Goal: Transaction & Acquisition: Subscribe to service/newsletter

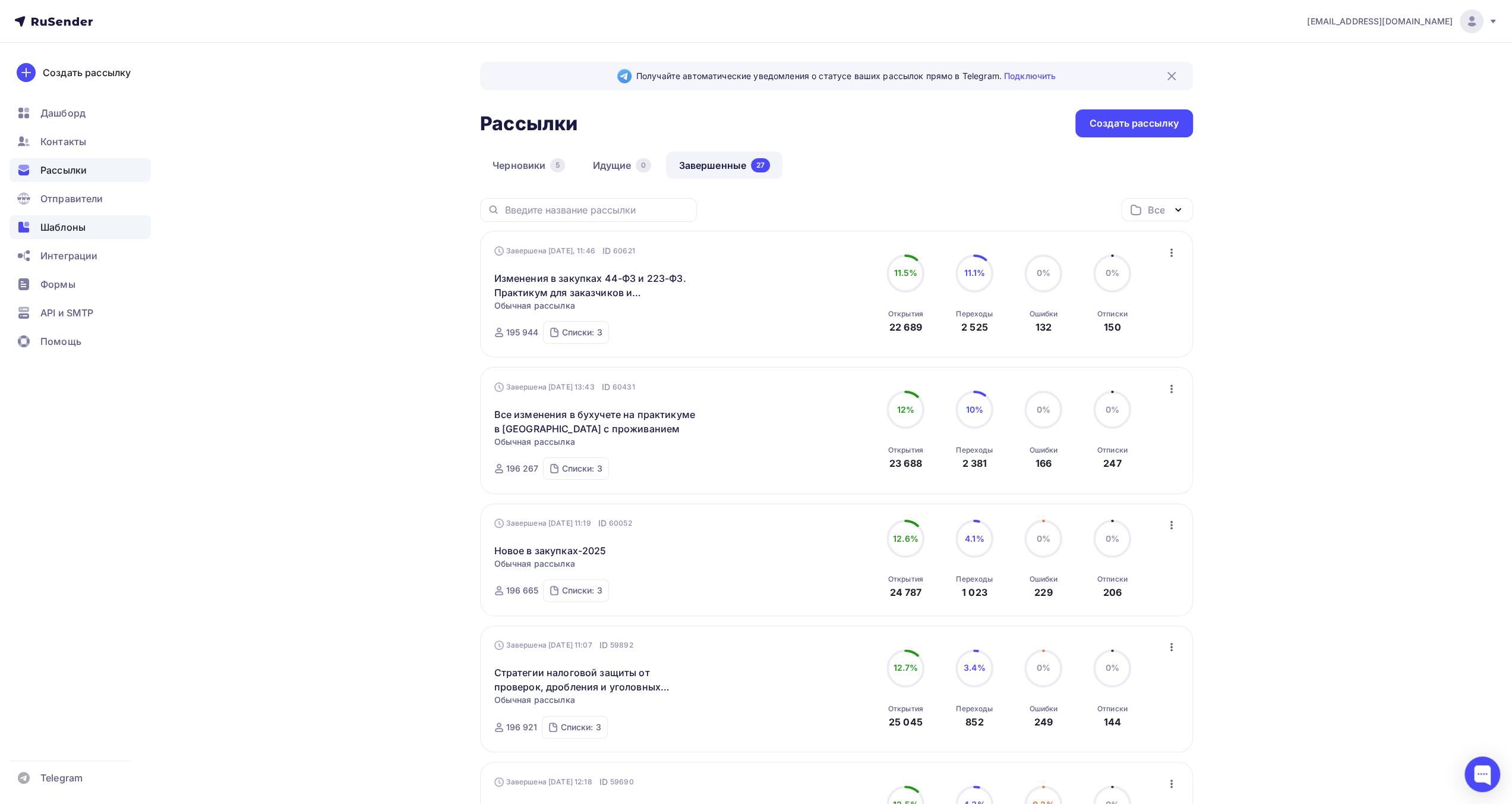
click at [90, 229] on div "Шаблоны" at bounding box center [80, 227] width 141 height 24
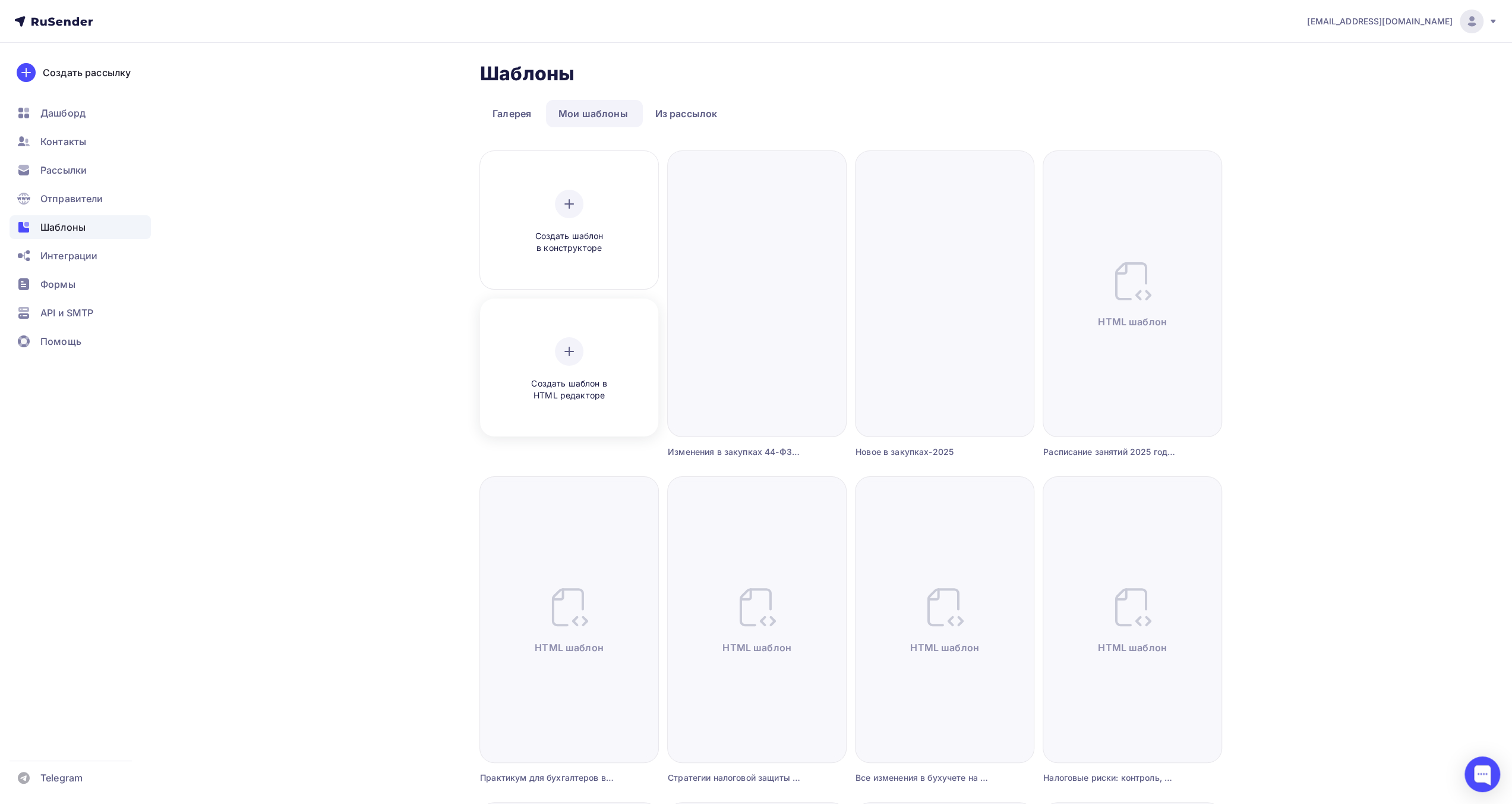
click at [577, 358] on div at bounding box center [569, 351] width 28 height 28
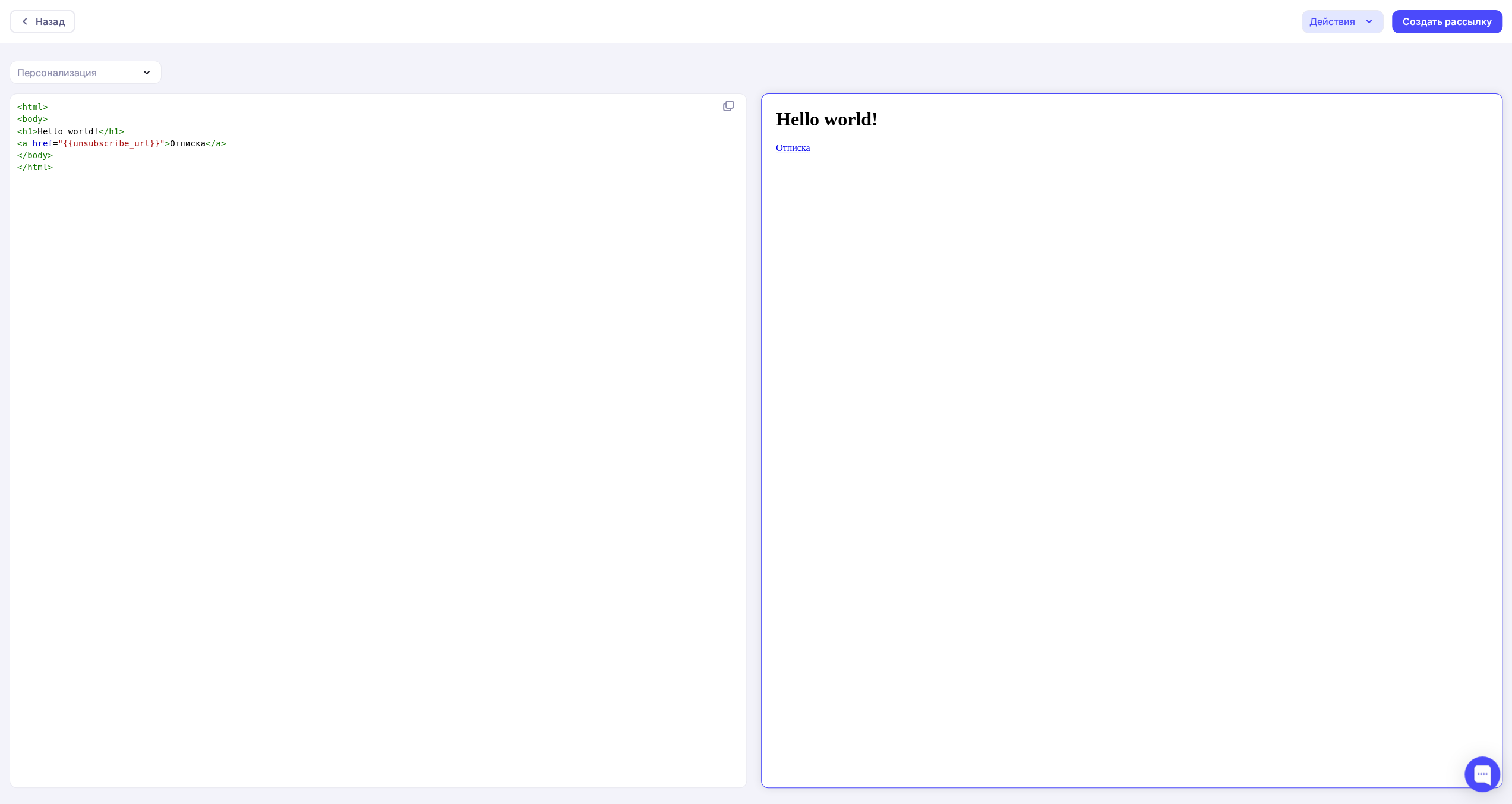
click at [390, 151] on pre "</ body >" at bounding box center [375, 155] width 722 height 12
type textarea "<html> <body> <h1>Hello world!</h1> <a href="{{unsubscribe_url}}">Отписка</a> <…"
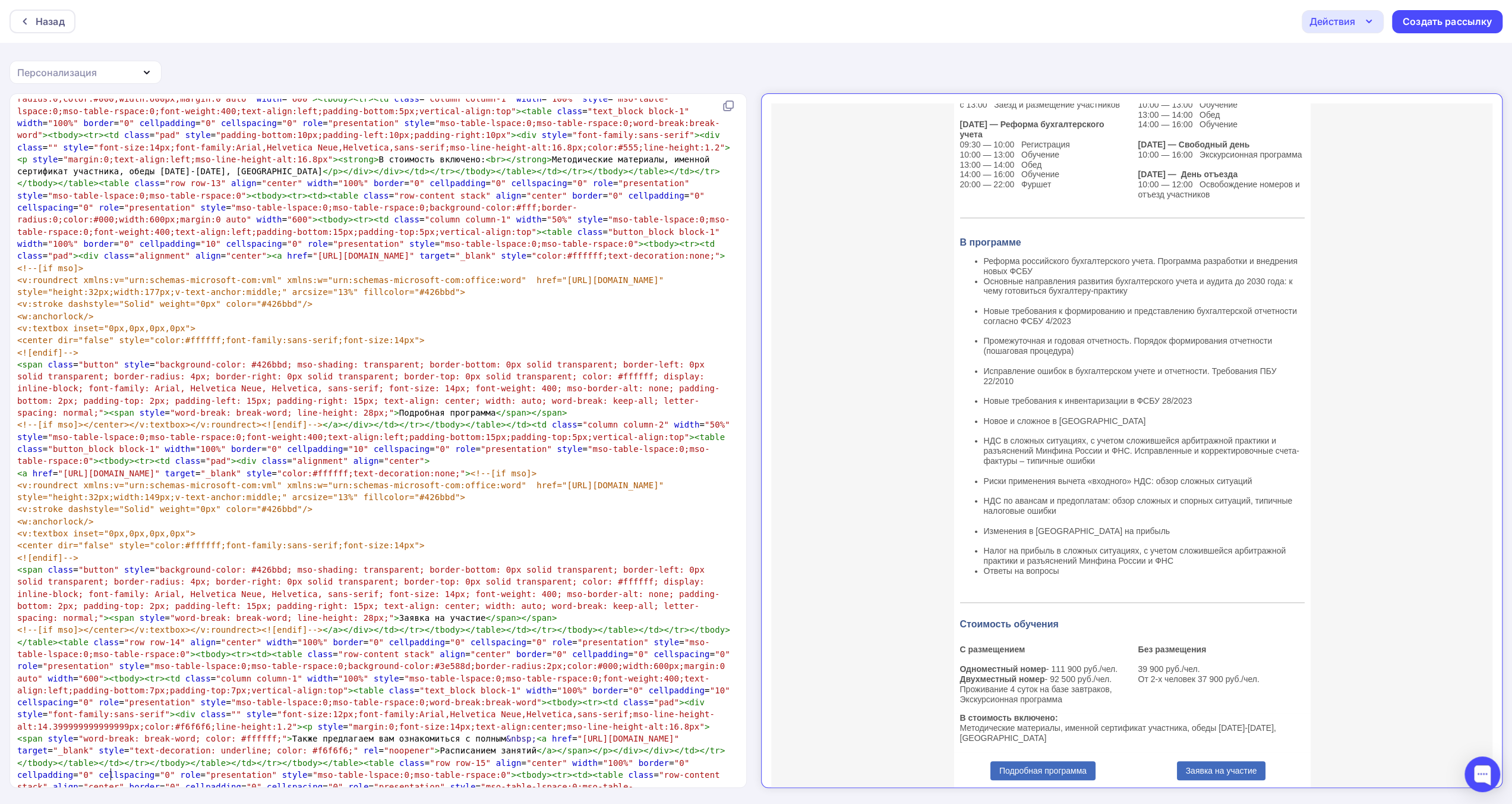
scroll to position [297, 0]
click at [1346, 23] on div "Действия" at bounding box center [1332, 21] width 46 height 14
click at [1352, 90] on div "Сохранить в Мои шаблоны" at bounding box center [1404, 90] width 130 height 14
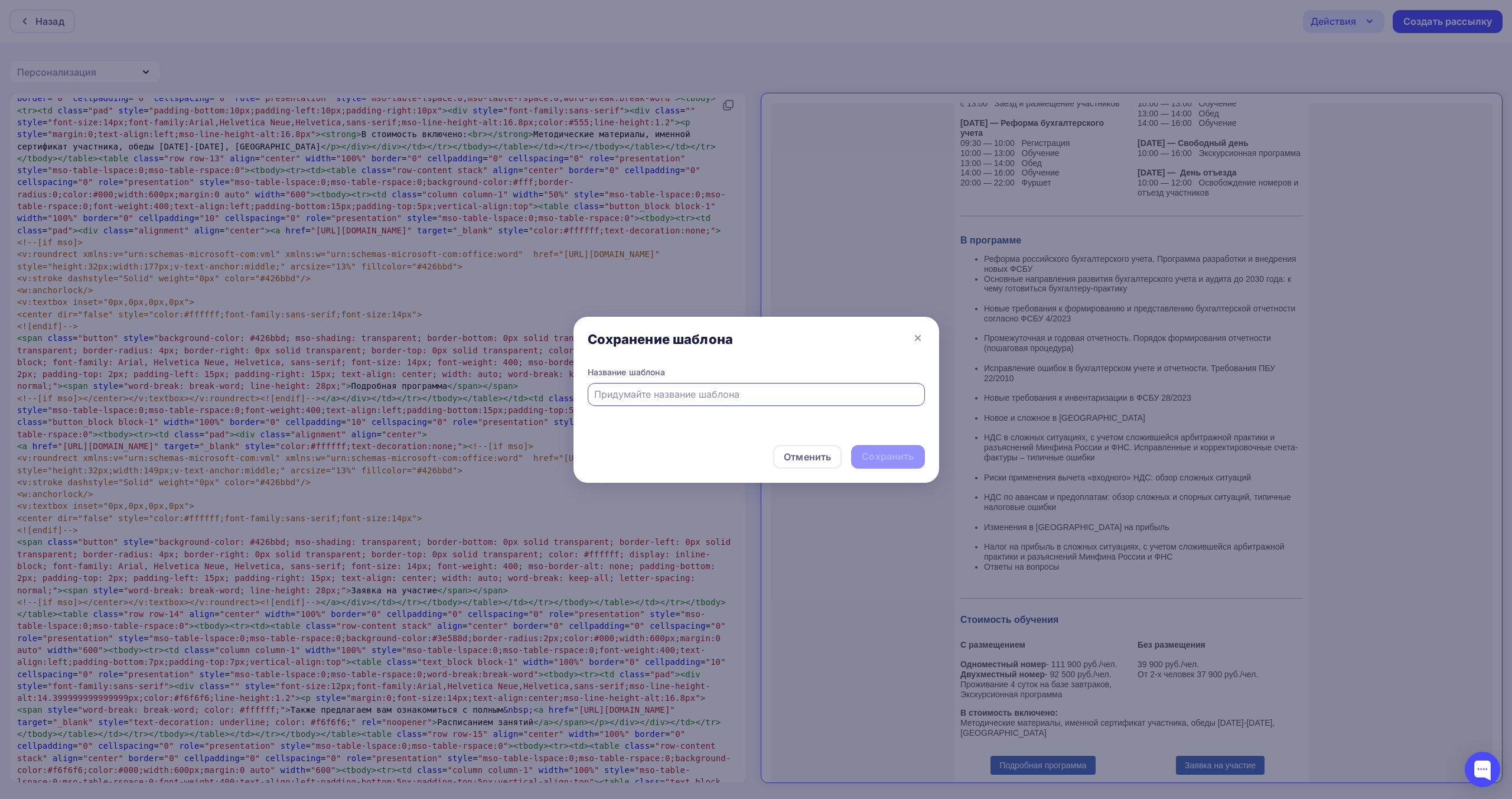
click at [809, 397] on input "text" at bounding box center [756, 394] width 324 height 14
type input "Практический курс повышения квалификации бухгалтеров в Сочи"
click at [866, 450] on div "Сохранить" at bounding box center [888, 456] width 52 height 13
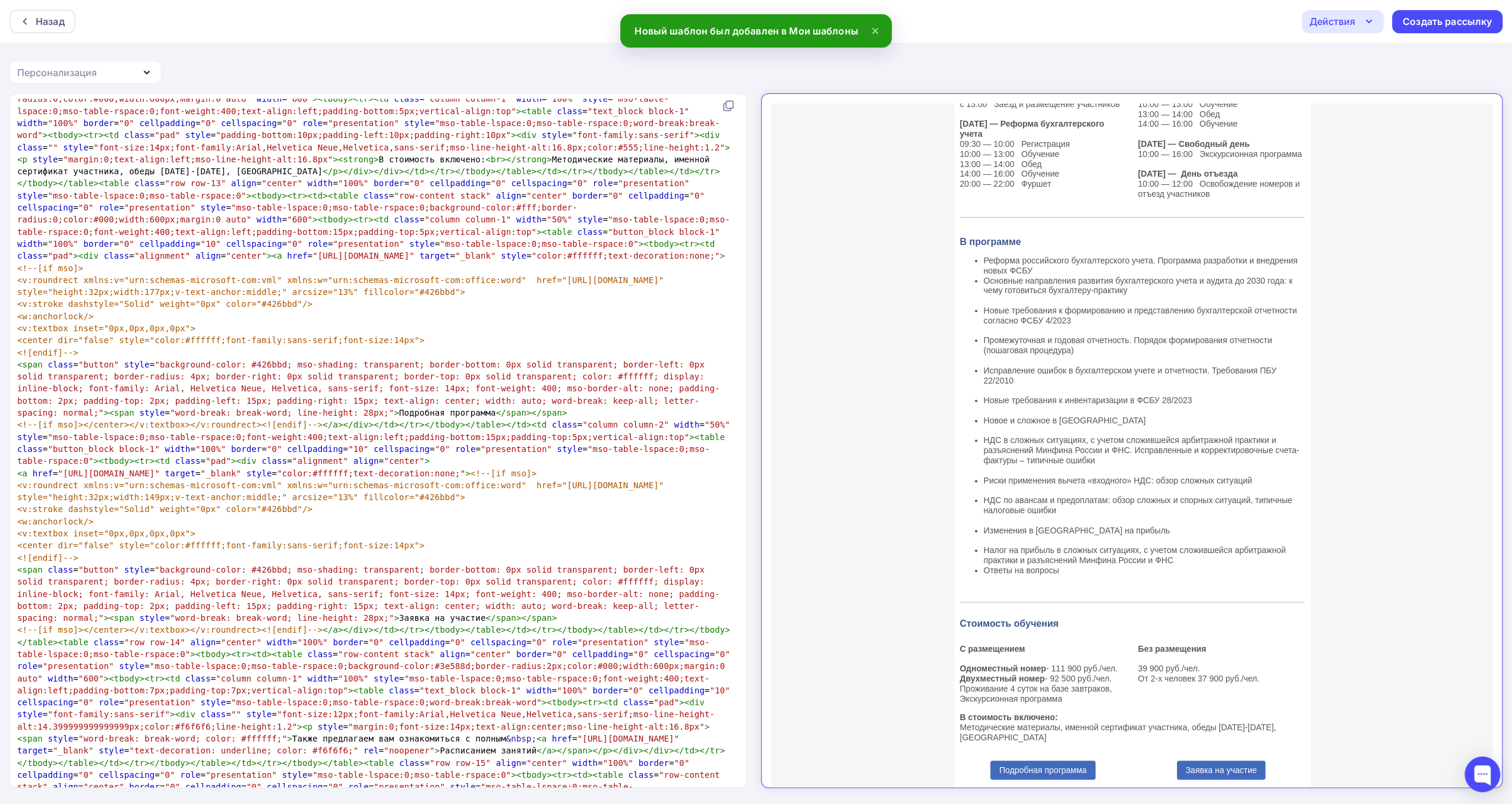
click at [1353, 22] on div "Действия" at bounding box center [1332, 21] width 46 height 14
click at [55, 12] on div "Назад" at bounding box center [42, 21] width 66 height 24
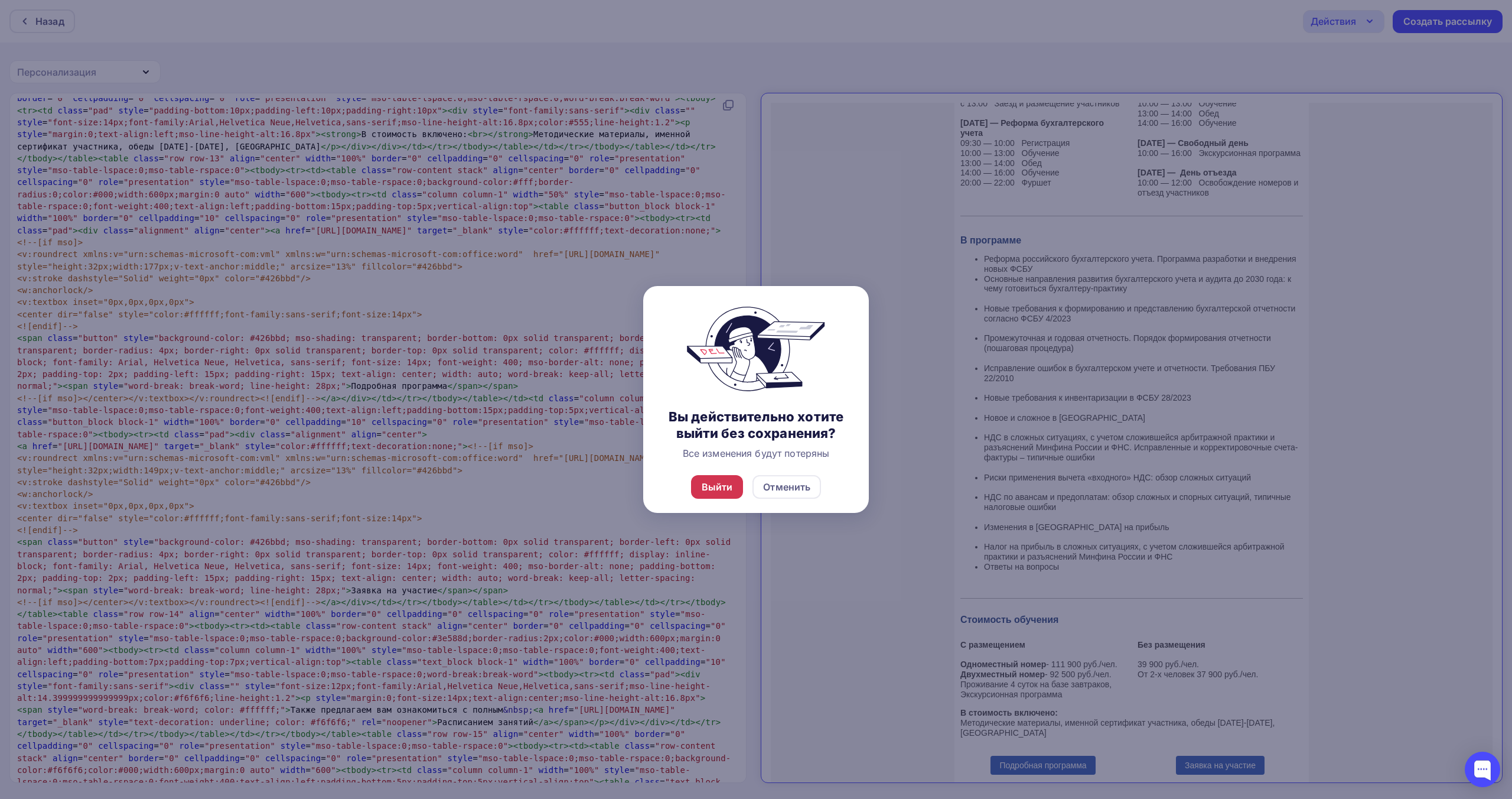
click at [719, 485] on div "Выйти" at bounding box center [718, 487] width 31 height 14
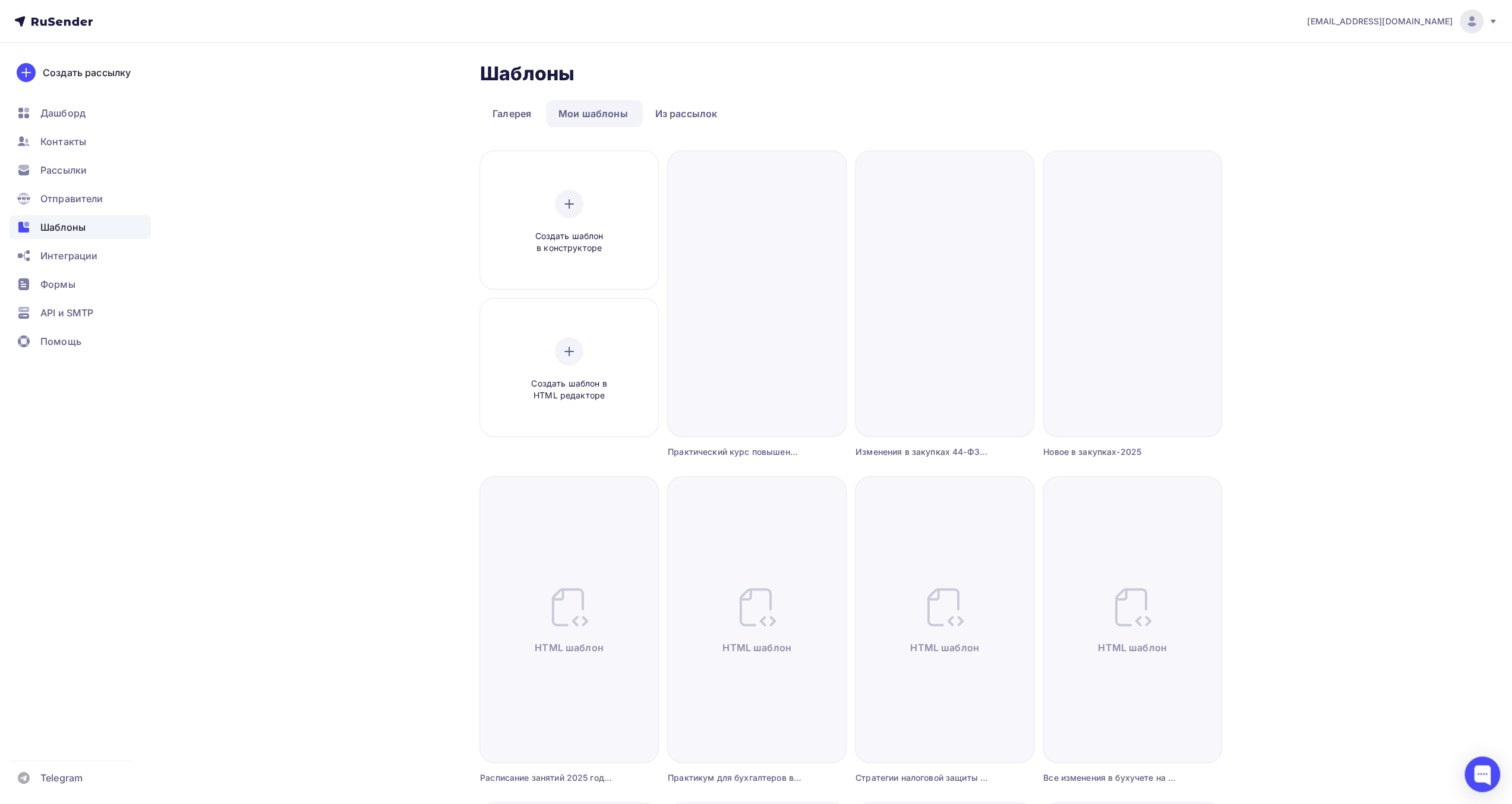
click at [1485, 23] on div "[EMAIL_ADDRESS][DOMAIN_NAME]" at bounding box center [1402, 21] width 191 height 24
click at [1338, 108] on span "Выйти" at bounding box center [1334, 108] width 31 height 14
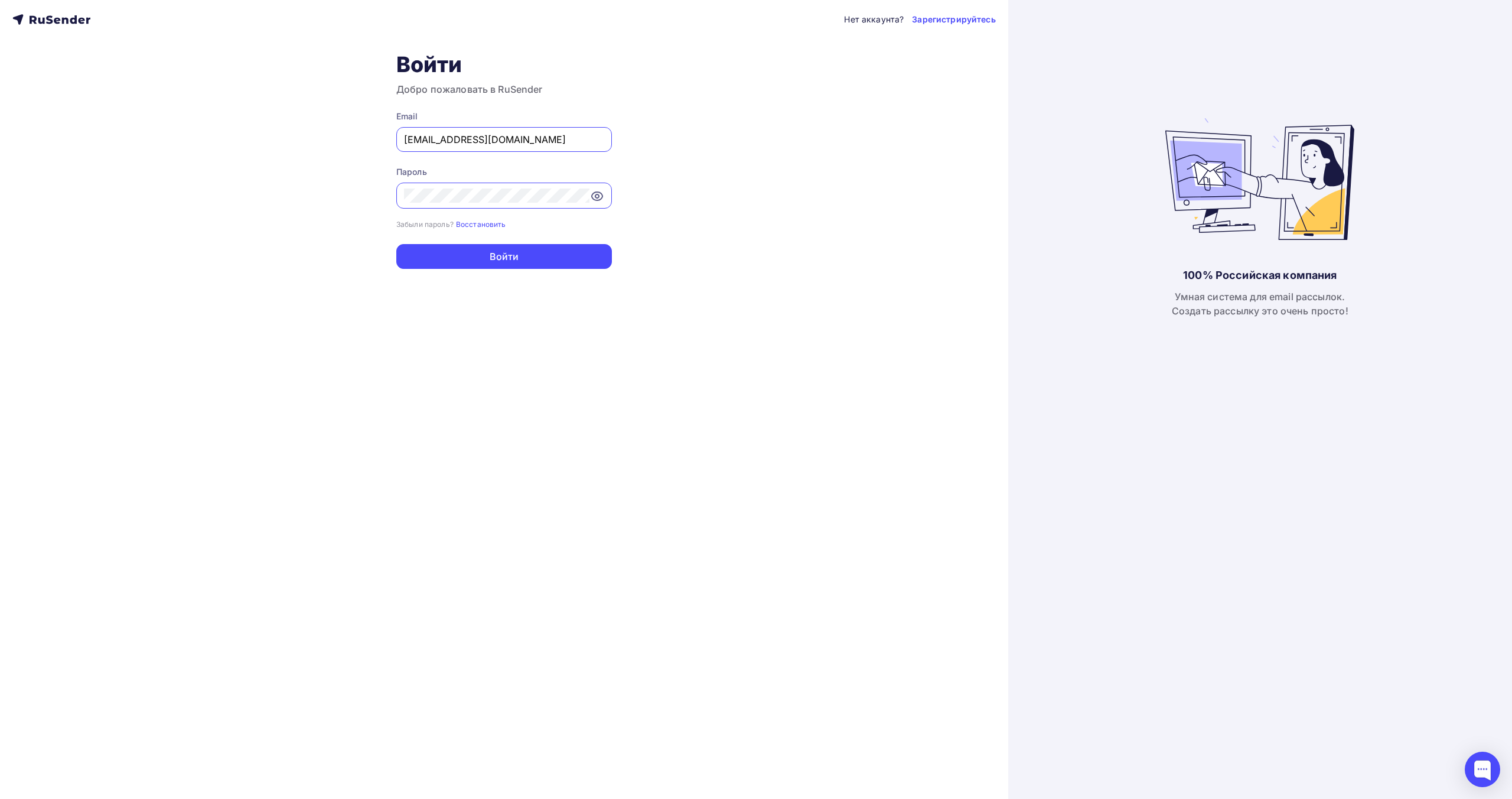
click at [550, 142] on input "[EMAIL_ADDRESS][DOMAIN_NAME]" at bounding box center [504, 139] width 200 height 14
type input "[EMAIL_ADDRESS][DOMAIN_NAME]"
click at [526, 252] on button "Войти" at bounding box center [505, 256] width 216 height 25
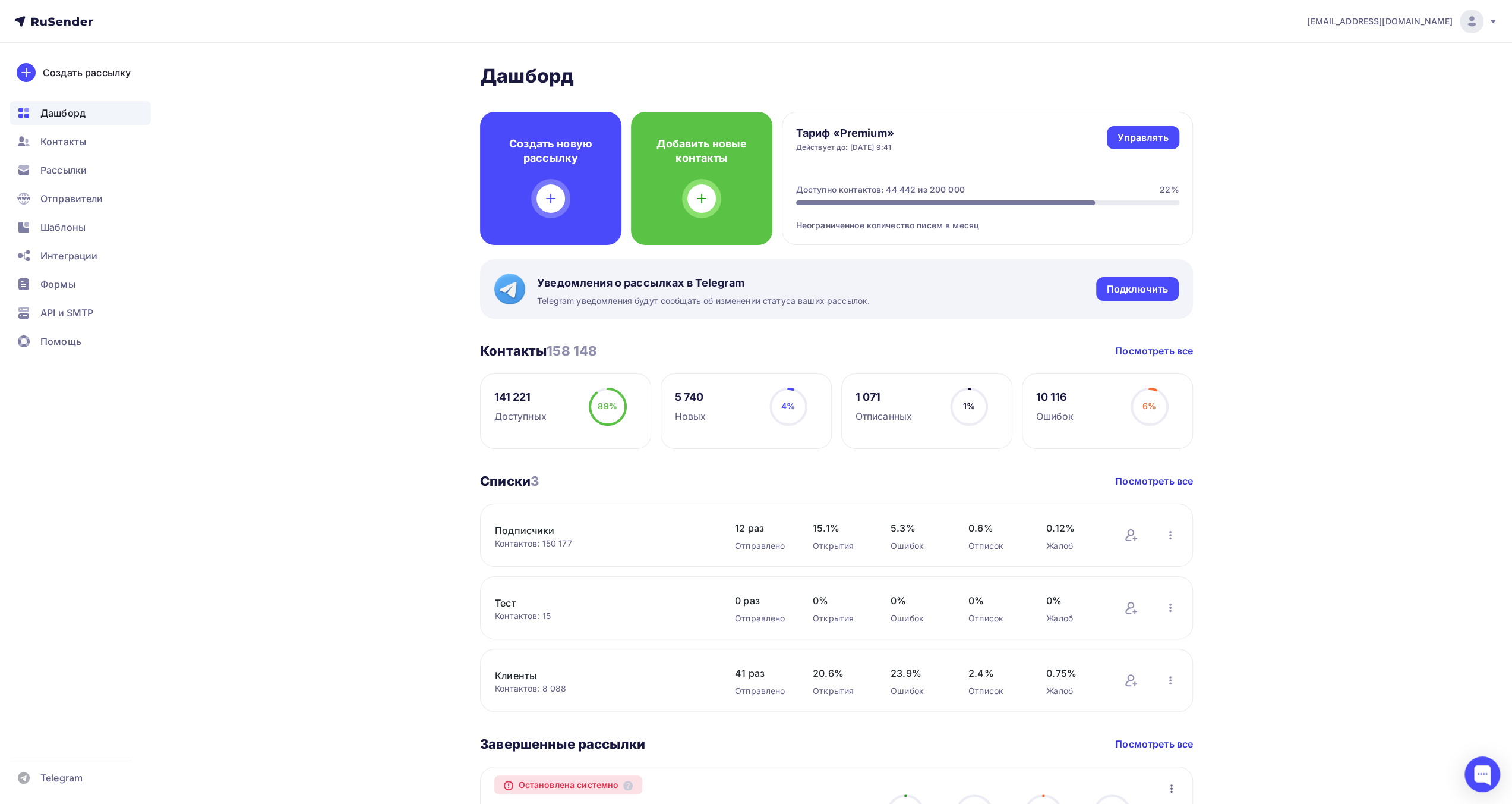
drag, startPoint x: 1488, startPoint y: 22, endPoint x: 1487, endPoint y: 53, distance: 31.0
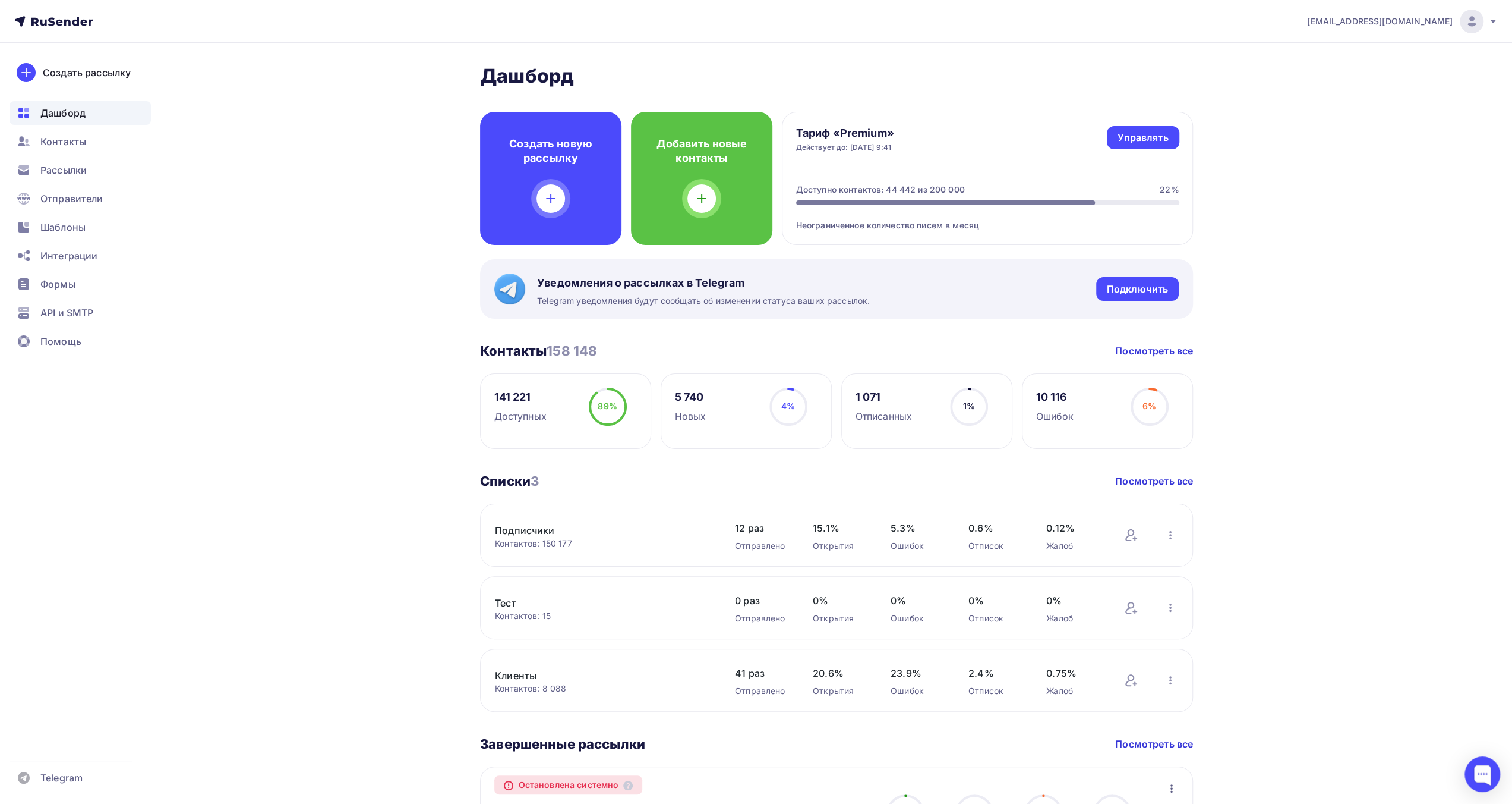
click at [1488, 22] on icon at bounding box center [1493, 21] width 9 height 9
click at [1340, 106] on span "Выйти" at bounding box center [1334, 108] width 31 height 14
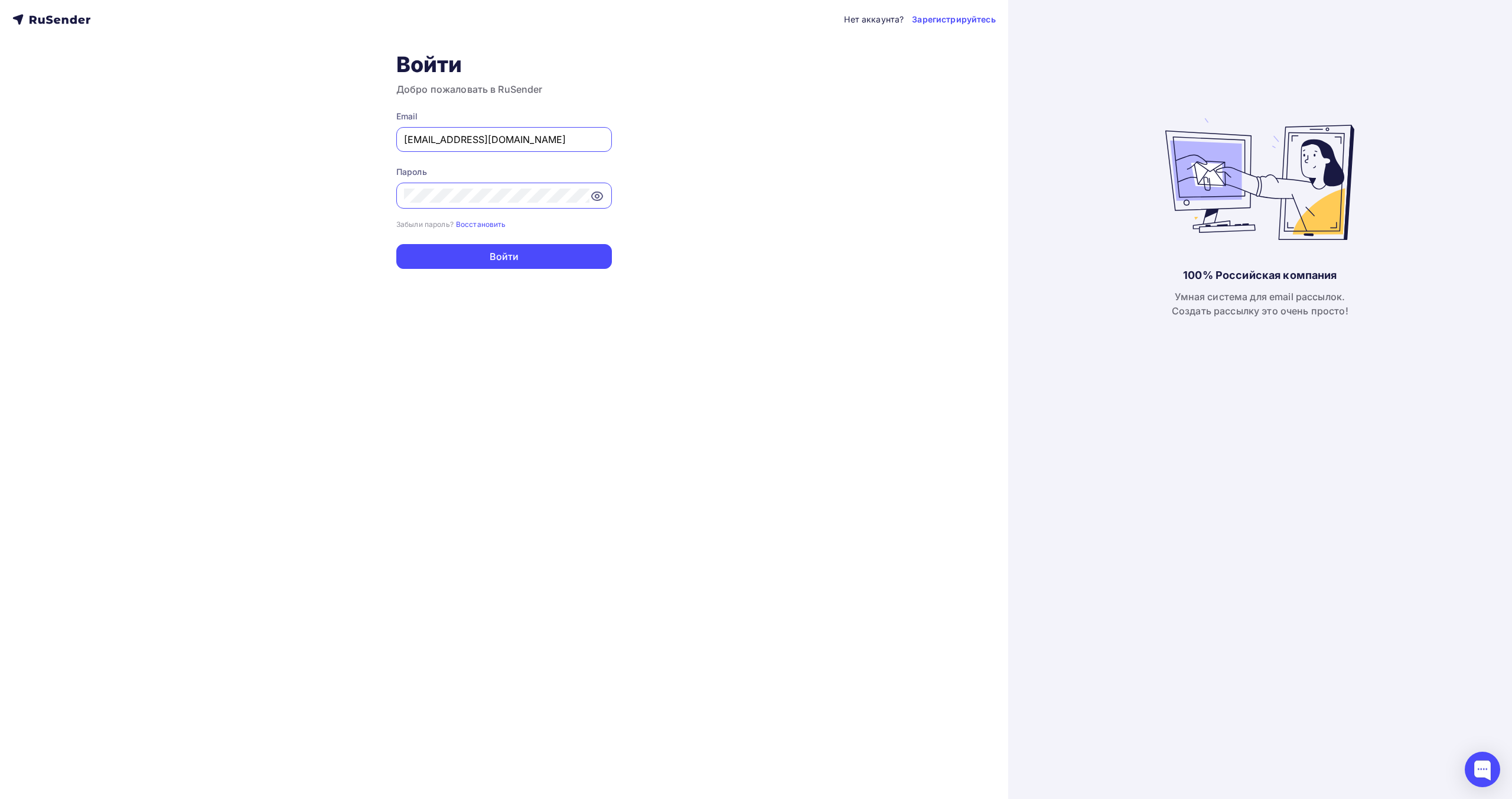
click at [569, 141] on input "[EMAIL_ADDRESS][DOMAIN_NAME]" at bounding box center [504, 139] width 200 height 14
type input "[EMAIL_ADDRESS][DOMAIN_NAME]"
click at [515, 251] on button "Войти" at bounding box center [505, 256] width 216 height 25
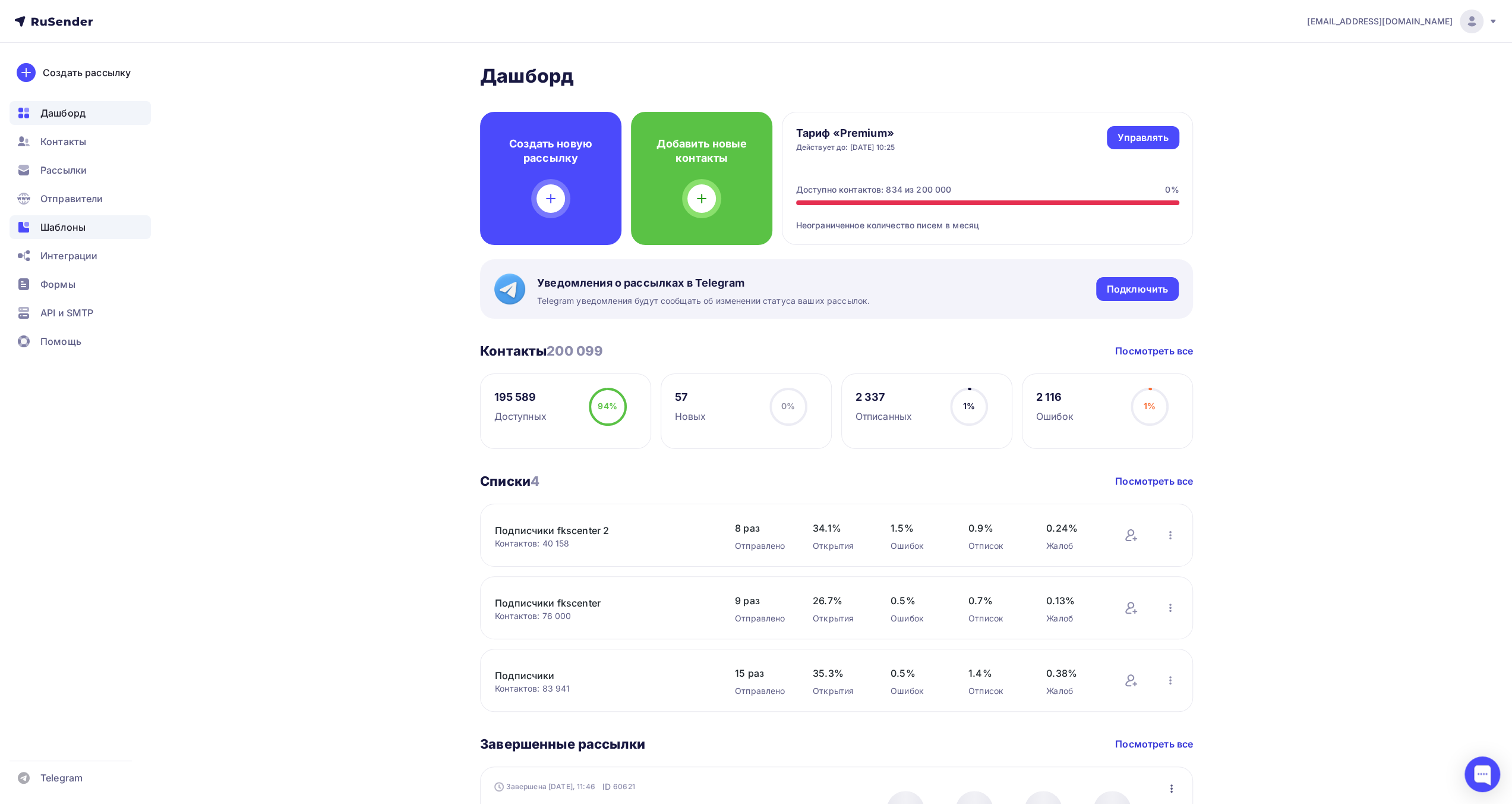
click at [82, 229] on span "Шаблоны" at bounding box center [62, 227] width 45 height 14
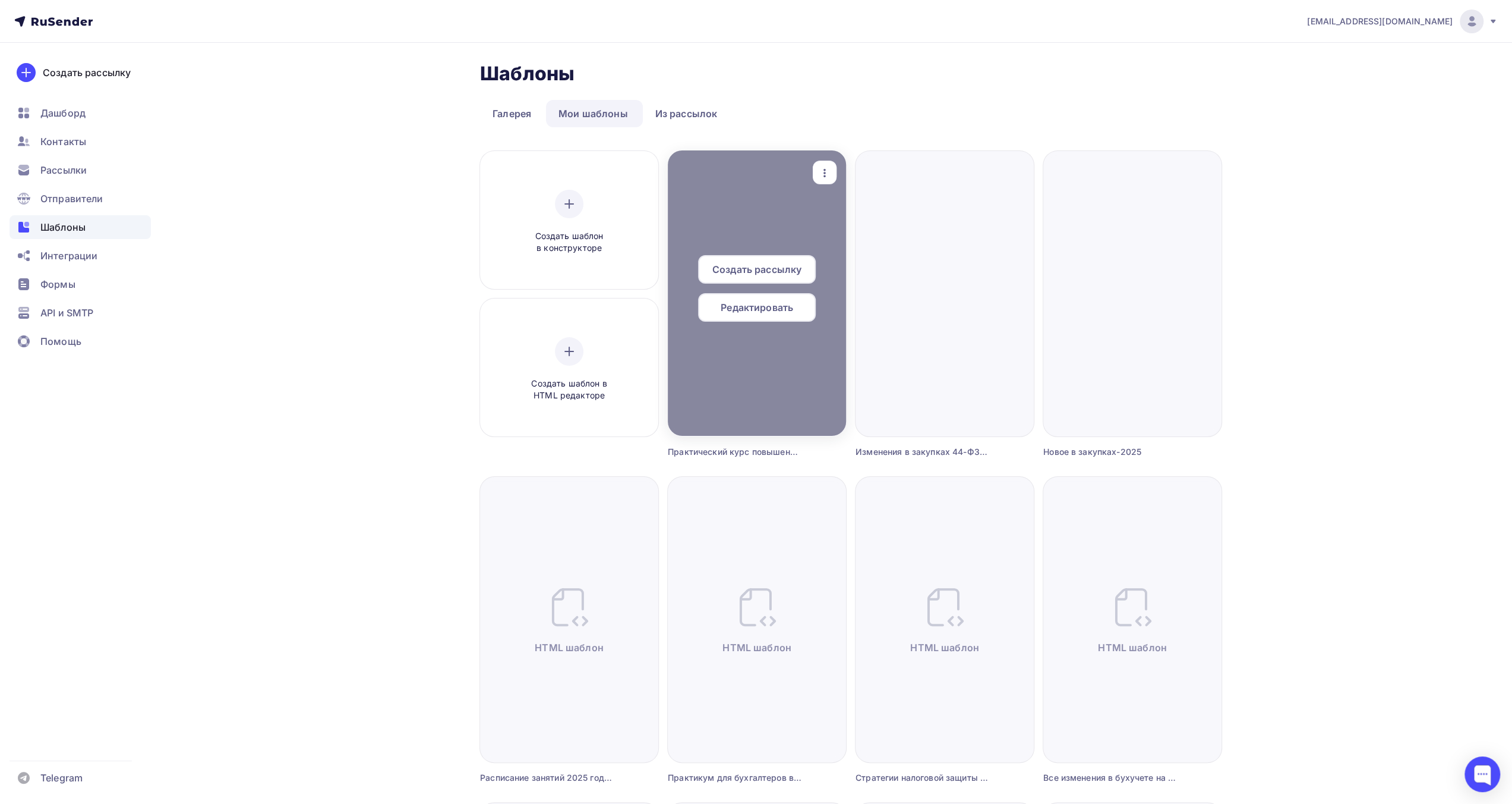
click at [734, 314] on div "Редактировать" at bounding box center [757, 307] width 118 height 28
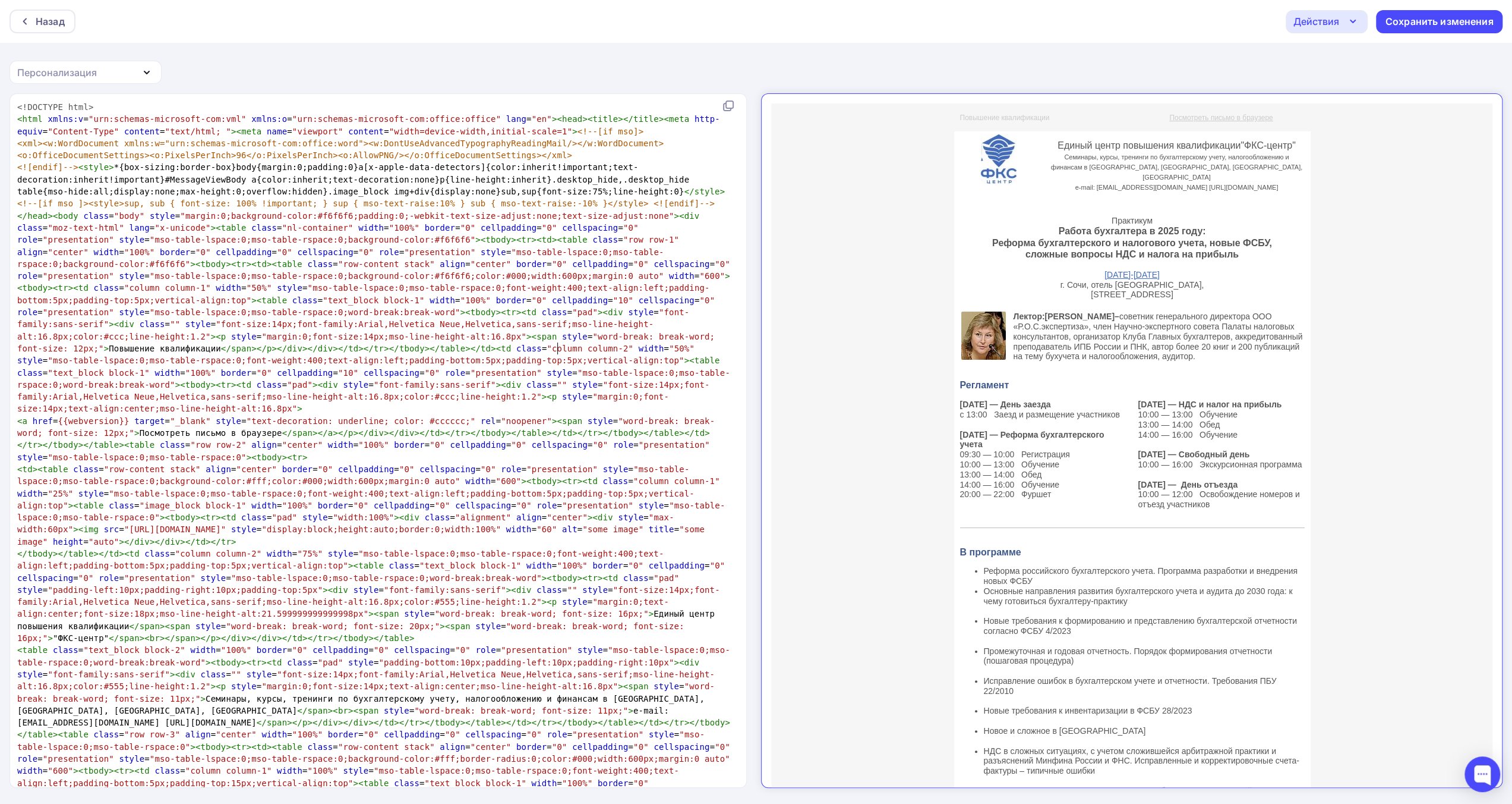
scroll to position [4, 0]
click at [694, 355] on span "table" at bounding box center [707, 360] width 26 height 9
type textarea "<!DOCTYPE html> <html xmlns:v="urn:schemas-microsoft-com:vml" xmlns:o="urn:sche…"
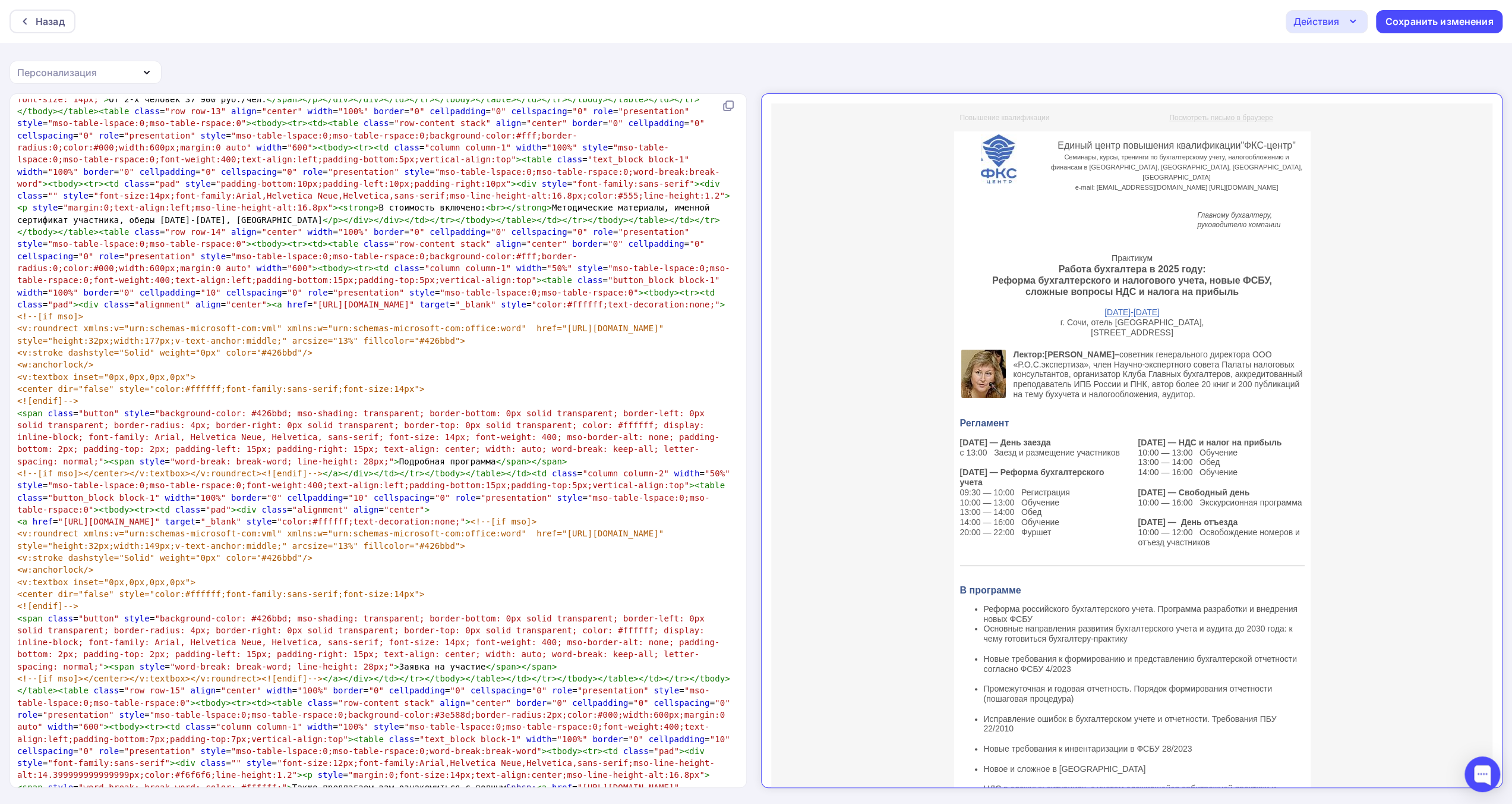
click at [1346, 15] on icon "button" at bounding box center [1353, 21] width 14 height 14
click at [1200, 61] on div "Назад Действия Отправить тестовое письмо Выйти без сохранения Сохранить изменен…" at bounding box center [756, 402] width 1512 height 804
click at [1424, 27] on div "Сохранить изменения" at bounding box center [1440, 21] width 108 height 13
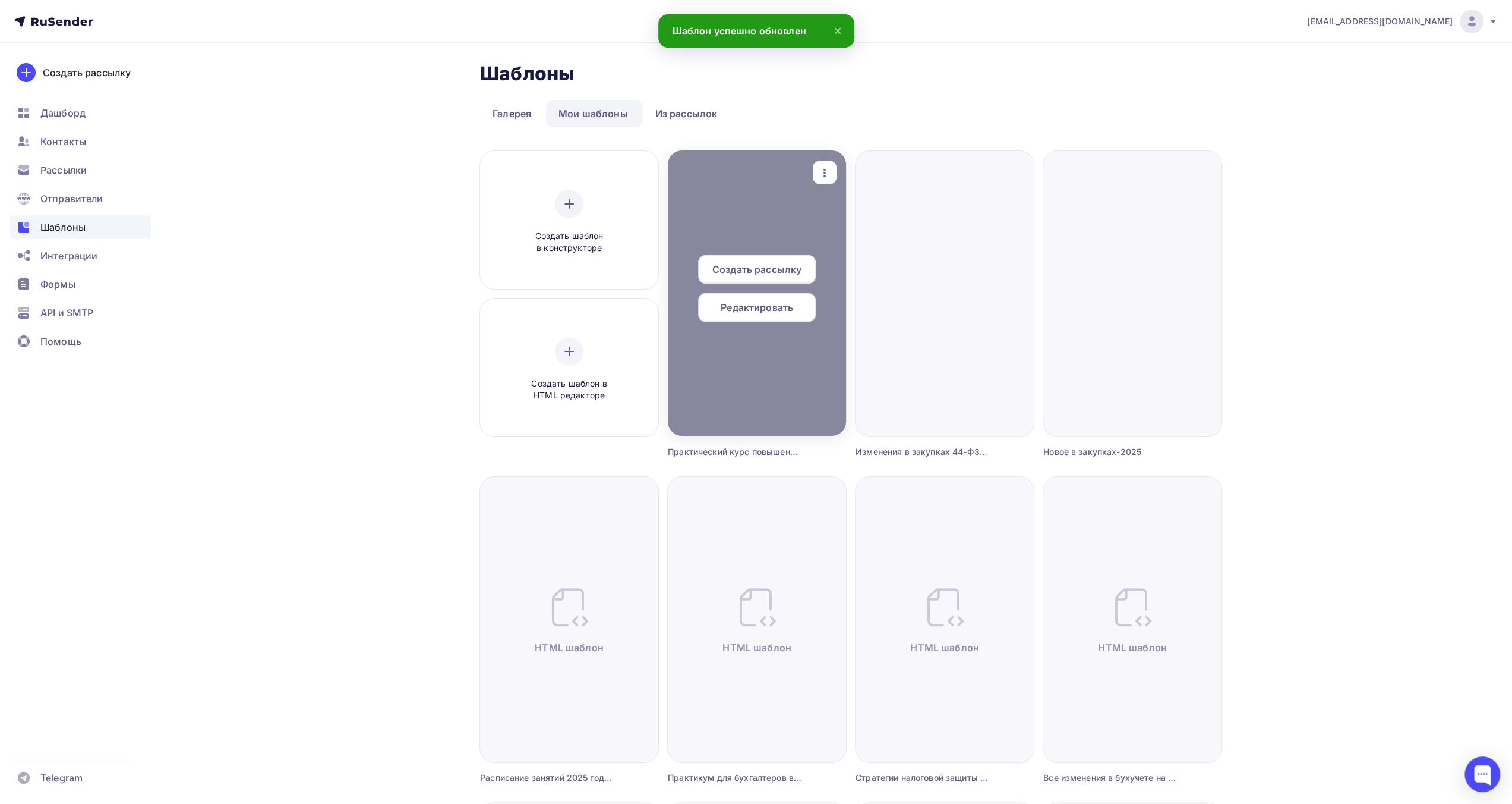
click at [821, 176] on icon "button" at bounding box center [825, 173] width 14 height 14
click at [843, 207] on div "Переименовать" at bounding box center [877, 207] width 99 height 14
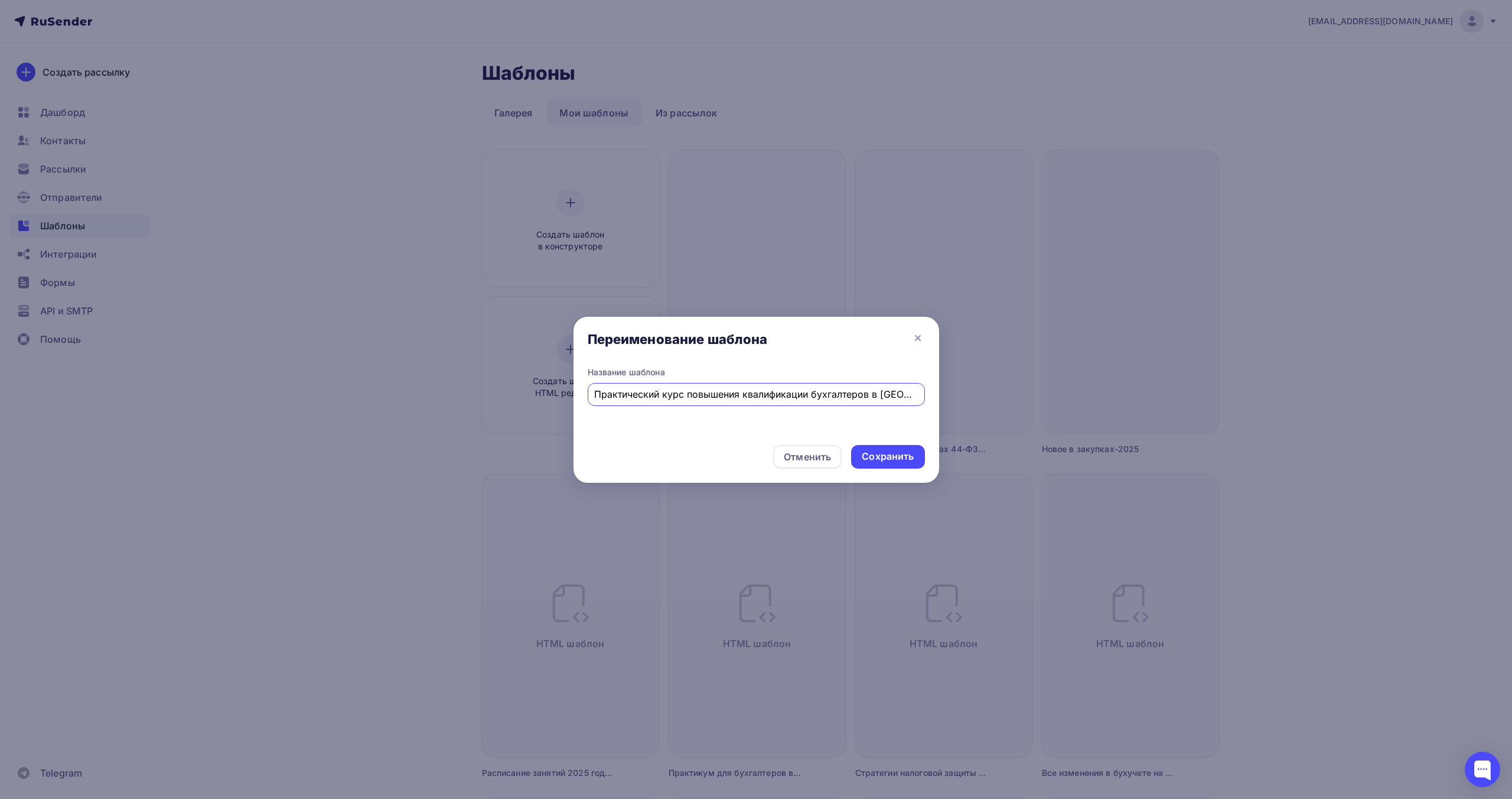
click at [755, 395] on input "Практический курс повышения квалификации бухгалтеров в Сочи" at bounding box center [756, 394] width 324 height 14
paste input "фициальное приглашение на практикум по изменениям в бухучете и налоговой реформ…"
type input "Официальное приглашение на практикум по изменениям в [GEOGRAPHIC_DATA] и налого…"
click at [879, 458] on div "Сохранить" at bounding box center [888, 456] width 52 height 13
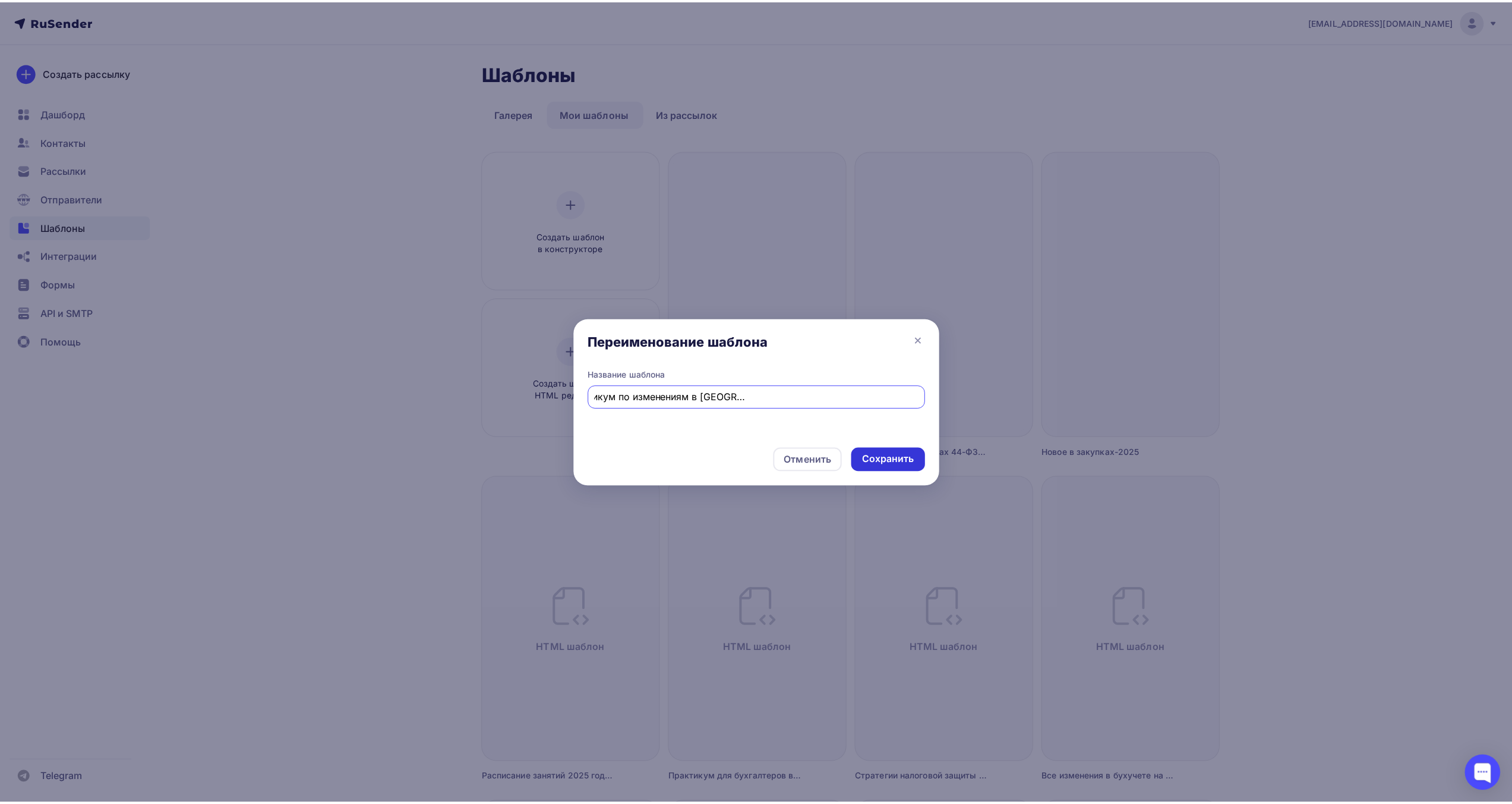
scroll to position [0, 0]
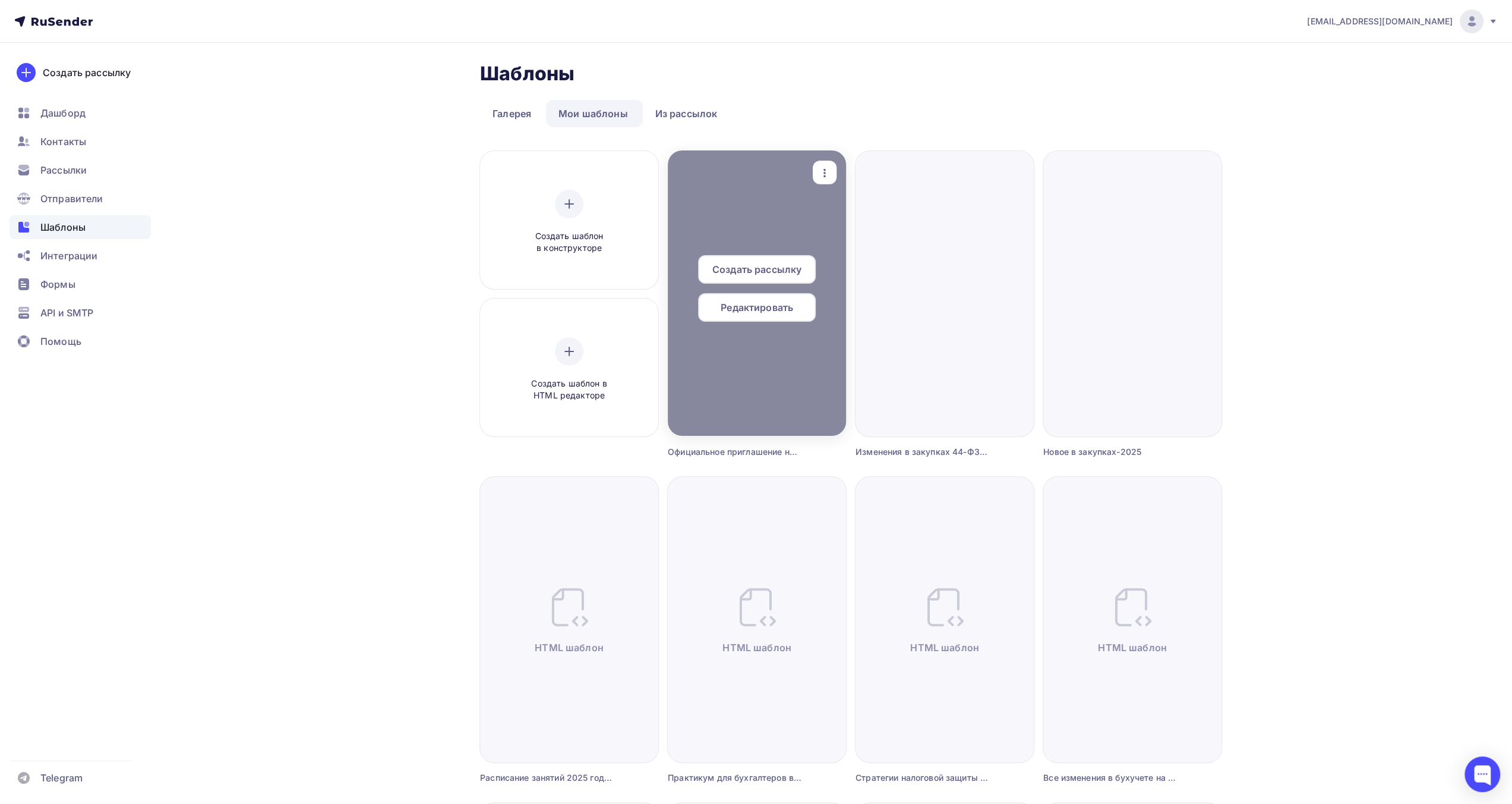
click at [784, 269] on span "Создать рассылку" at bounding box center [756, 270] width 89 height 14
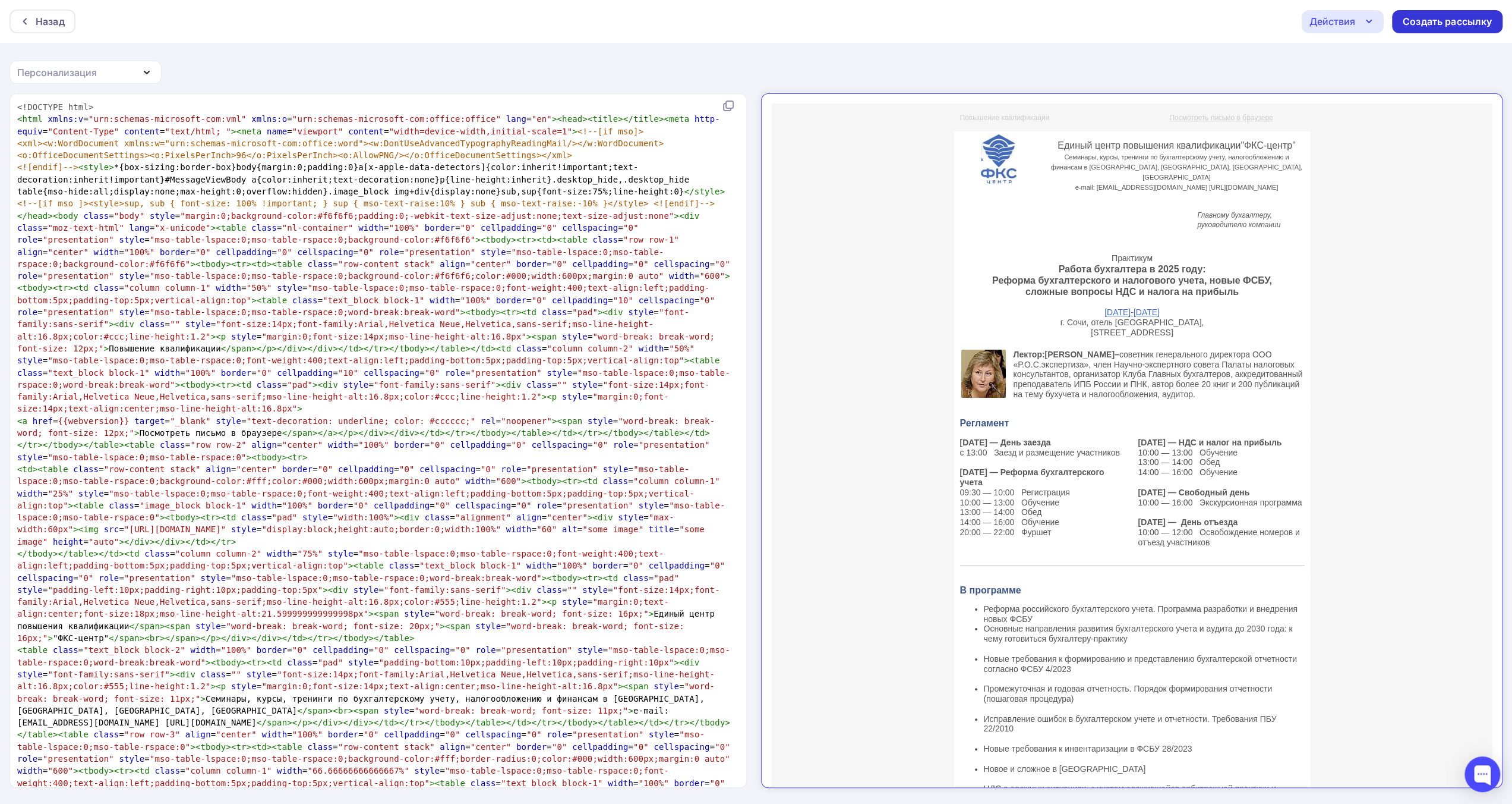
click at [1426, 22] on div "Создать рассылку" at bounding box center [1447, 21] width 89 height 13
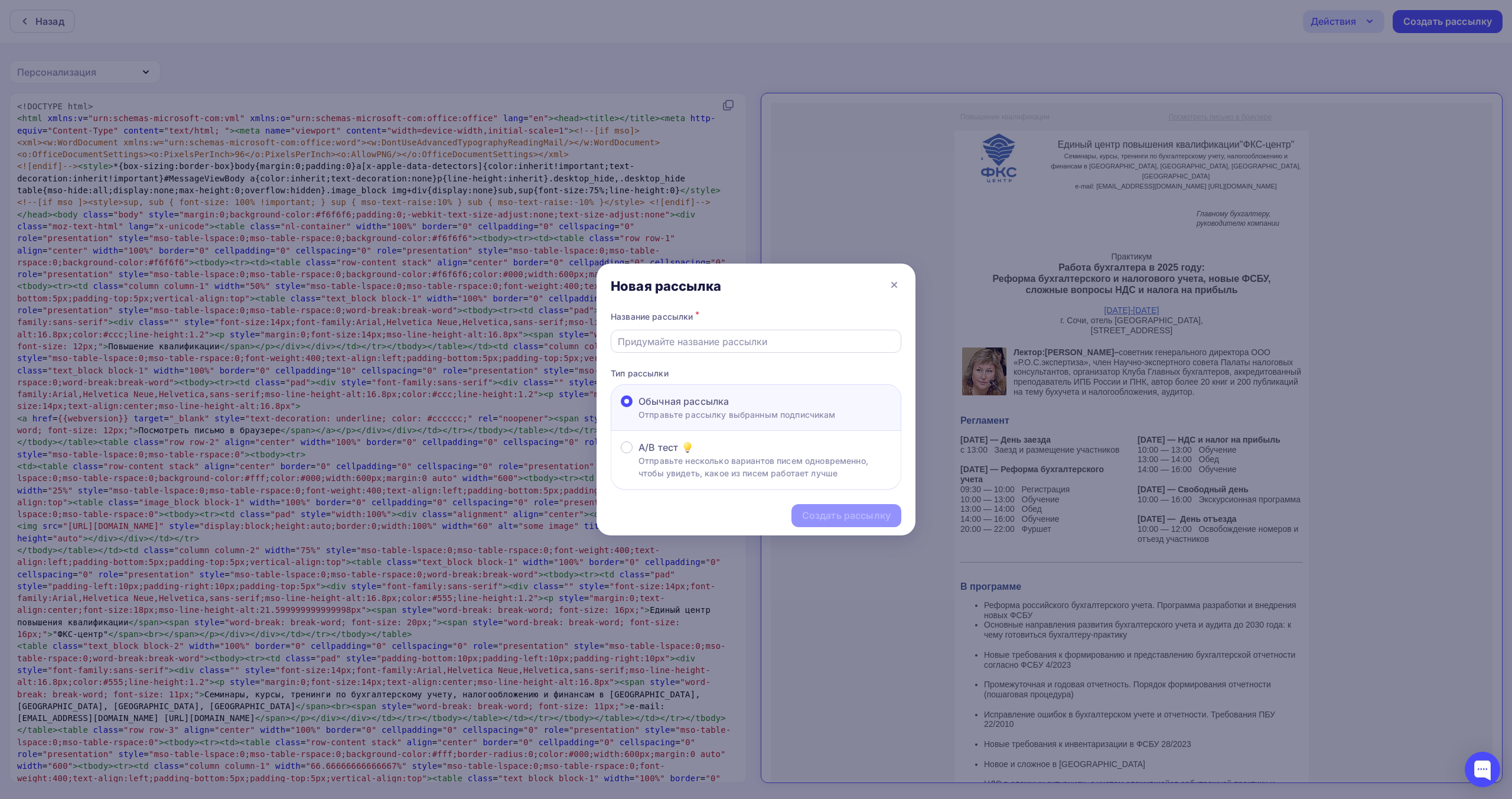
click at [842, 333] on div at bounding box center [756, 341] width 291 height 23
click at [836, 341] on input "text" at bounding box center [756, 341] width 277 height 14
paste input "Официальное приглашение на практикум по изменениям в [GEOGRAPHIC_DATA] и налого…"
type input "Официальное приглашение на практикум по изменениям в [GEOGRAPHIC_DATA] и налого…"
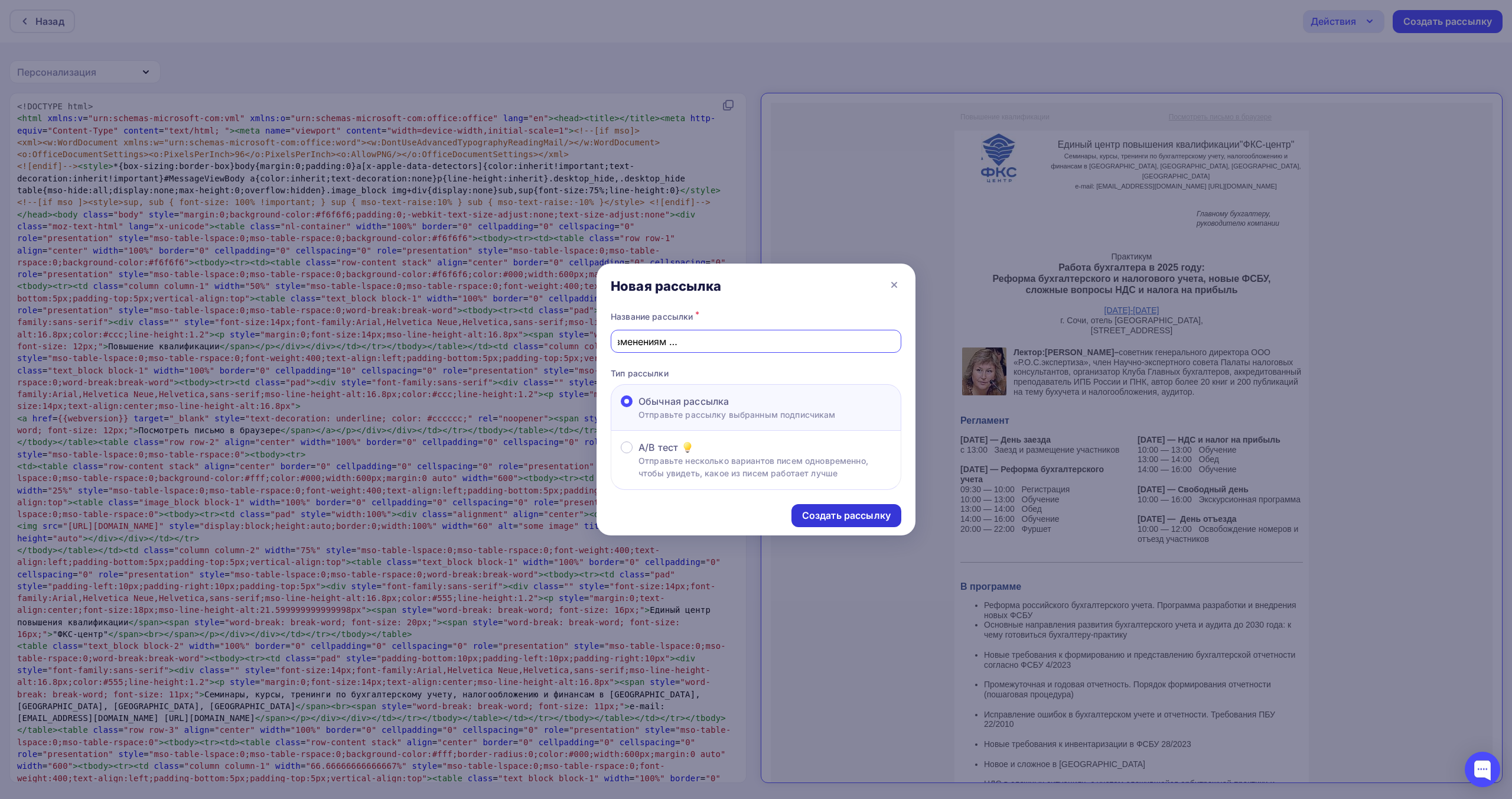
click at [839, 517] on div "Создать рассылку" at bounding box center [846, 515] width 88 height 13
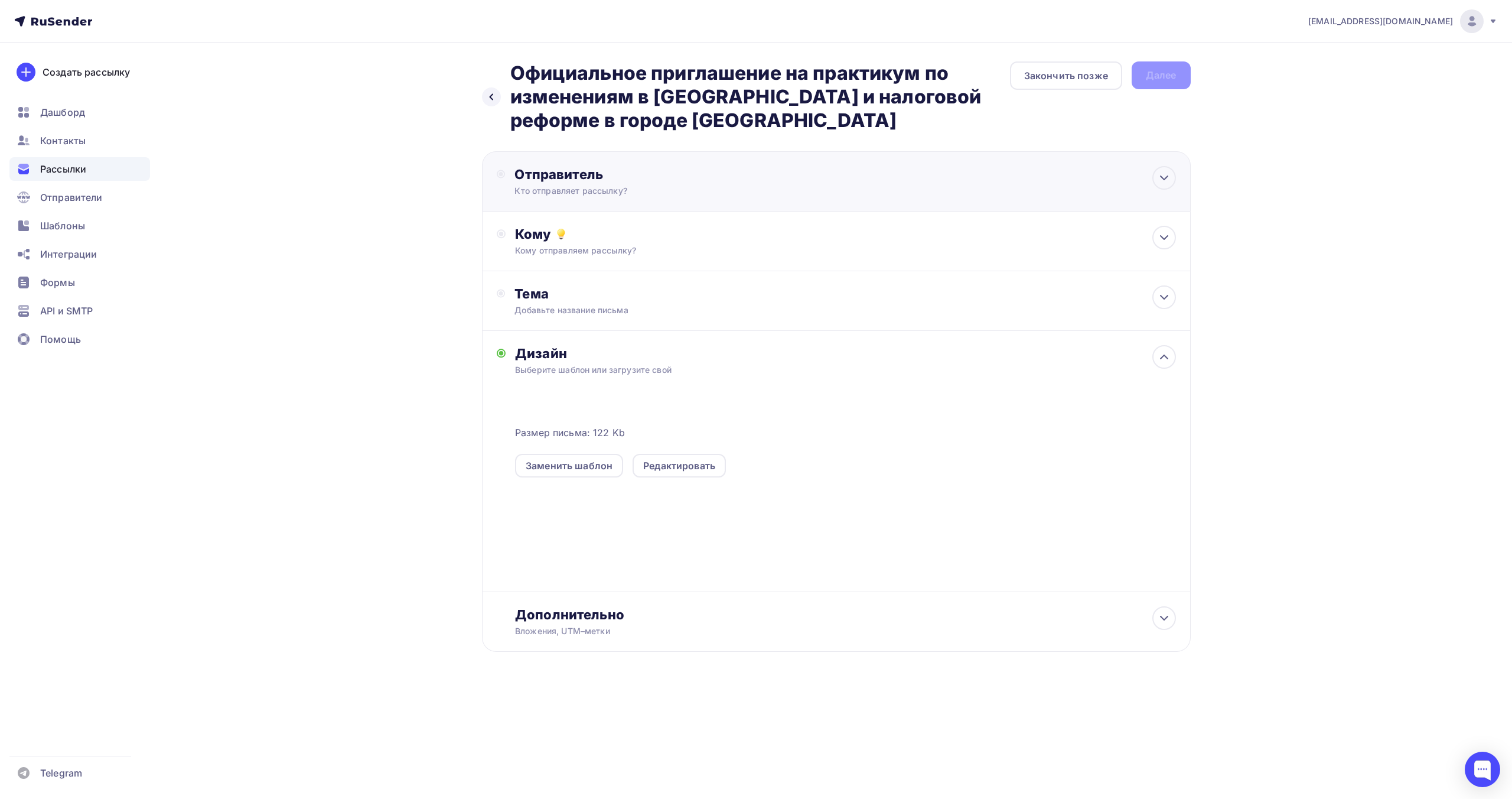
drag, startPoint x: 632, startPoint y: 175, endPoint x: 634, endPoint y: 180, distance: 5.4
click at [632, 176] on div "Отправитель" at bounding box center [643, 174] width 256 height 16
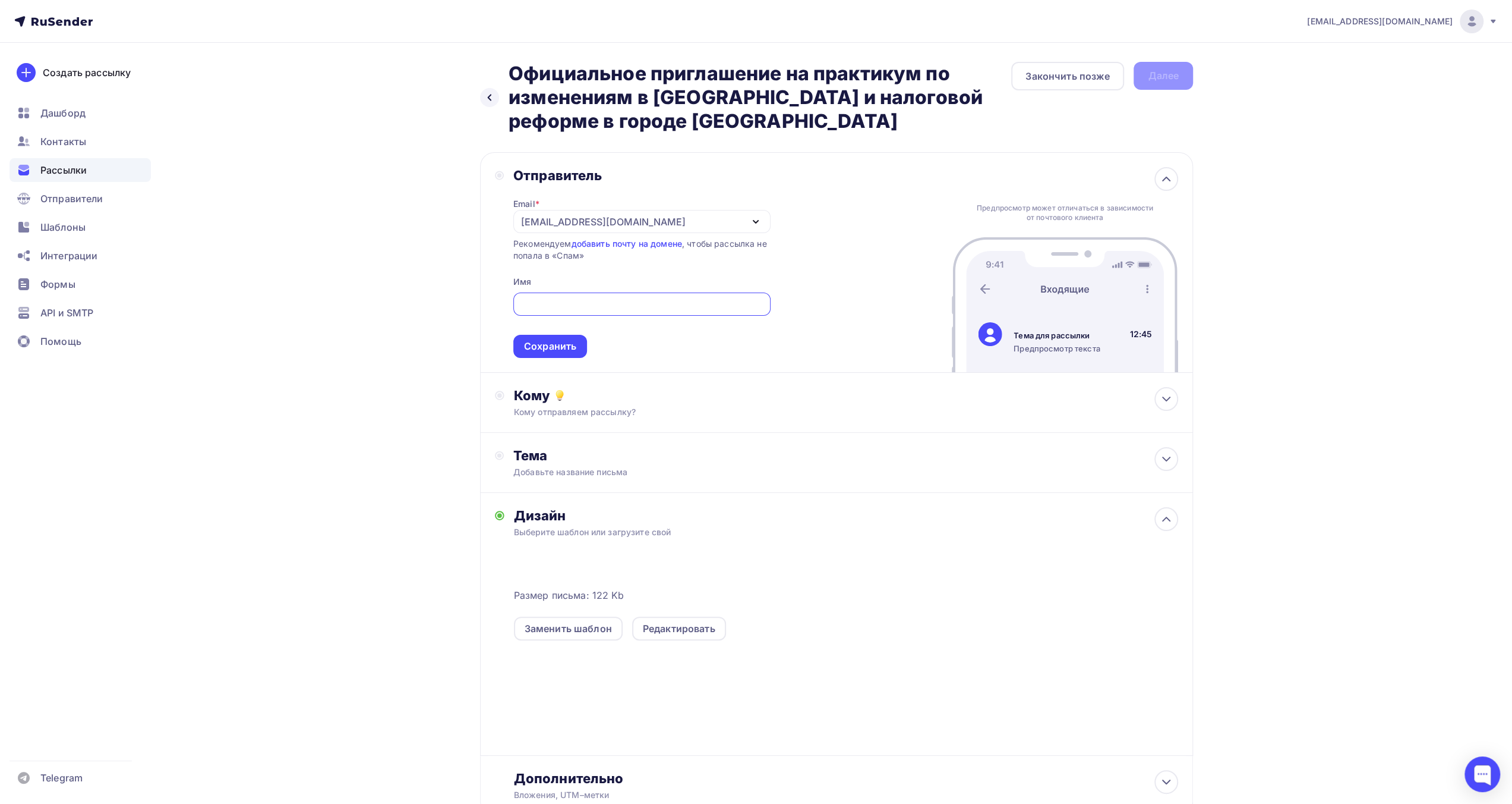
click at [639, 224] on div "[EMAIL_ADDRESS][DOMAIN_NAME]" at bounding box center [643, 221] width 258 height 23
click at [640, 256] on div "[EMAIL_ADDRESS][DOMAIN_NAME]" at bounding box center [642, 257] width 229 height 14
click at [591, 303] on input "text" at bounding box center [642, 304] width 243 height 14
type input "ФКС Центр"
click at [558, 347] on div "Сохранить" at bounding box center [550, 346] width 53 height 13
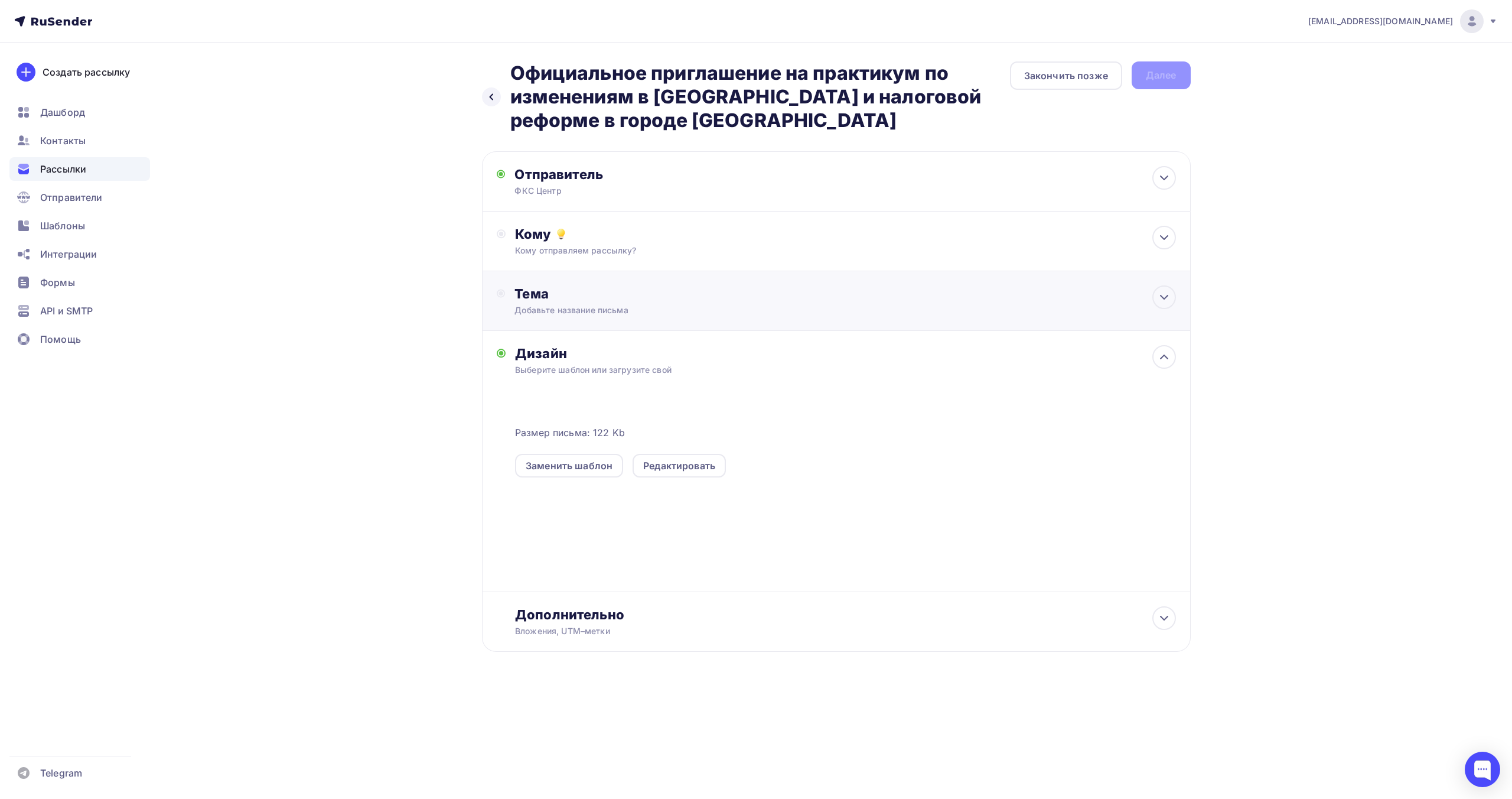
click at [592, 312] on div "Добавьте название письма" at bounding box center [619, 310] width 210 height 12
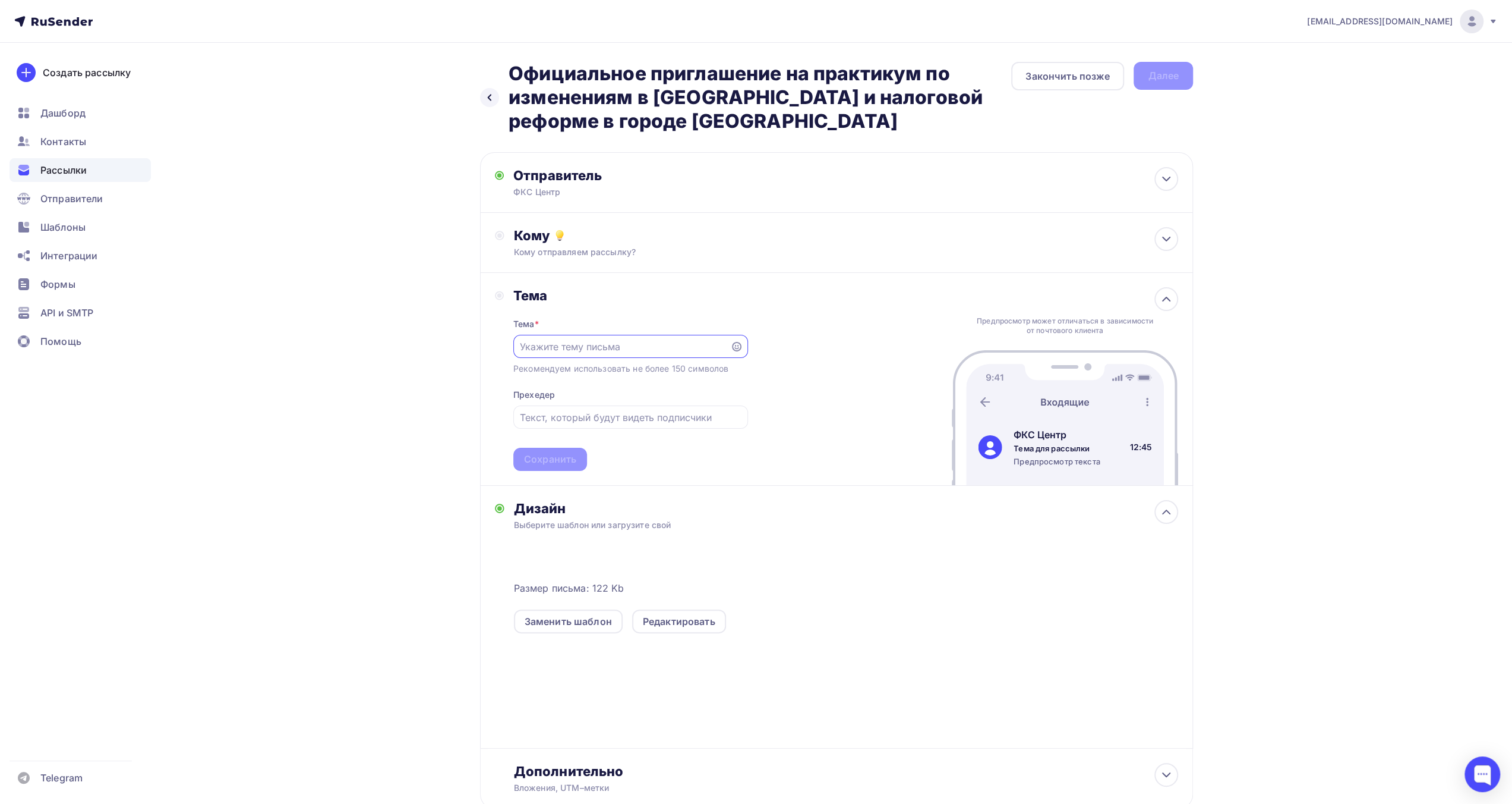
paste input "Официальное приглашение на практикум по изменениям в [GEOGRAPHIC_DATA] и налого…"
type input "Официальное приглашение на практикум по изменениям в [GEOGRAPHIC_DATA] и налого…"
click at [594, 420] on input "text" at bounding box center [630, 417] width 221 height 14
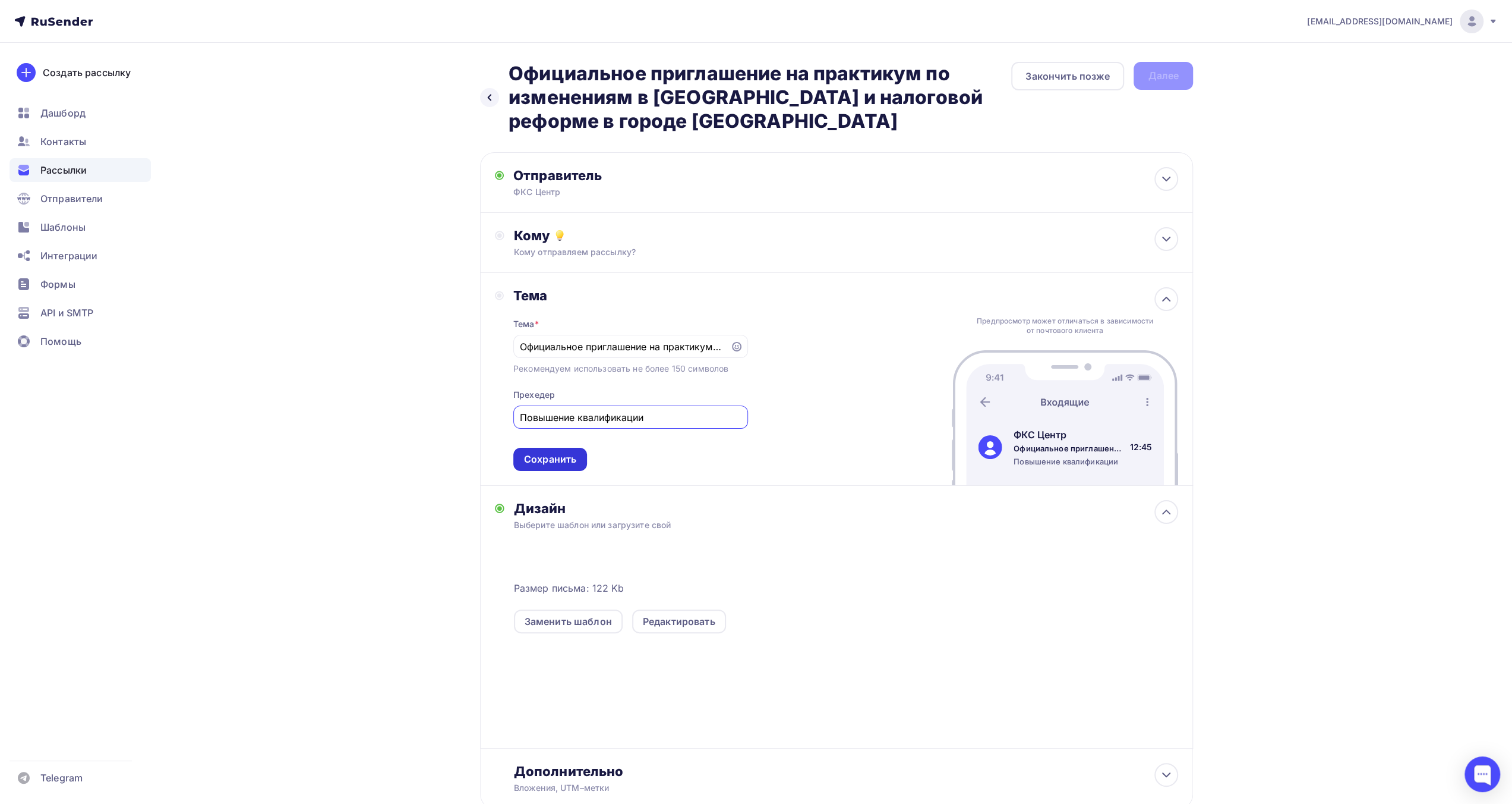
type input "Повышение квалификации"
click at [567, 457] on div "Сохранить" at bounding box center [550, 459] width 53 height 13
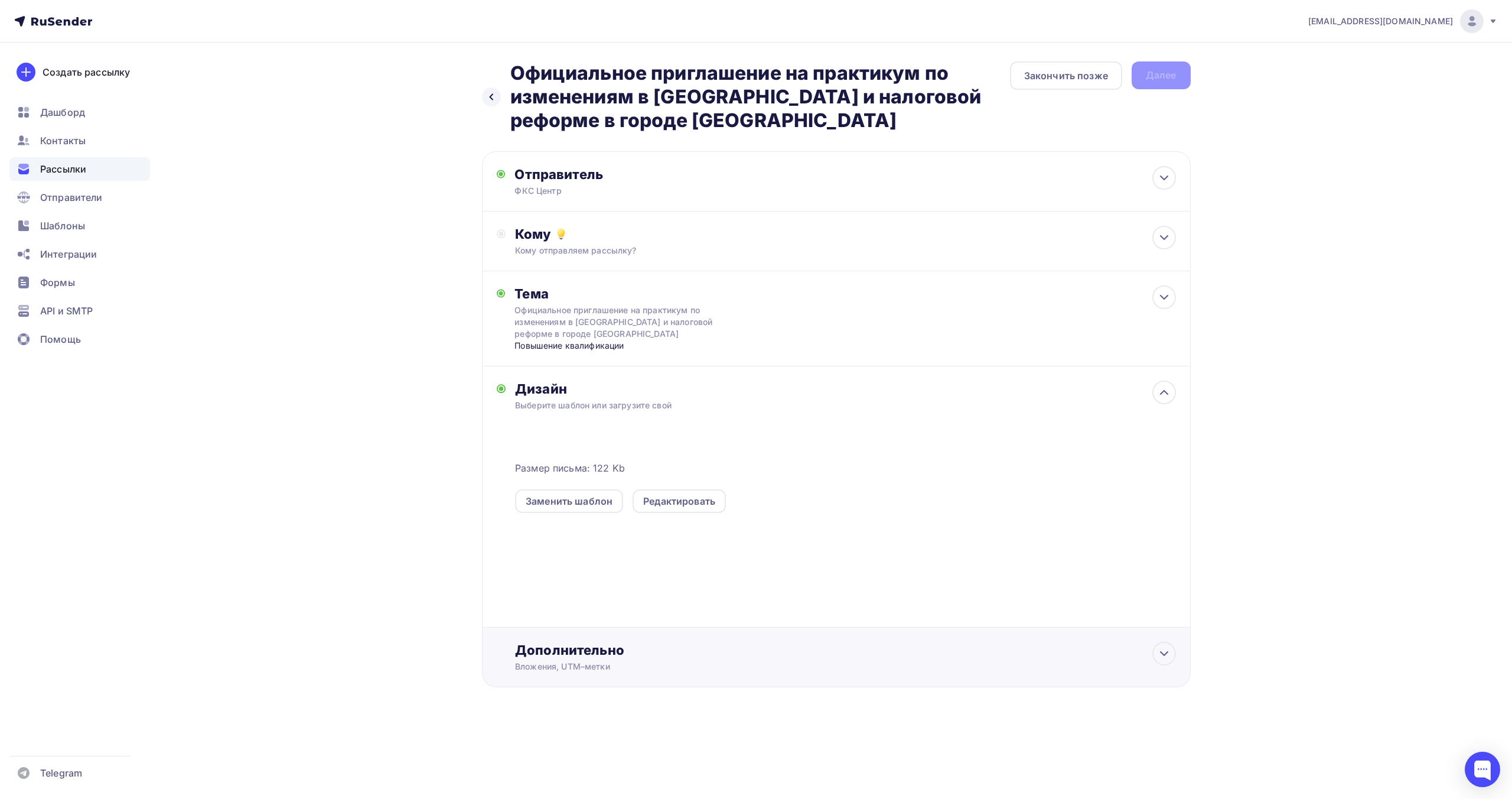
click at [605, 662] on div "Вложения, UTM–метки" at bounding box center [813, 666] width 595 height 12
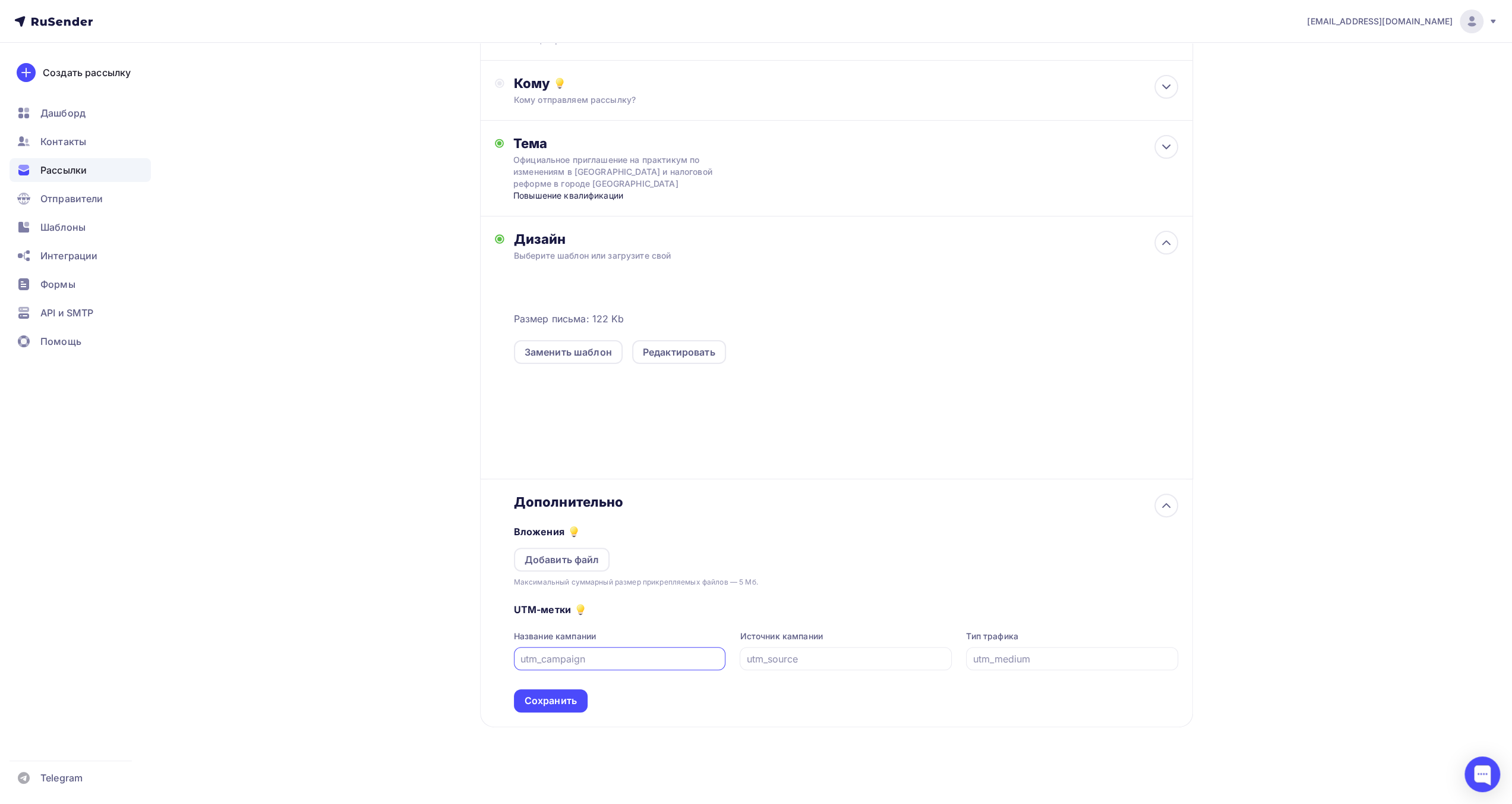
click at [624, 662] on input "text" at bounding box center [620, 659] width 199 height 14
type input "к"
type input "rusend_011025"
click at [545, 699] on div "Сохранить" at bounding box center [551, 700] width 53 height 13
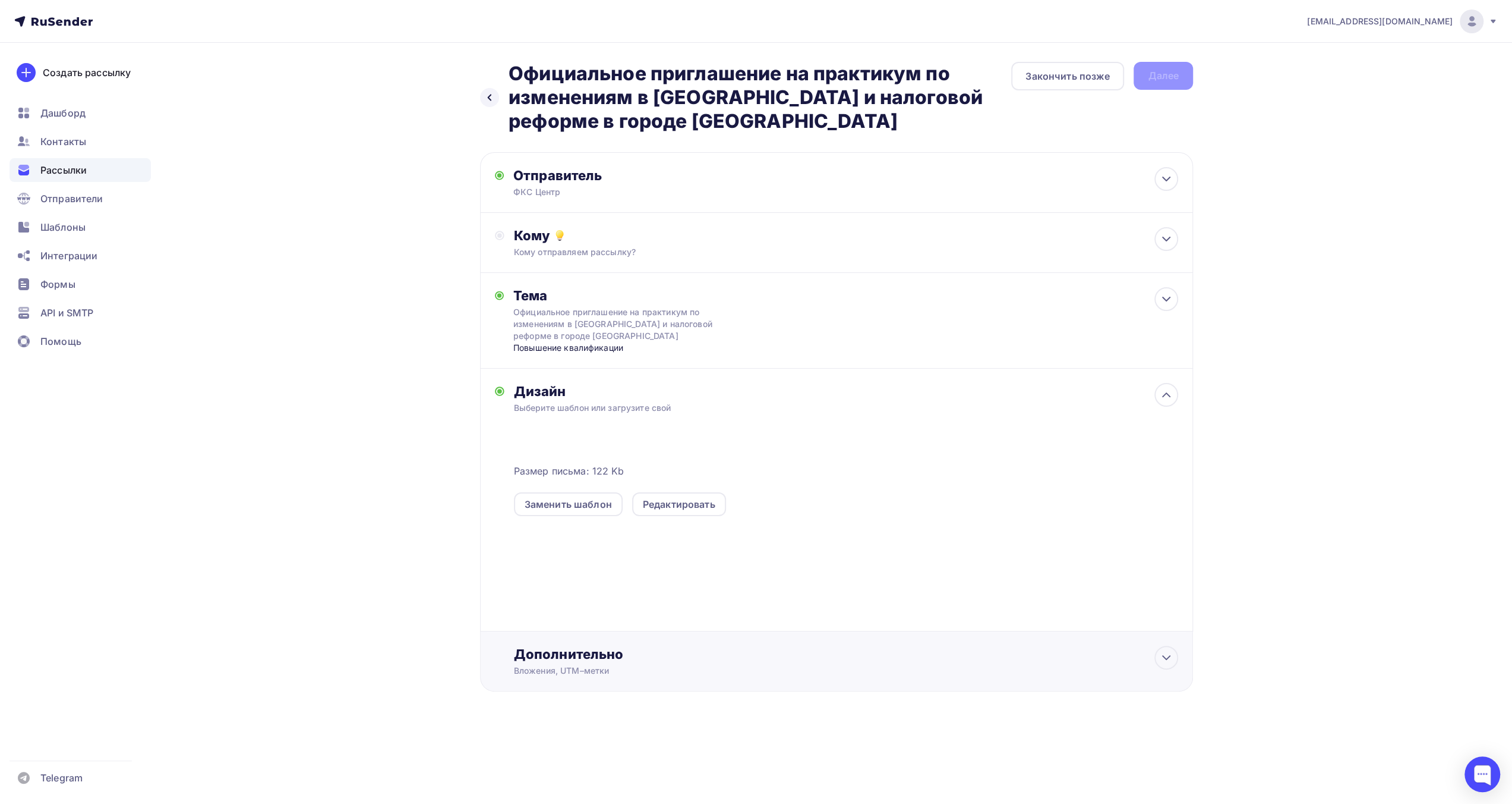
scroll to position [0, 0]
click at [930, 238] on div "Кому" at bounding box center [851, 235] width 664 height 17
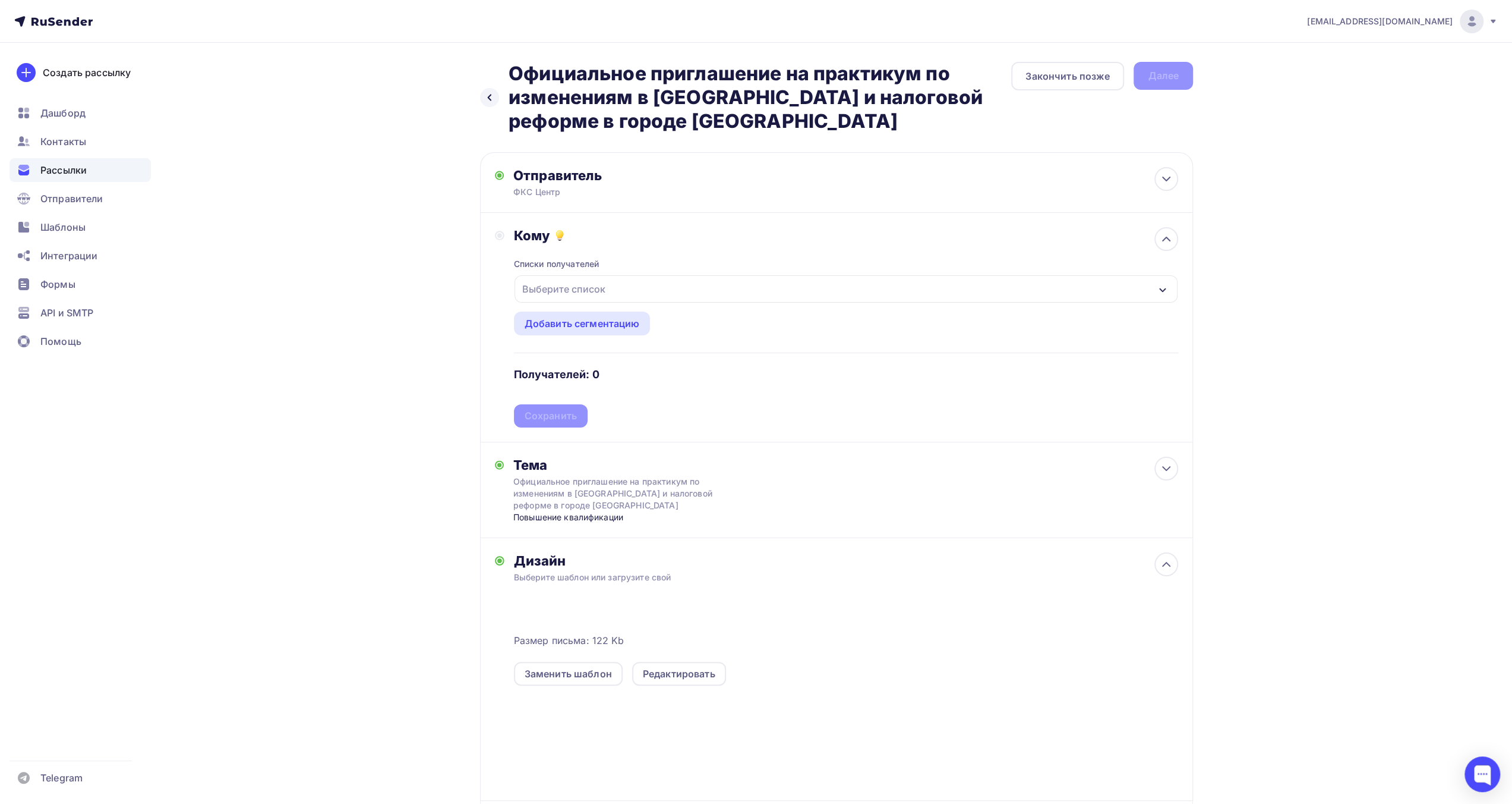
click at [631, 291] on div "Выберите список" at bounding box center [846, 288] width 663 height 28
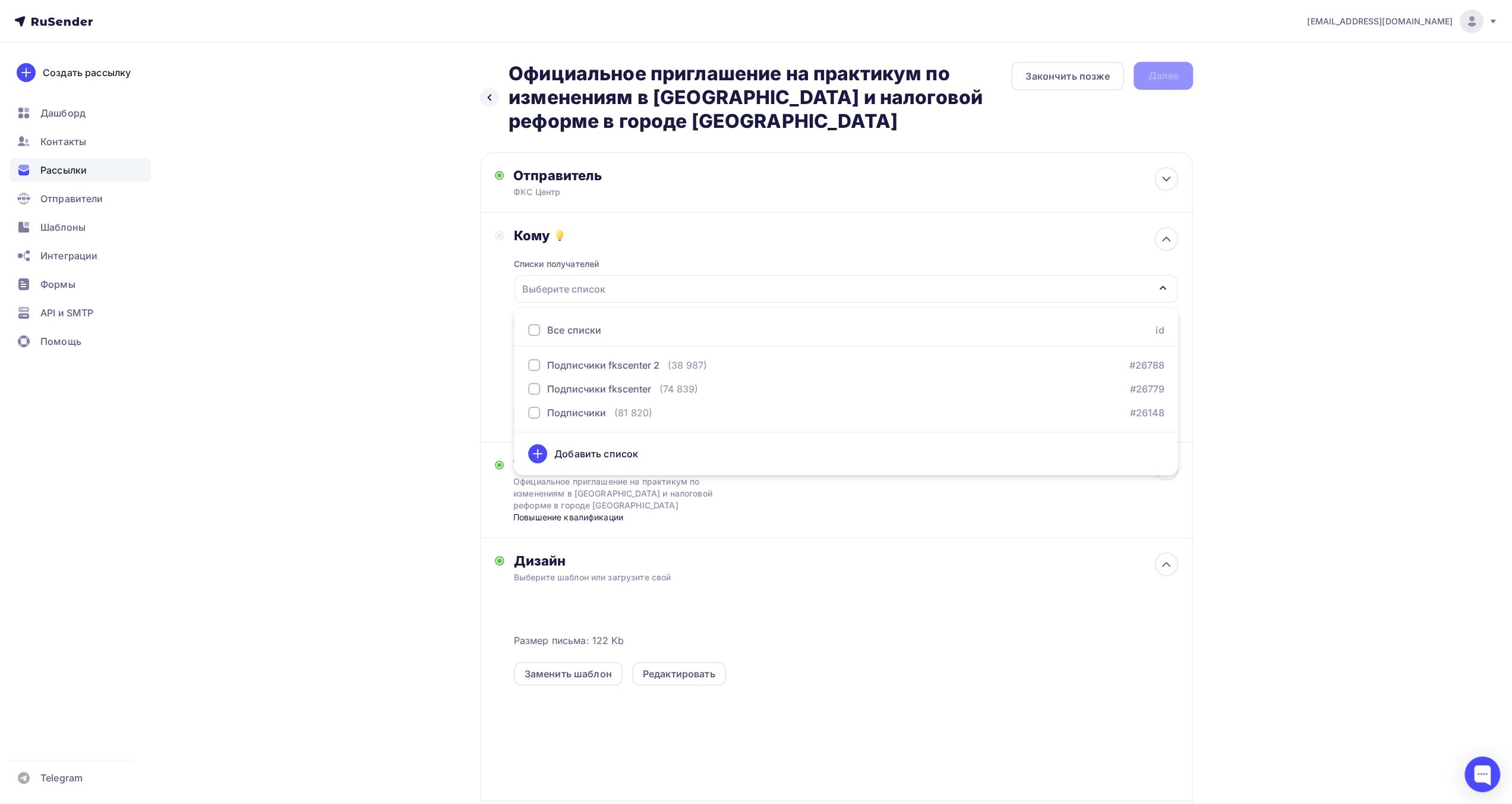
click at [536, 328] on div at bounding box center [533, 329] width 12 height 12
click at [457, 425] on div "Назад Официальное приглашение на практикум по изменениям в бухучете и налоговой…" at bounding box center [756, 490] width 974 height 894
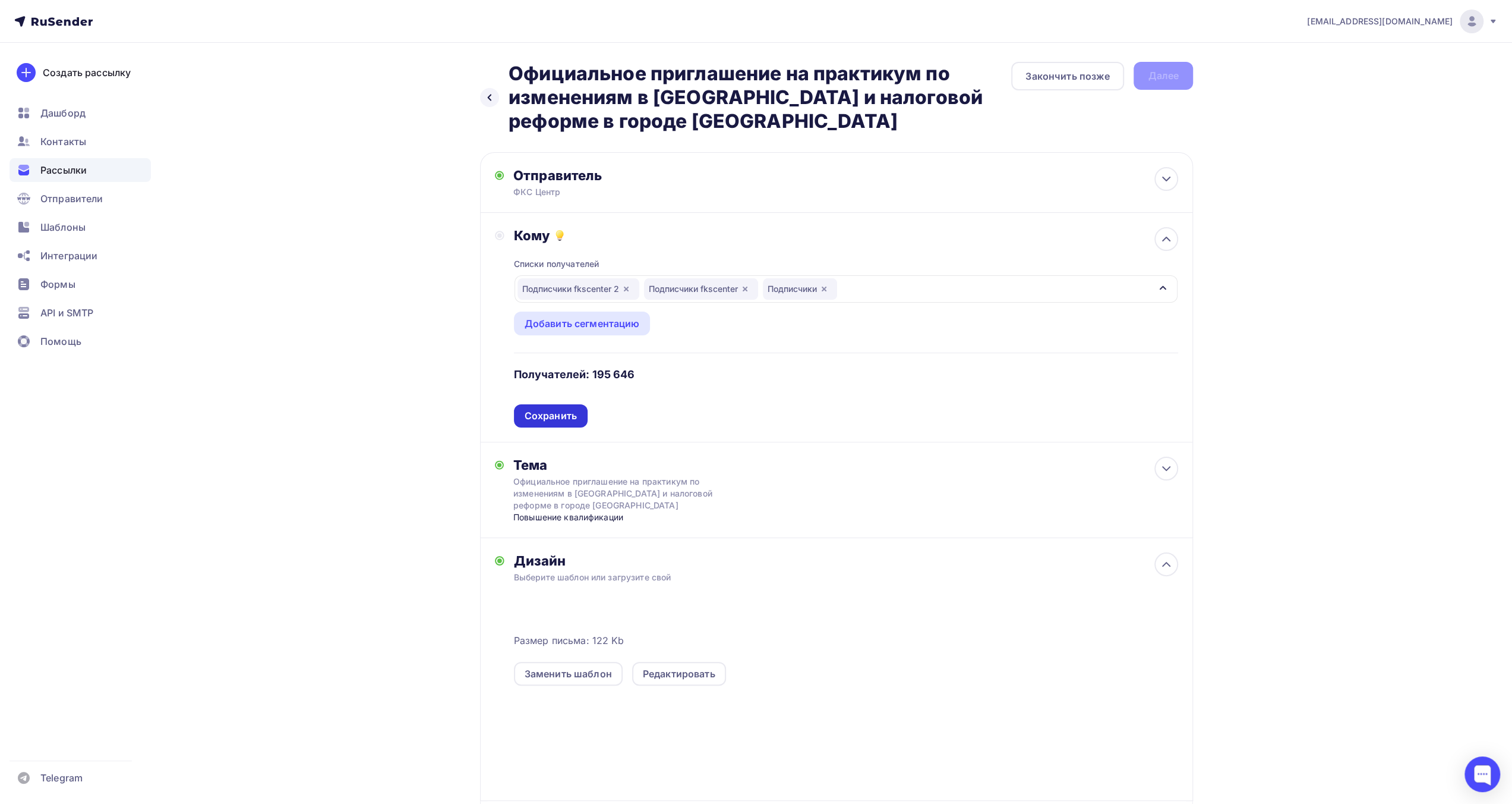
click at [549, 414] on div "Сохранить" at bounding box center [551, 415] width 53 height 13
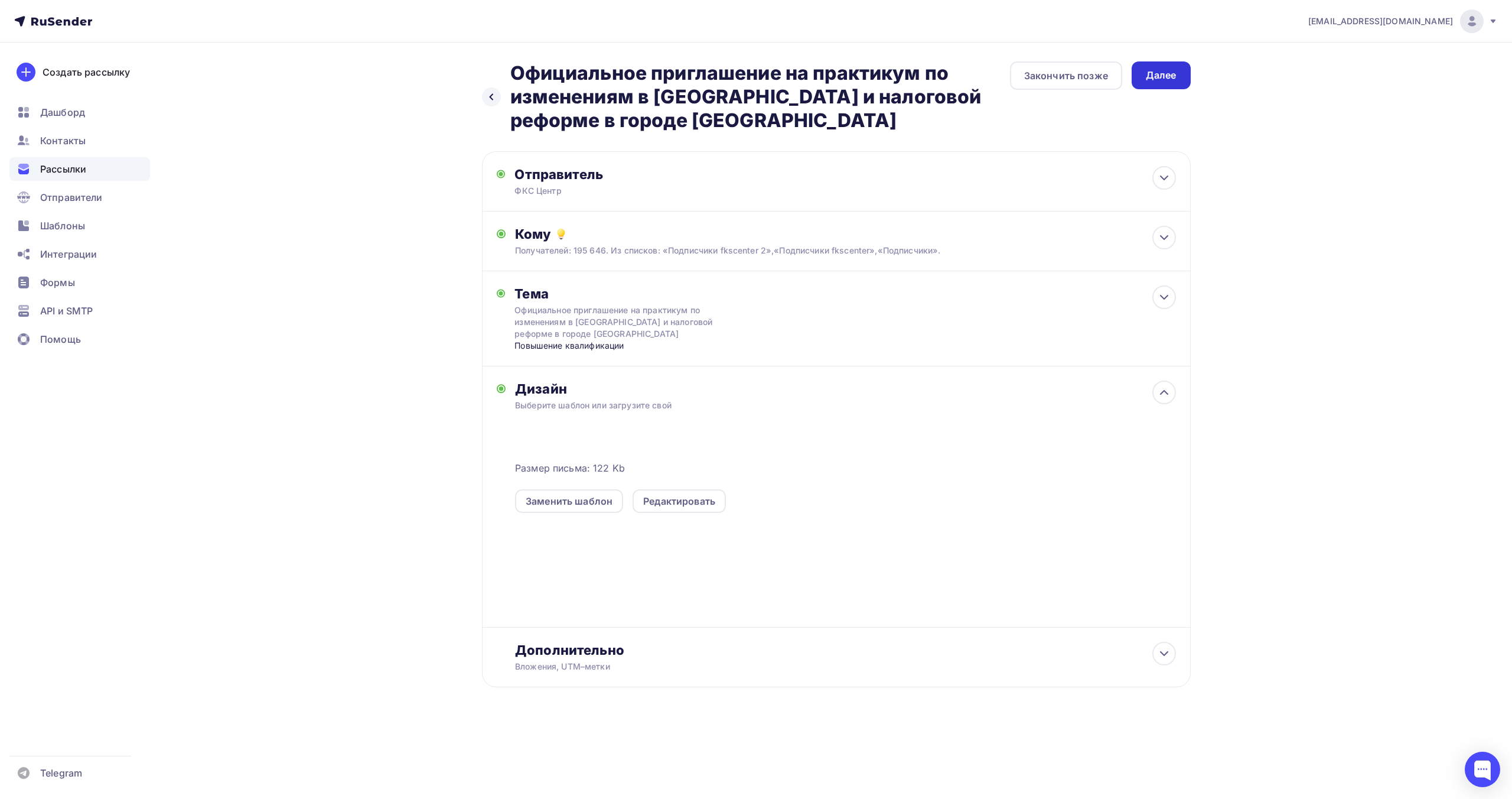
click at [1164, 79] on div "Далее" at bounding box center [1161, 75] width 30 height 13
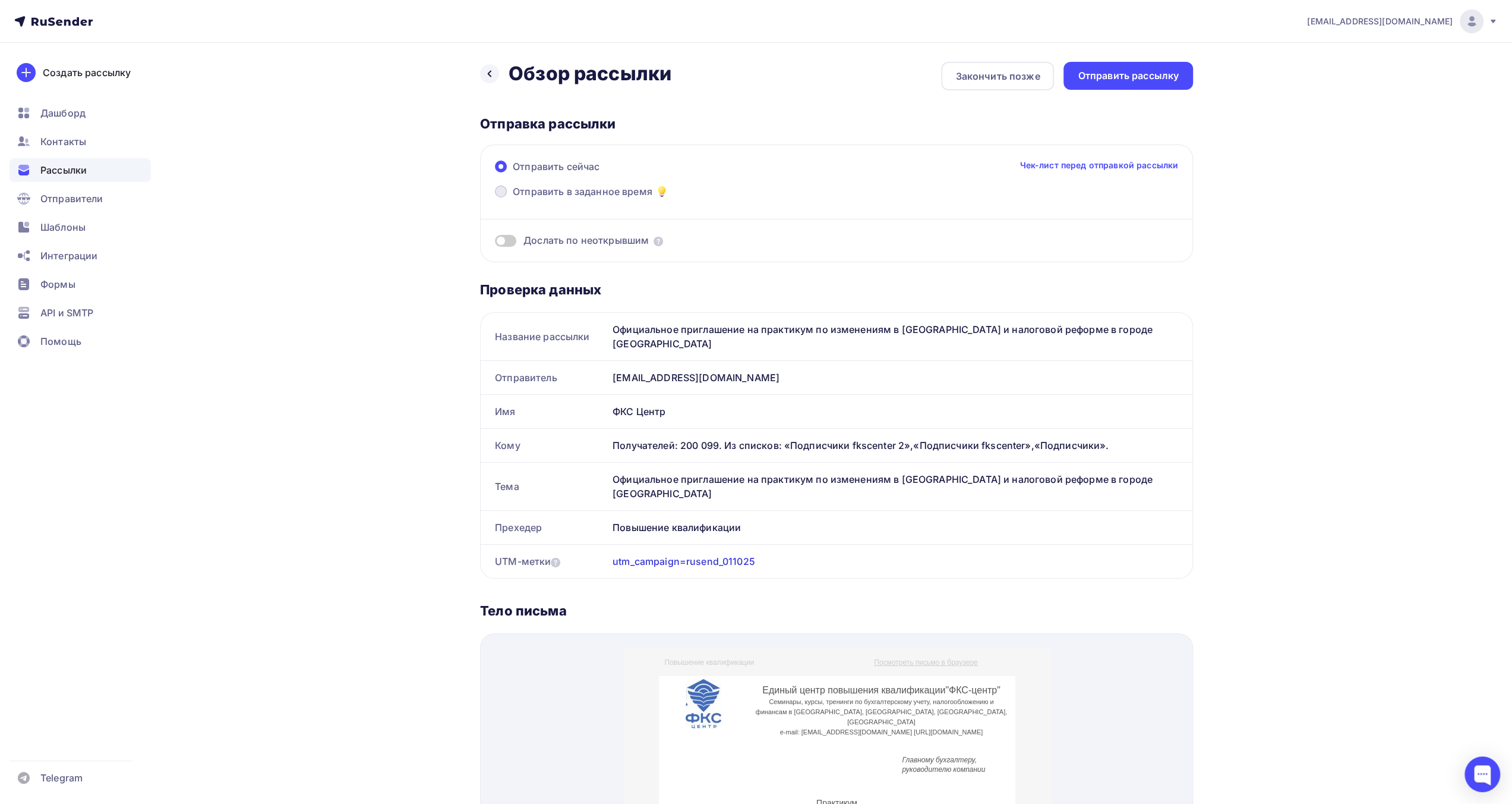
click at [606, 189] on span "Отправить в заданное время" at bounding box center [583, 191] width 140 height 14
click at [513, 199] on input "Отправить в заданное время" at bounding box center [513, 199] width 0 height 0
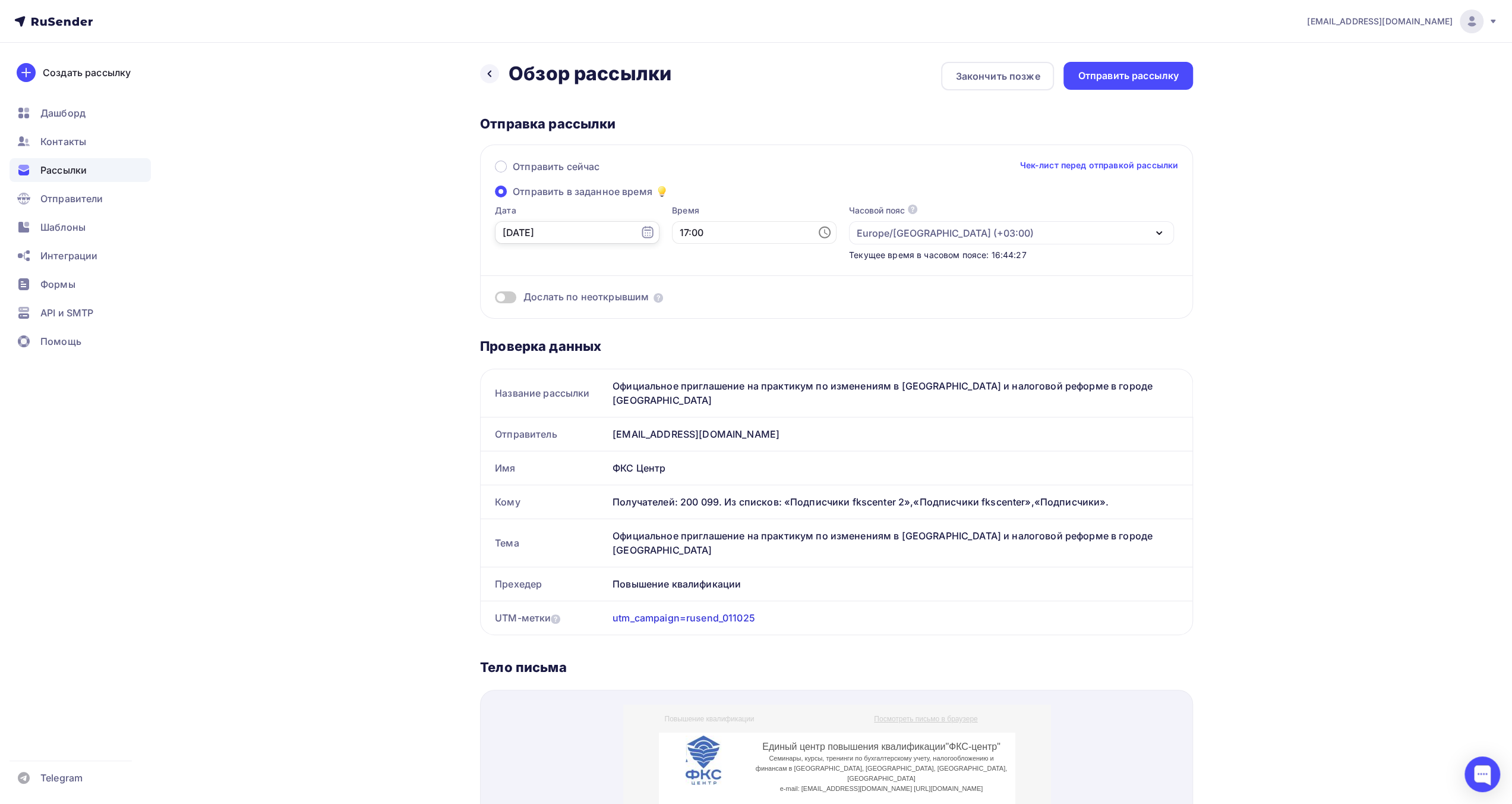
click at [609, 235] on input "[DATE]" at bounding box center [577, 232] width 165 height 23
drag, startPoint x: 552, startPoint y: 391, endPoint x: 559, endPoint y: 383, distance: 10.6
click at [552, 391] on div "1" at bounding box center [550, 392] width 19 height 11
type input "[DATE]"
click at [700, 236] on input "17:00" at bounding box center [754, 232] width 165 height 23
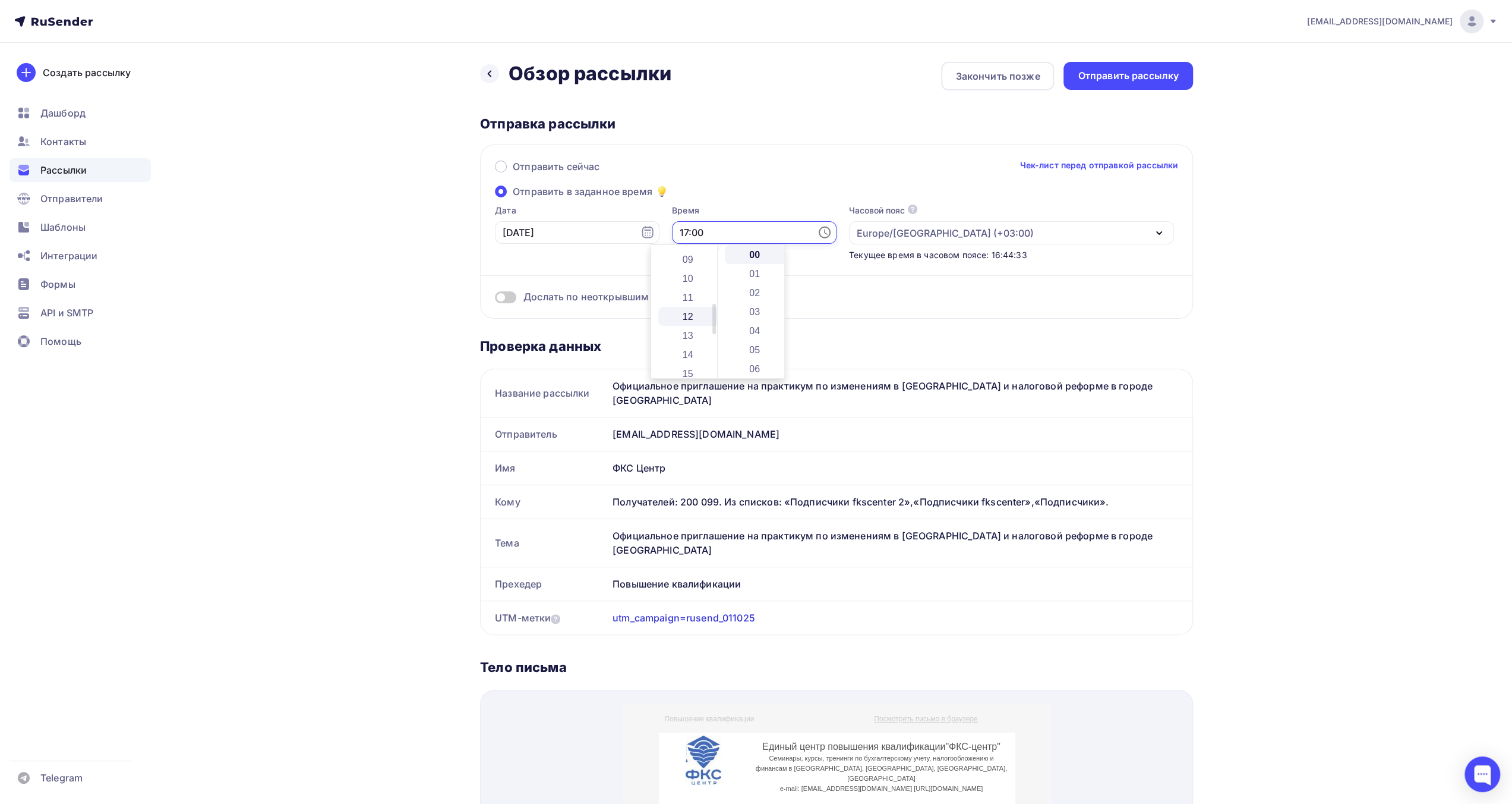
scroll to position [145, 0]
click at [688, 260] on li "08" at bounding box center [689, 262] width 61 height 19
click at [763, 349] on li "30" at bounding box center [756, 350] width 61 height 19
type input "08:30"
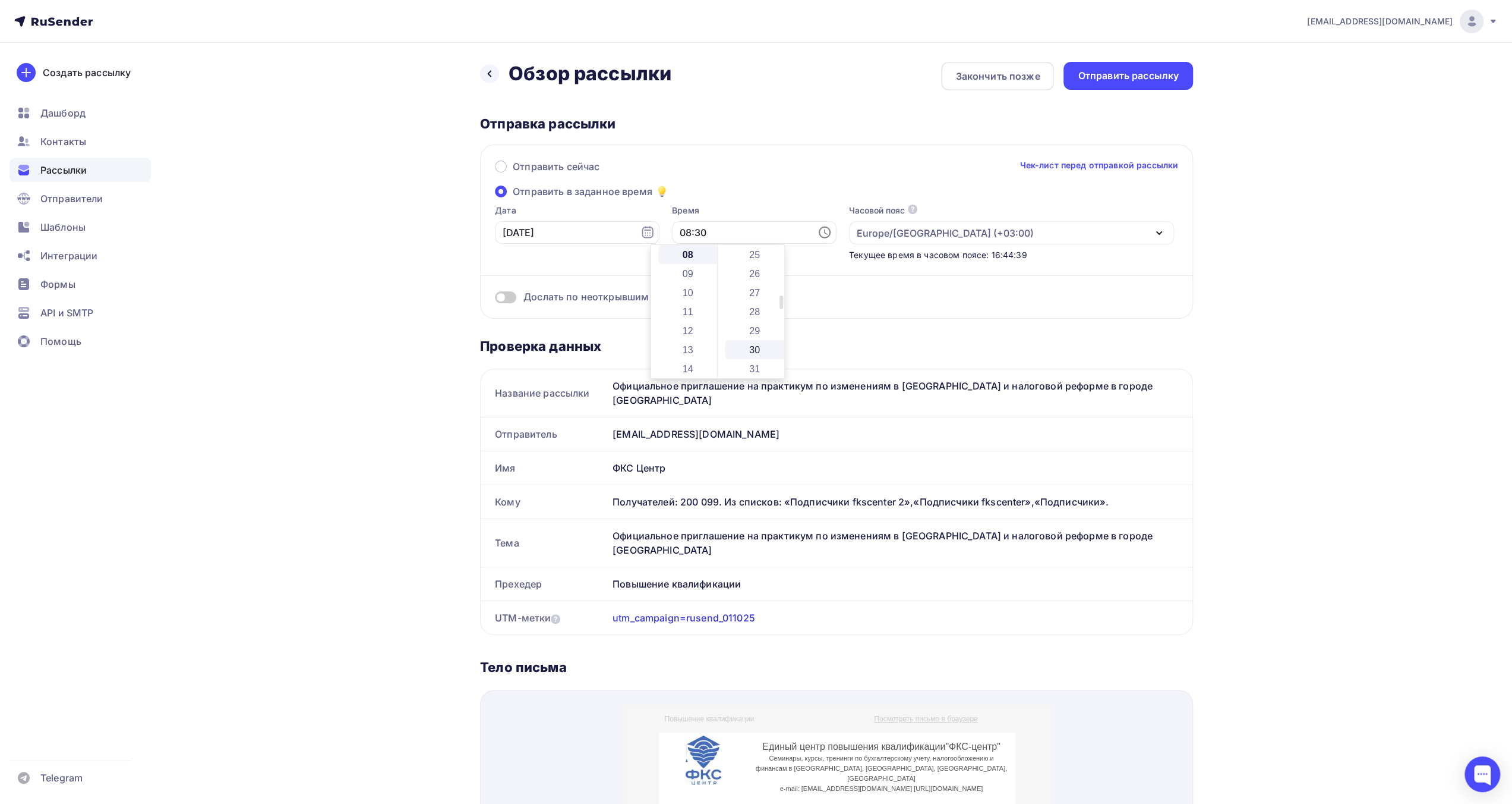
scroll to position [571, 0]
click at [943, 189] on div "Отправить сейчас Чек-лист перед отправкой рассылки Отправить в заданное время Д…" at bounding box center [837, 232] width 713 height 174
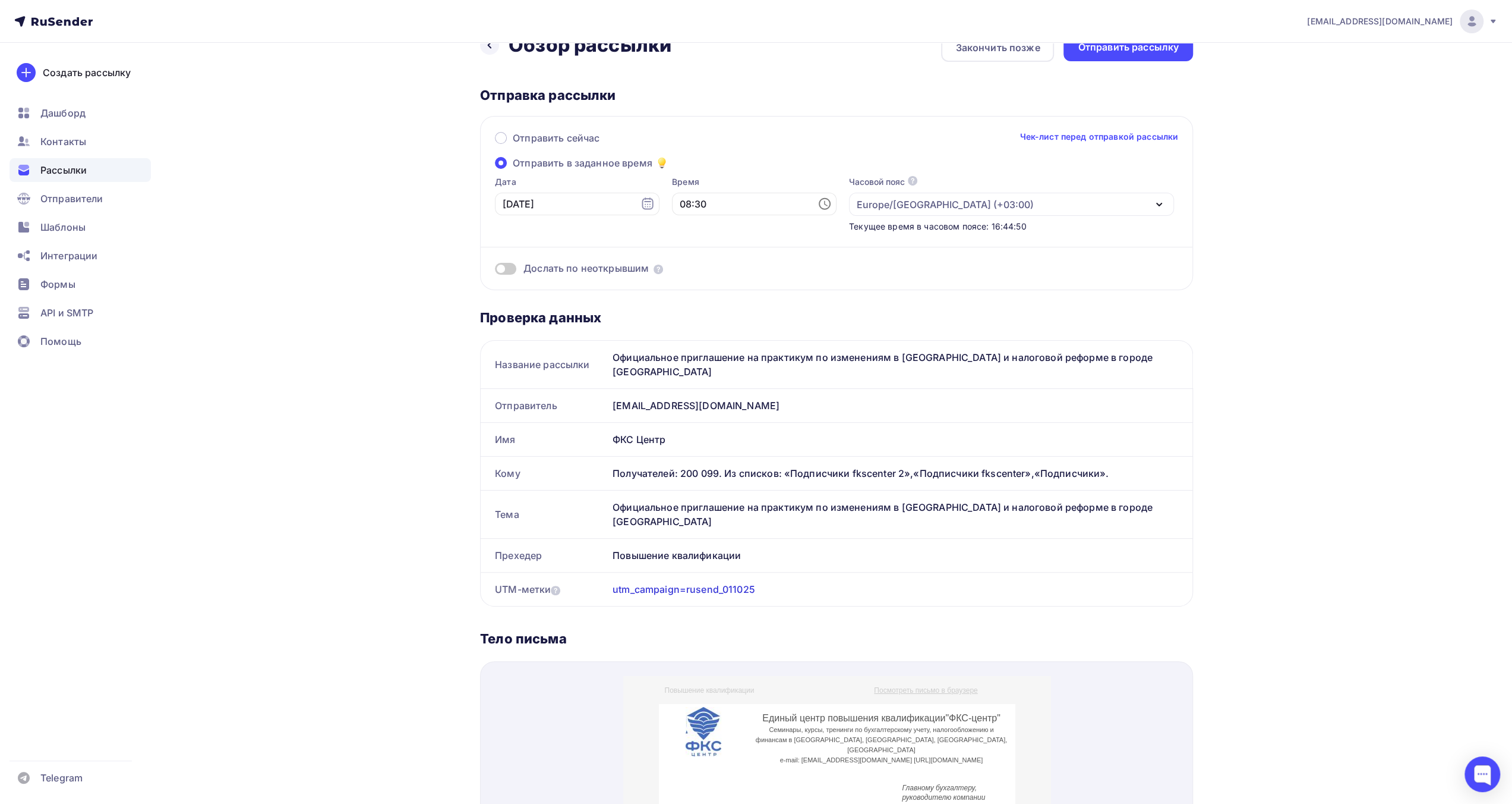
scroll to position [0, 0]
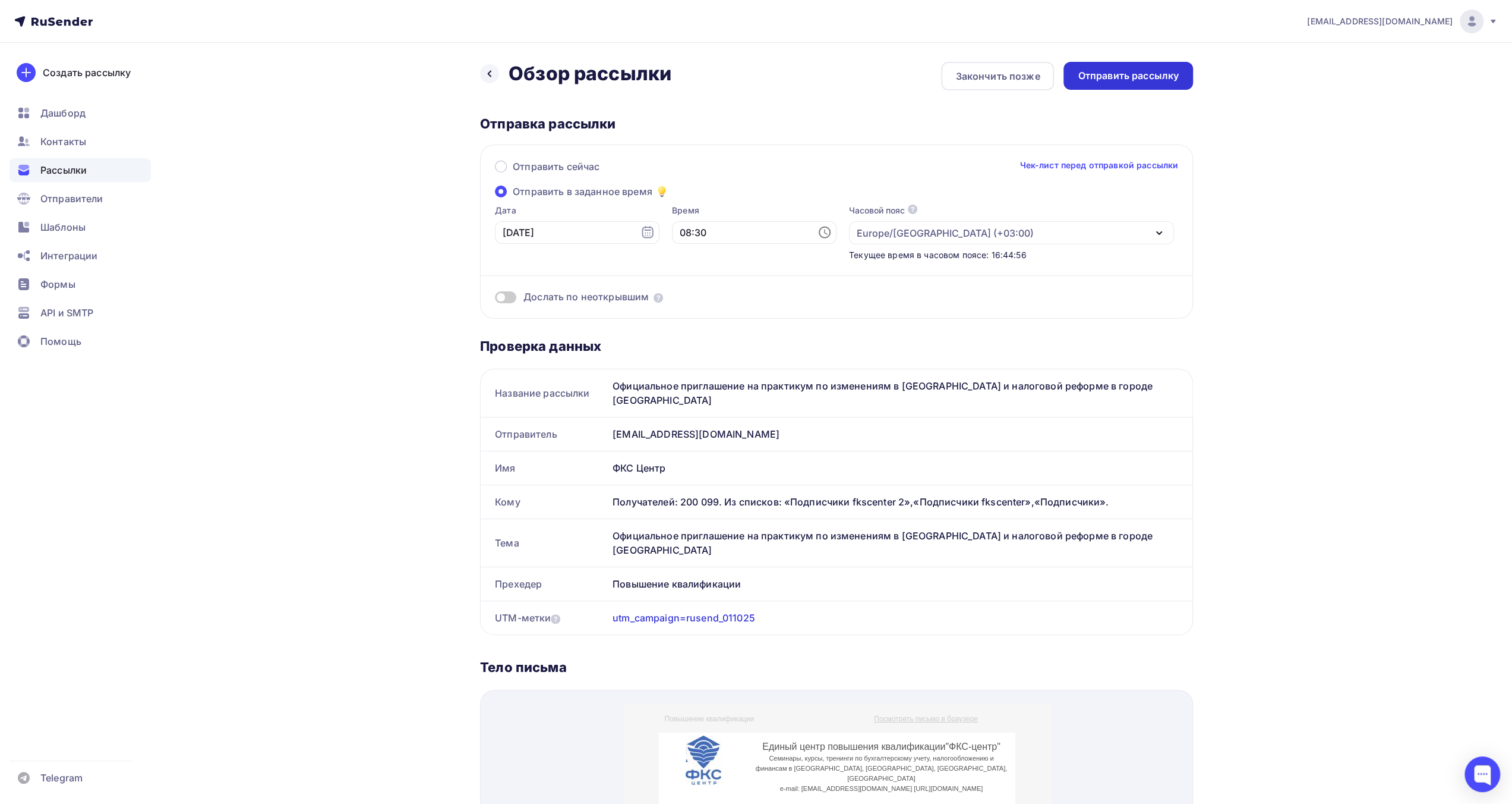
click at [1115, 76] on div "Отправить рассылку" at bounding box center [1128, 75] width 101 height 13
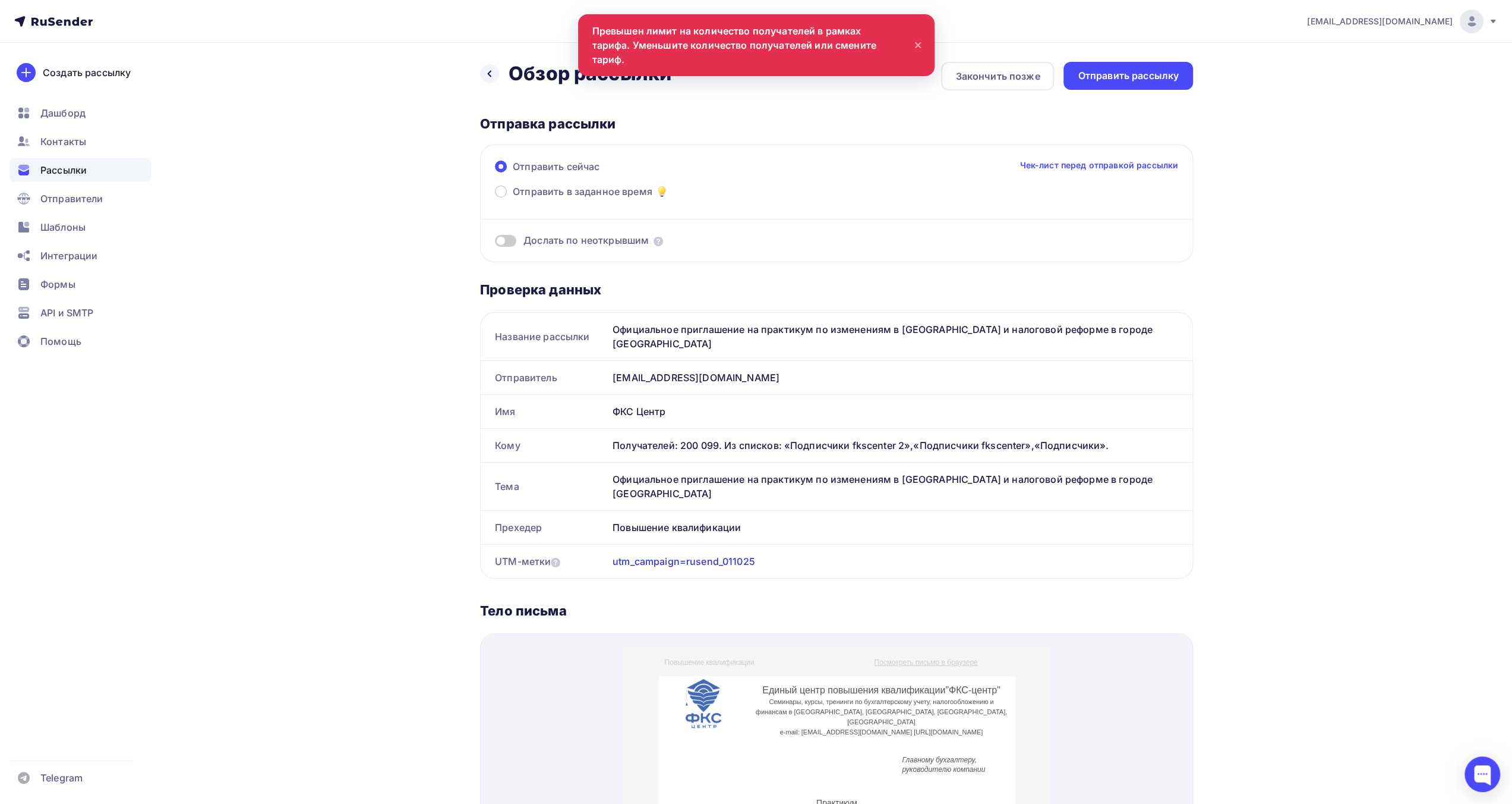
click at [1303, 442] on div "info@fks-center.ru Аккаунт Тарифы Выйти Создать рассылку Дашборд Контакты Рассы…" at bounding box center [756, 699] width 1512 height 1399
click at [1296, 399] on div "info@fks-center.ru Аккаунт Тарифы Выйти Создать рассылку Дашборд Контакты Рассы…" at bounding box center [756, 699] width 1512 height 1399
click at [489, 77] on icon at bounding box center [489, 74] width 9 height 9
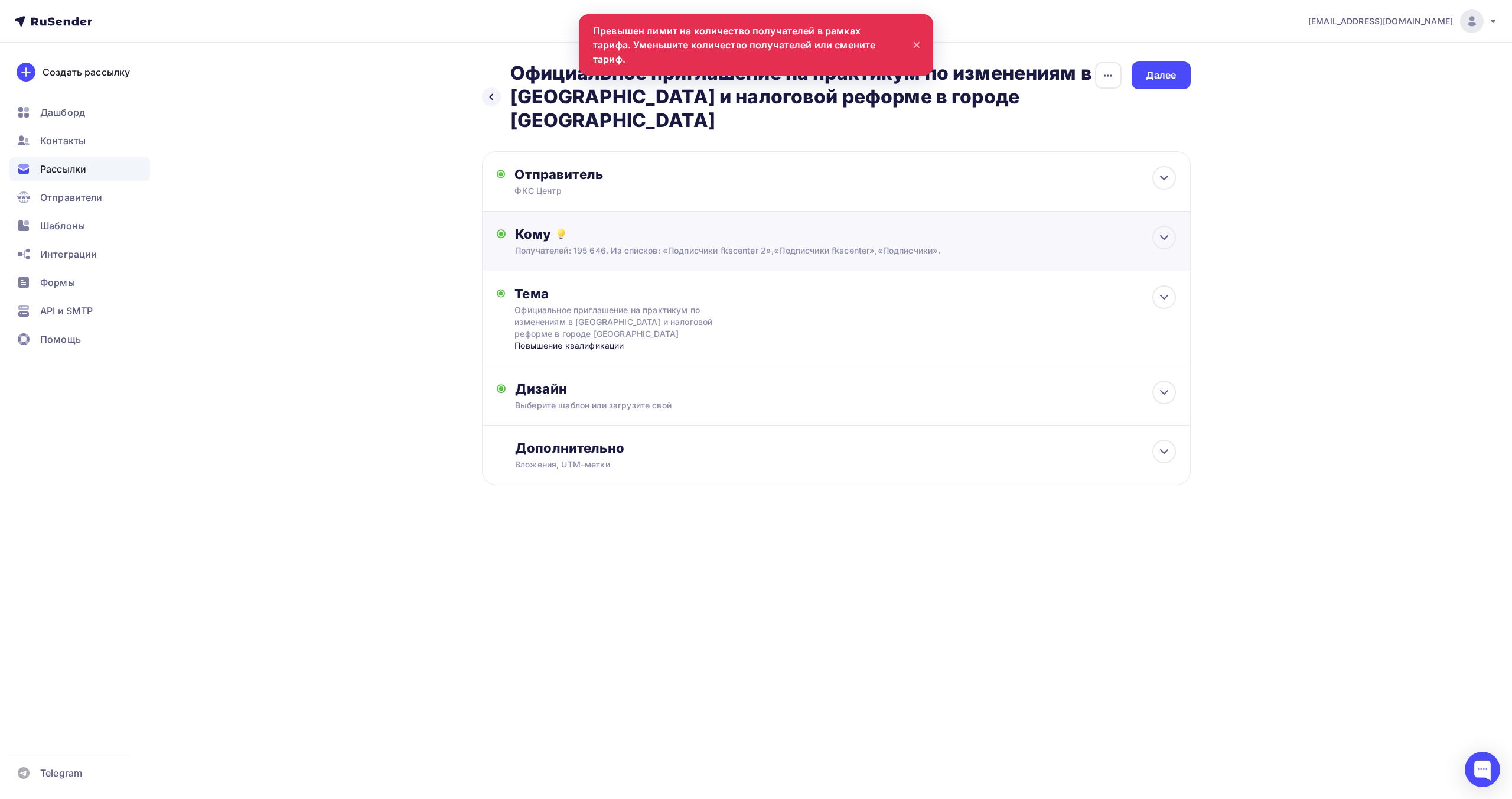
click at [787, 226] on div "Кому Получателей: 195 646. Из списков: «Подписчики fkscenter 2»,«Подписчики fks…" at bounding box center [846, 241] width 661 height 30
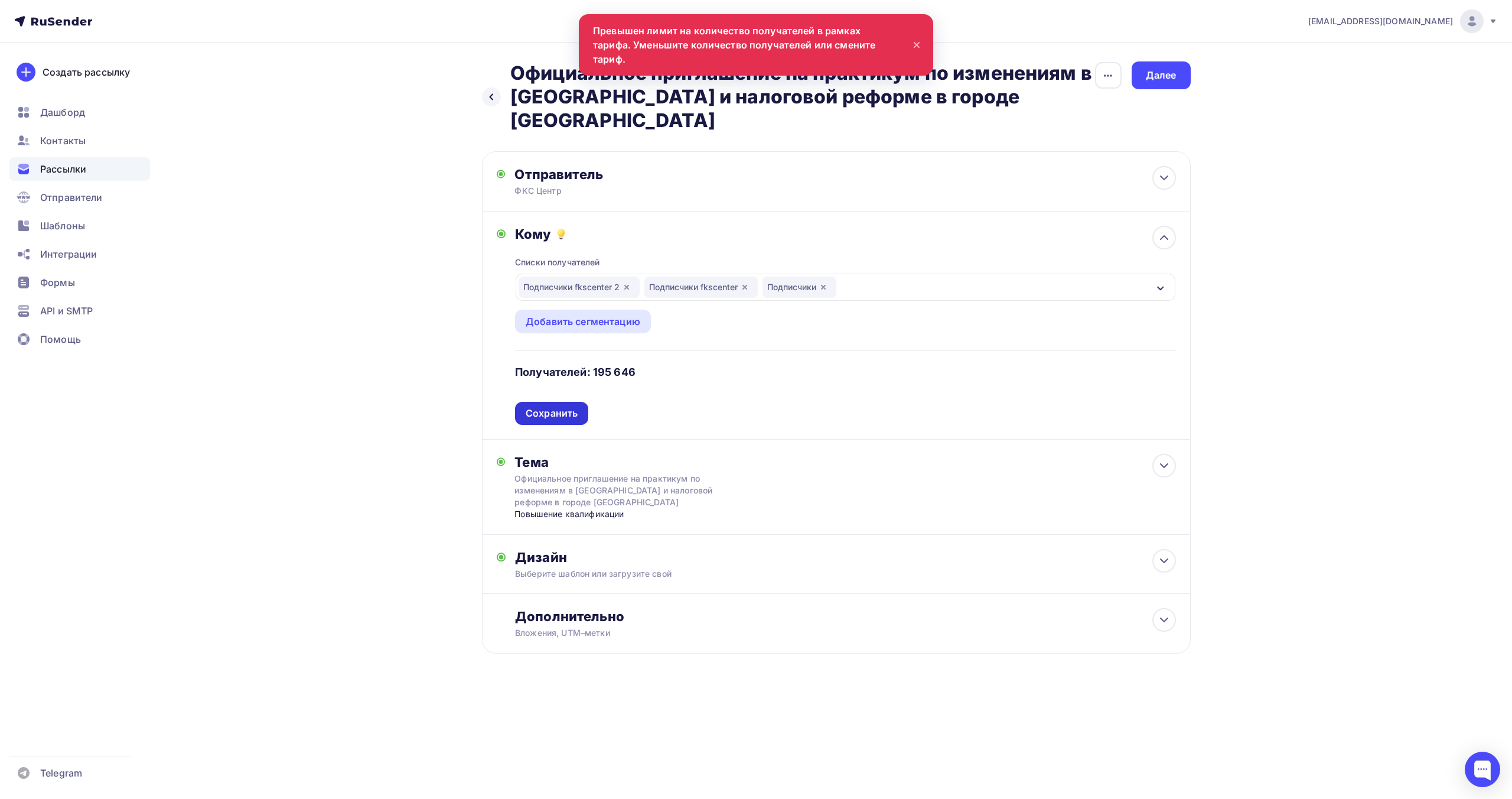
click at [572, 406] on div "Сохранить" at bounding box center [551, 412] width 52 height 13
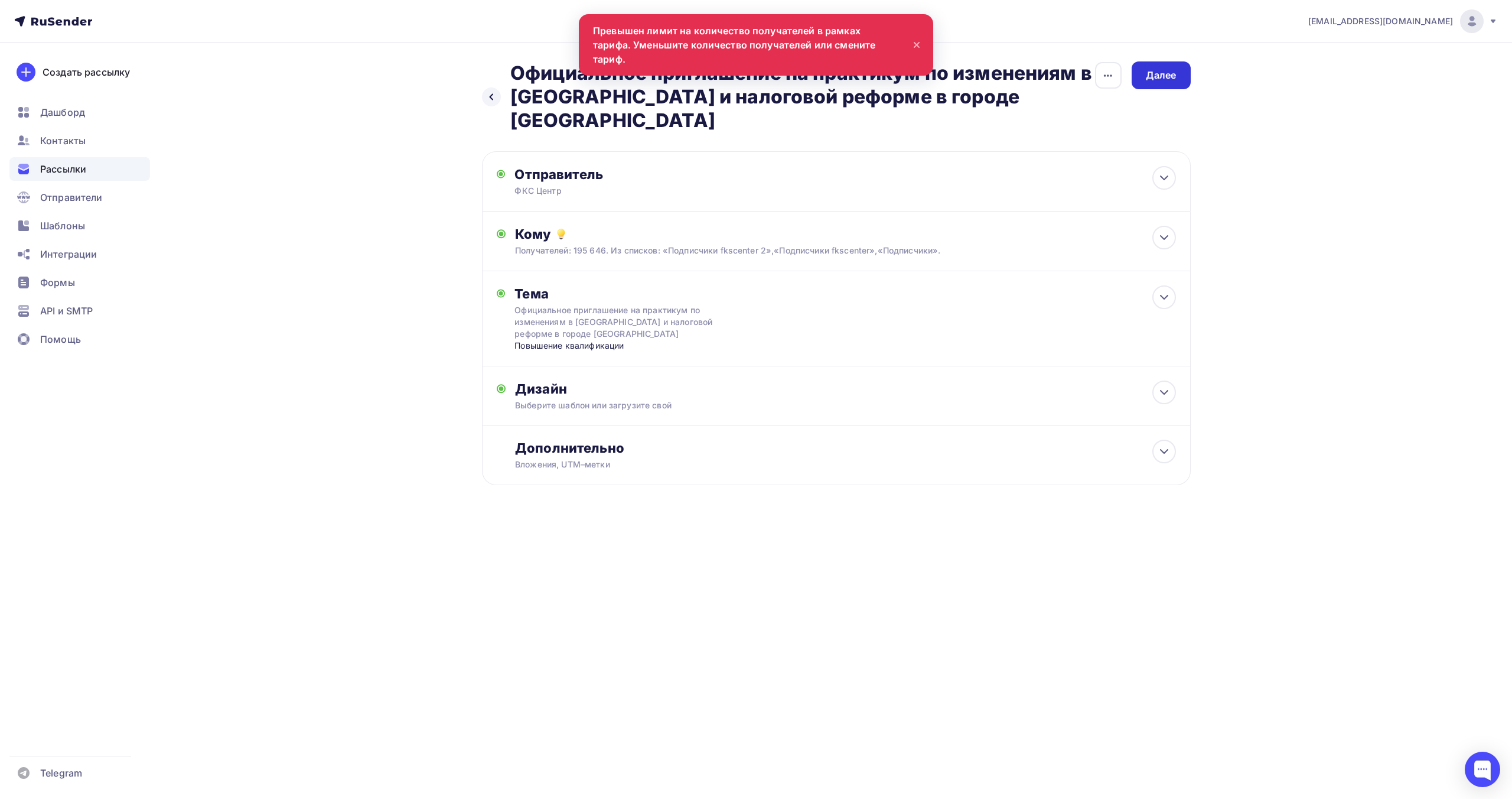
click at [1174, 75] on div "Далее" at bounding box center [1161, 75] width 30 height 13
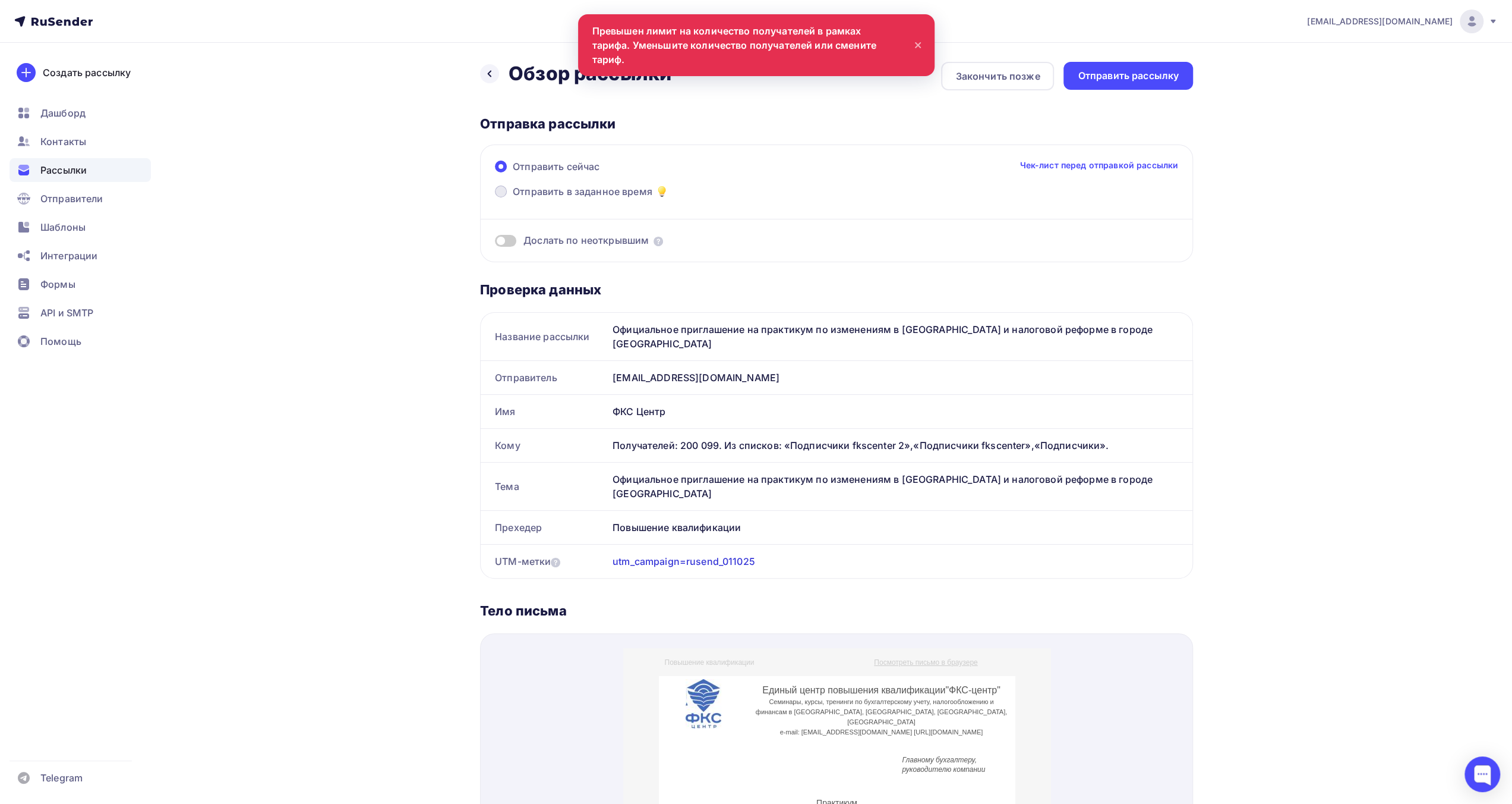
click at [579, 191] on span "Отправить в заданное время" at bounding box center [583, 191] width 140 height 14
click at [513, 199] on input "Отправить в заданное время" at bounding box center [513, 199] width 0 height 0
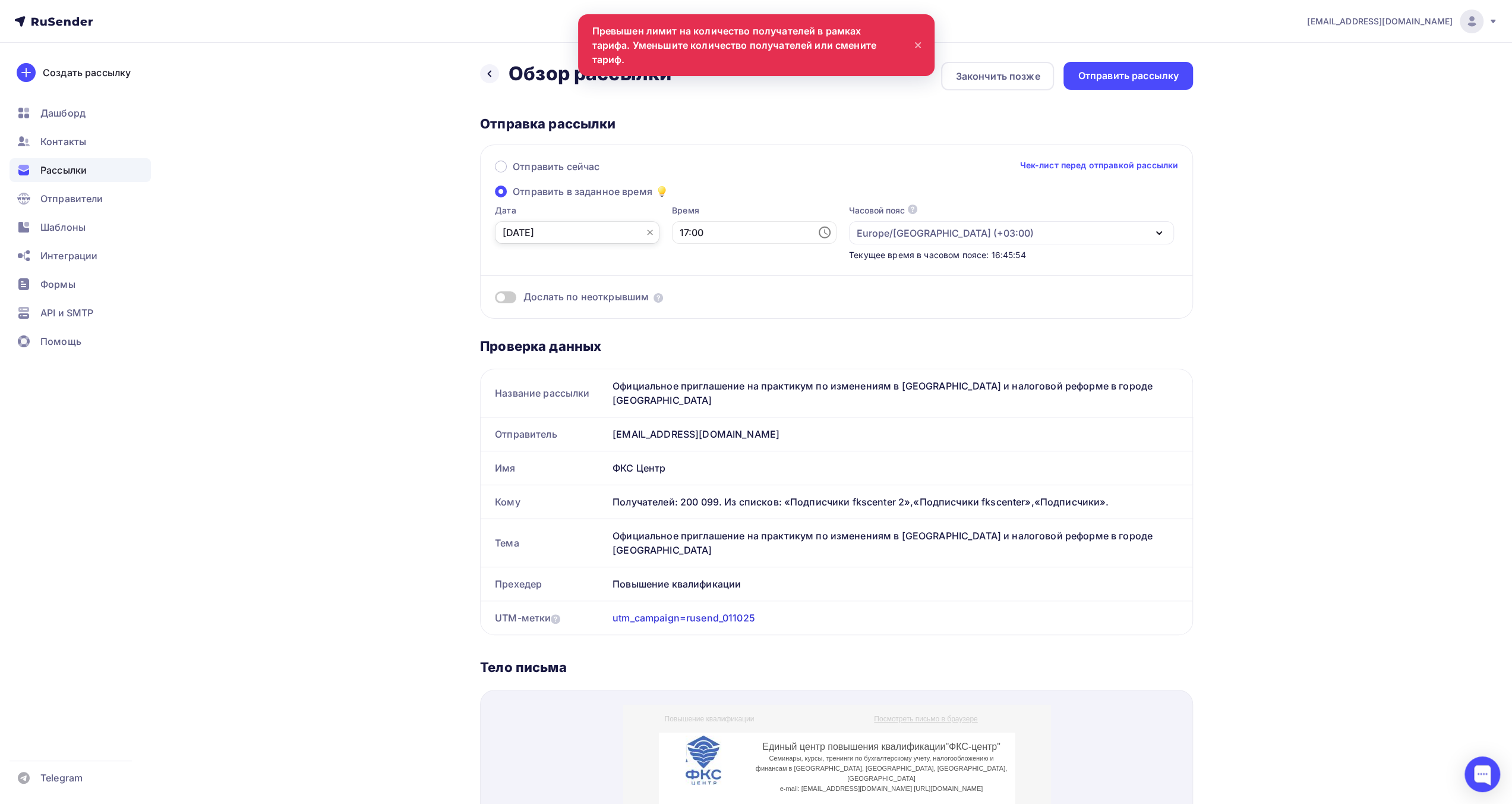
click at [613, 231] on input "[DATE]" at bounding box center [577, 232] width 165 height 23
click at [552, 393] on div "1" at bounding box center [550, 392] width 19 height 11
type input "[DATE]"
click at [1476, 778] on div at bounding box center [1481, 773] width 35 height 35
drag, startPoint x: 591, startPoint y: 28, endPoint x: 801, endPoint y: 28, distance: 210.0
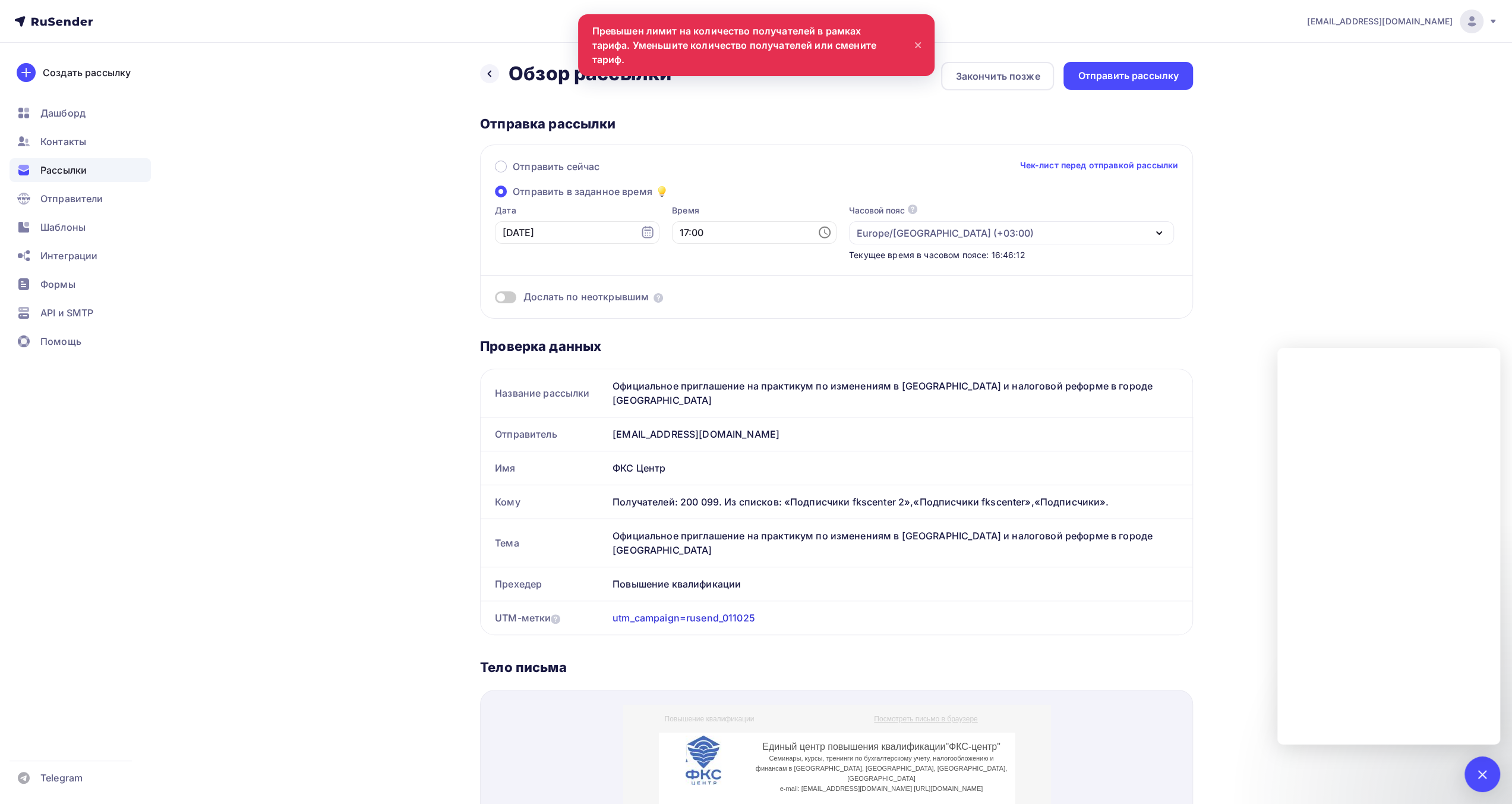
click at [801, 28] on nav "info@fks-center.ru Аккаунт Тарифы Выйти Создать рассылку Дашборд Контакты Рассы…" at bounding box center [756, 21] width 1512 height 42
click at [1018, 77] on div "Закончить позже" at bounding box center [997, 76] width 84 height 14
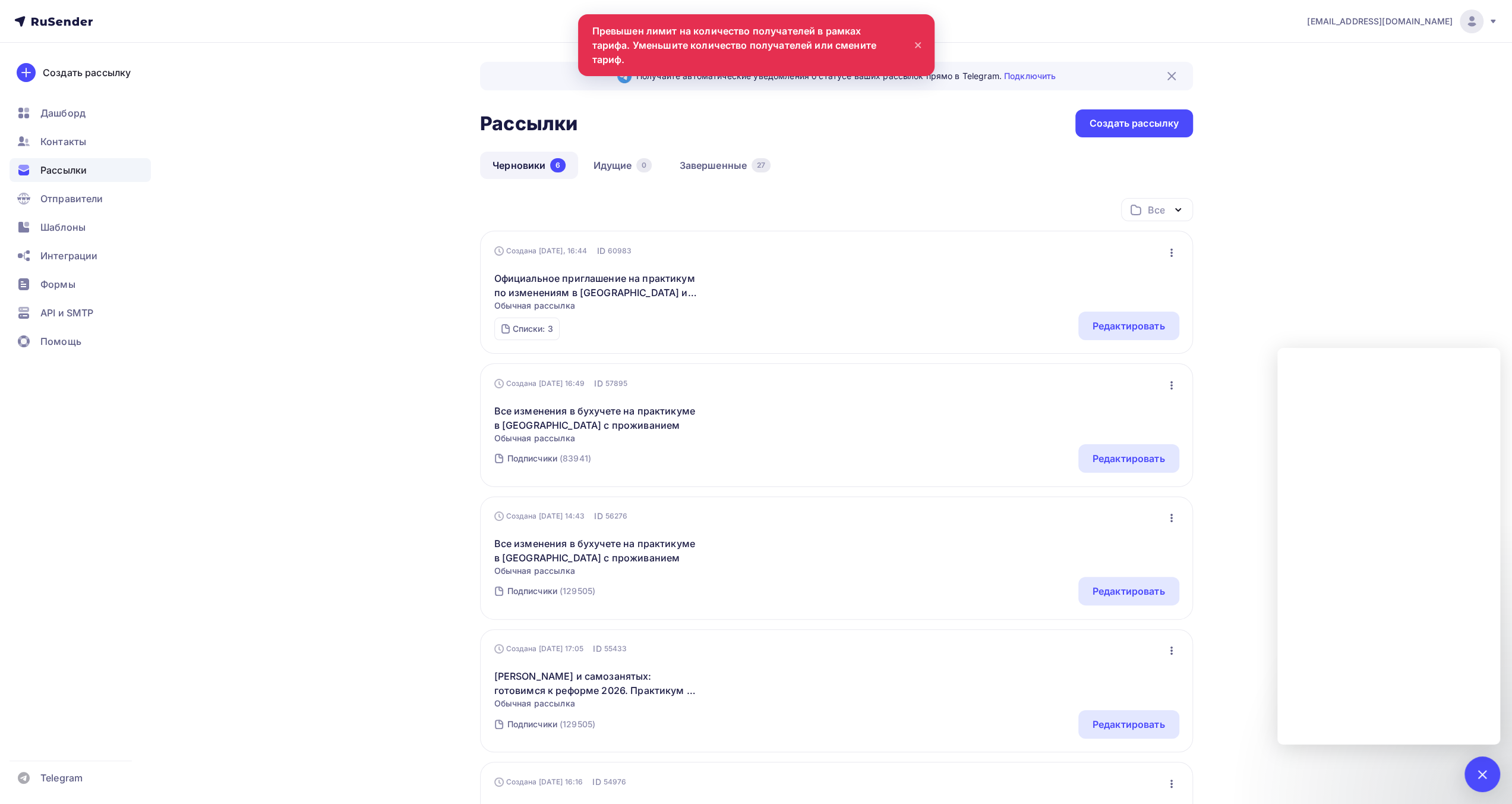
click at [916, 42] on icon at bounding box center [918, 45] width 5 height 5
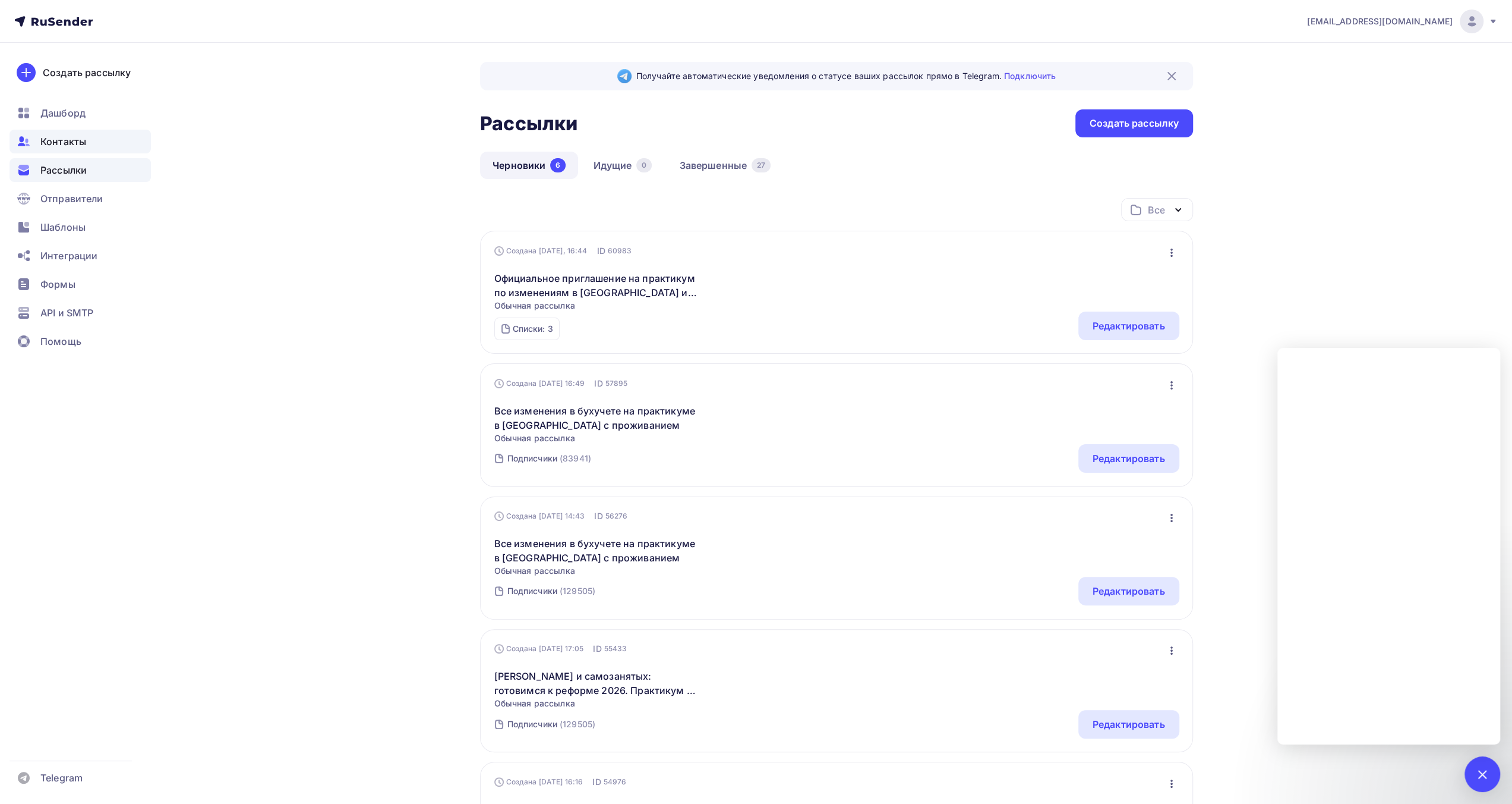
click at [86, 145] on div "Контакты" at bounding box center [80, 141] width 141 height 24
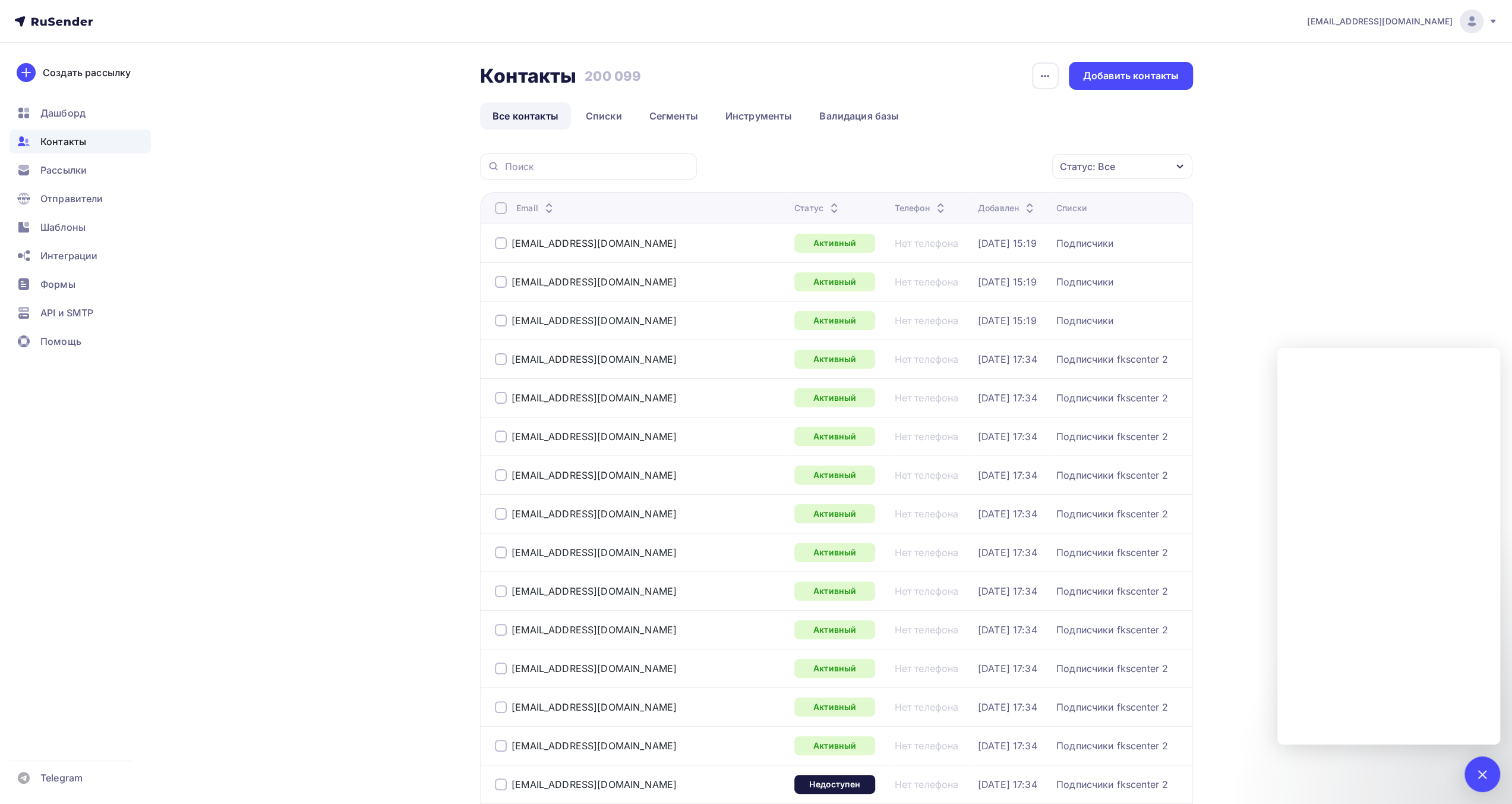
click at [833, 119] on link "Валидация базы" at bounding box center [859, 116] width 104 height 28
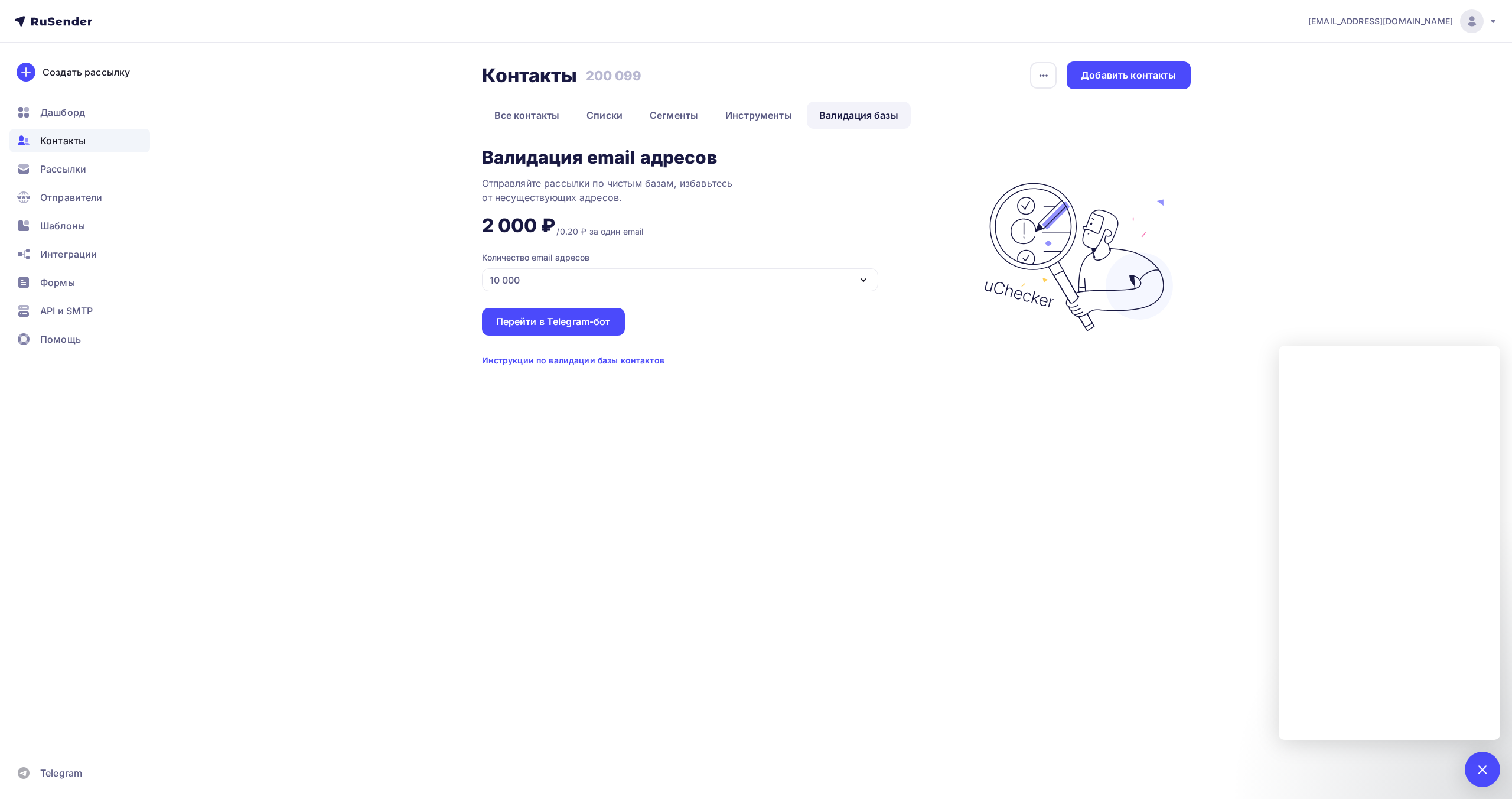
click at [585, 283] on div "10 000" at bounding box center [680, 279] width 397 height 23
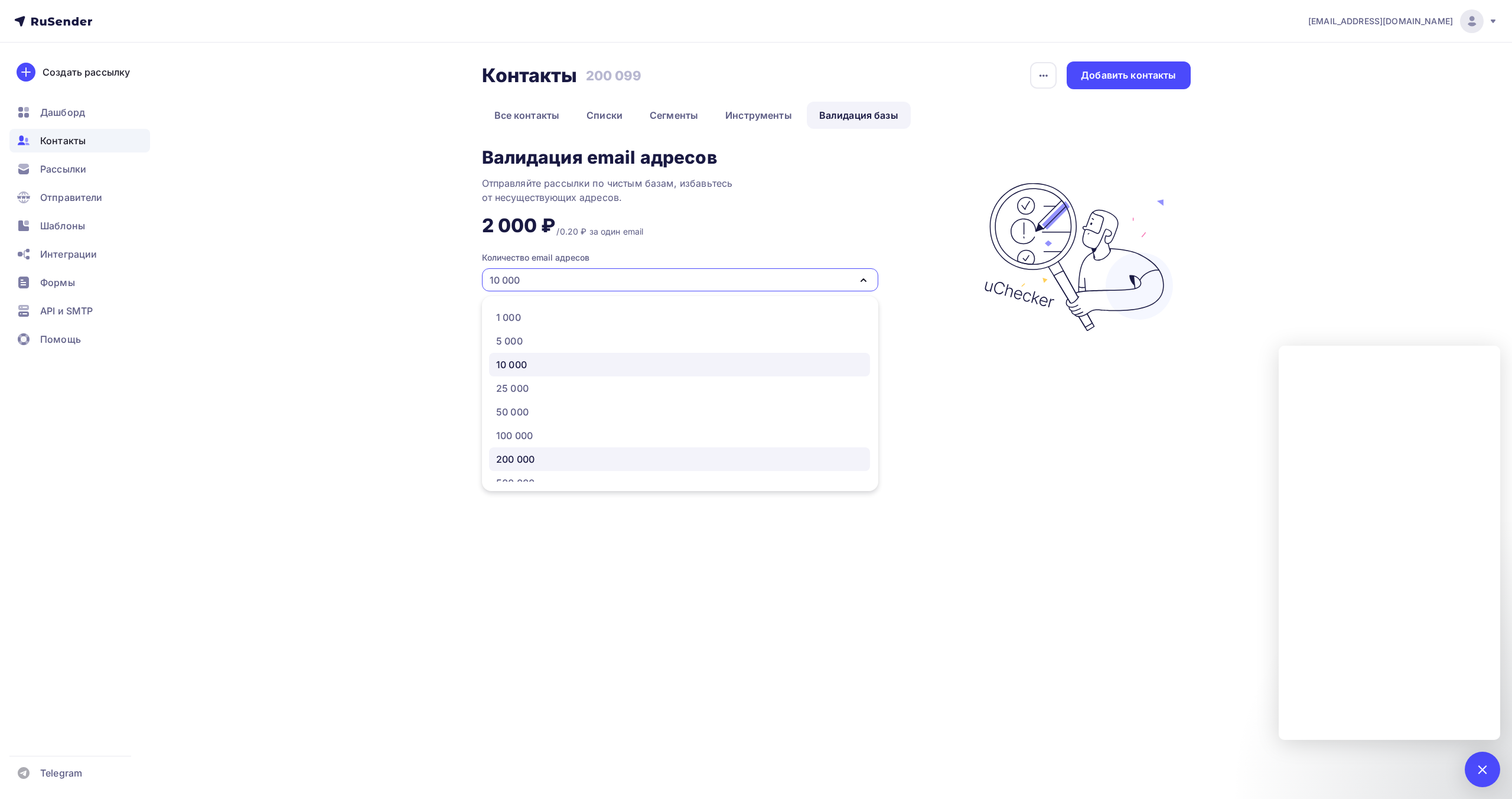
click at [565, 456] on div "200 000" at bounding box center [679, 459] width 367 height 14
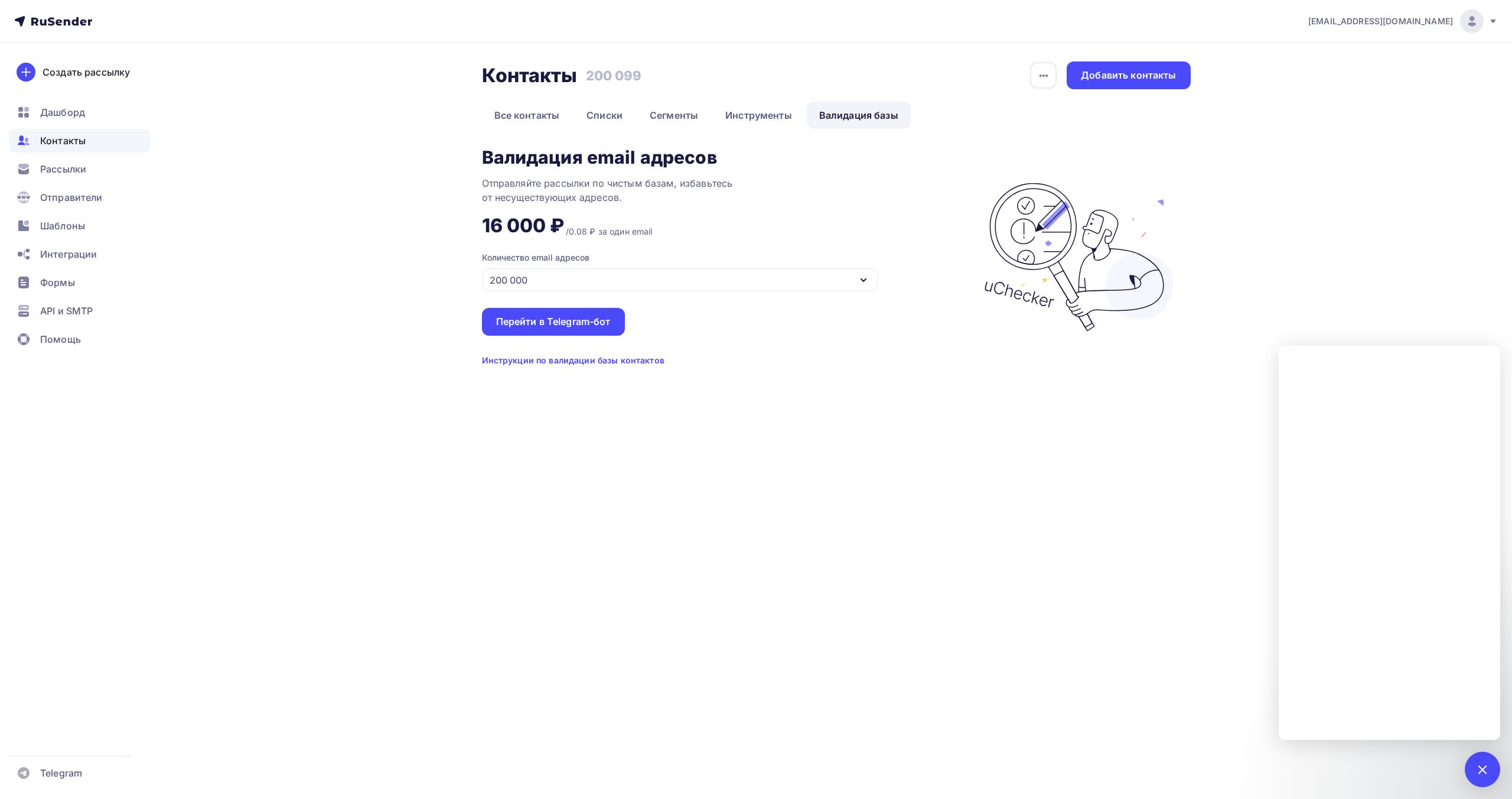
drag, startPoint x: 576, startPoint y: 362, endPoint x: 565, endPoint y: 362, distance: 11.0
click at [565, 362] on div "Инструкции по валидации базы контактов" at bounding box center [573, 360] width 183 height 12
click at [560, 362] on div "Инструкции по валидации базы контактов" at bounding box center [573, 360] width 183 height 12
click at [511, 358] on div "Инструкции по валидации базы контактов" at bounding box center [573, 360] width 183 height 12
click at [526, 123] on link "Все контакты" at bounding box center [527, 115] width 91 height 27
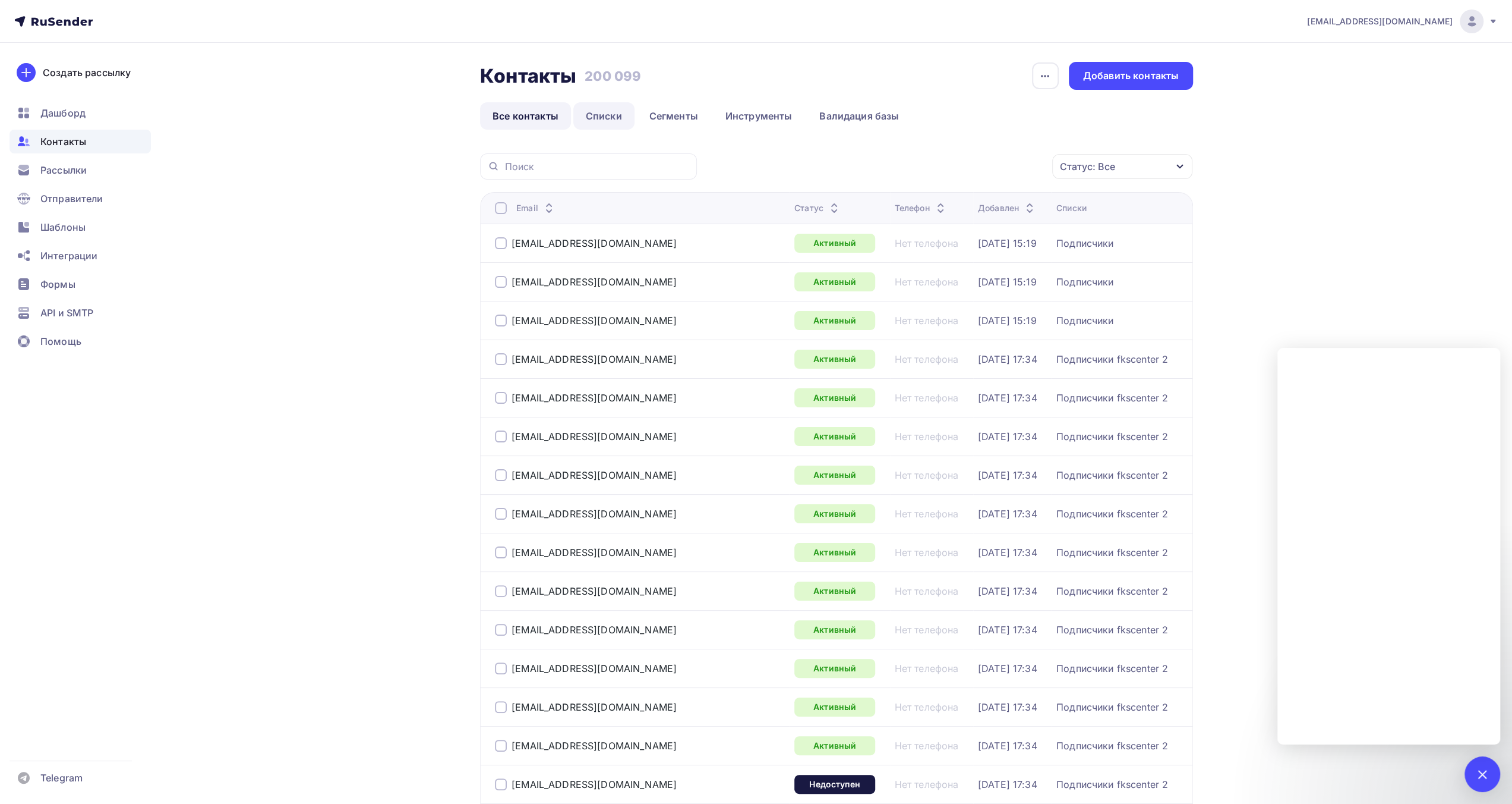
click at [606, 122] on link "Списки" at bounding box center [604, 116] width 61 height 28
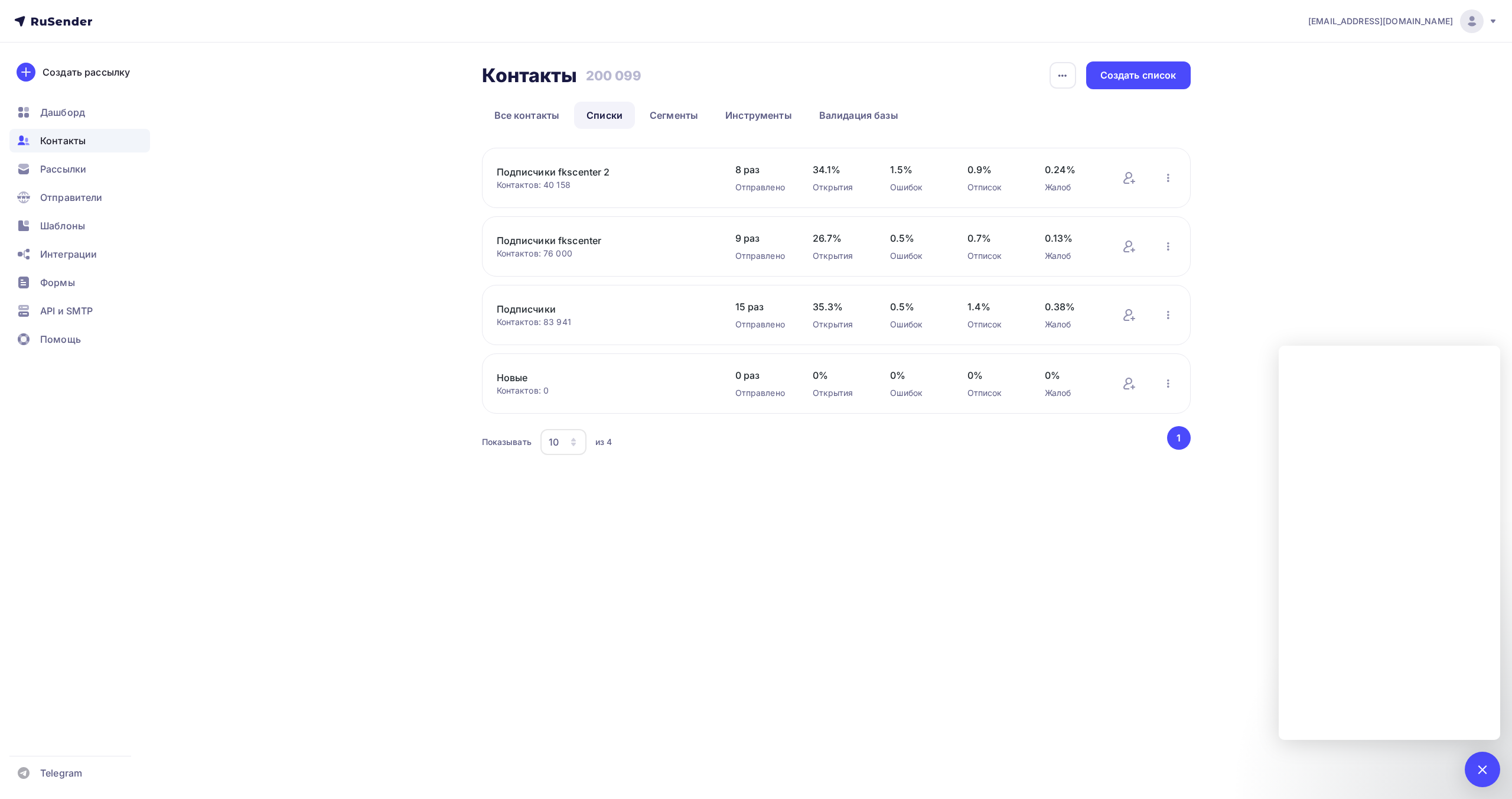
click at [419, 183] on div "Контакты Контакты 200 099 200 099 История импорта Создать список Все контакты С…" at bounding box center [757, 273] width 968 height 462
click at [764, 526] on div "info@fks-center.ru Аккаунт Тарифы Выйти Создать рассылку Дашборд Контакты Рассы…" at bounding box center [756, 399] width 1512 height 799
click at [540, 312] on link "Подписчики" at bounding box center [597, 309] width 201 height 14
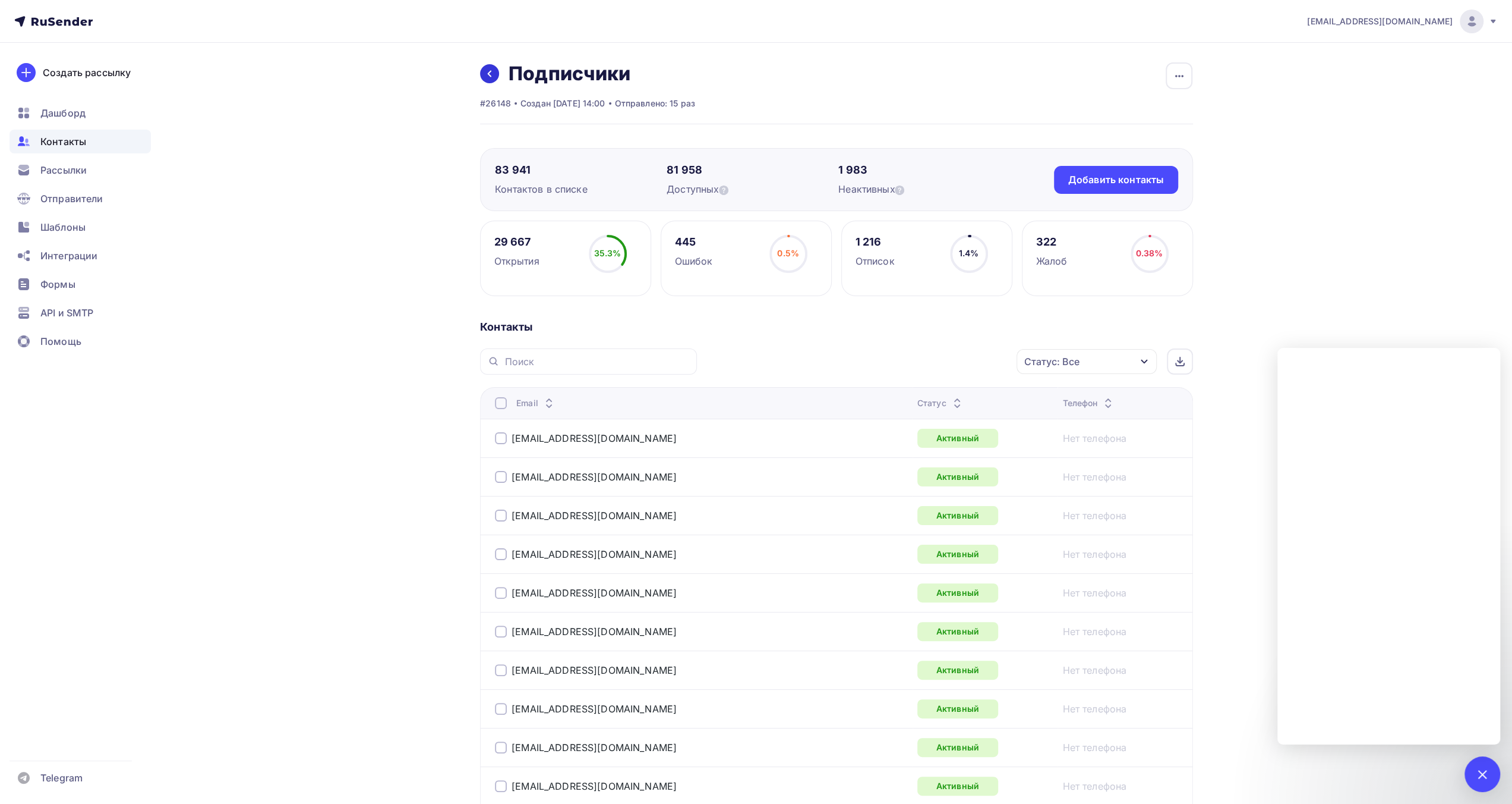
click at [493, 78] on icon at bounding box center [489, 74] width 9 height 9
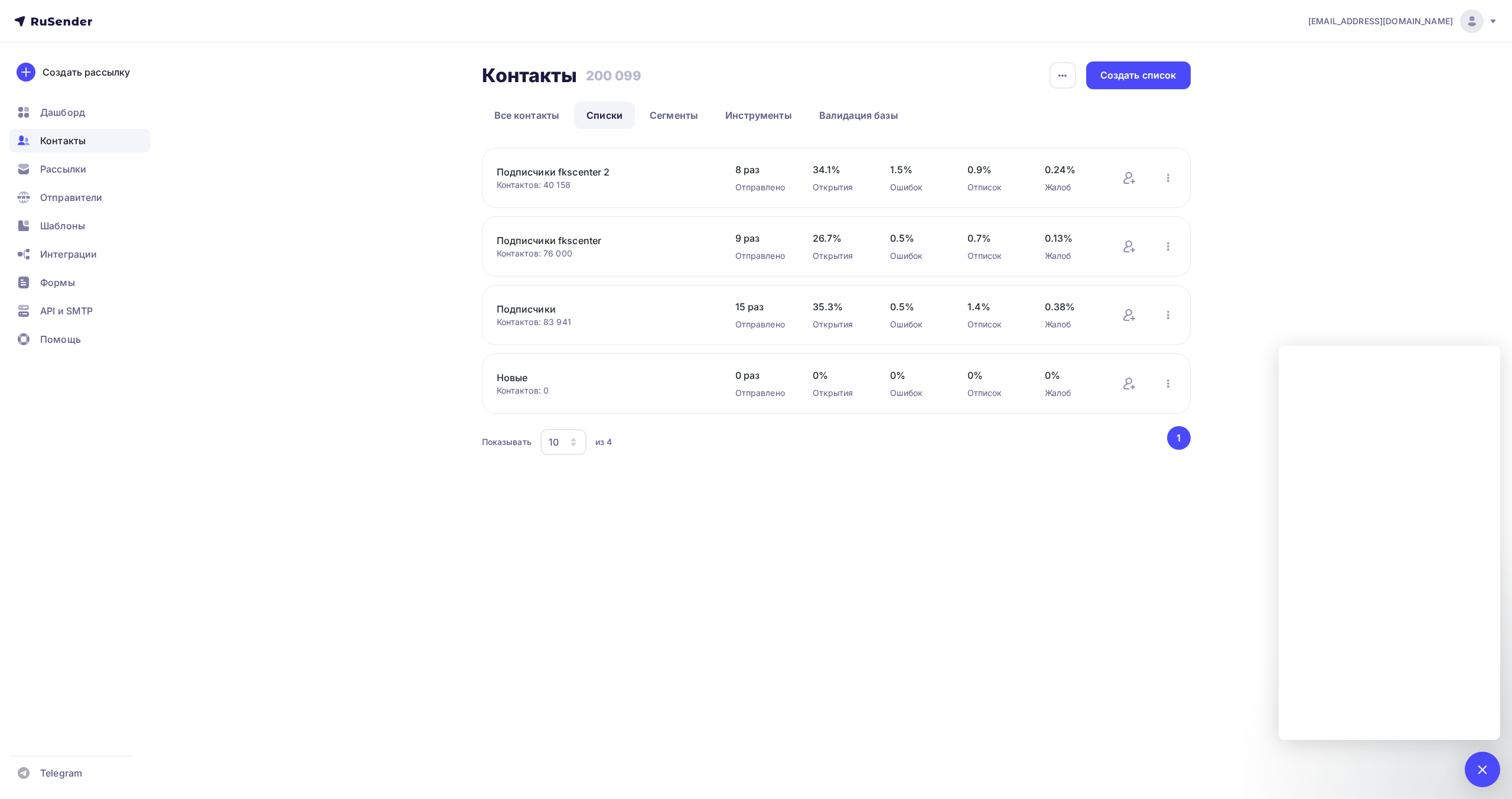
click at [1471, 28] on img at bounding box center [1472, 21] width 14 height 14
click at [1238, 92] on div "Контакты Контакты 200 099 200 099 История импорта Создать список Все контакты С…" at bounding box center [757, 273] width 968 height 462
click at [1260, 81] on div "info@fks-center.ru Аккаунт Тарифы Выйти Создать рассылку Дашборд Контакты Рассы…" at bounding box center [756, 252] width 1512 height 505
click at [762, 118] on link "Инструменты" at bounding box center [758, 115] width 91 height 27
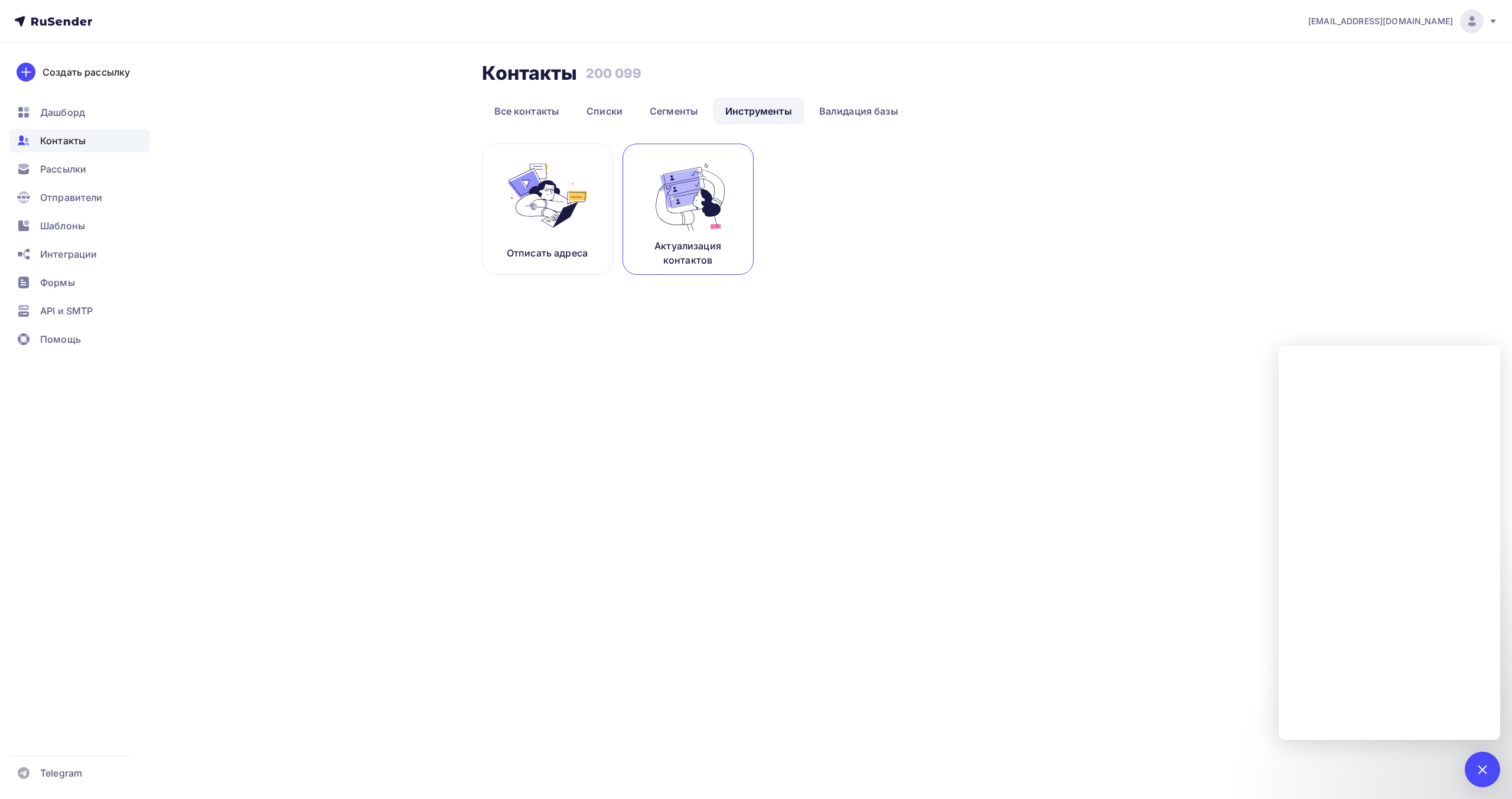
click at [694, 198] on img at bounding box center [688, 195] width 79 height 74
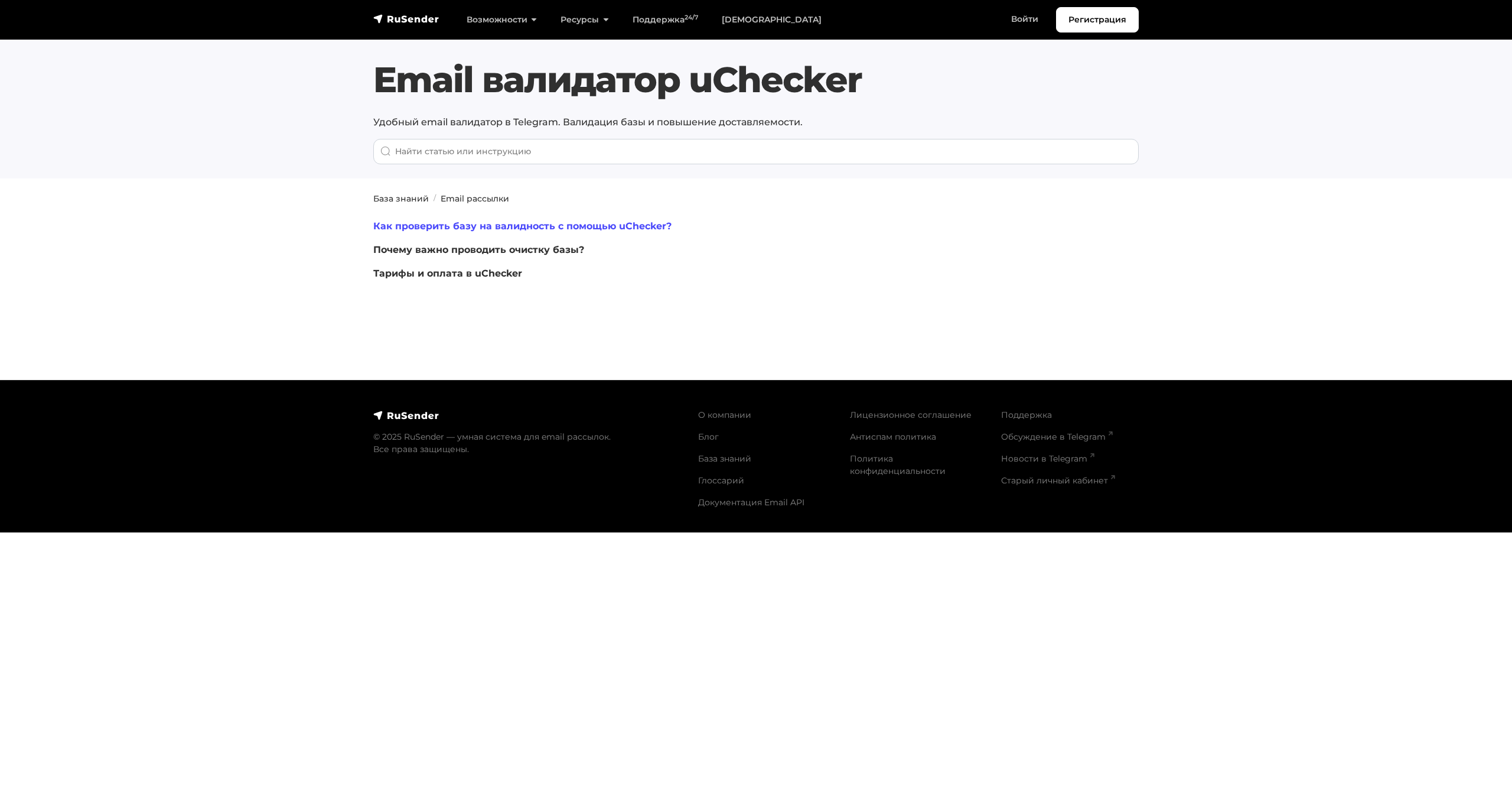
click at [647, 228] on link "Как проверить базу на валидность с помощью uChecker?" at bounding box center [522, 226] width 298 height 11
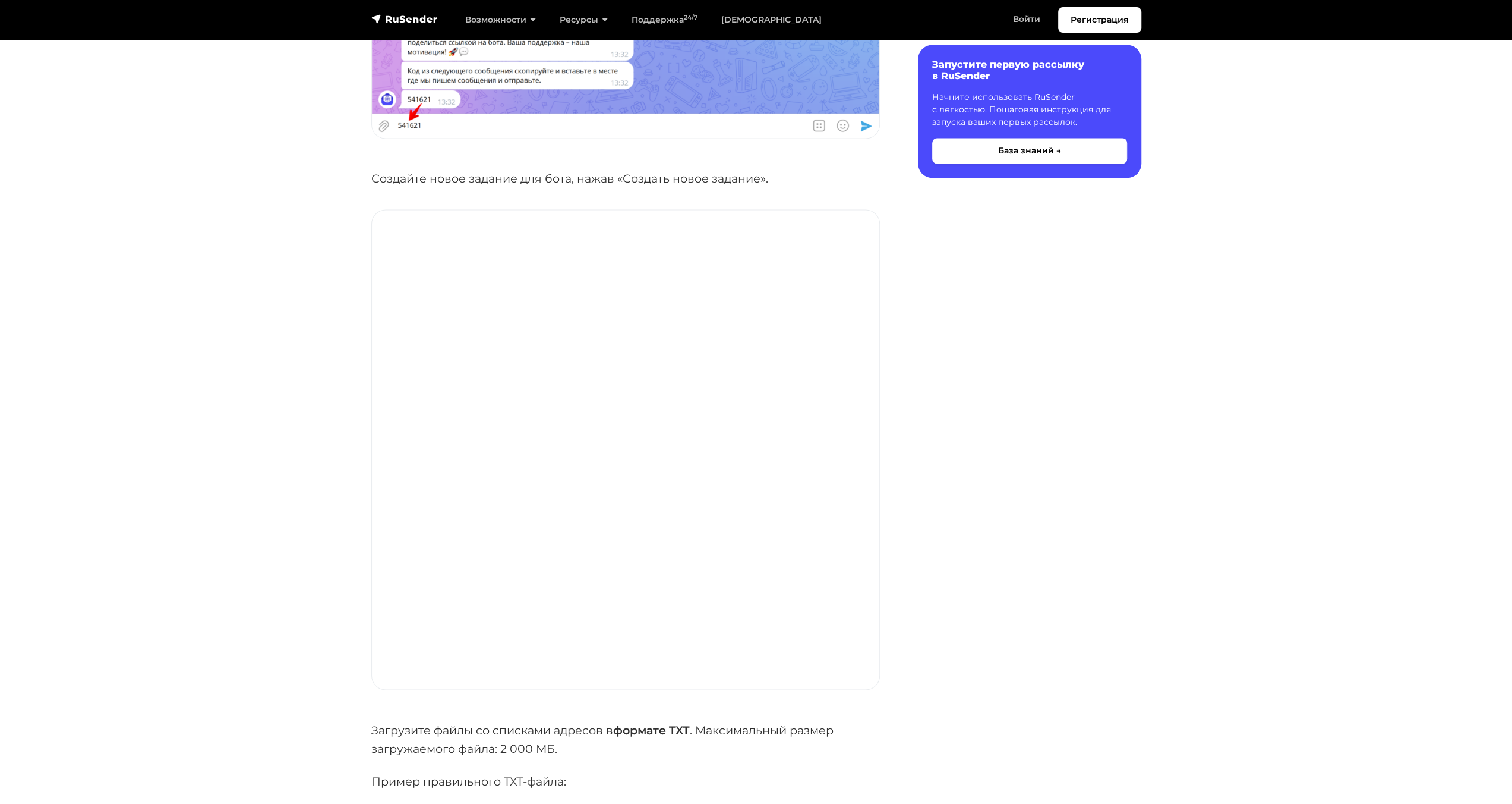
scroll to position [2080, 0]
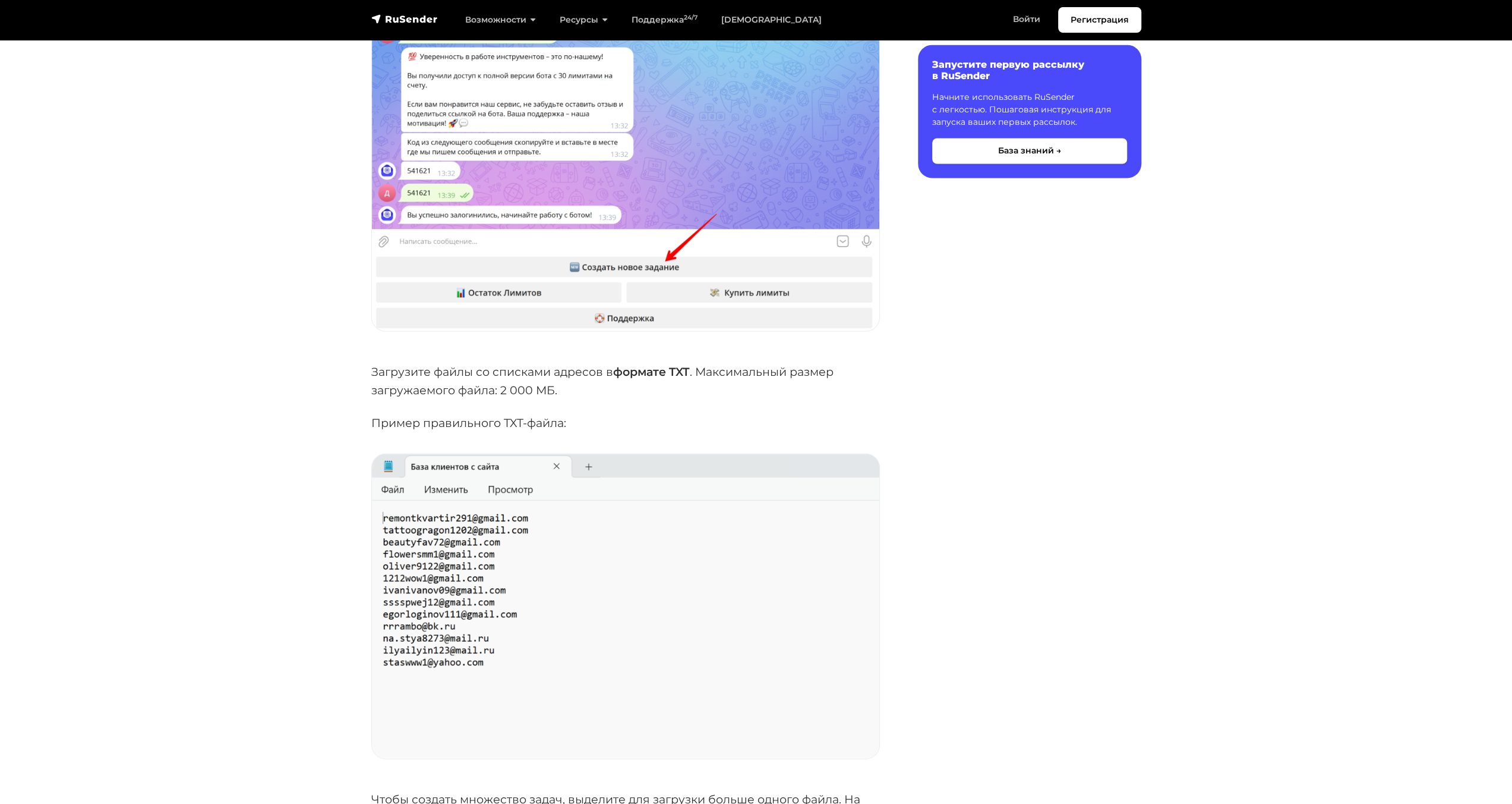
click at [329, 436] on section "База знаний Email рассылки Email валидатор uChecker Откройте чат с ботом в Tele…" at bounding box center [756, 10] width 1512 height 3780
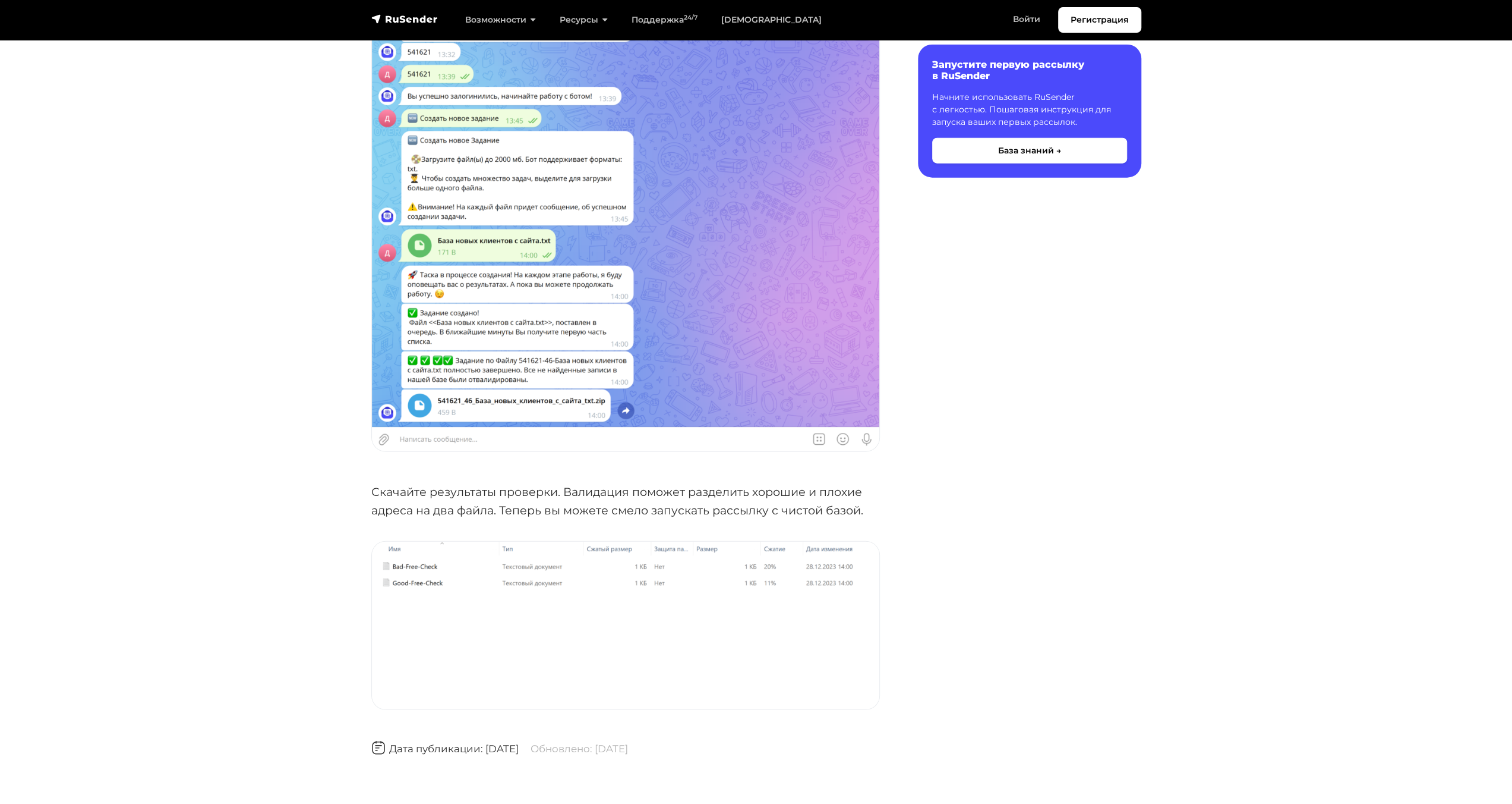
scroll to position [3032, 0]
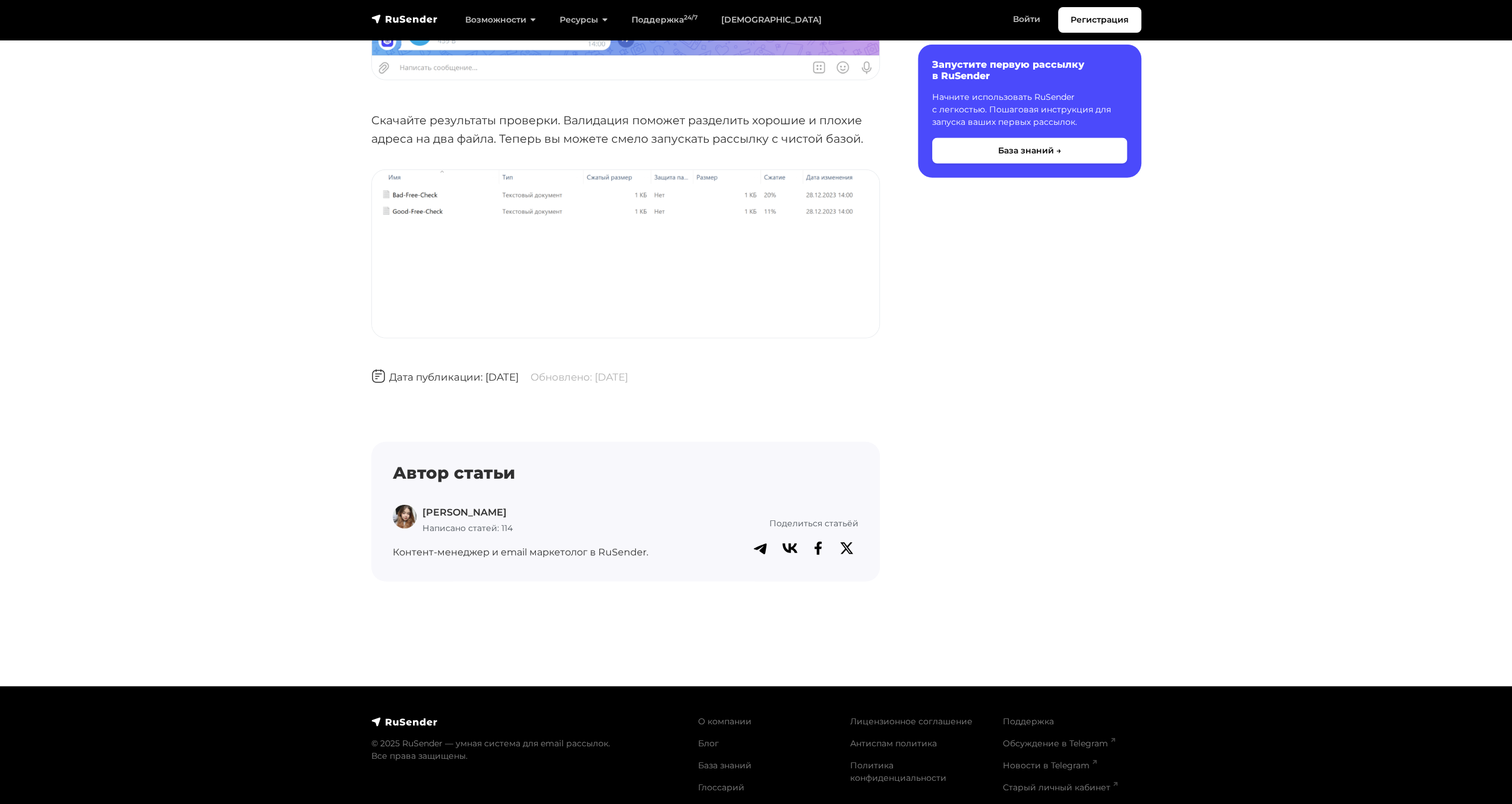
scroll to position [3329, 0]
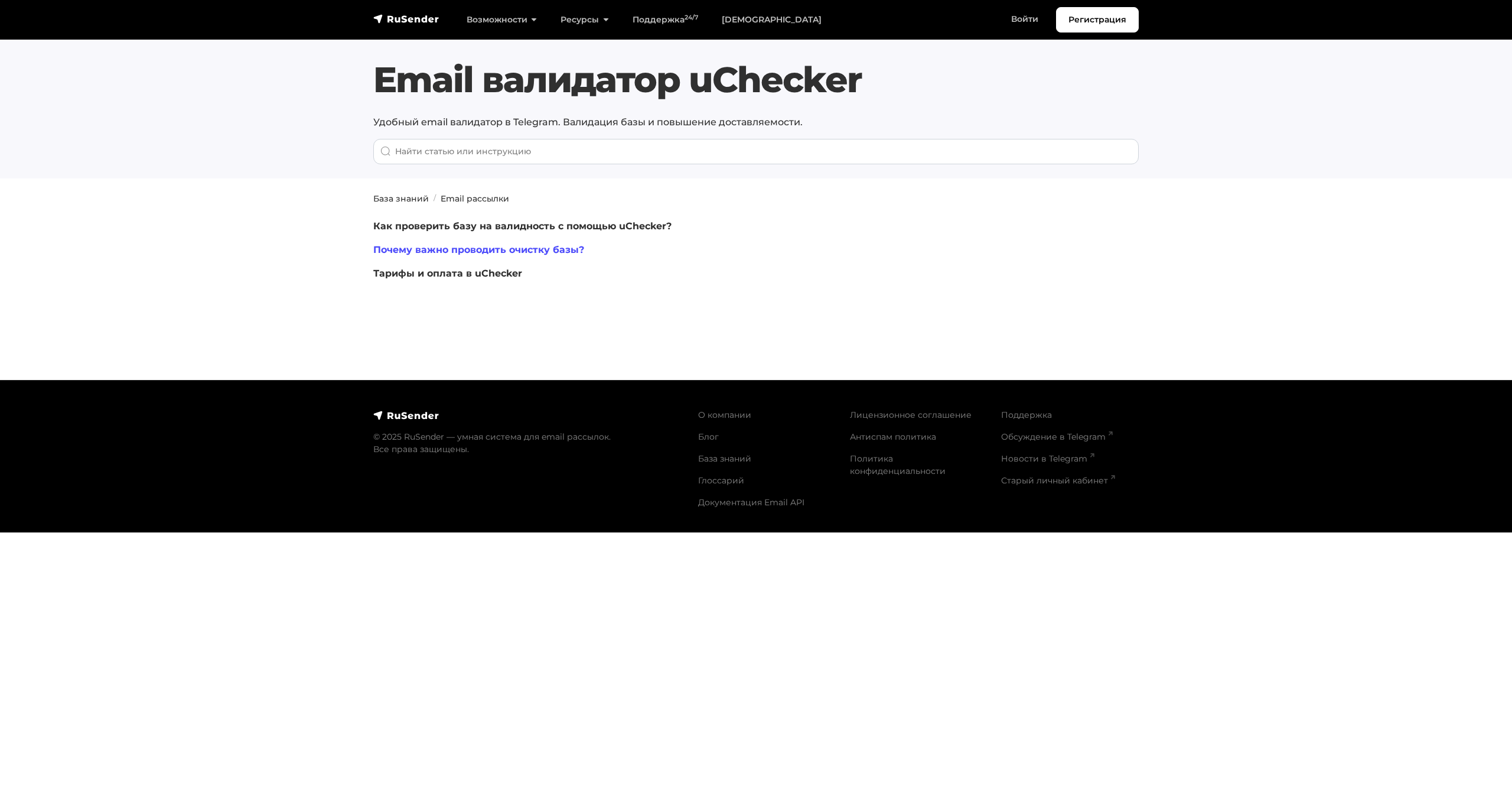
click at [560, 246] on link "Почему важно проводить очистку базы?" at bounding box center [479, 249] width 211 height 11
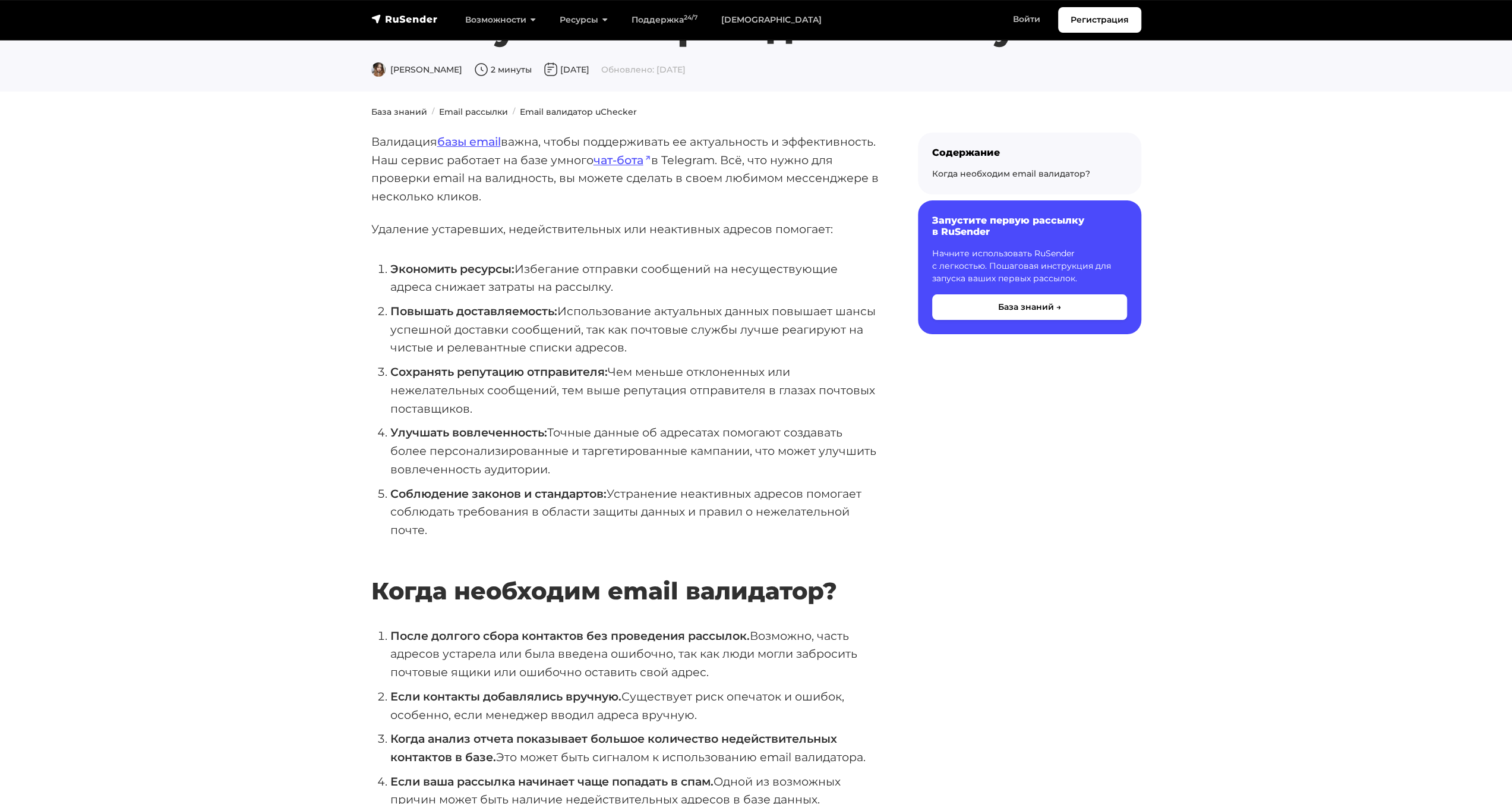
scroll to position [357, 0]
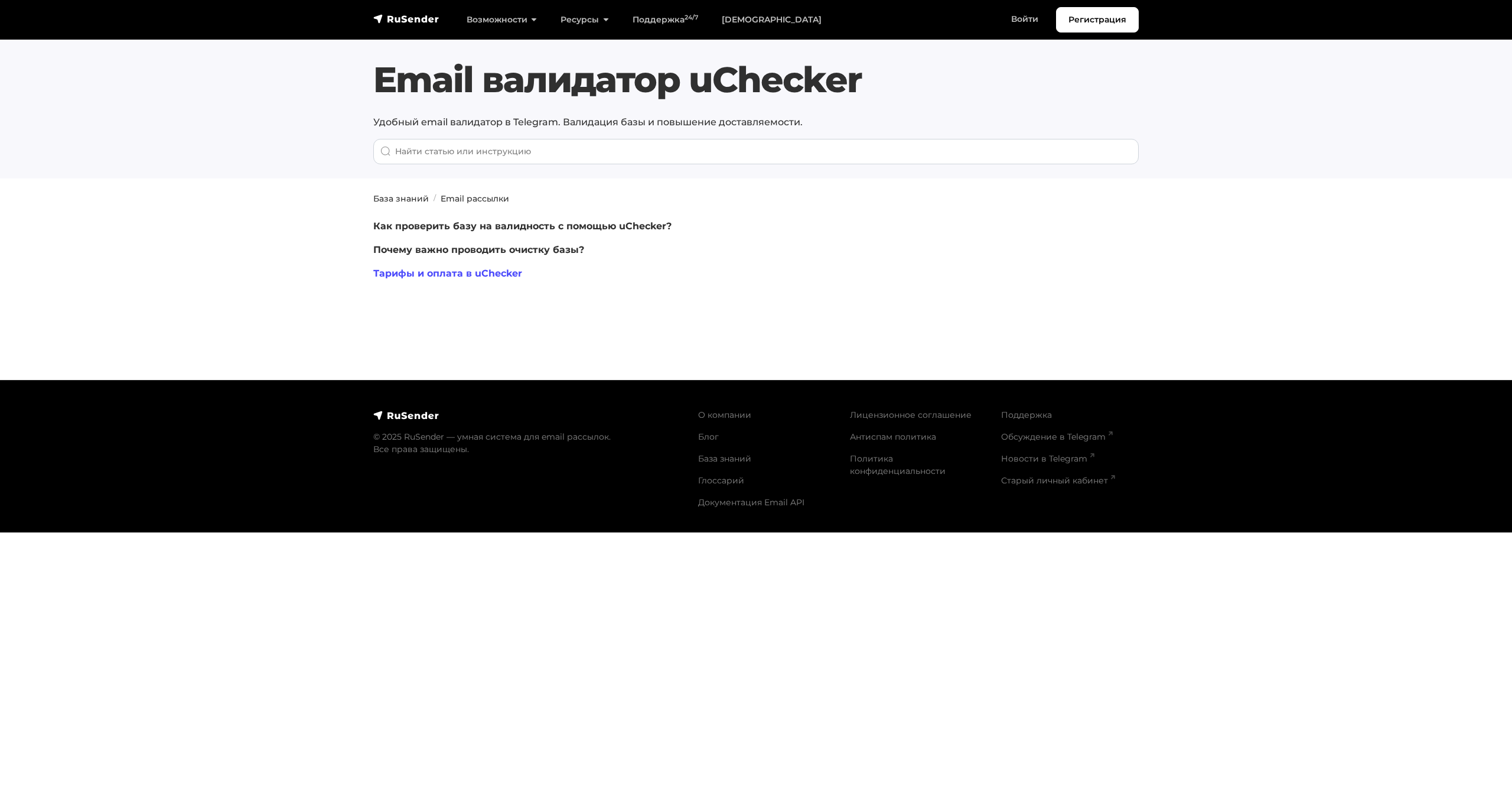
drag, startPoint x: 476, startPoint y: 276, endPoint x: 483, endPoint y: 276, distance: 7.0
click at [476, 276] on link "Тарифы и оплата в uChecker" at bounding box center [448, 273] width 149 height 11
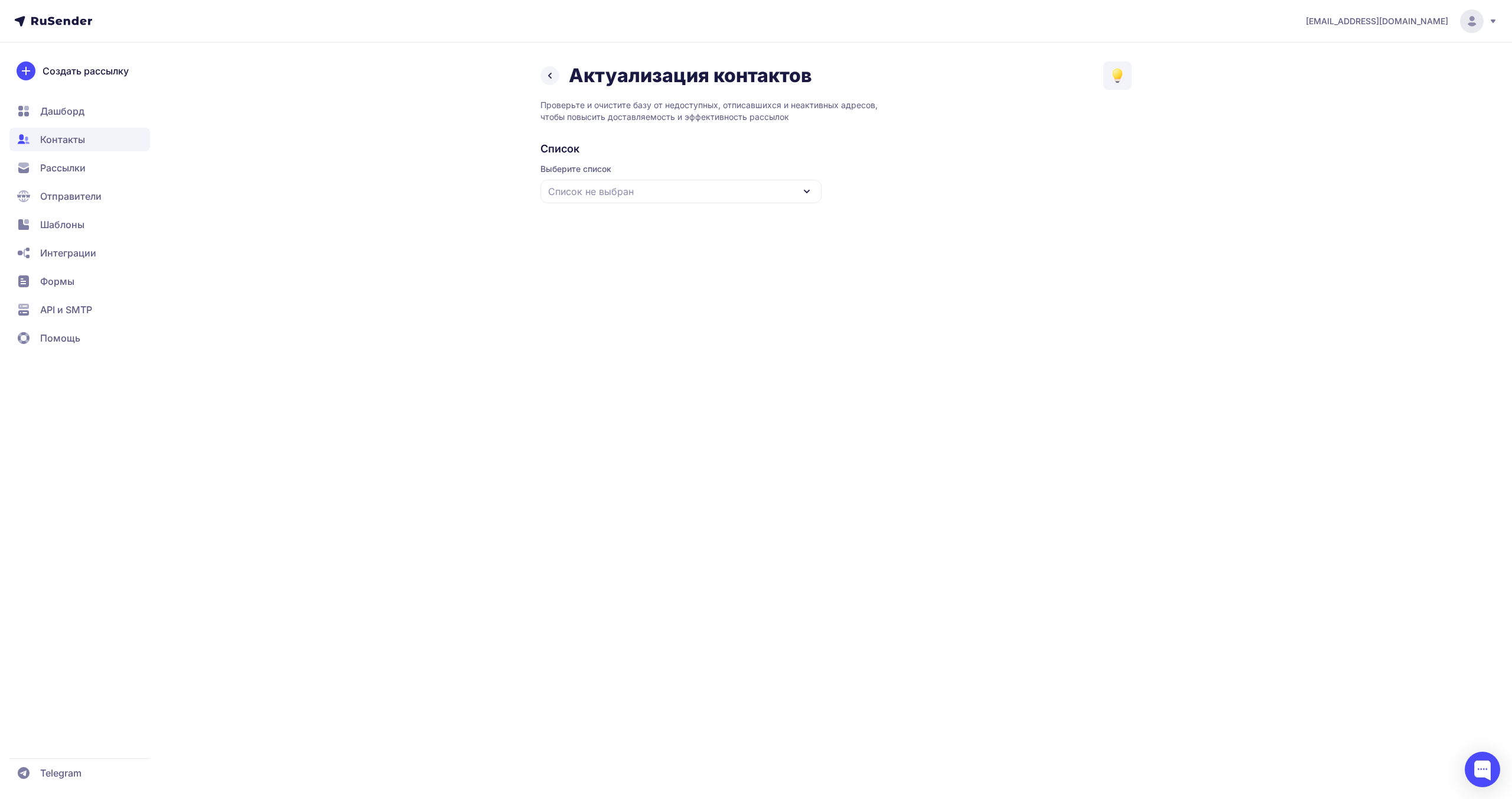
click at [692, 193] on div "Список не выбран" at bounding box center [681, 191] width 281 height 23
click at [654, 224] on div "Все контакты" at bounding box center [681, 227] width 267 height 28
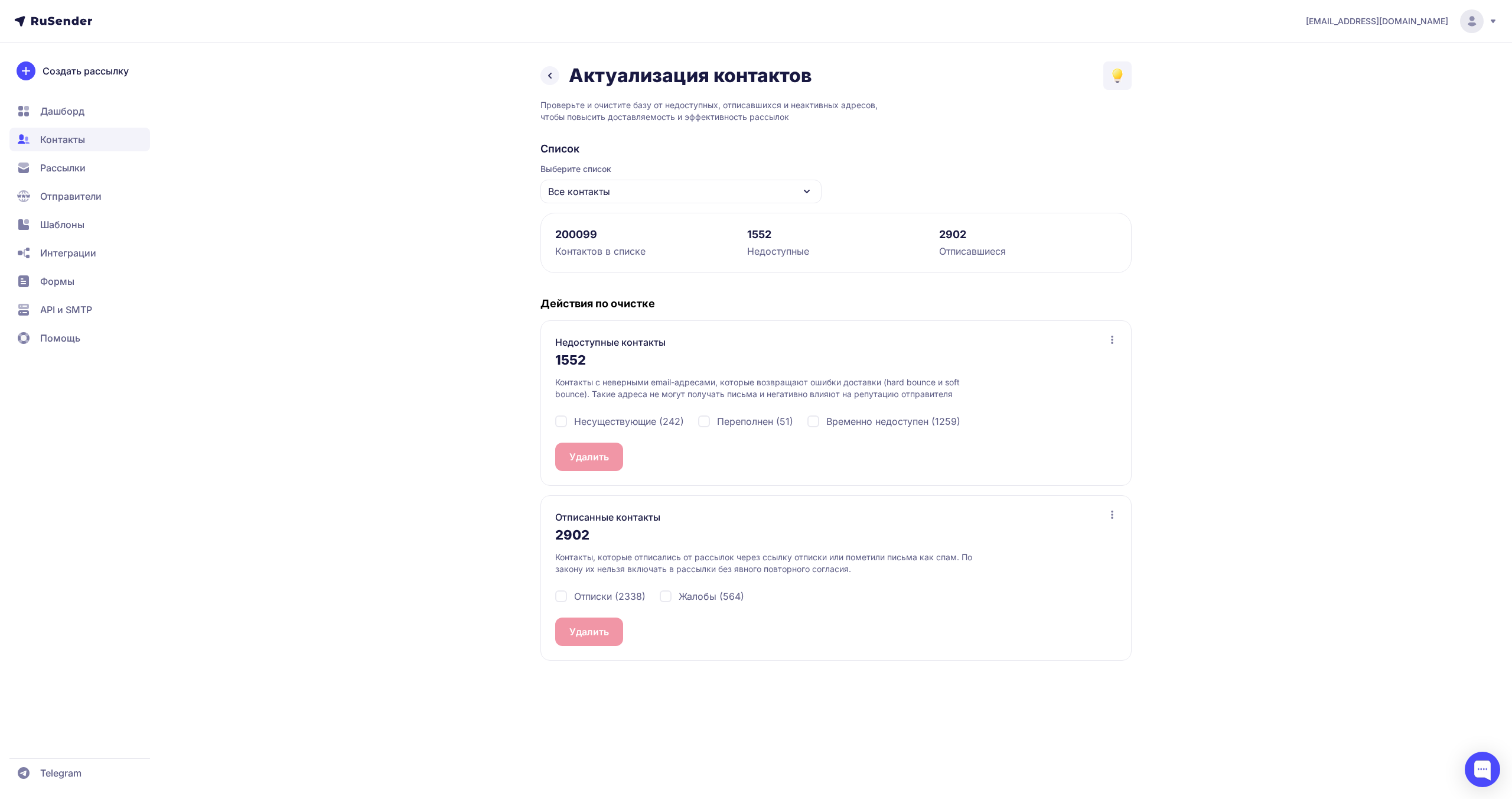
click at [496, 243] on div "Актуализация контактов Проверьте и очистите базу от недоступных, отписавшихся и…" at bounding box center [756, 368] width 850 height 613
click at [518, 423] on div "Актуализация контактов Проверьте и очистите базу от недоступных, отписавшихся и…" at bounding box center [756, 368] width 850 height 613
click at [519, 427] on div "Актуализация контактов Проверьте и очистите базу от недоступных, отписавшихся и…" at bounding box center [756, 368] width 850 height 613
click at [510, 445] on div "Актуализация контактов Проверьте и очистите базу от недоступных, отписавшихся и…" at bounding box center [756, 368] width 850 height 613
click at [515, 425] on div "Актуализация контактов Проверьте и очистите базу от недоступных, отписавшихся и…" at bounding box center [756, 368] width 850 height 613
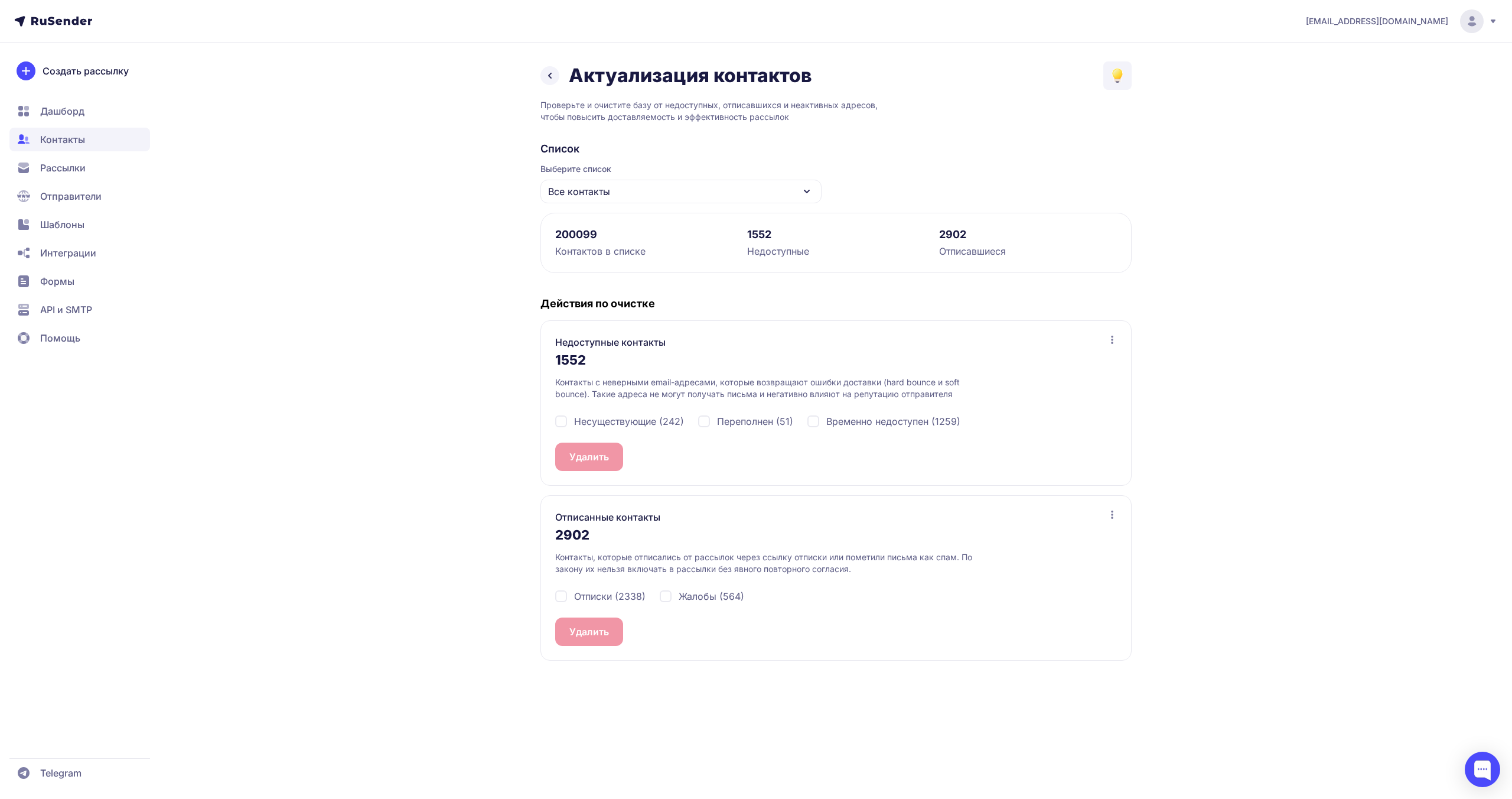
click at [549, 80] on icon at bounding box center [550, 76] width 14 height 14
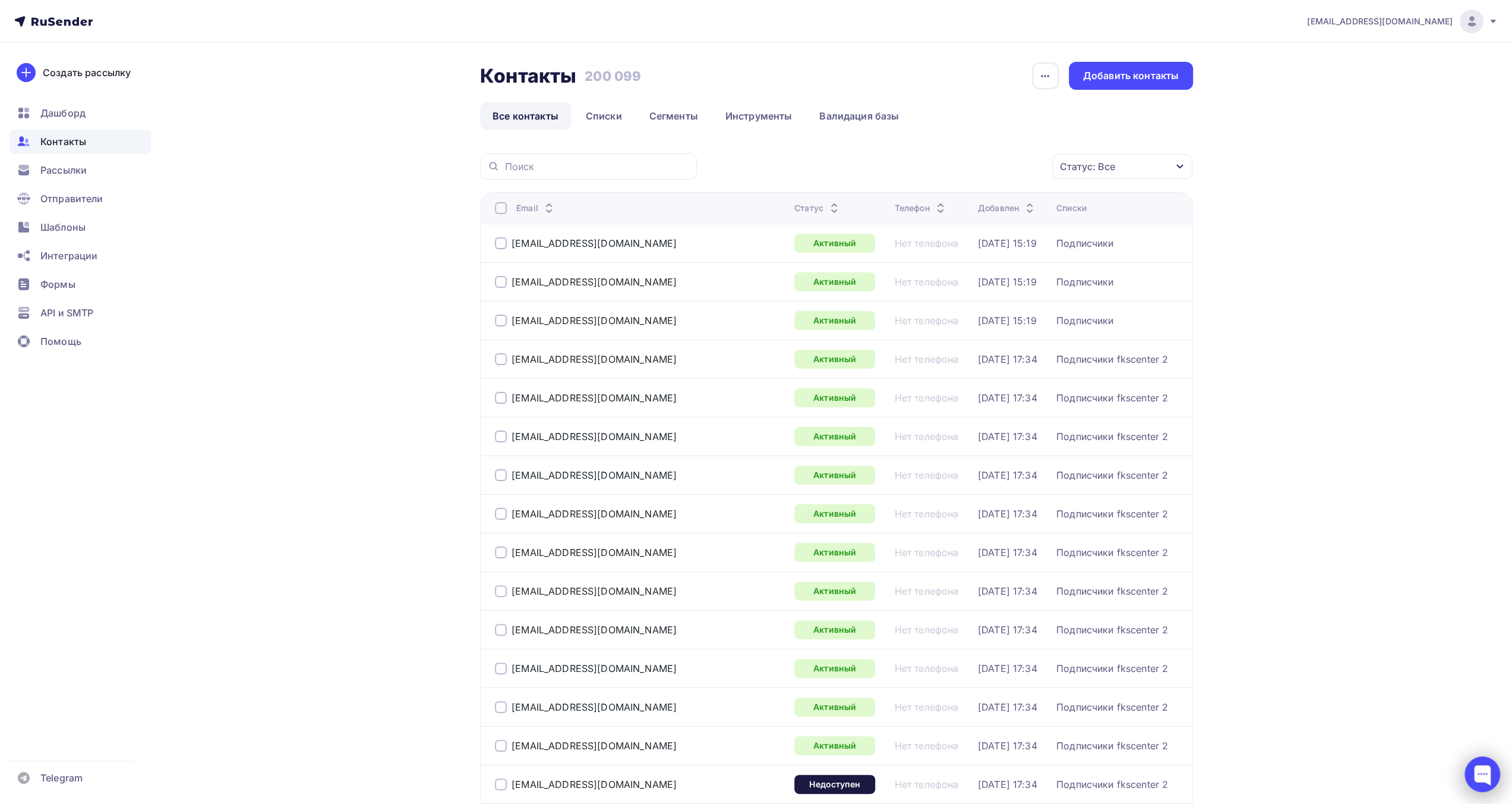
click at [1477, 769] on div at bounding box center [1481, 773] width 35 height 35
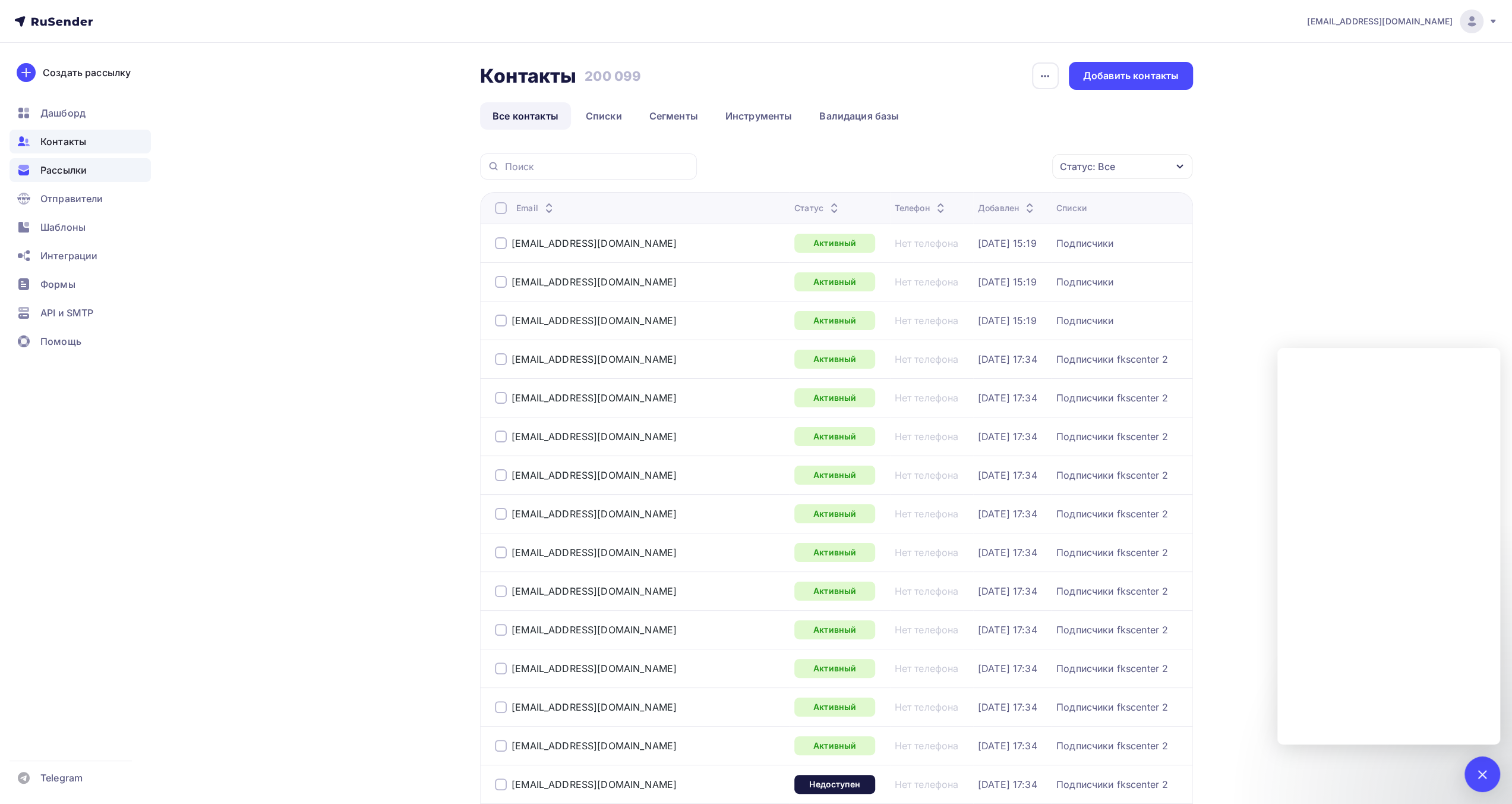
click at [79, 170] on span "Рассылки" at bounding box center [63, 170] width 46 height 14
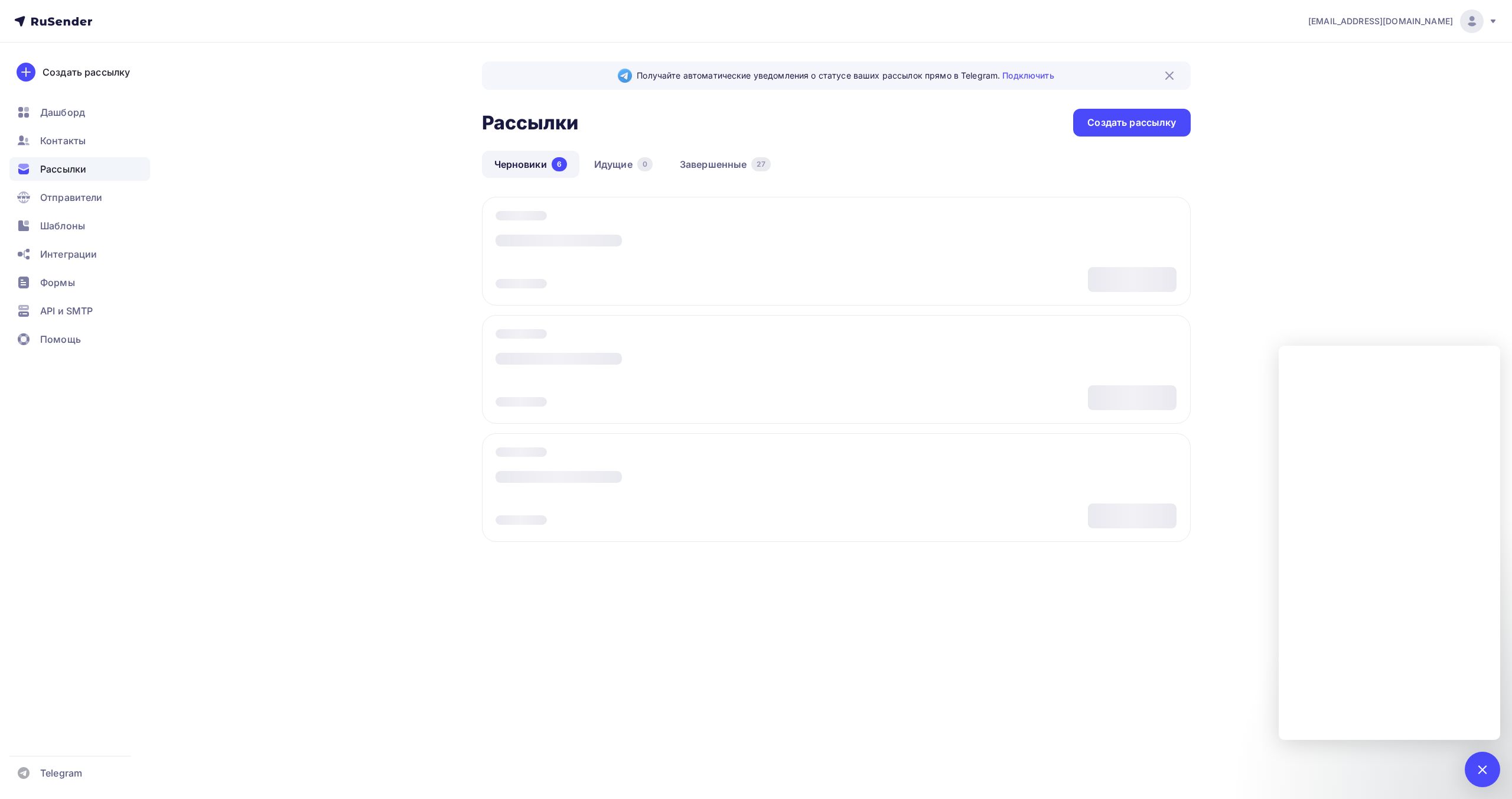
click at [553, 164] on div "6" at bounding box center [559, 164] width 16 height 14
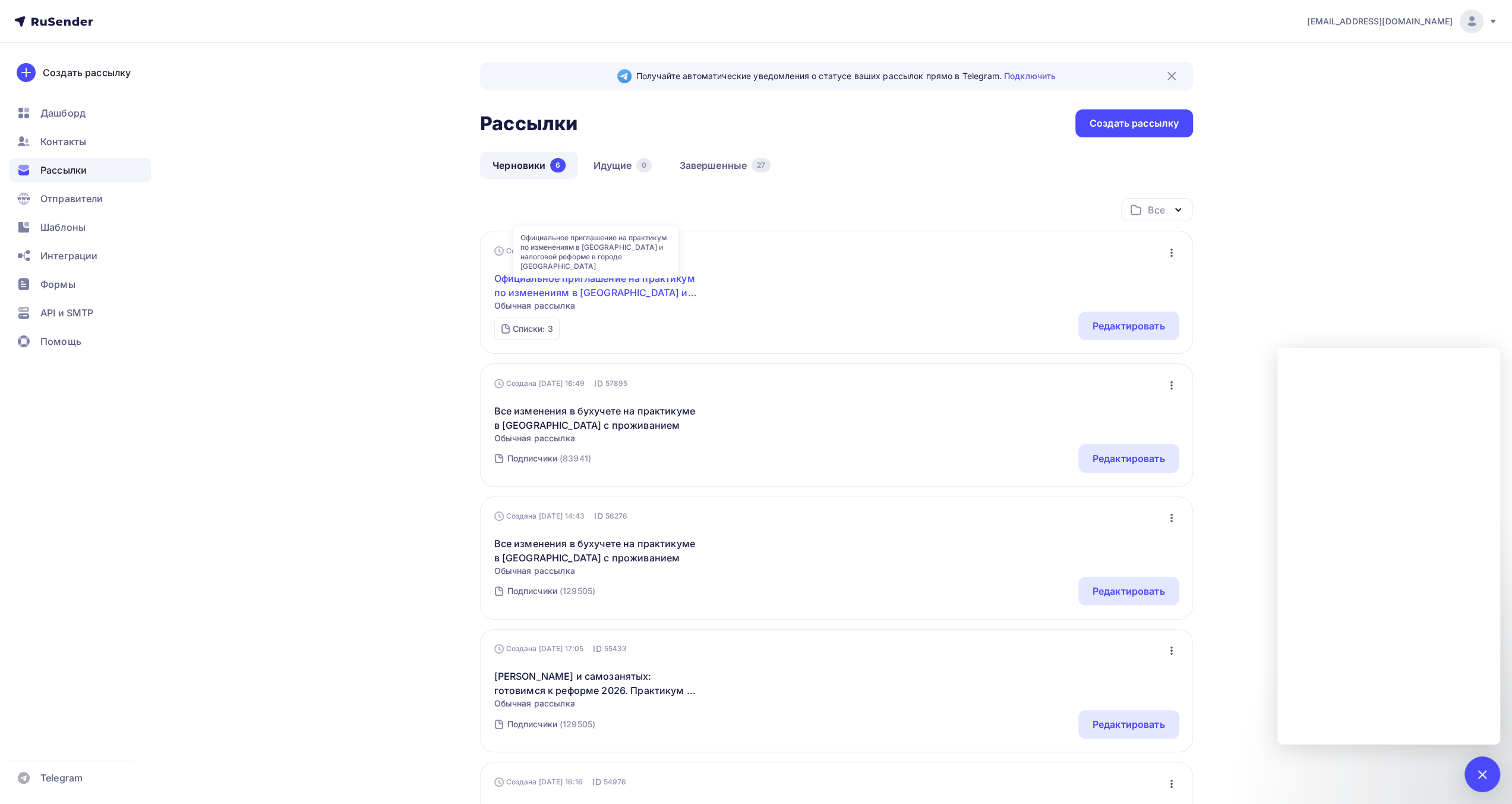
click at [659, 292] on link "Официальное приглашение на практикум по изменениям в [GEOGRAPHIC_DATA] и налого…" at bounding box center [595, 285] width 203 height 28
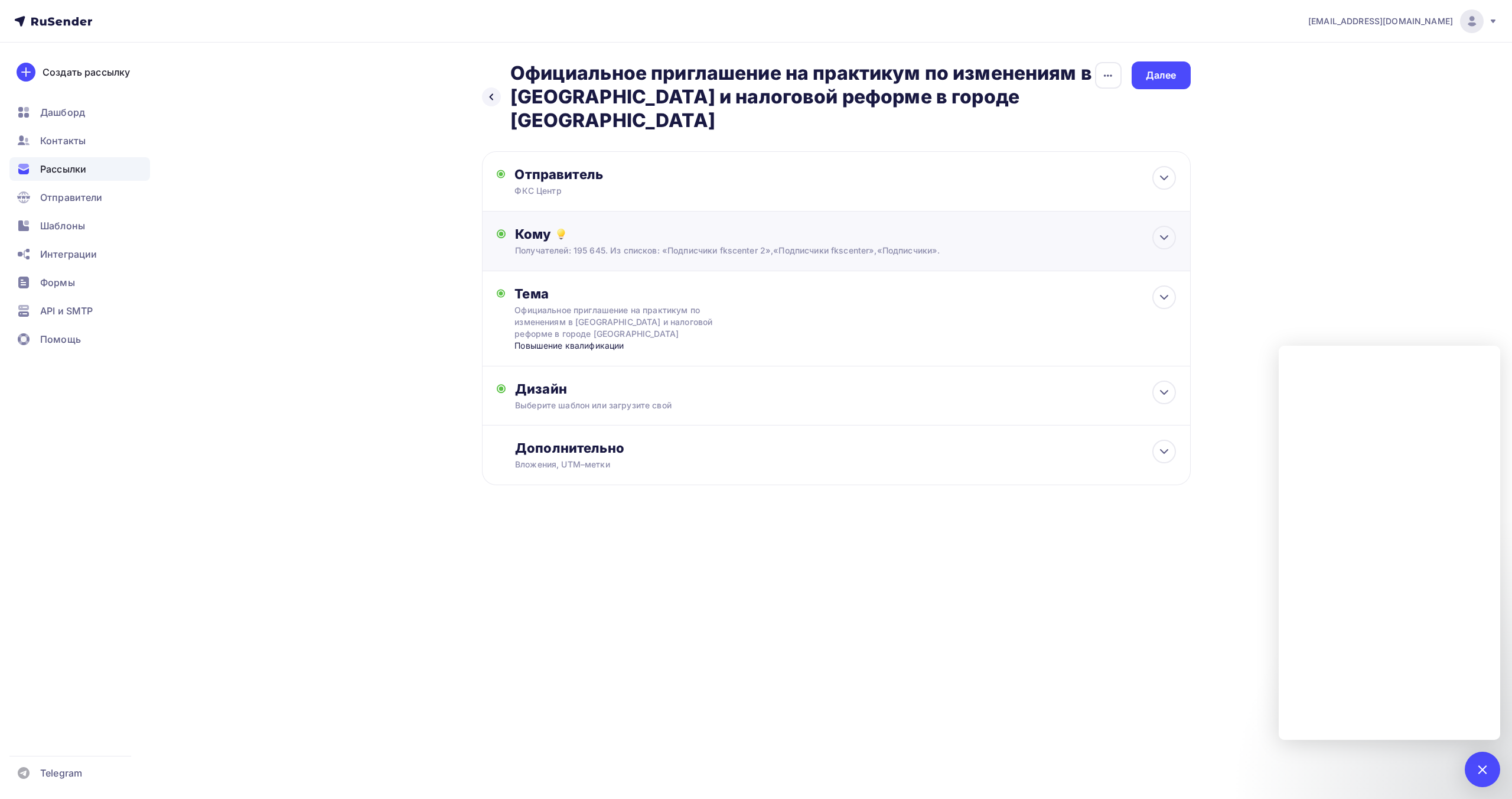
click at [861, 244] on div "Получателей: 195 645. Из списков: «Подписчики fkscenter 2»,«Подписчики fkscente…" at bounding box center [813, 250] width 595 height 12
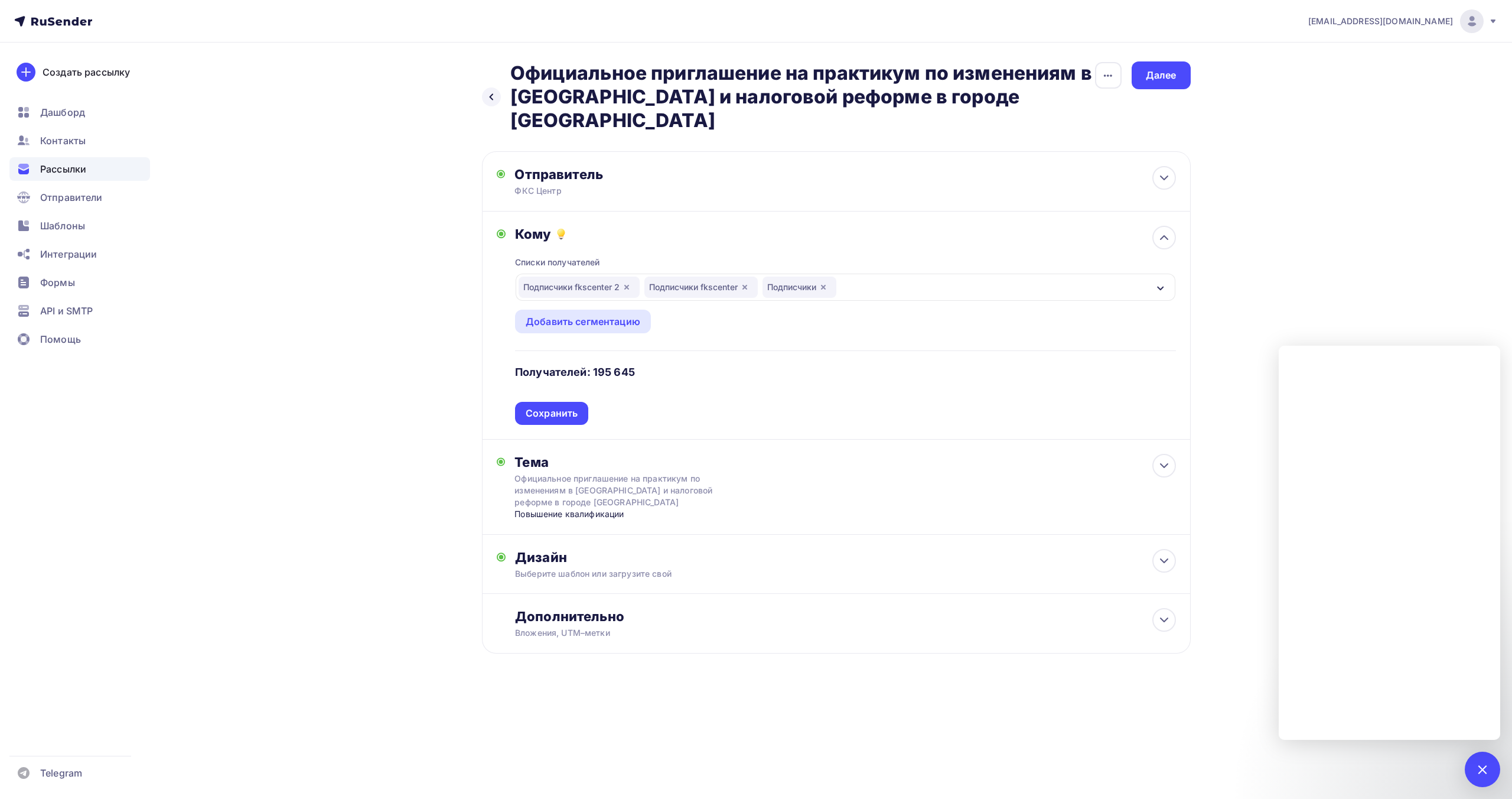
drag, startPoint x: 572, startPoint y: 391, endPoint x: 579, endPoint y: 391, distance: 7.0
click at [573, 406] on div "Сохранить" at bounding box center [551, 412] width 52 height 13
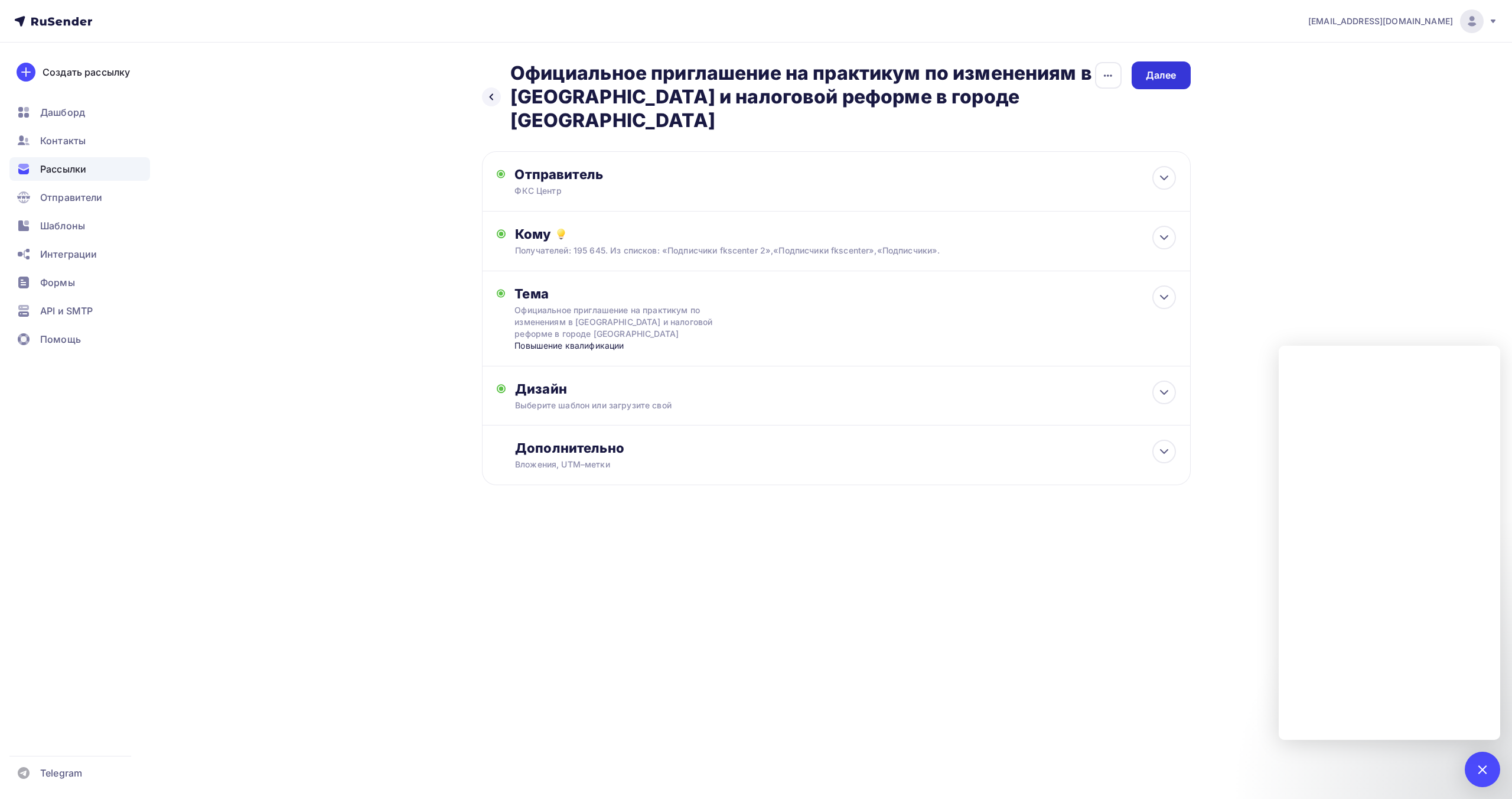
click at [1170, 80] on div "Далее" at bounding box center [1161, 75] width 30 height 13
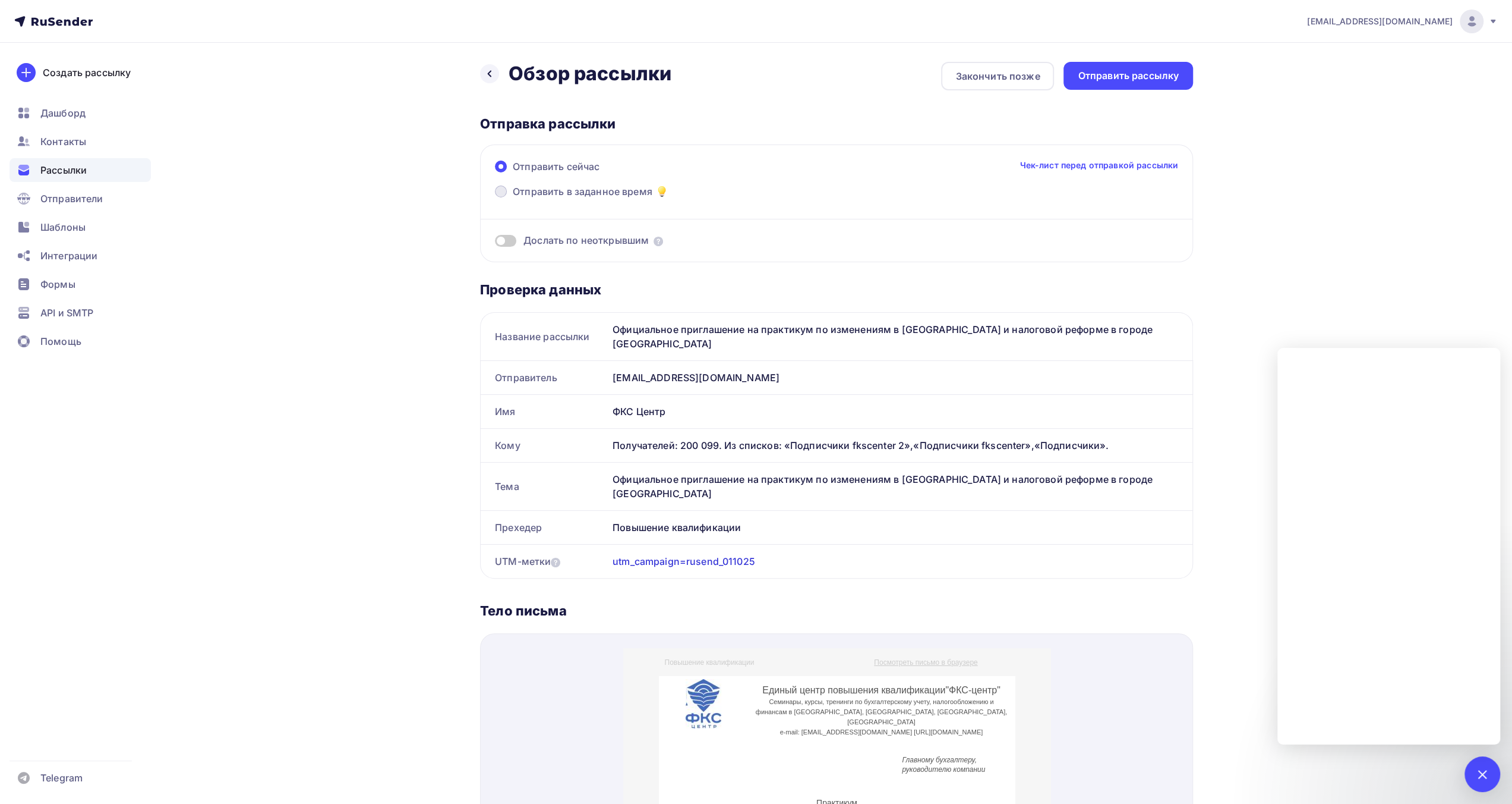
click at [503, 192] on span at bounding box center [500, 191] width 12 height 12
click at [513, 199] on input "Отправить в заданное время" at bounding box center [513, 199] width 0 height 0
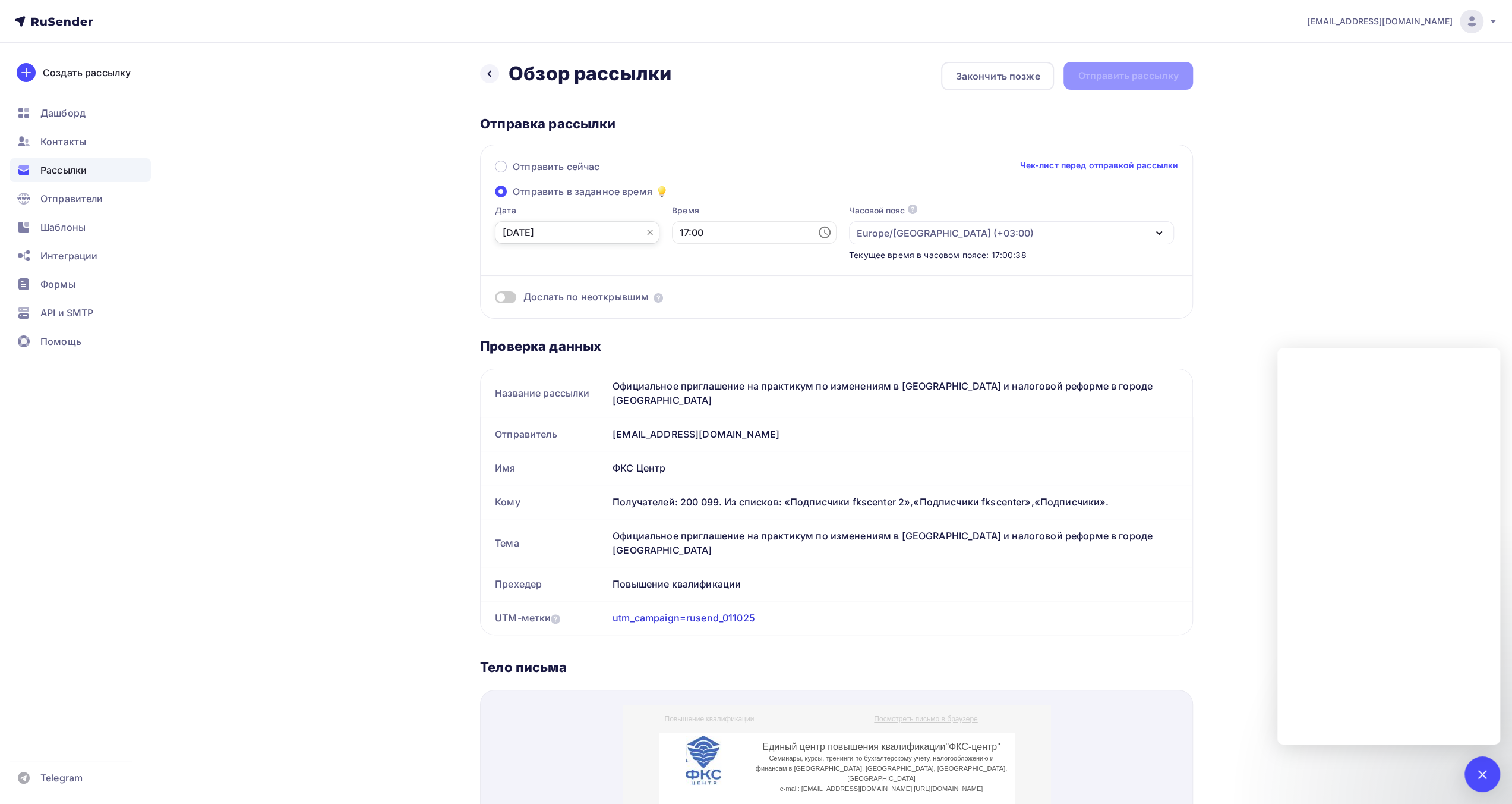
click at [594, 228] on input "[DATE]" at bounding box center [577, 232] width 165 height 23
click at [551, 394] on div "1" at bounding box center [550, 392] width 19 height 11
type input "[DATE]"
drag, startPoint x: 699, startPoint y: 233, endPoint x: 711, endPoint y: 243, distance: 15.6
click at [699, 233] on input "17:00" at bounding box center [754, 232] width 165 height 23
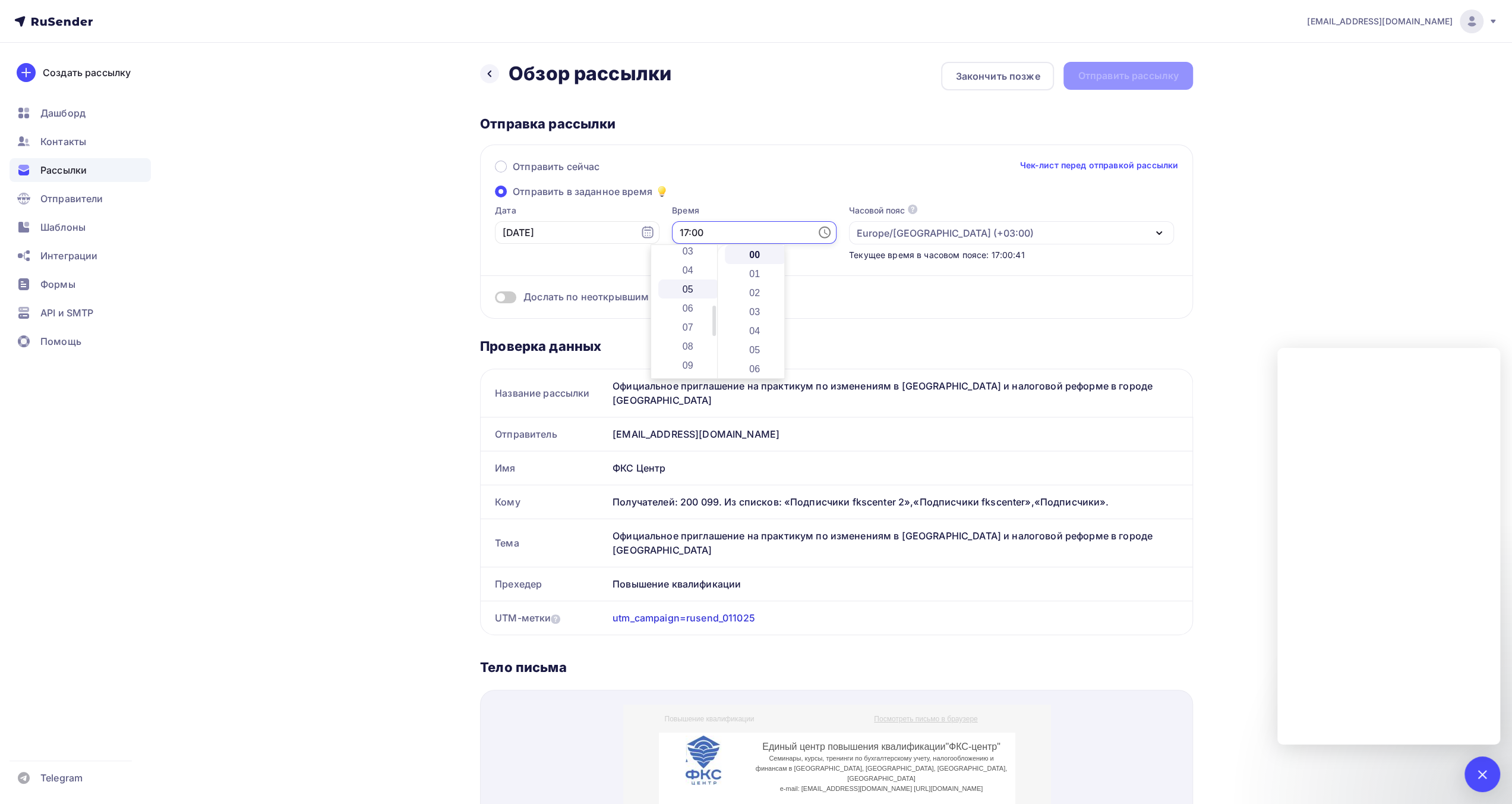
scroll to position [26, 0]
click at [694, 324] on li "08" at bounding box center [689, 321] width 61 height 19
click at [750, 351] on li "30" at bounding box center [756, 350] width 61 height 19
type input "08:30"
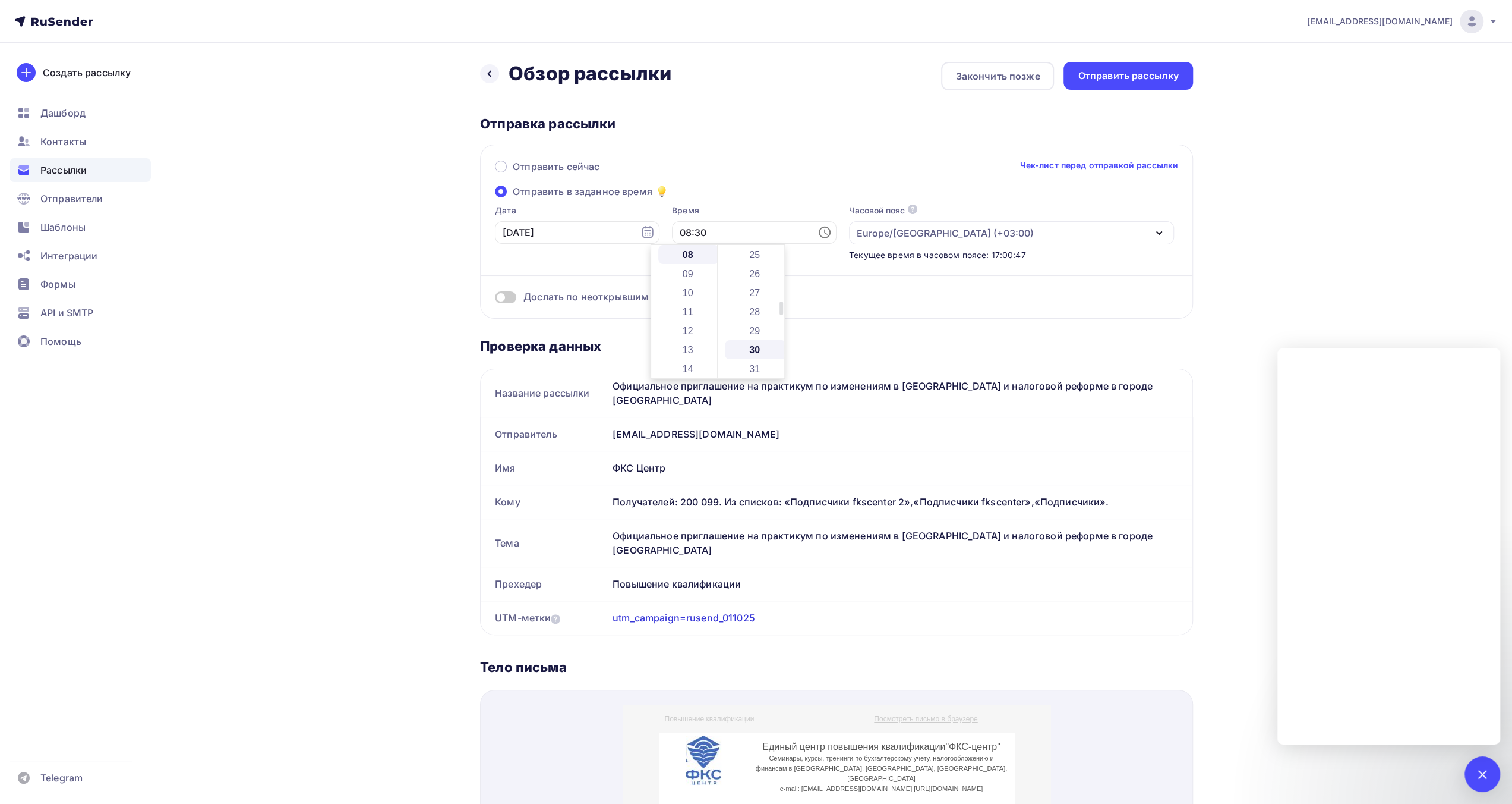
scroll to position [571, 0]
click at [855, 293] on div "Дослать по неоткрывшим" at bounding box center [837, 296] width 683 height 13
click at [1115, 75] on div "Отправить рассылку" at bounding box center [1128, 75] width 101 height 13
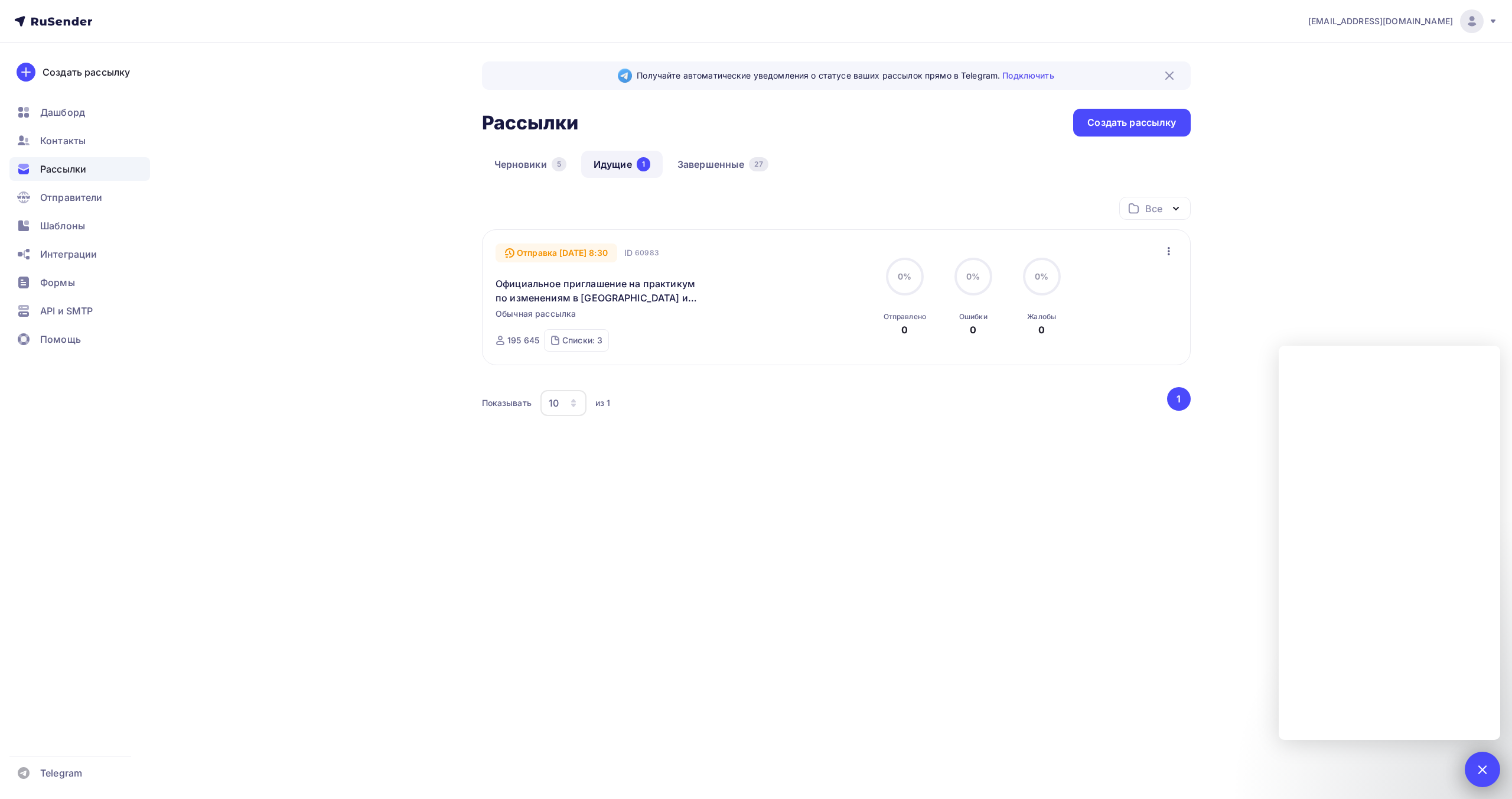
click at [1483, 770] on div at bounding box center [1482, 769] width 16 height 16
click at [1207, 529] on div "Получайте автоматические уведомления о статусе ваших рассылок прямо в Telegram.…" at bounding box center [757, 289] width 968 height 494
click at [1483, 24] on div at bounding box center [1472, 21] width 23 height 23
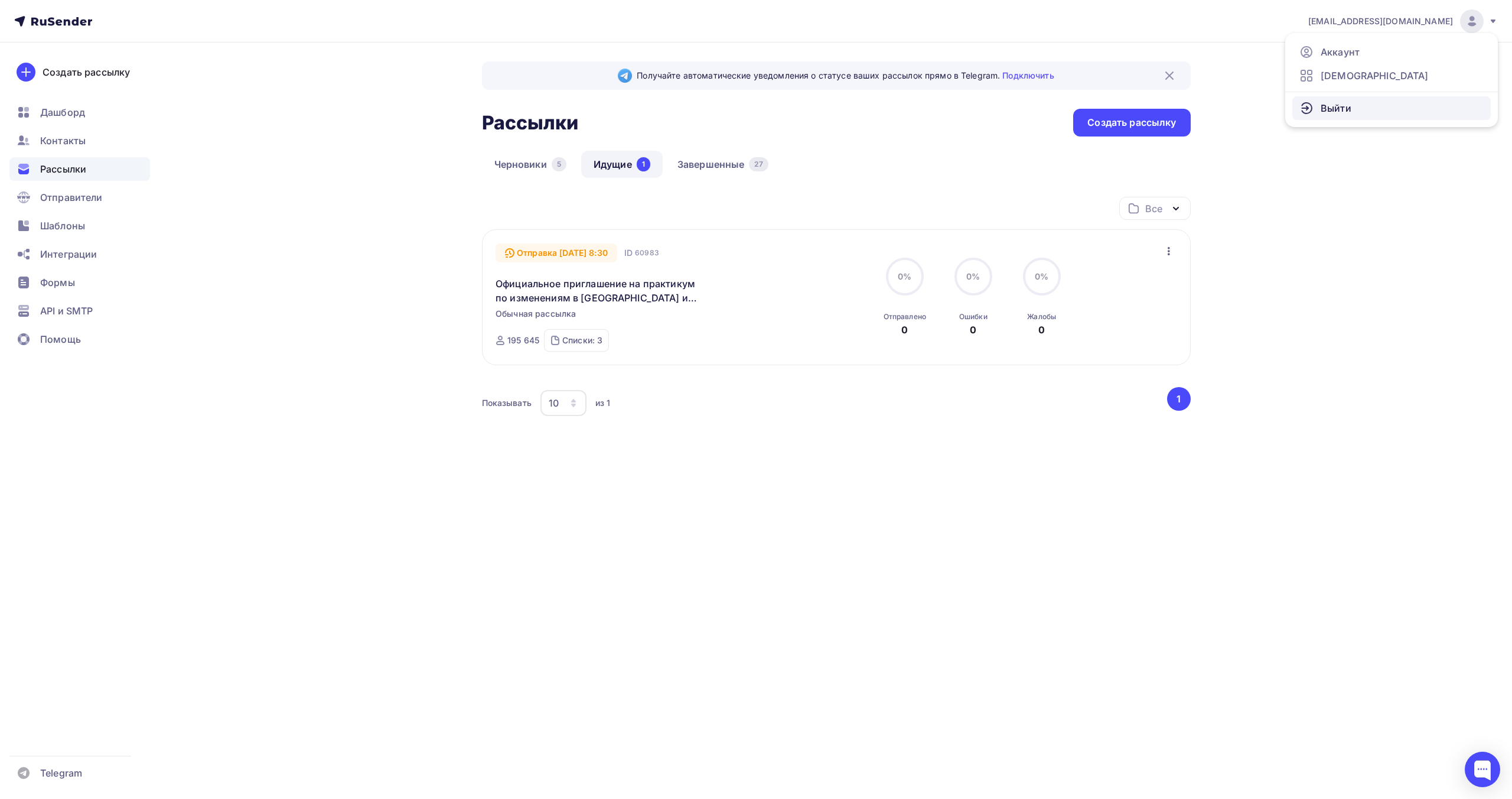
click at [1345, 106] on span "Выйти" at bounding box center [1335, 108] width 30 height 14
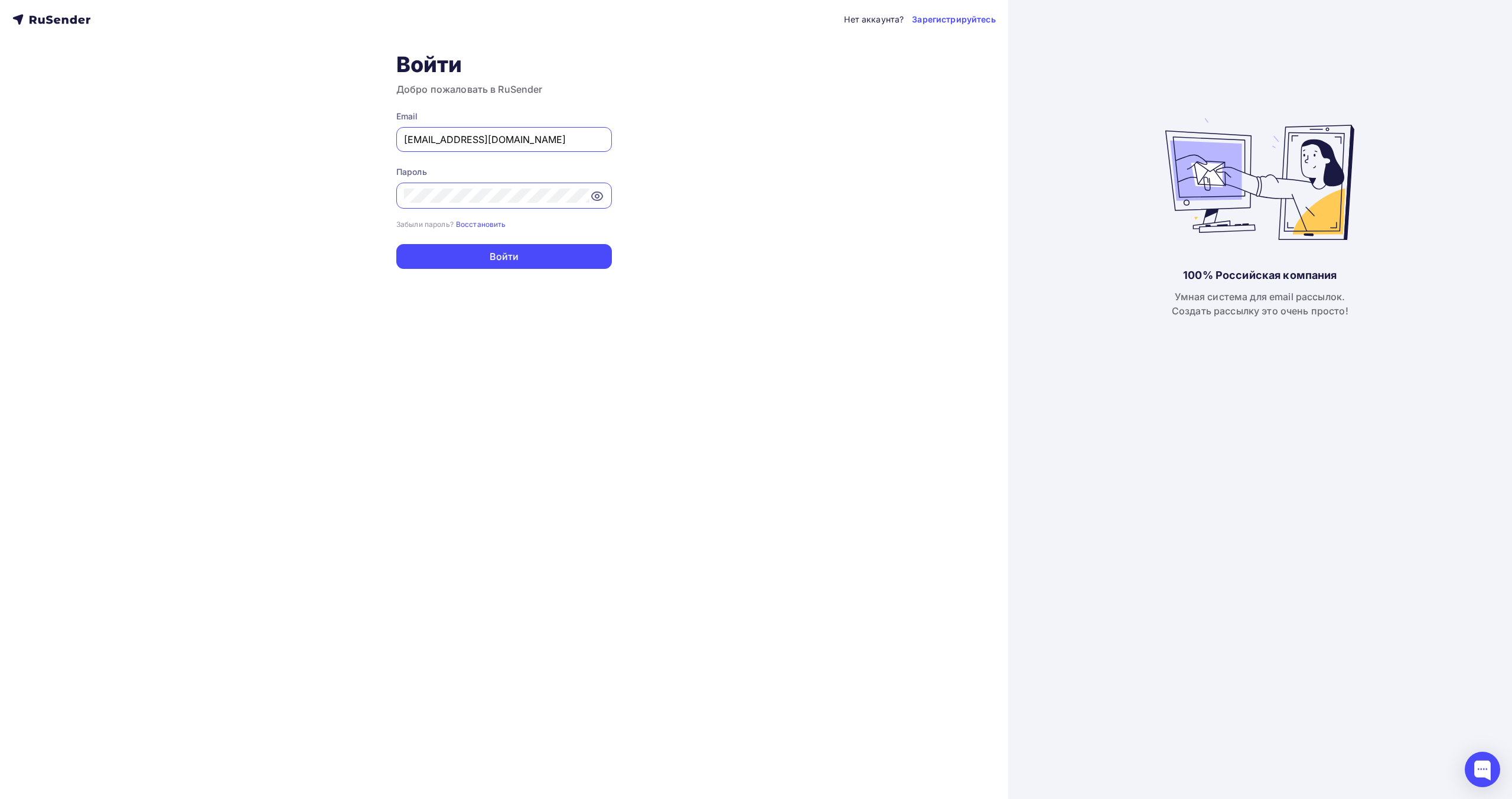
click at [539, 150] on div "[EMAIL_ADDRESS][DOMAIN_NAME]" at bounding box center [505, 140] width 216 height 25
click at [544, 140] on input "[EMAIL_ADDRESS][DOMAIN_NAME]" at bounding box center [504, 139] width 200 height 14
type input "[EMAIL_ADDRESS][DOMAIN_NAME]"
click at [534, 248] on button "Войти" at bounding box center [505, 256] width 216 height 25
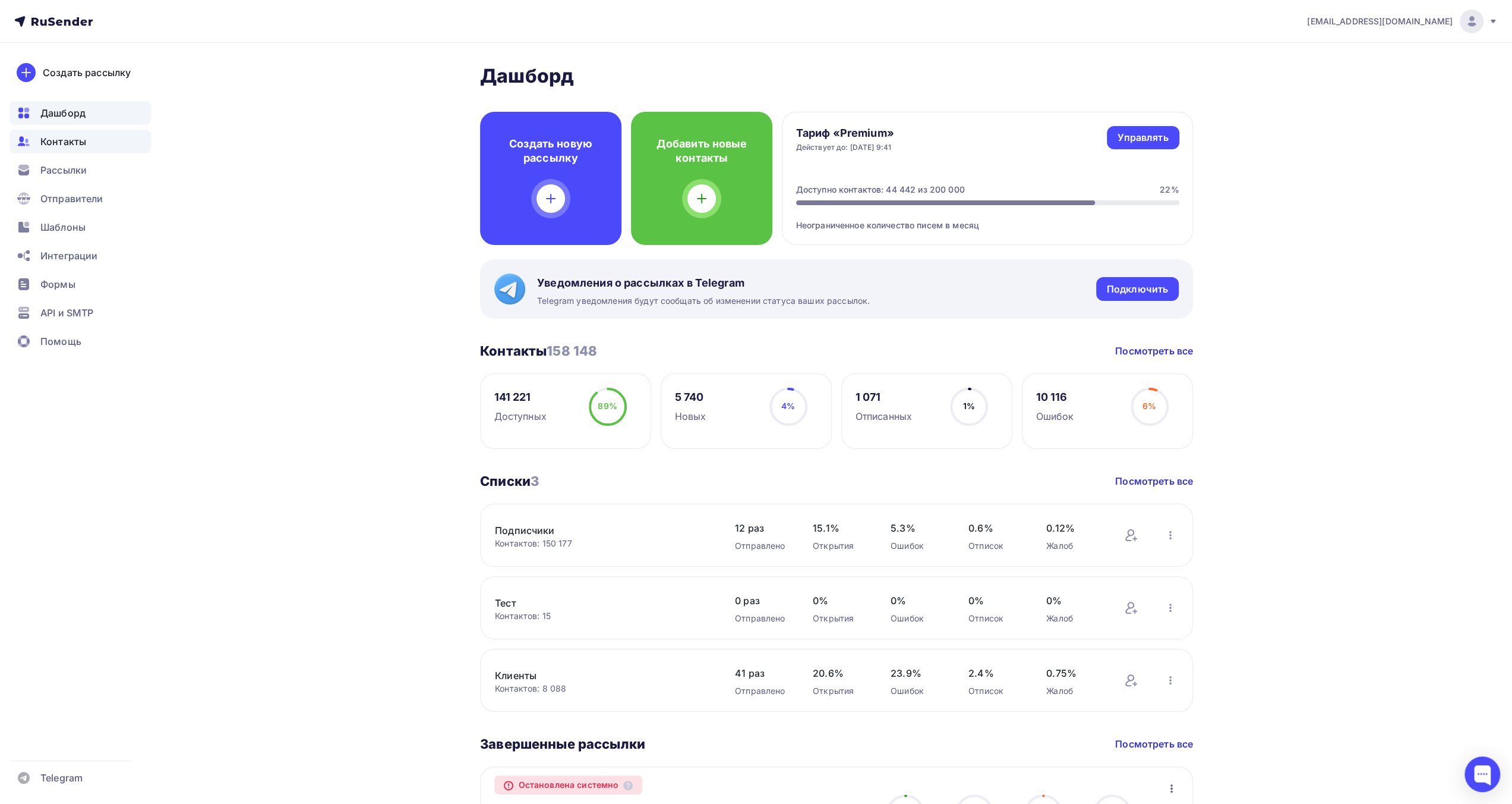
click at [104, 143] on div "Контакты" at bounding box center [80, 141] width 141 height 24
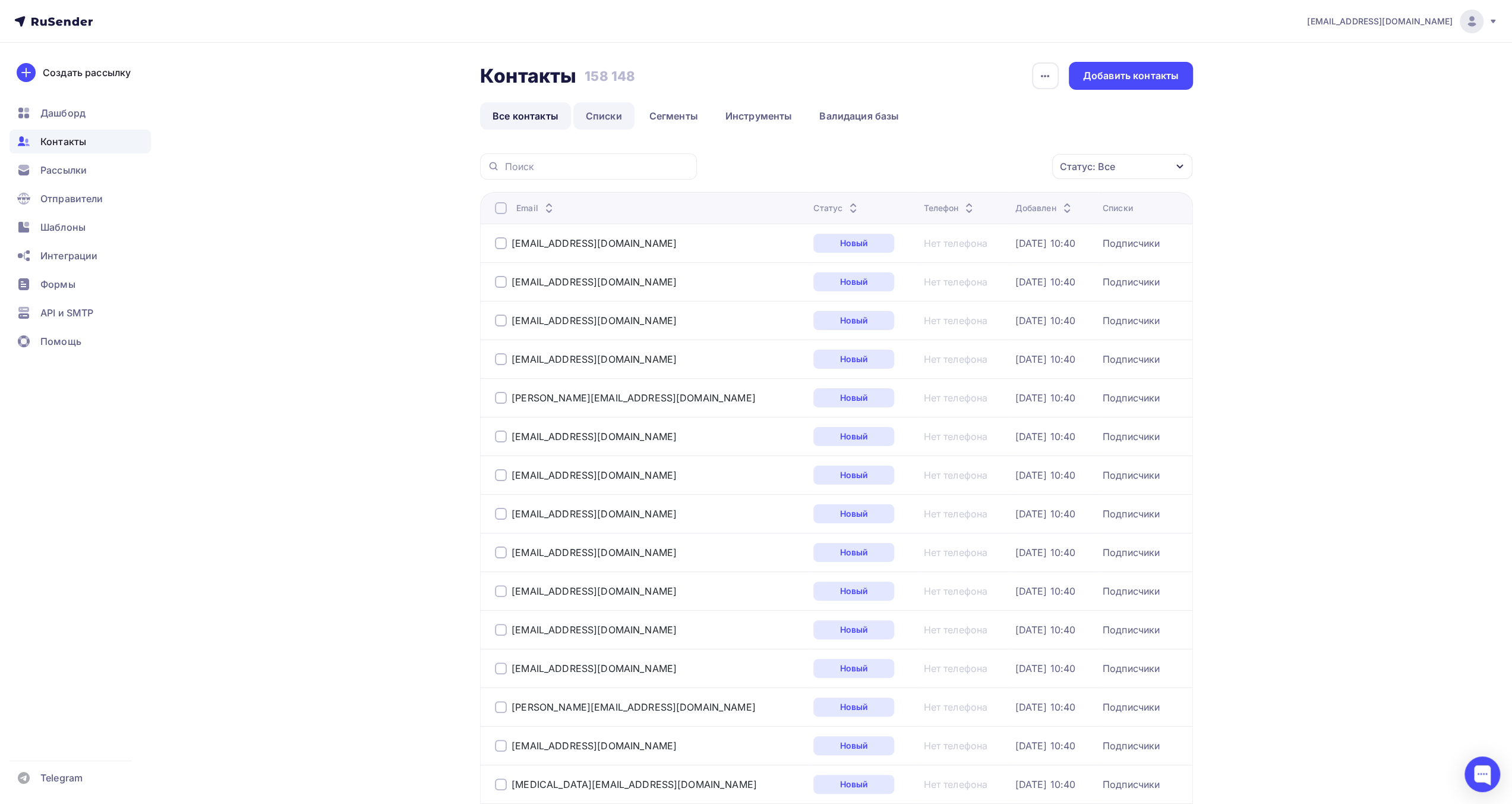
click at [618, 117] on link "Списки" at bounding box center [604, 116] width 61 height 28
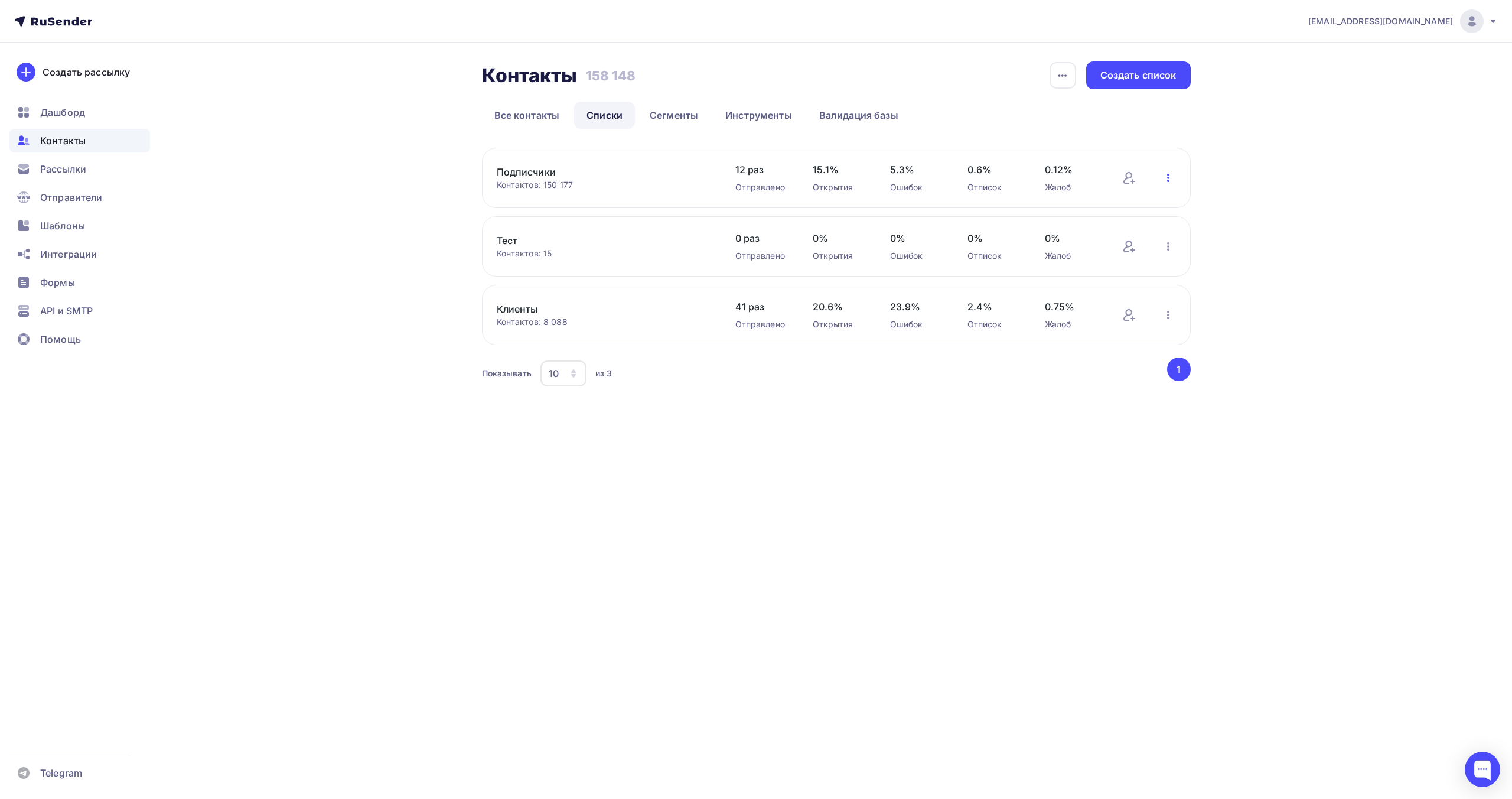
click at [1171, 177] on icon "button" at bounding box center [1168, 178] width 14 height 14
click at [1131, 265] on div "Скачать список" at bounding box center [1091, 268] width 166 height 19
drag, startPoint x: 1275, startPoint y: 89, endPoint x: 1265, endPoint y: 94, distance: 11.2
click at [1274, 89] on div "[EMAIL_ADDRESS][DOMAIN_NAME] Аккаунт Тарифы Выйти Создать рассылку [GEOGRAPHIC_…" at bounding box center [756, 218] width 1512 height 437
click at [539, 173] on link "Подписчики" at bounding box center [597, 172] width 201 height 14
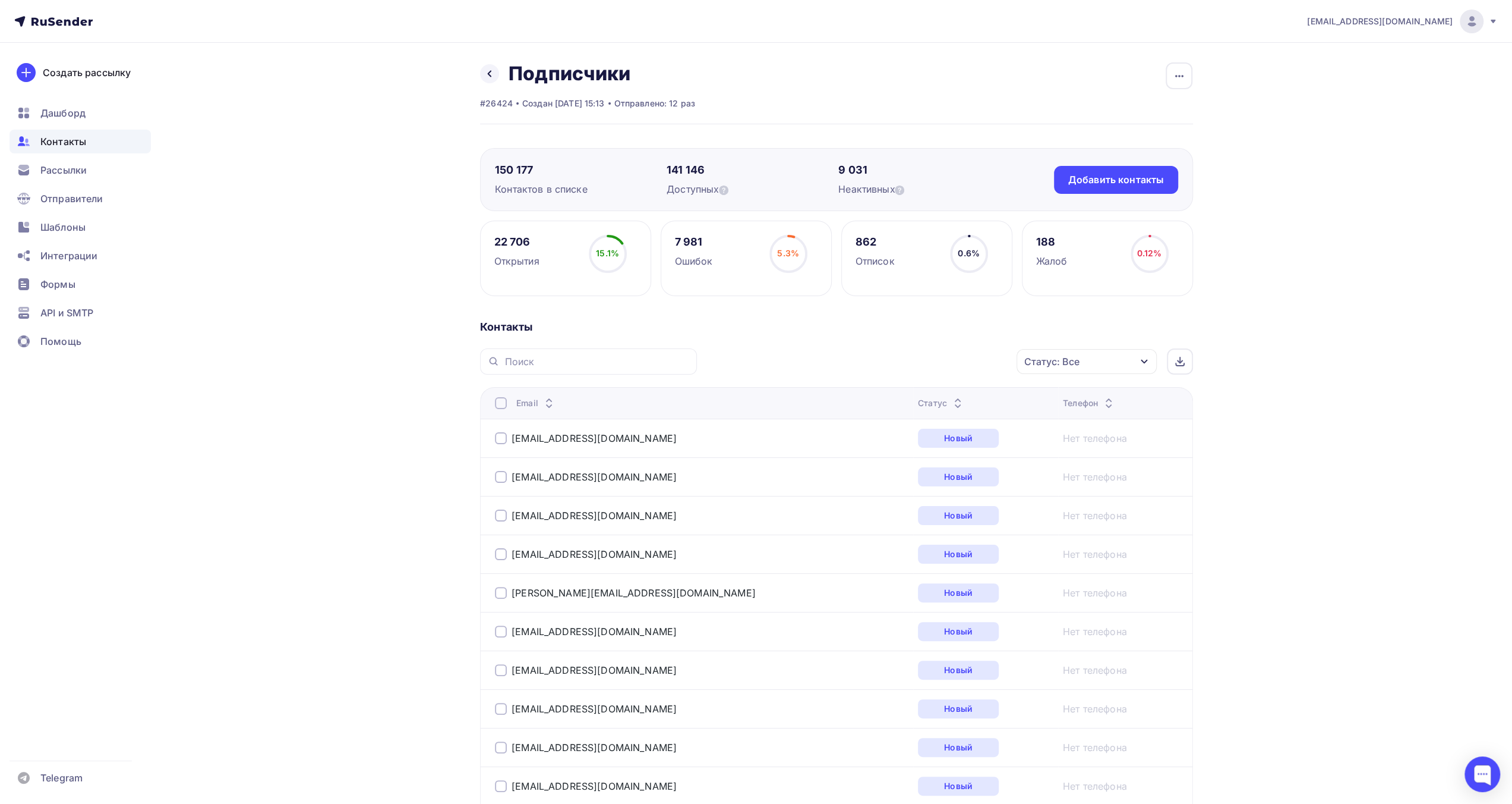
click at [1140, 362] on icon "button" at bounding box center [1144, 362] width 9 height 9
click at [998, 428] on div "Новый" at bounding box center [990, 429] width 32 height 14
click at [994, 450] on div "Активный" at bounding box center [998, 453] width 48 height 14
click at [1104, 553] on div "Применить" at bounding box center [1100, 555] width 55 height 13
click at [500, 400] on div at bounding box center [500, 402] width 12 height 12
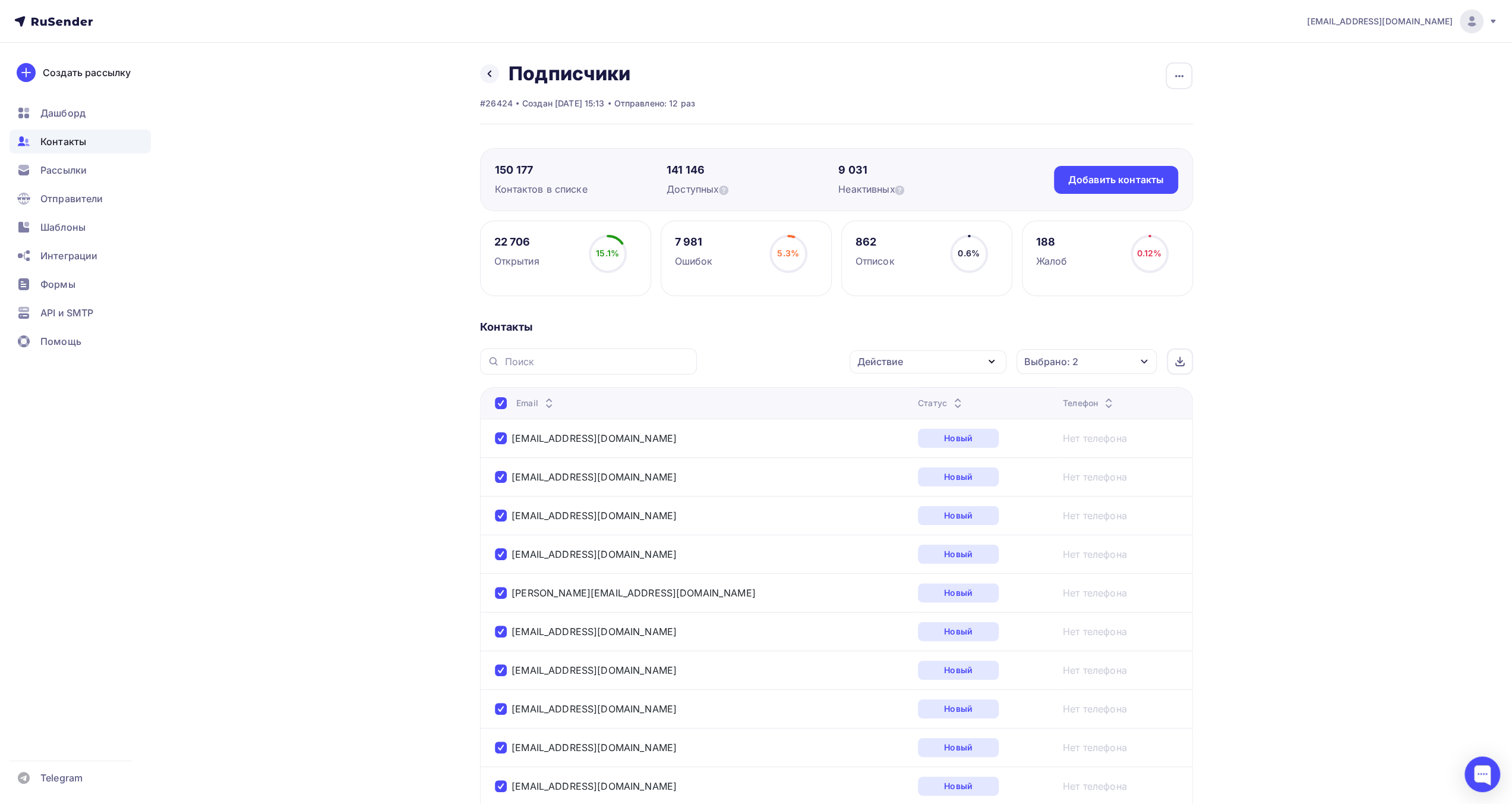
click at [960, 365] on div "Действие" at bounding box center [928, 362] width 157 height 23
click at [1185, 364] on div at bounding box center [1180, 361] width 26 height 26
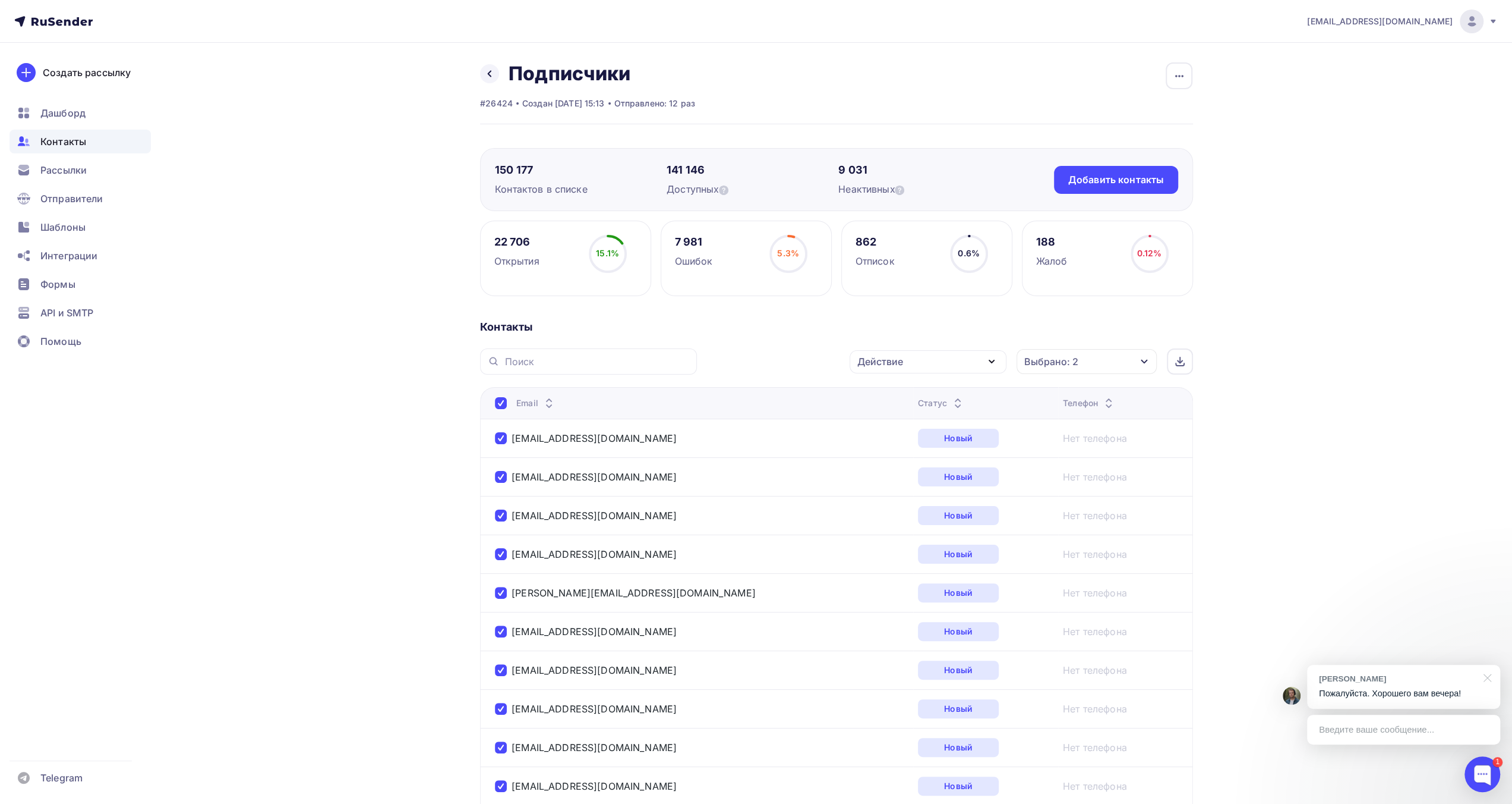
click at [1489, 675] on div at bounding box center [1485, 677] width 30 height 24
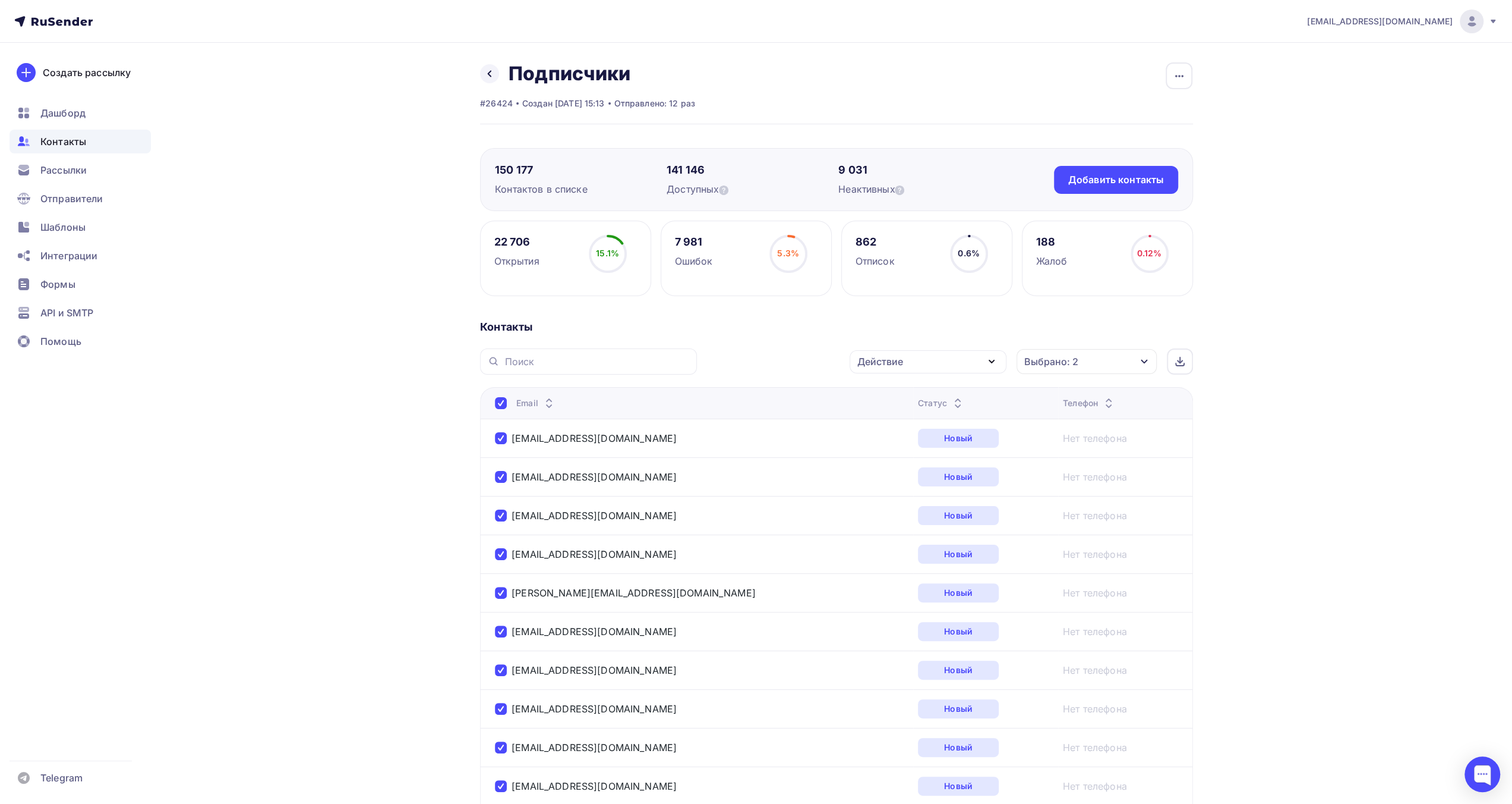
drag, startPoint x: 1404, startPoint y: 577, endPoint x: 1399, endPoint y: 572, distance: 7.1
click at [75, 200] on span "Отправители" at bounding box center [71, 199] width 63 height 14
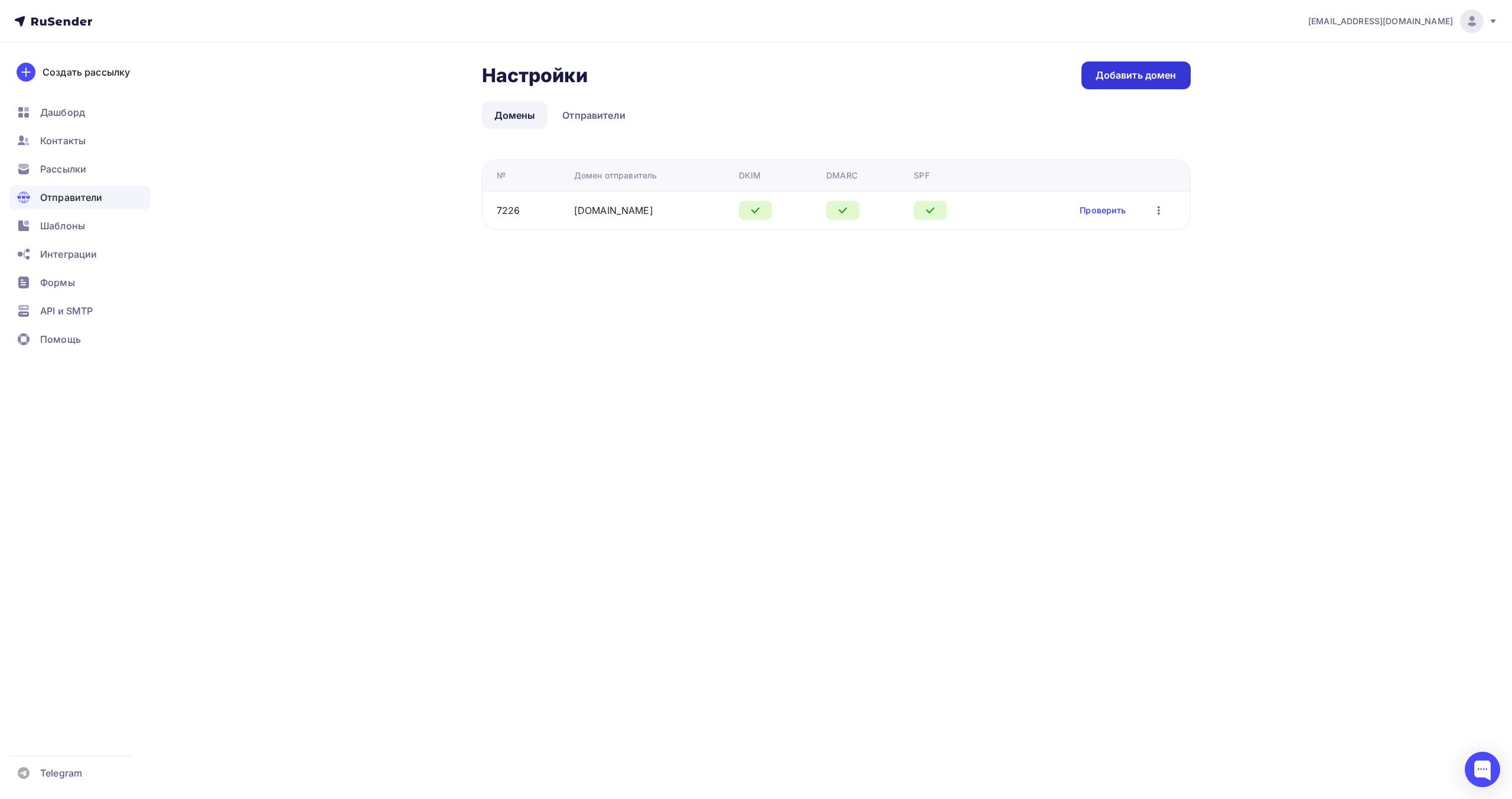
click at [1138, 73] on div "Добавить домен" at bounding box center [1136, 75] width 81 height 13
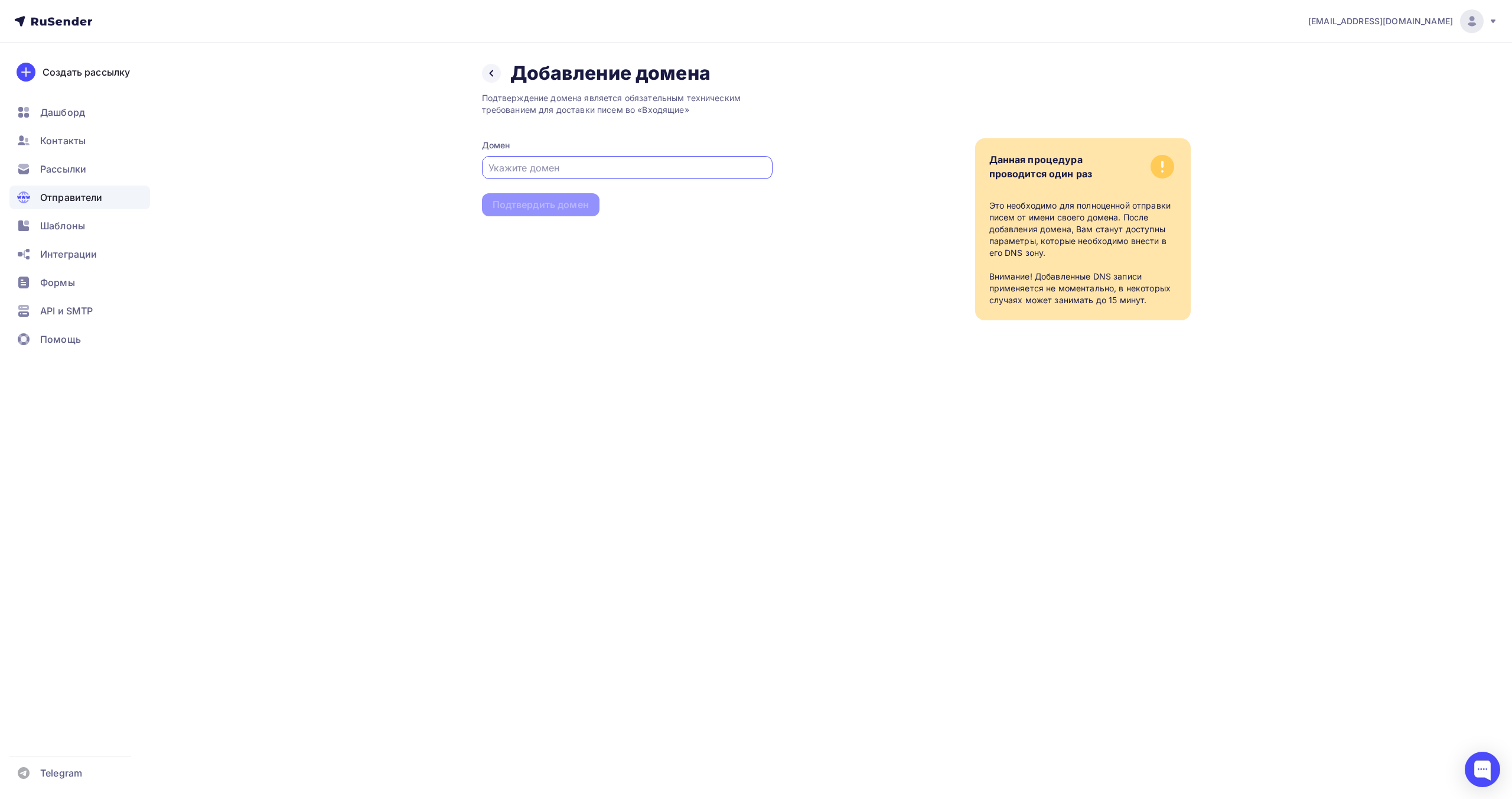
paste input "[DOMAIN_NAME]"
type input "[DOMAIN_NAME]"
click at [568, 209] on div "Подтвердить домен" at bounding box center [540, 204] width 96 height 13
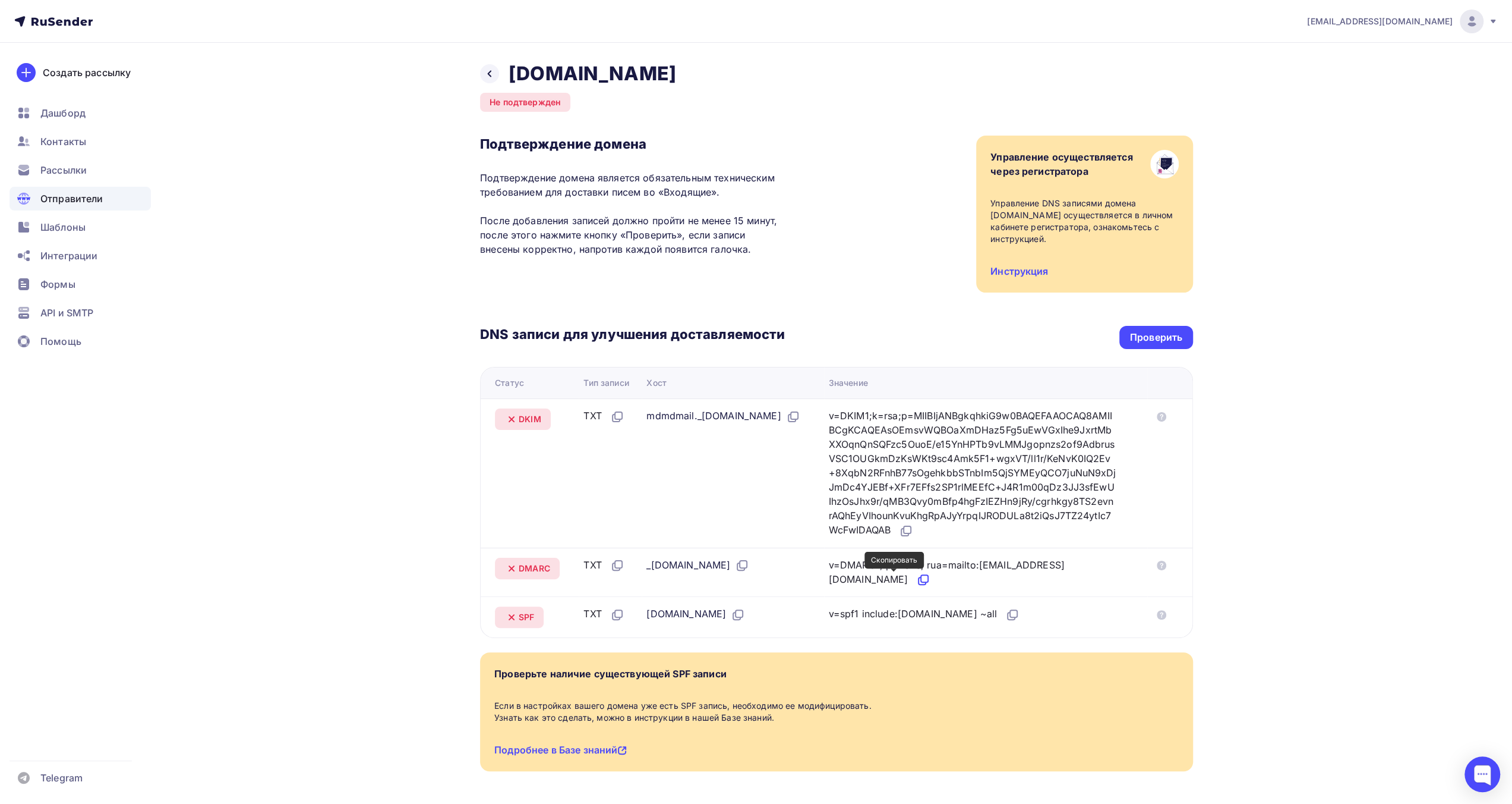
click at [916, 579] on icon at bounding box center [923, 579] width 14 height 14
drag, startPoint x: 644, startPoint y: 416, endPoint x: 748, endPoint y: 415, distance: 104.0
click at [748, 415] on div "mdmdmail._[DOMAIN_NAME]" at bounding box center [723, 417] width 153 height 16
copy div "mdmdmail._domainkey."
click at [913, 530] on icon at bounding box center [906, 530] width 14 height 14
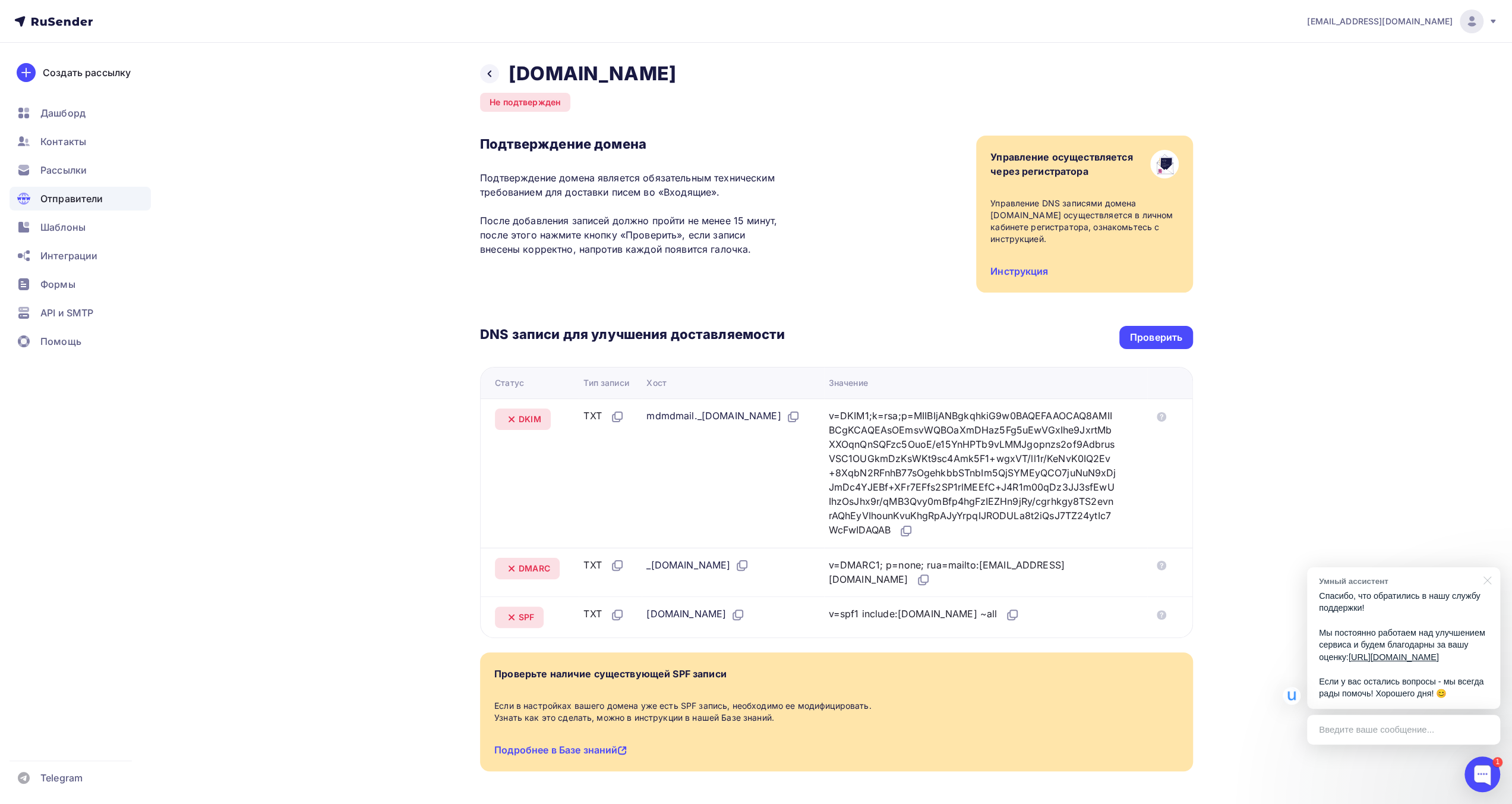
click at [1488, 567] on div at bounding box center [1485, 579] width 30 height 24
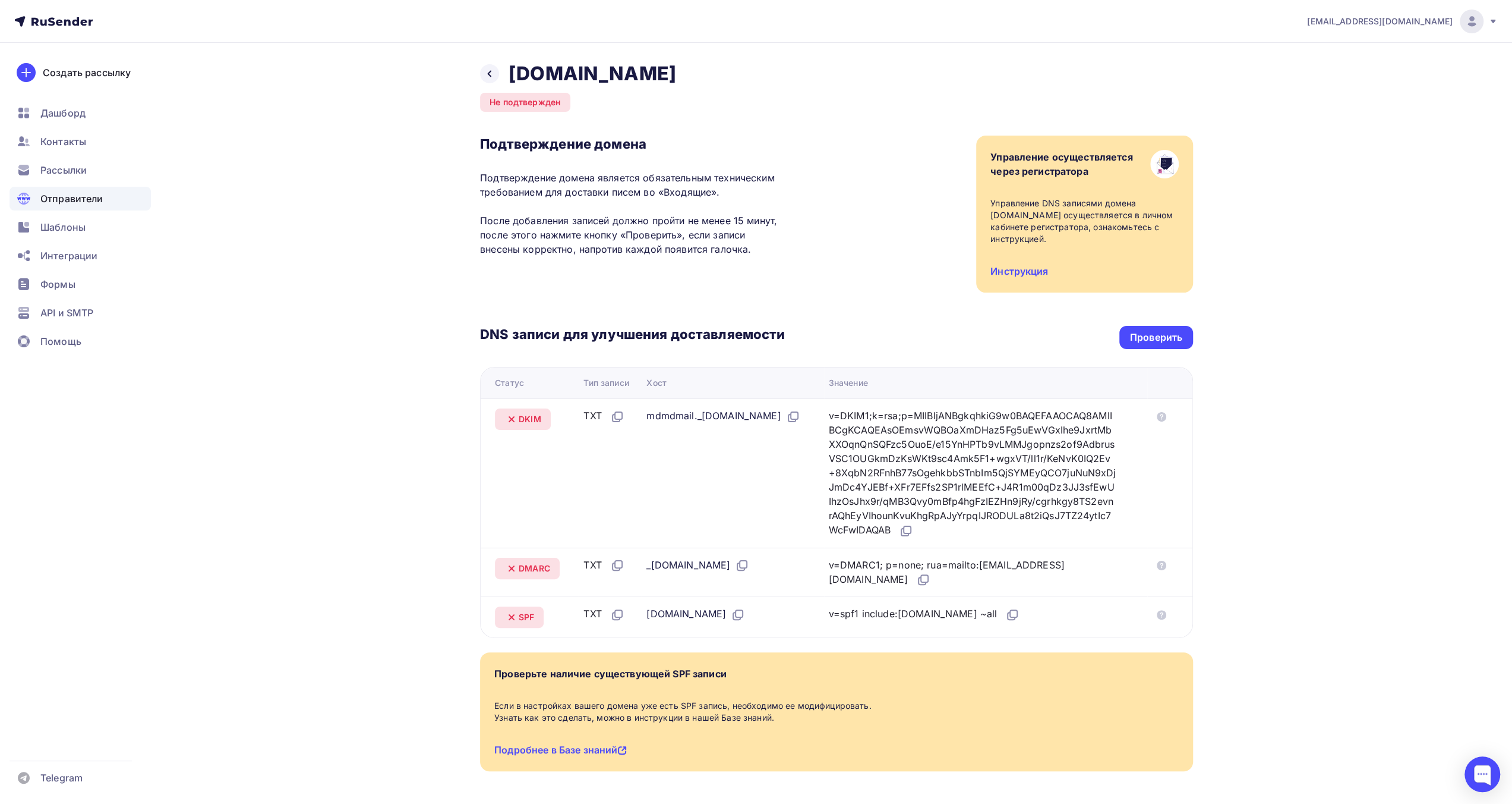
click at [1403, 240] on div "[EMAIL_ADDRESS][DOMAIN_NAME] Аккаунт Тарифы Выйти Создать рассылку [GEOGRAPHIC_…" at bounding box center [756, 424] width 1512 height 848
click at [1143, 332] on div "Проверить" at bounding box center [1156, 337] width 53 height 13
click at [1159, 338] on div "Проверить" at bounding box center [1156, 337] width 53 height 13
click at [491, 78] on icon at bounding box center [489, 74] width 9 height 9
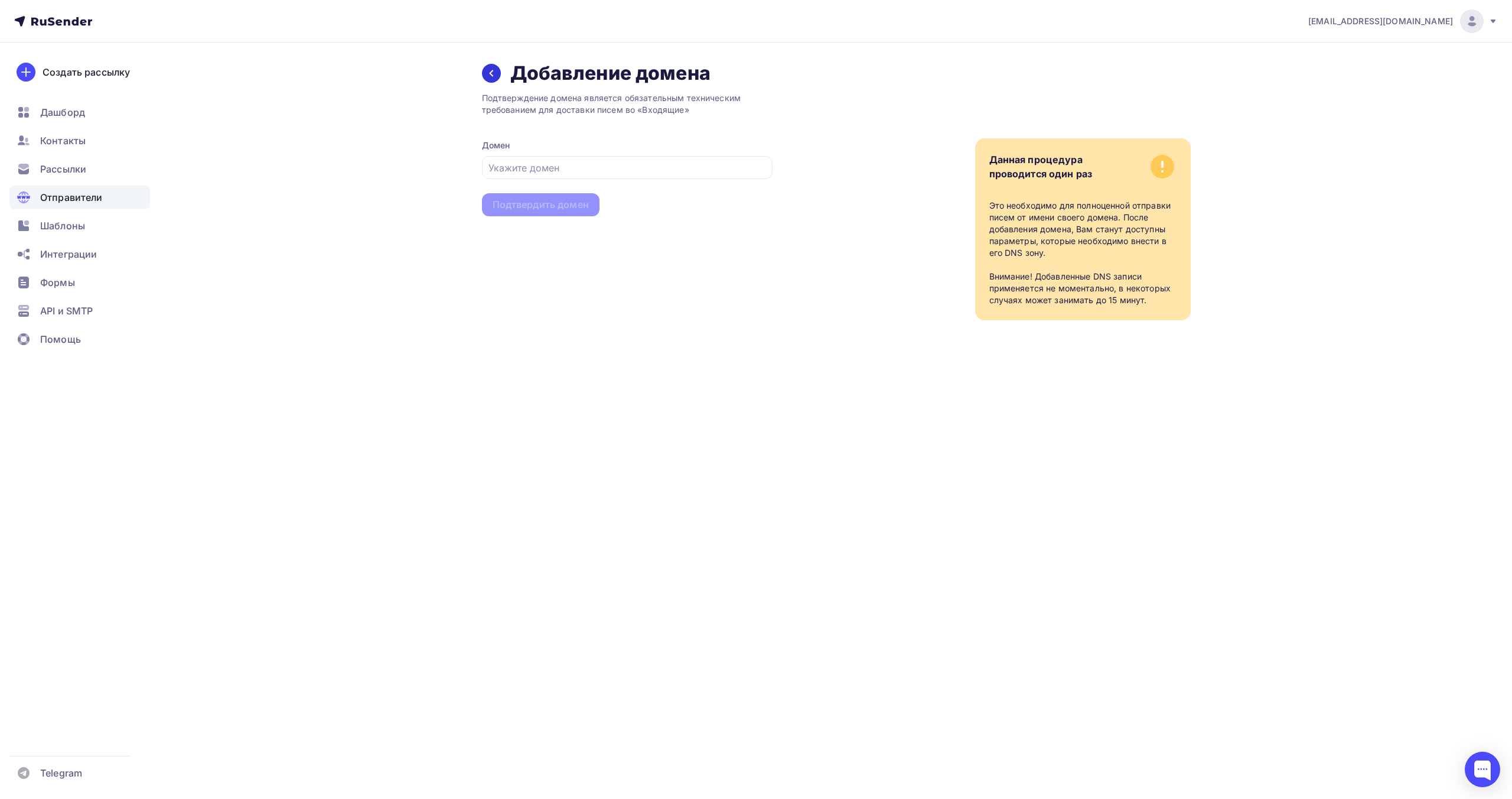
click at [495, 73] on icon at bounding box center [491, 73] width 9 height 9
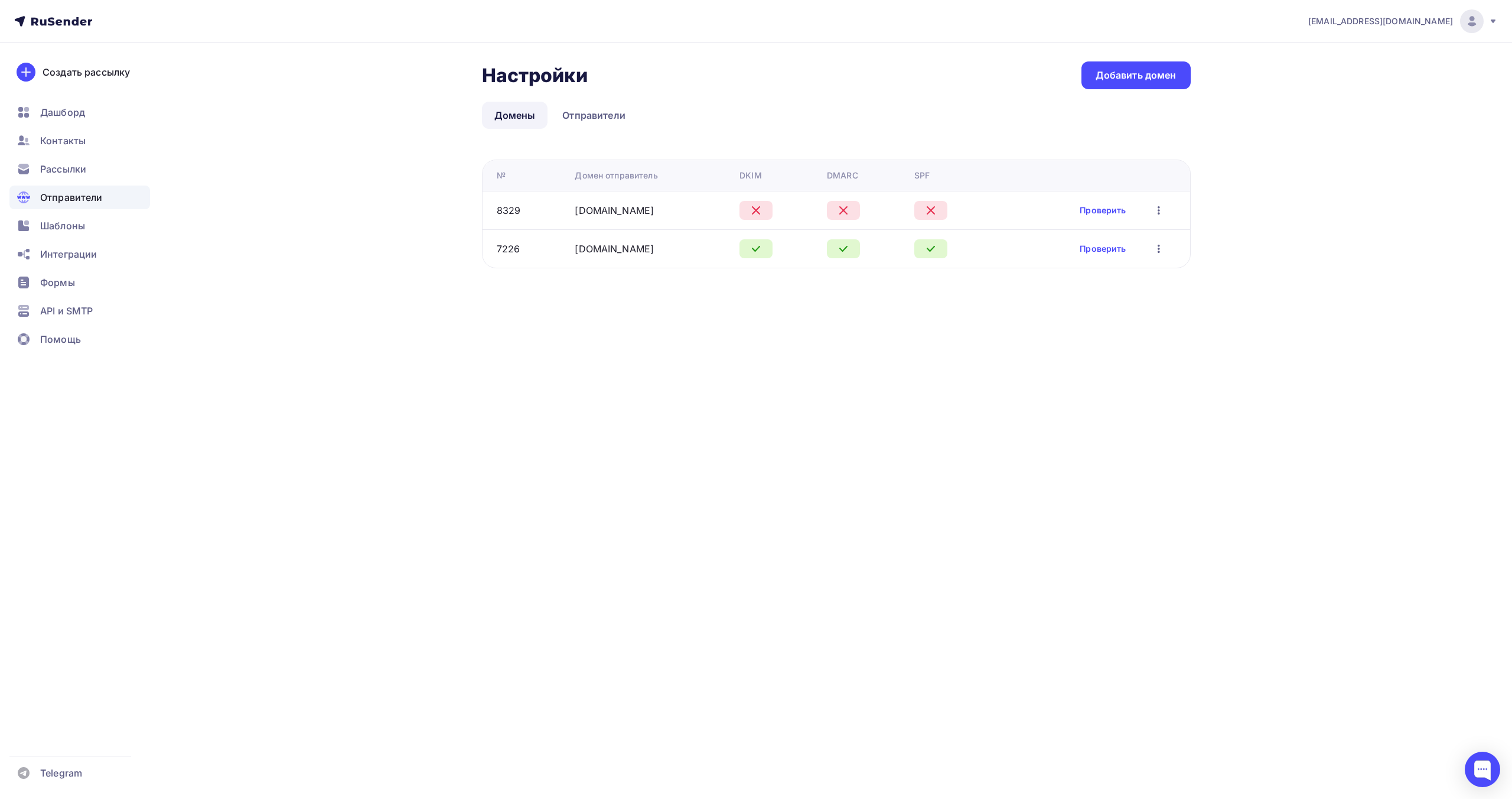
click at [1159, 215] on icon "button" at bounding box center [1159, 210] width 14 height 14
click at [1124, 154] on div "Настройки Настройки Добавить домен Домены Отправители Домены Отправители № Доме…" at bounding box center [836, 165] width 709 height 207
click at [1114, 209] on link "Проверить" at bounding box center [1103, 210] width 46 height 12
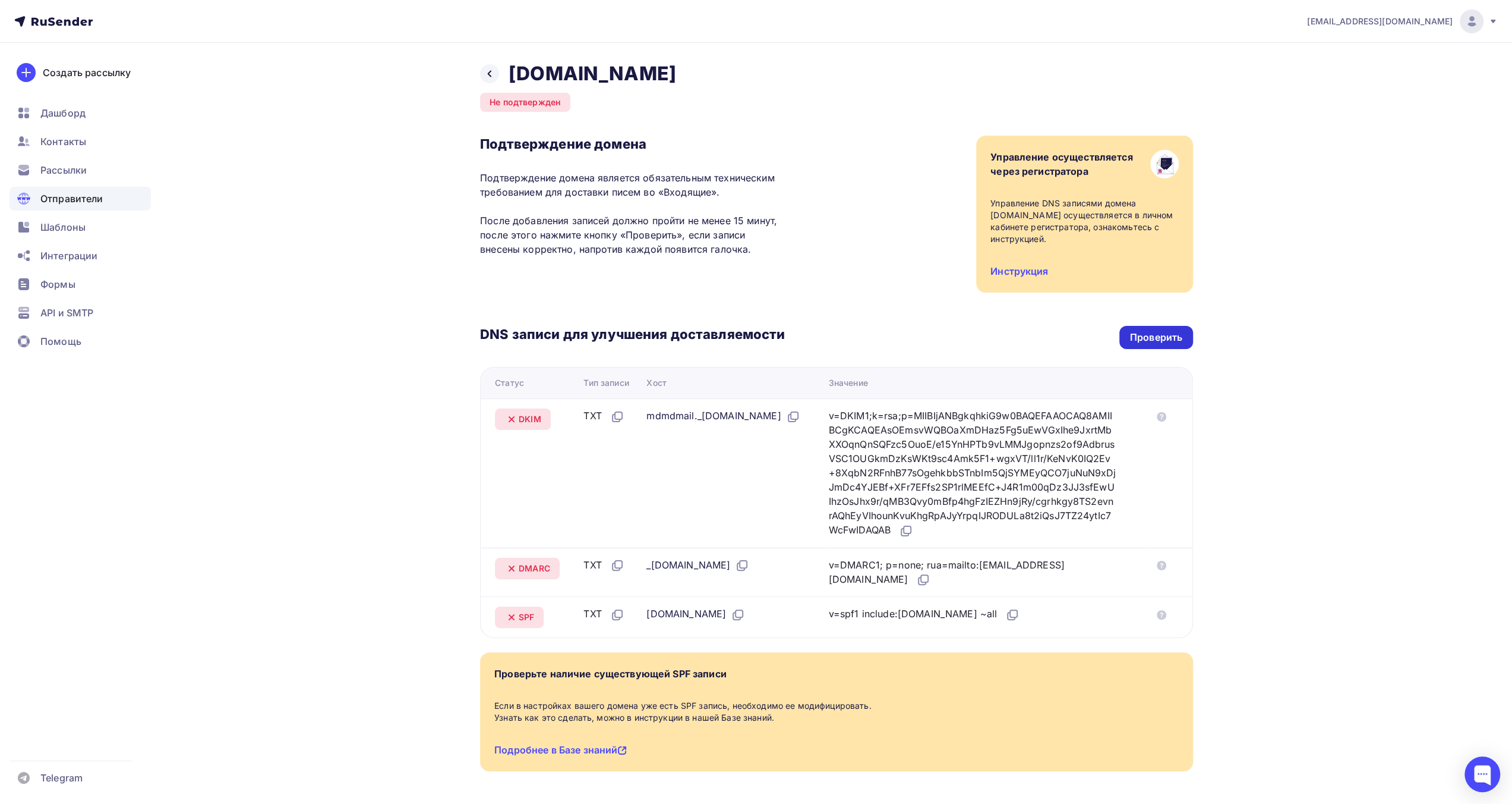
click at [1148, 336] on div "Проверить" at bounding box center [1156, 337] width 53 height 13
click at [1008, 307] on div "DNS записи для улучшения доставляемости Проверить Статус Тип записи Хост Значен…" at bounding box center [837, 464] width 713 height 345
click at [1481, 28] on div "[EMAIL_ADDRESS][DOMAIN_NAME]" at bounding box center [1402, 21] width 191 height 24
click at [1386, 49] on link "Аккаунт" at bounding box center [1391, 52] width 200 height 24
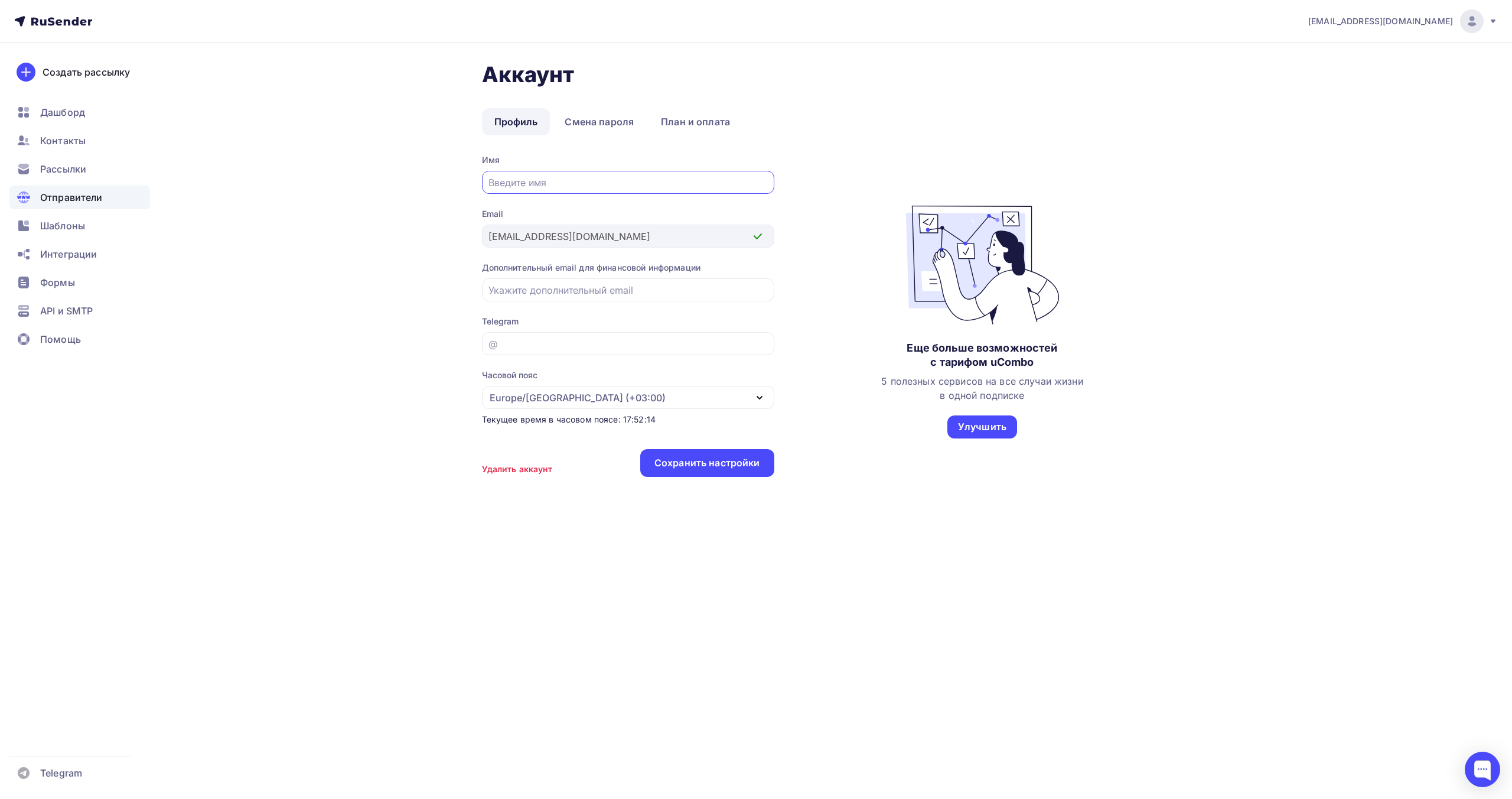
click at [78, 193] on span "Отправители" at bounding box center [71, 198] width 62 height 14
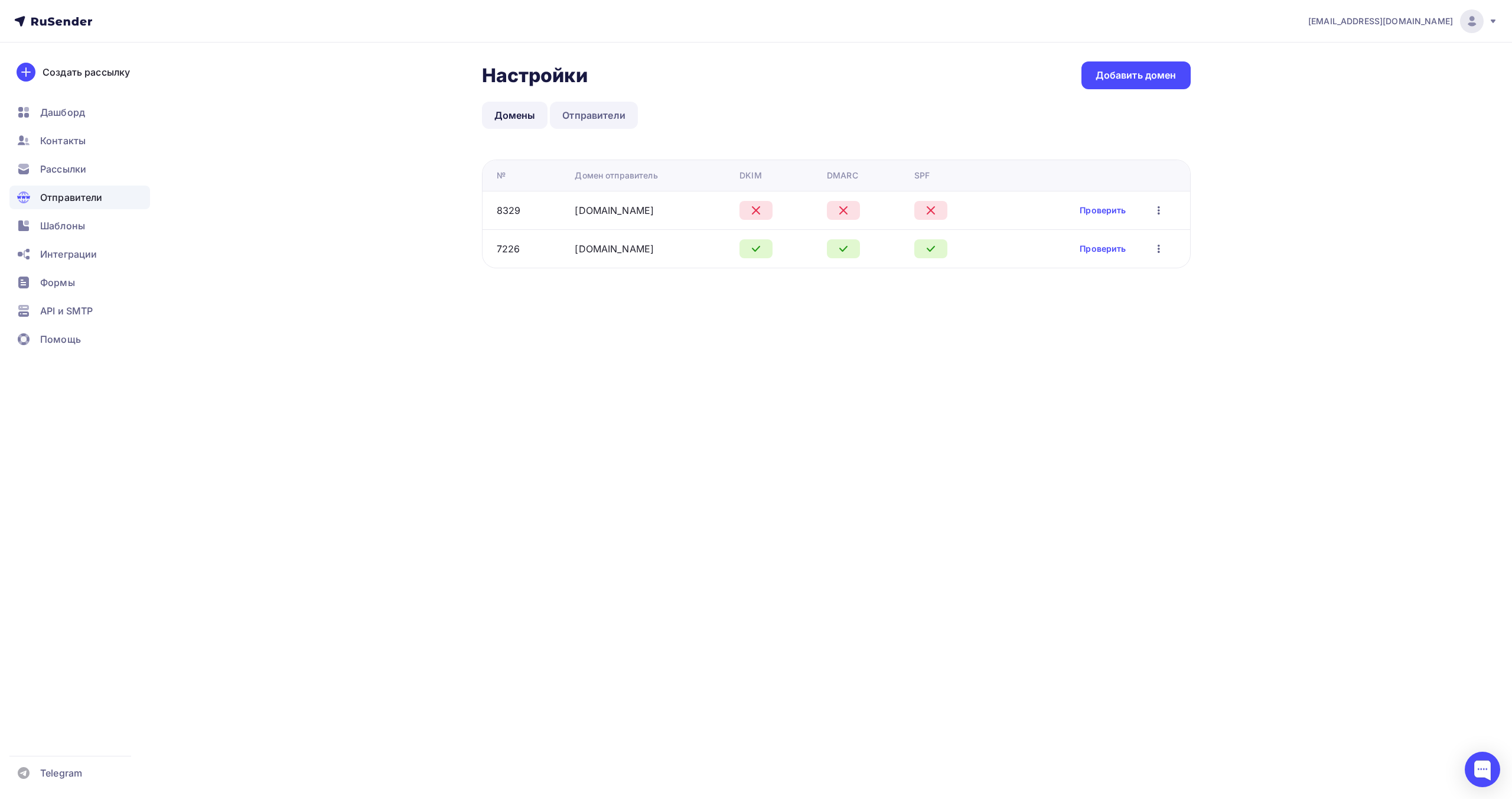
click at [604, 118] on link "Отправители" at bounding box center [594, 115] width 88 height 27
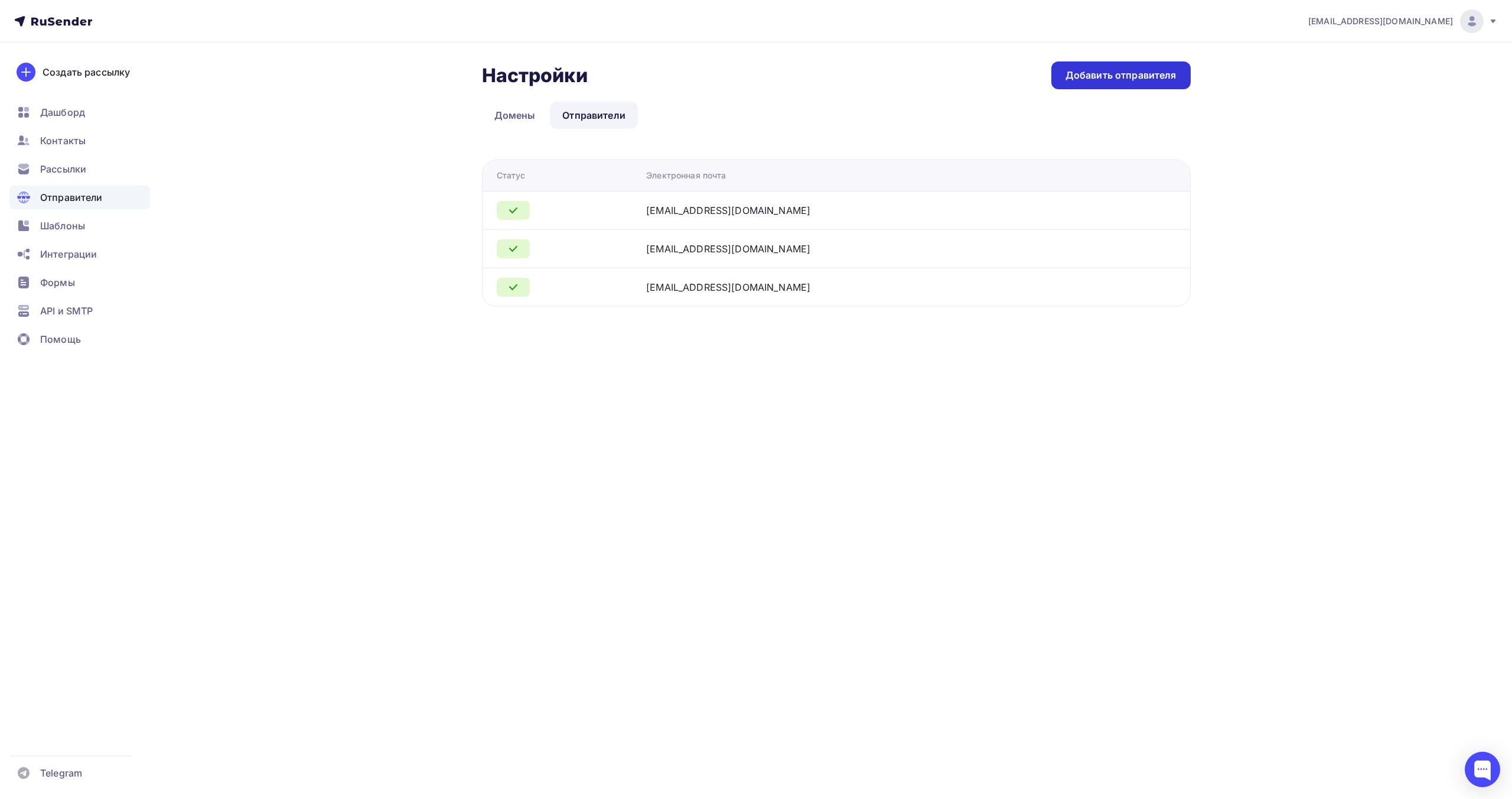
click at [1133, 74] on div "Добавить отправителя" at bounding box center [1122, 75] width 111 height 13
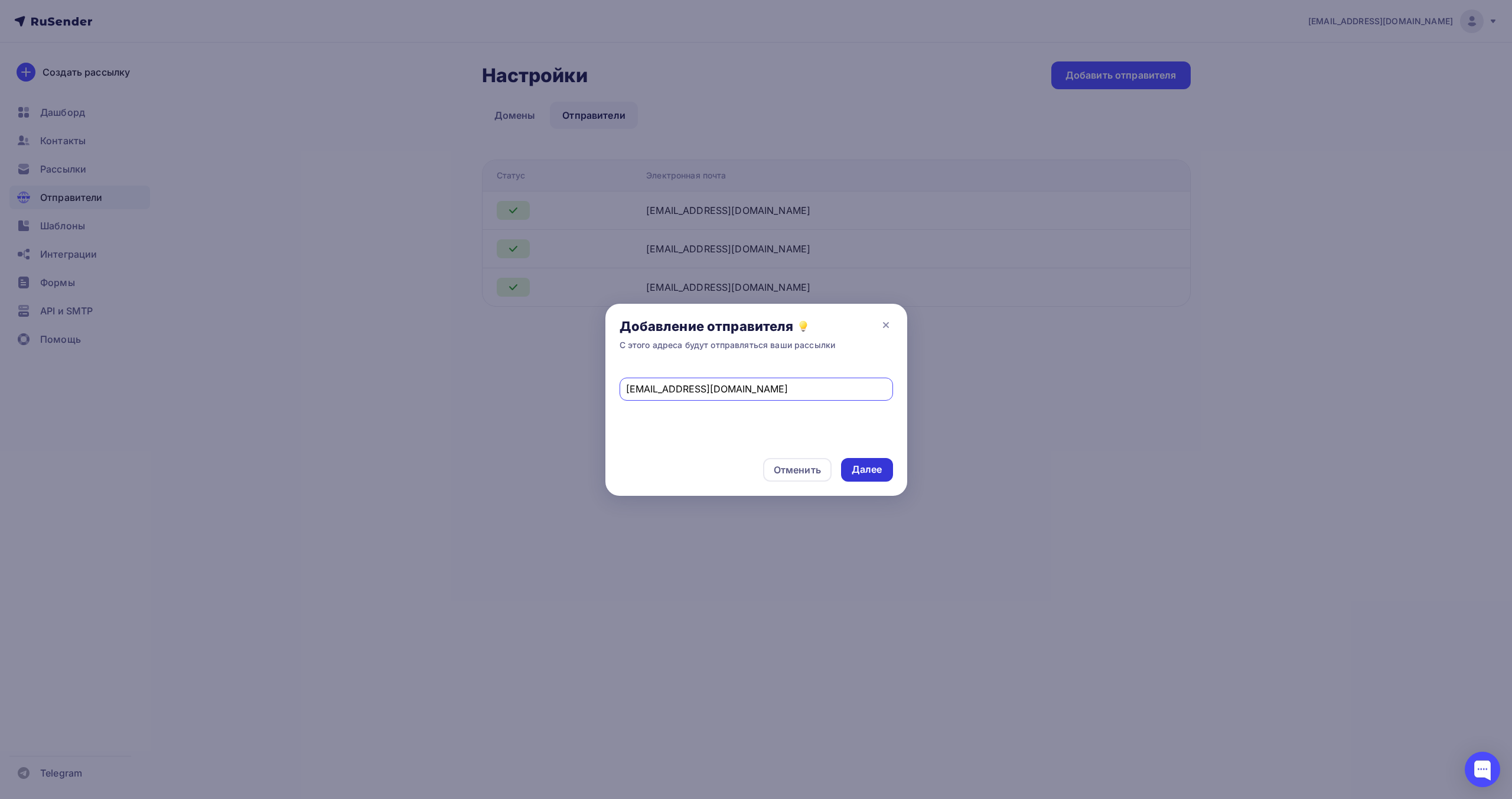
type input "[EMAIL_ADDRESS][DOMAIN_NAME]"
click at [862, 469] on div "Далее" at bounding box center [867, 469] width 30 height 13
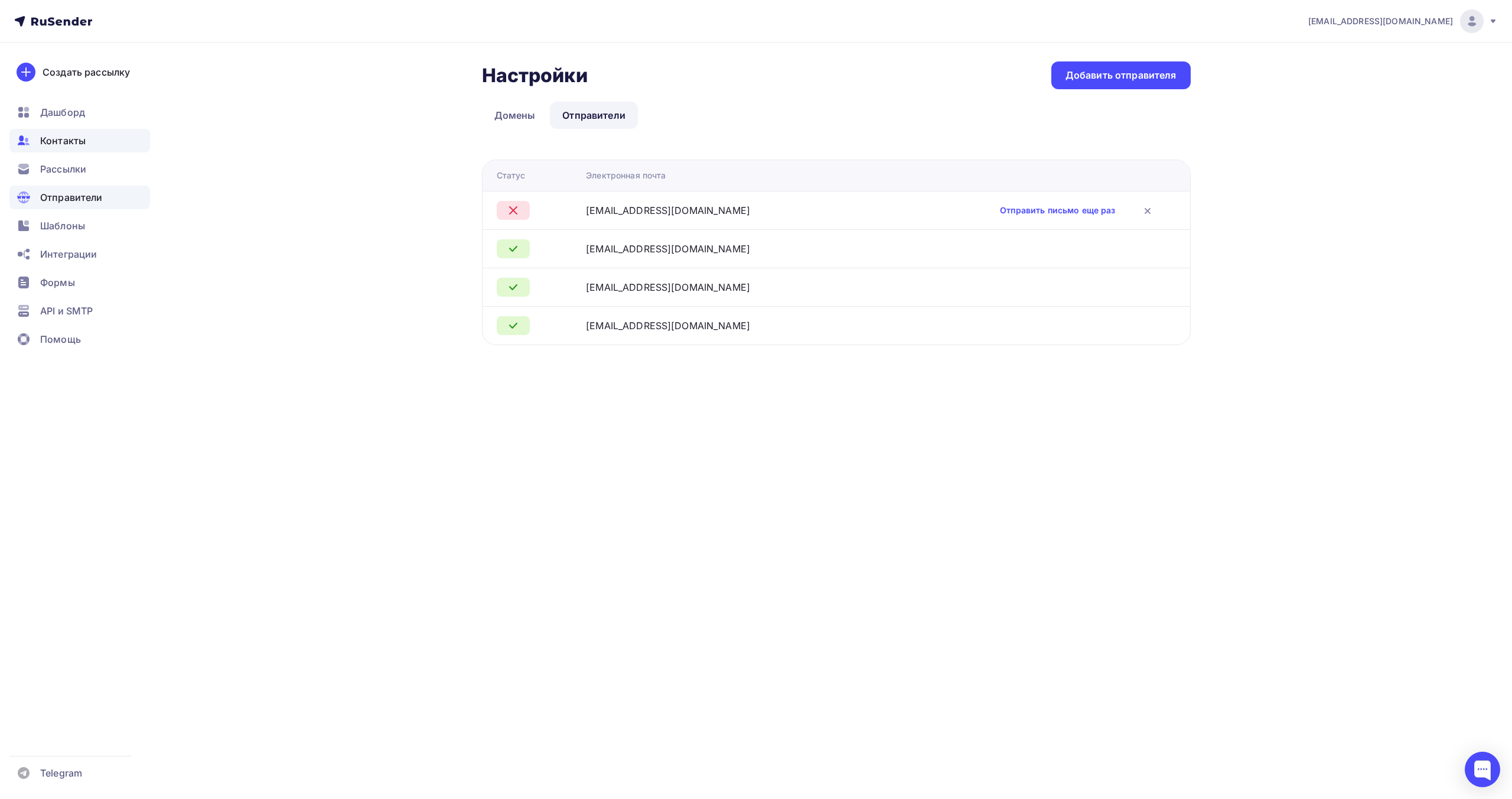
click at [85, 141] on div "Контакты" at bounding box center [80, 141] width 141 height 23
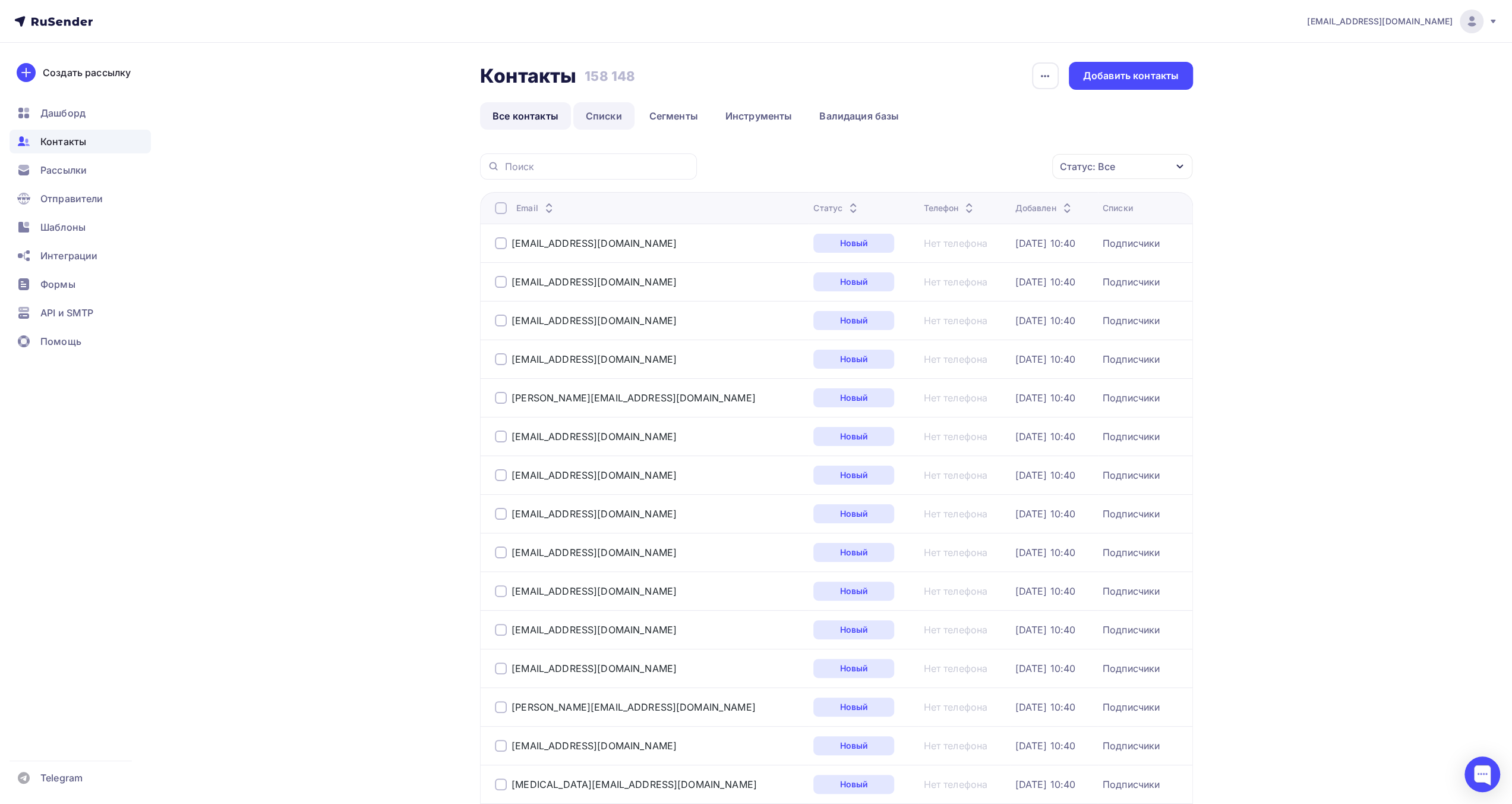
click at [611, 116] on link "Списки" at bounding box center [604, 116] width 61 height 28
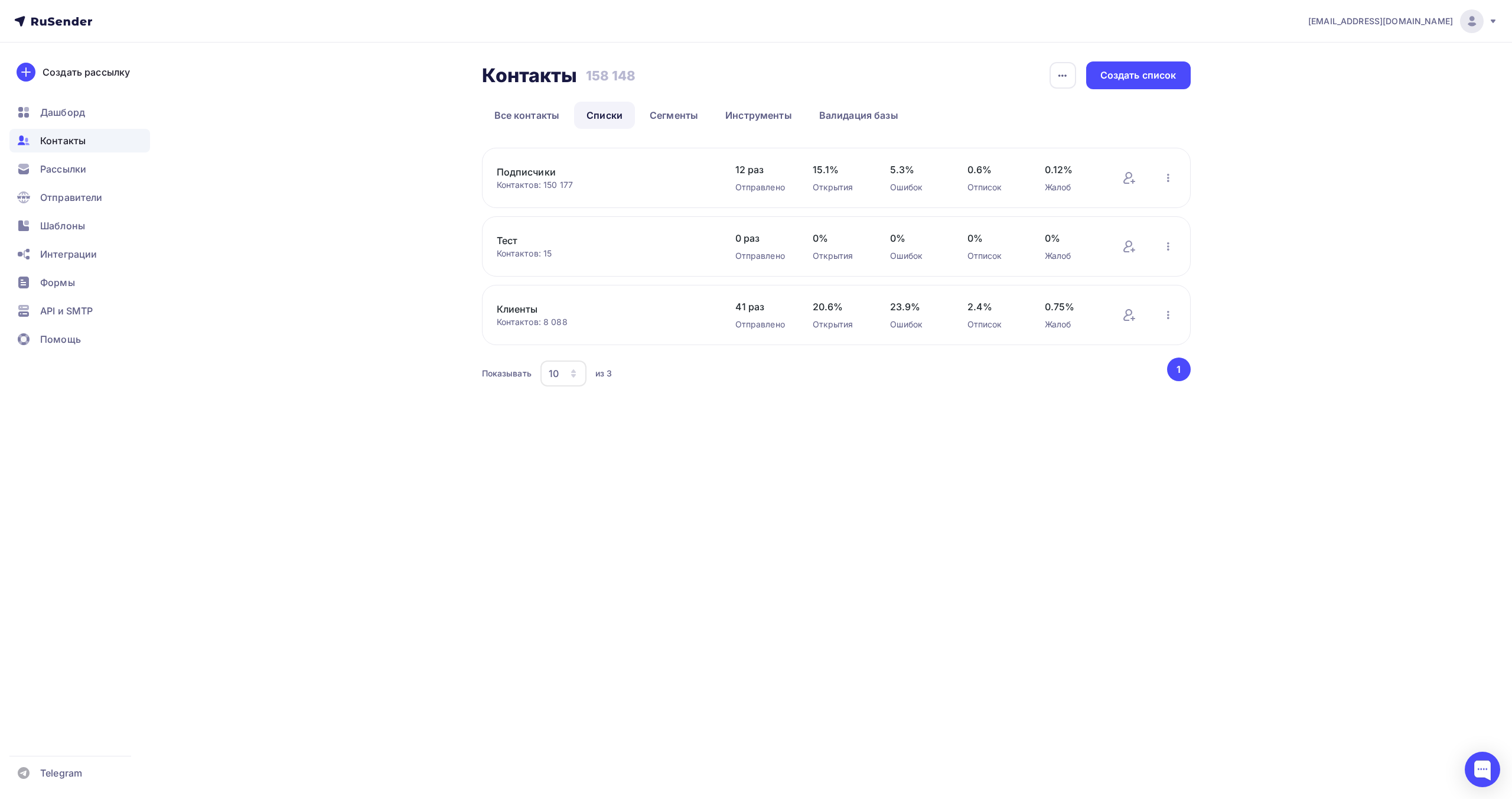
drag, startPoint x: 492, startPoint y: 169, endPoint x: 554, endPoint y: 171, distance: 62.0
click at [554, 171] on div "Подписчики Контактов: 150 177 Добавить контакты Переименовать список Скачать сп…" at bounding box center [836, 177] width 709 height 60
copy link "Подписчики"
click at [1146, 72] on div "Создать список" at bounding box center [1139, 75] width 77 height 13
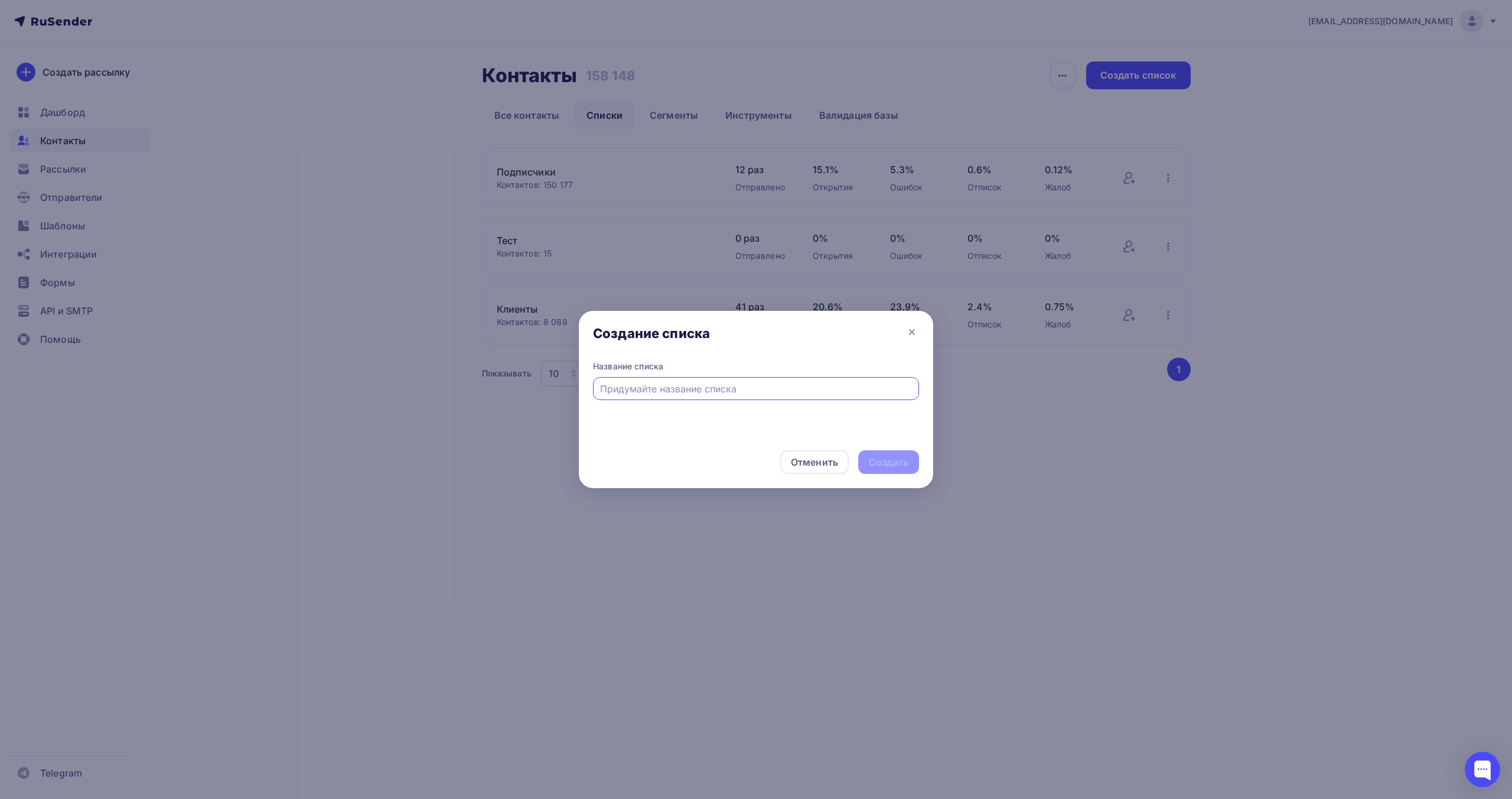
click at [809, 388] on input "text" at bounding box center [756, 389] width 312 height 14
click at [648, 387] on input "Подписчики 2" at bounding box center [756, 389] width 312 height 14
drag, startPoint x: 660, startPoint y: 389, endPoint x: 677, endPoint y: 391, distance: 17.1
click at [677, 391] on input "Подписчики 2" at bounding box center [756, 389] width 312 height 14
paste input "ecpkruss"
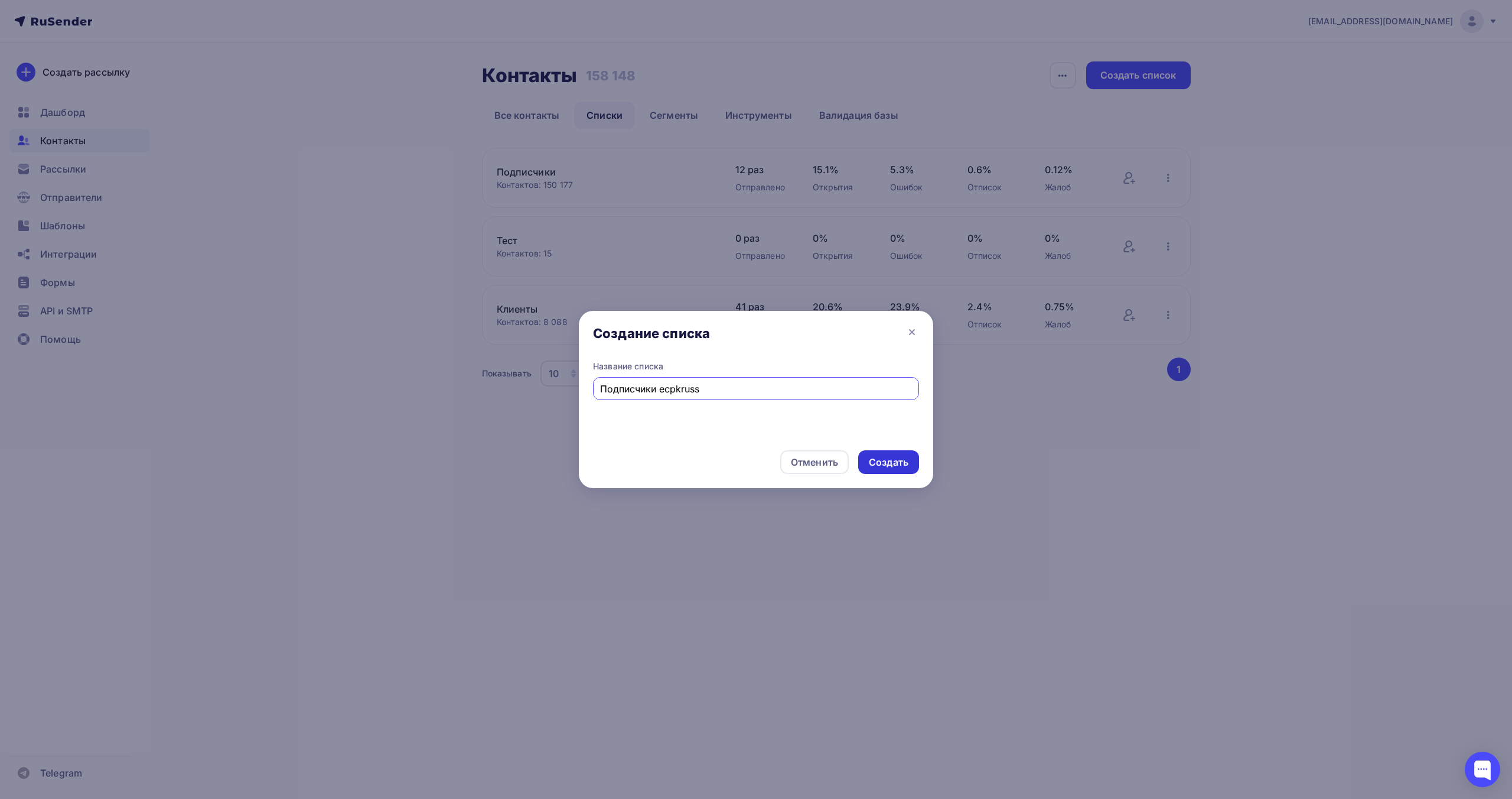
type input "Подписчики ecpkruss"
click at [893, 460] on div "Создать" at bounding box center [889, 462] width 40 height 13
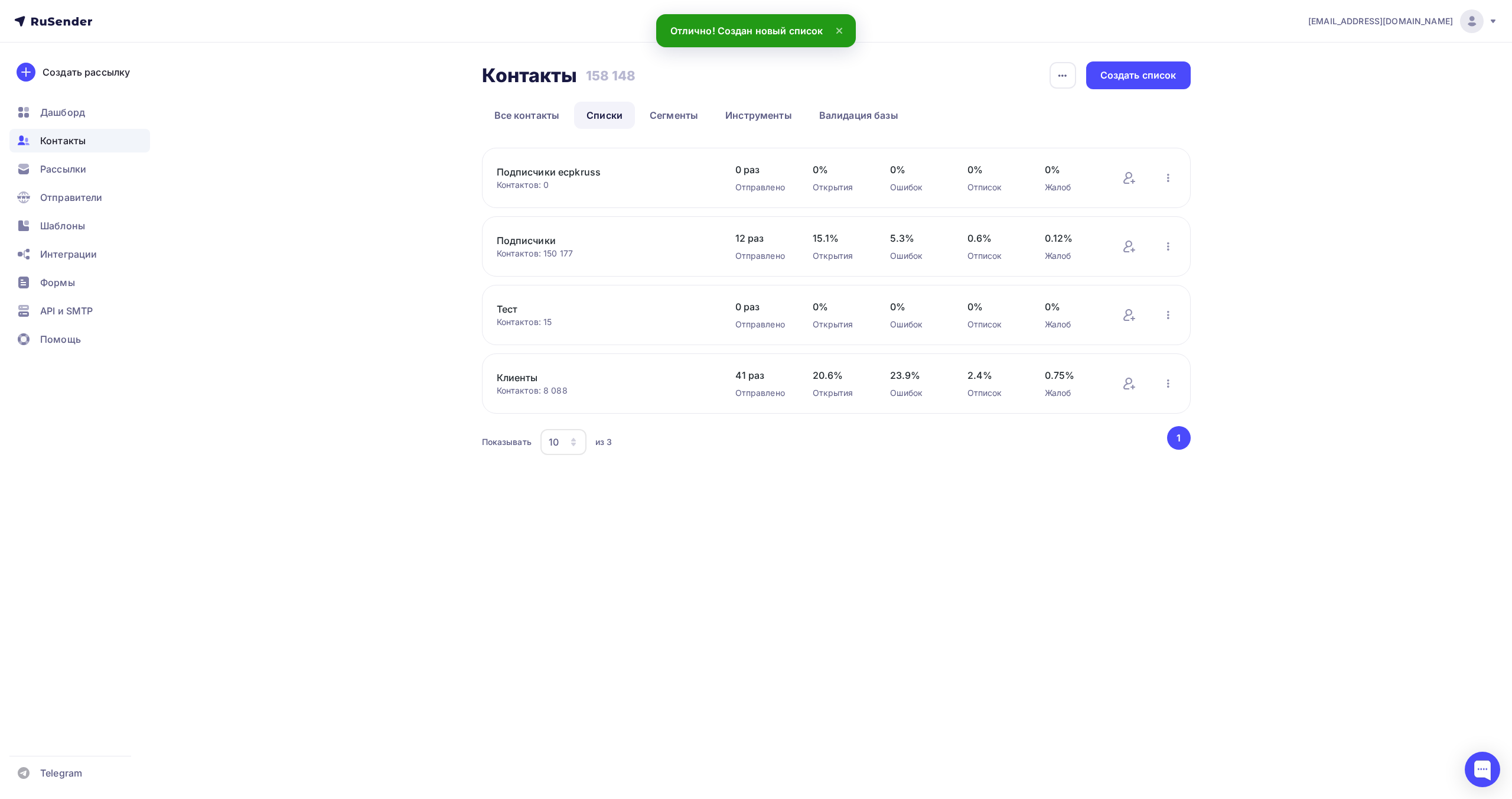
click at [573, 171] on link "Подписчики ecpkruss" at bounding box center [597, 172] width 201 height 14
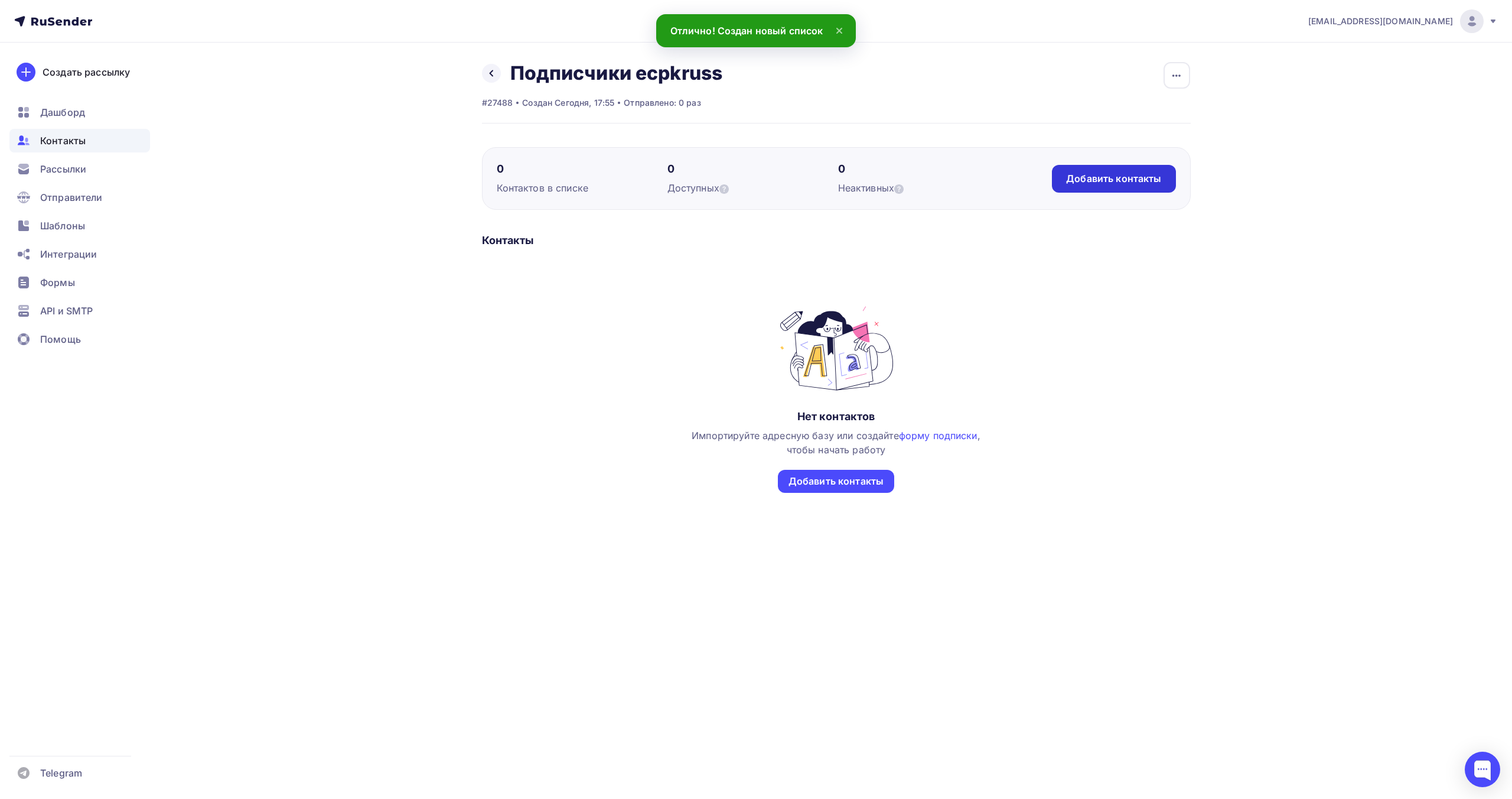
click at [1103, 182] on div "Добавить контакты" at bounding box center [1114, 178] width 95 height 13
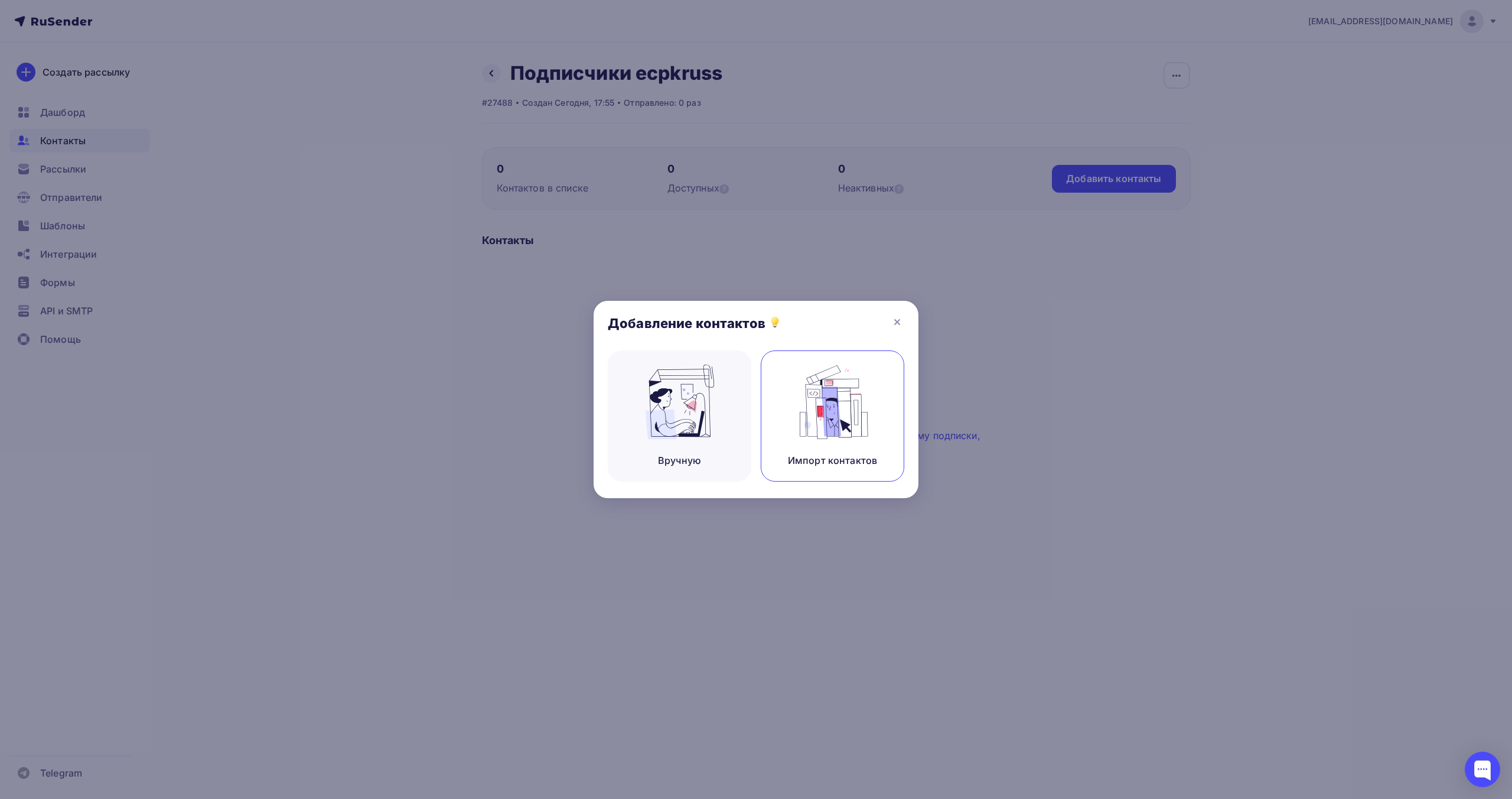
click at [820, 423] on img at bounding box center [833, 401] width 79 height 74
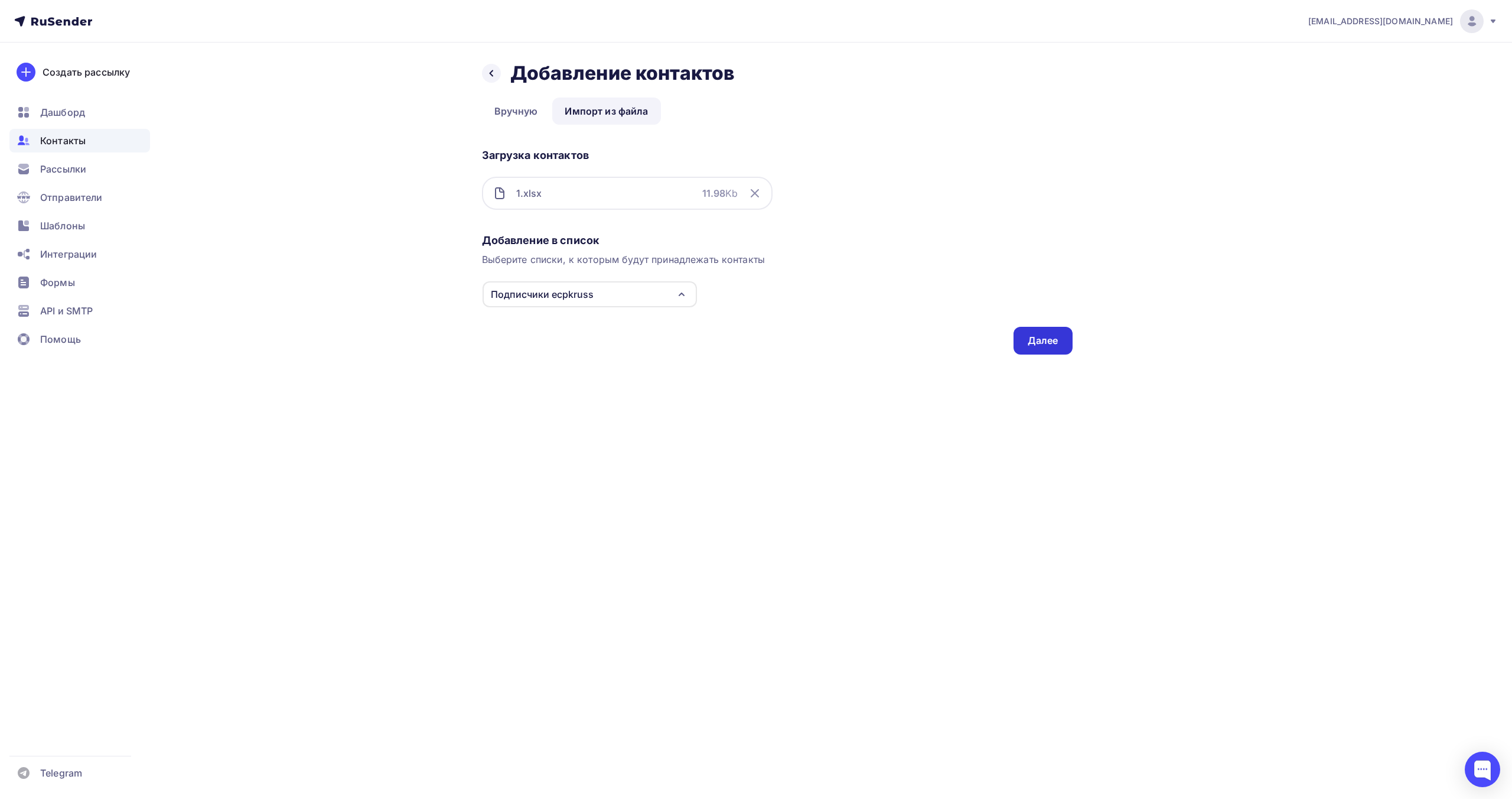
click at [1047, 339] on div "Далее" at bounding box center [1043, 340] width 30 height 13
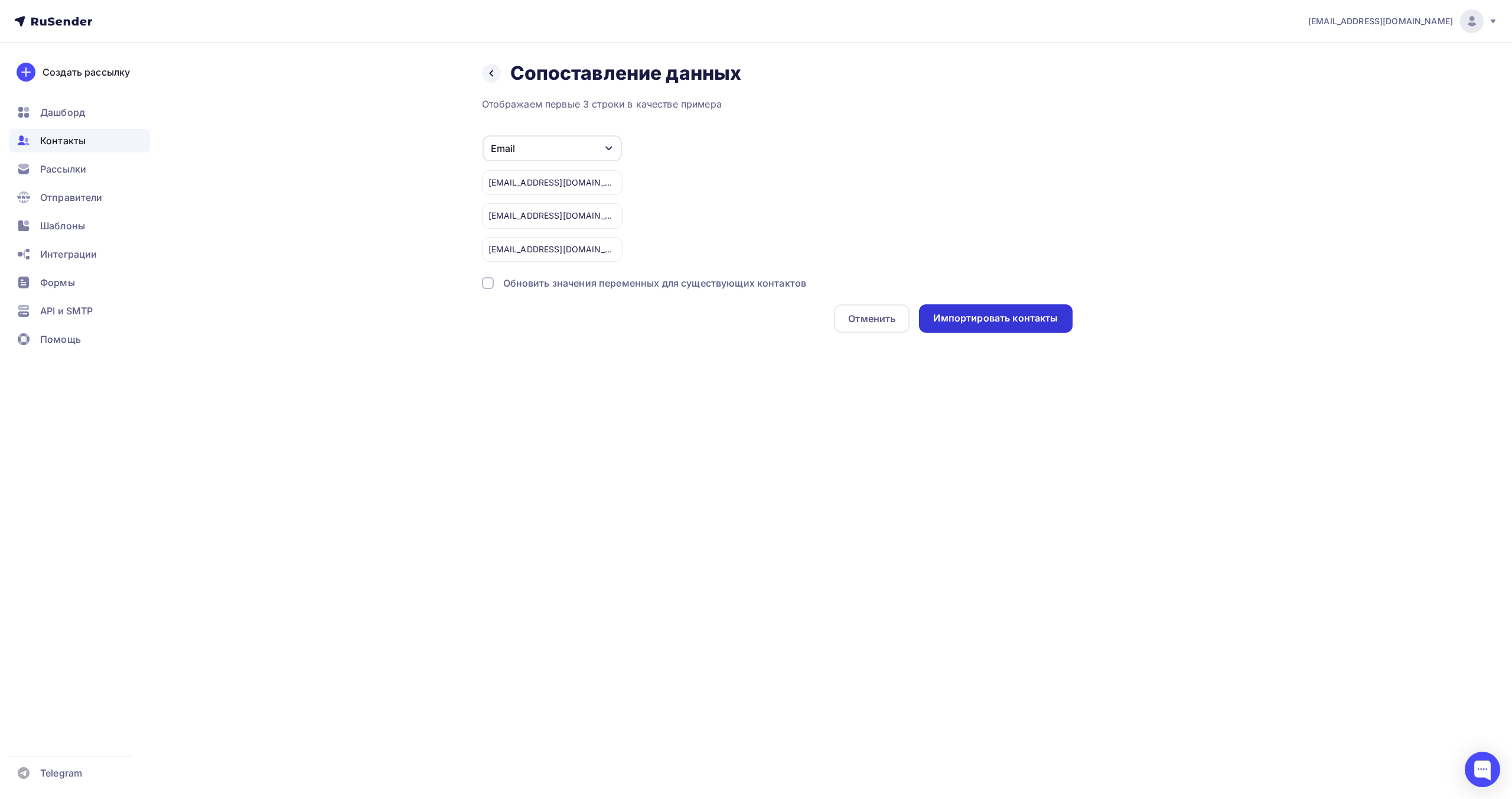
click at [1022, 326] on div "Импортировать контакты" at bounding box center [996, 319] width 153 height 28
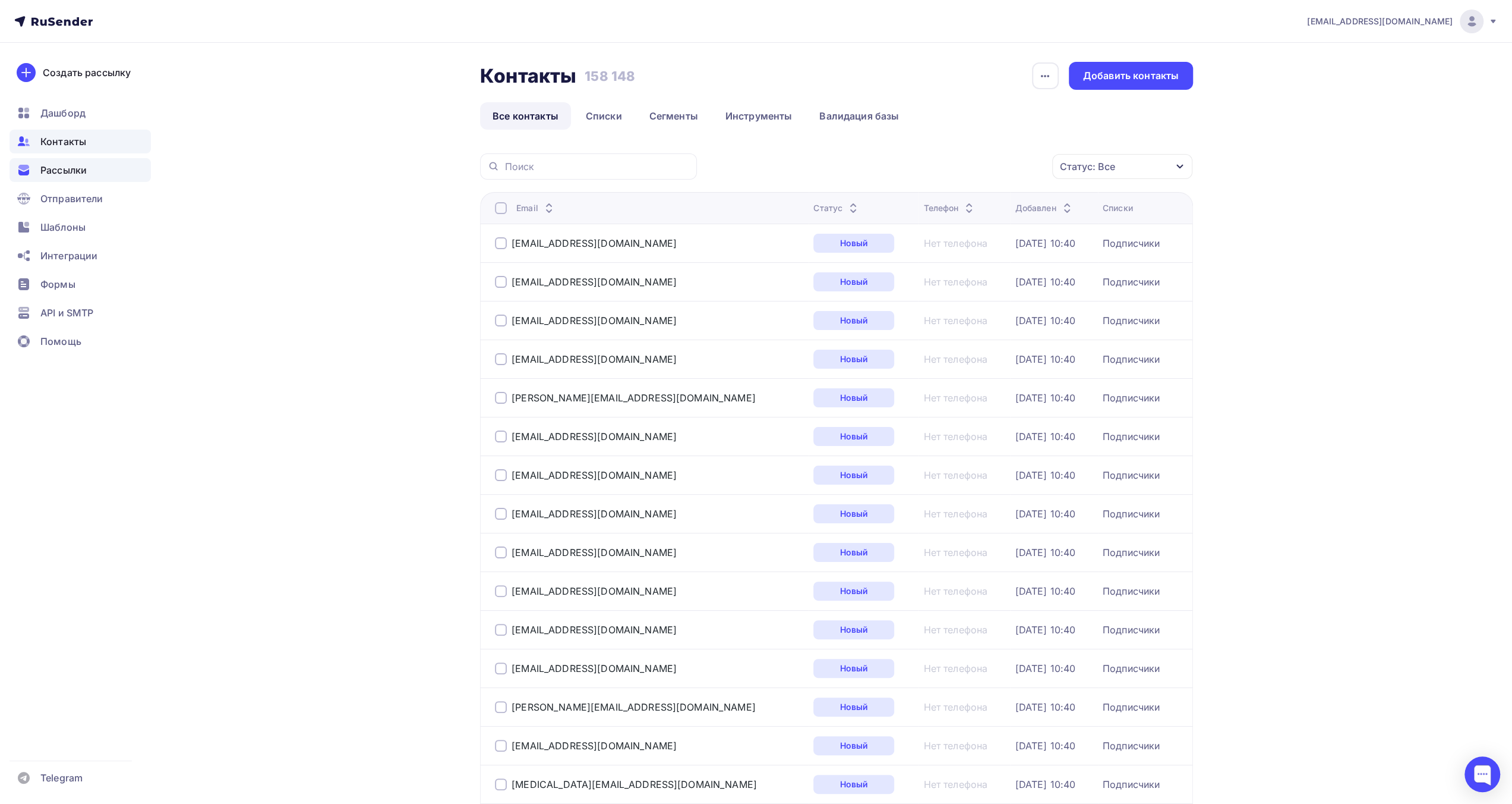
click at [86, 161] on div "Рассылки" at bounding box center [80, 170] width 141 height 24
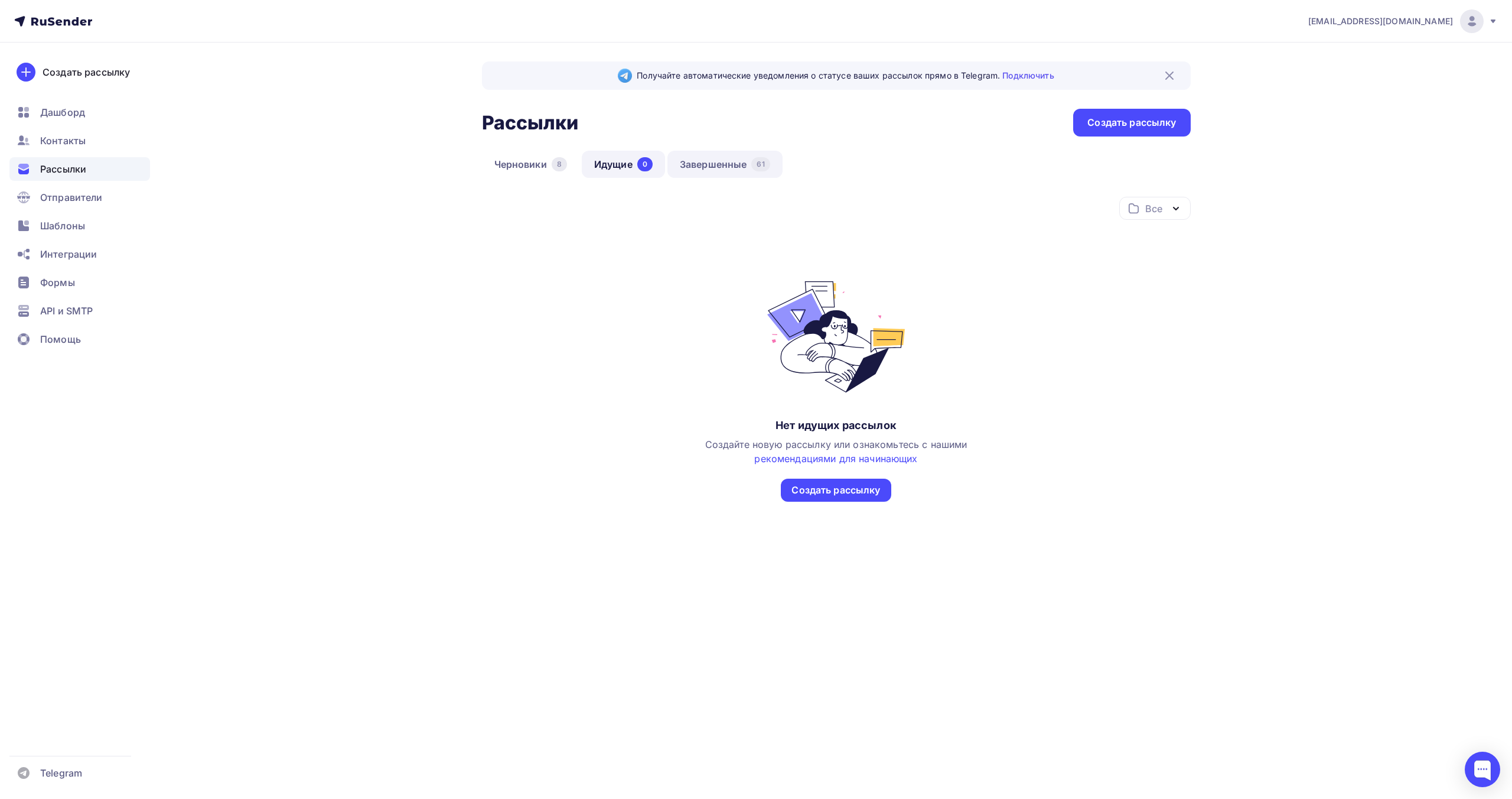
click at [711, 161] on link "Завершенные 61" at bounding box center [725, 164] width 115 height 27
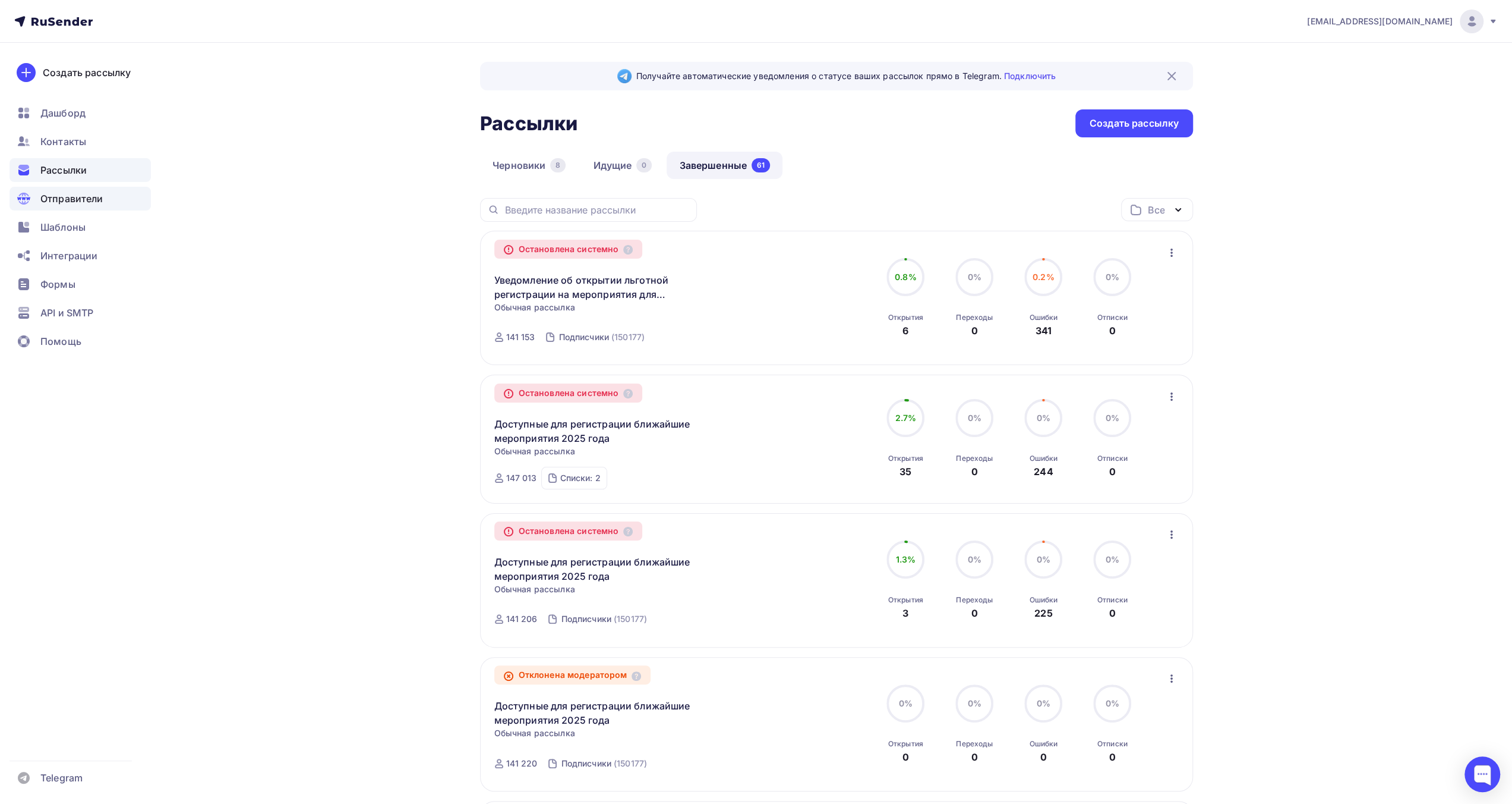
click at [82, 205] on span "Отправители" at bounding box center [71, 199] width 63 height 14
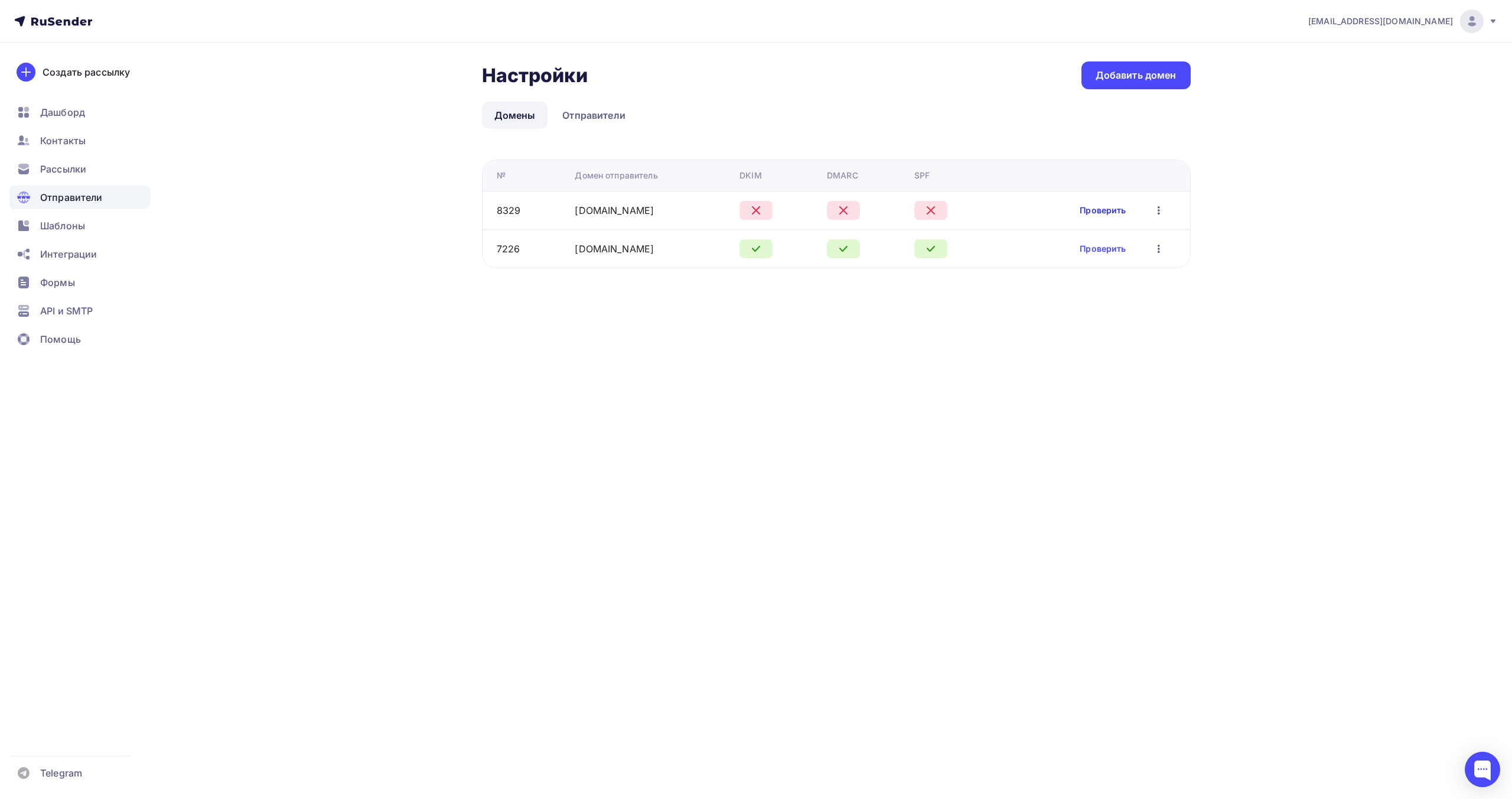
click at [1089, 210] on link "Проверить" at bounding box center [1103, 210] width 46 height 12
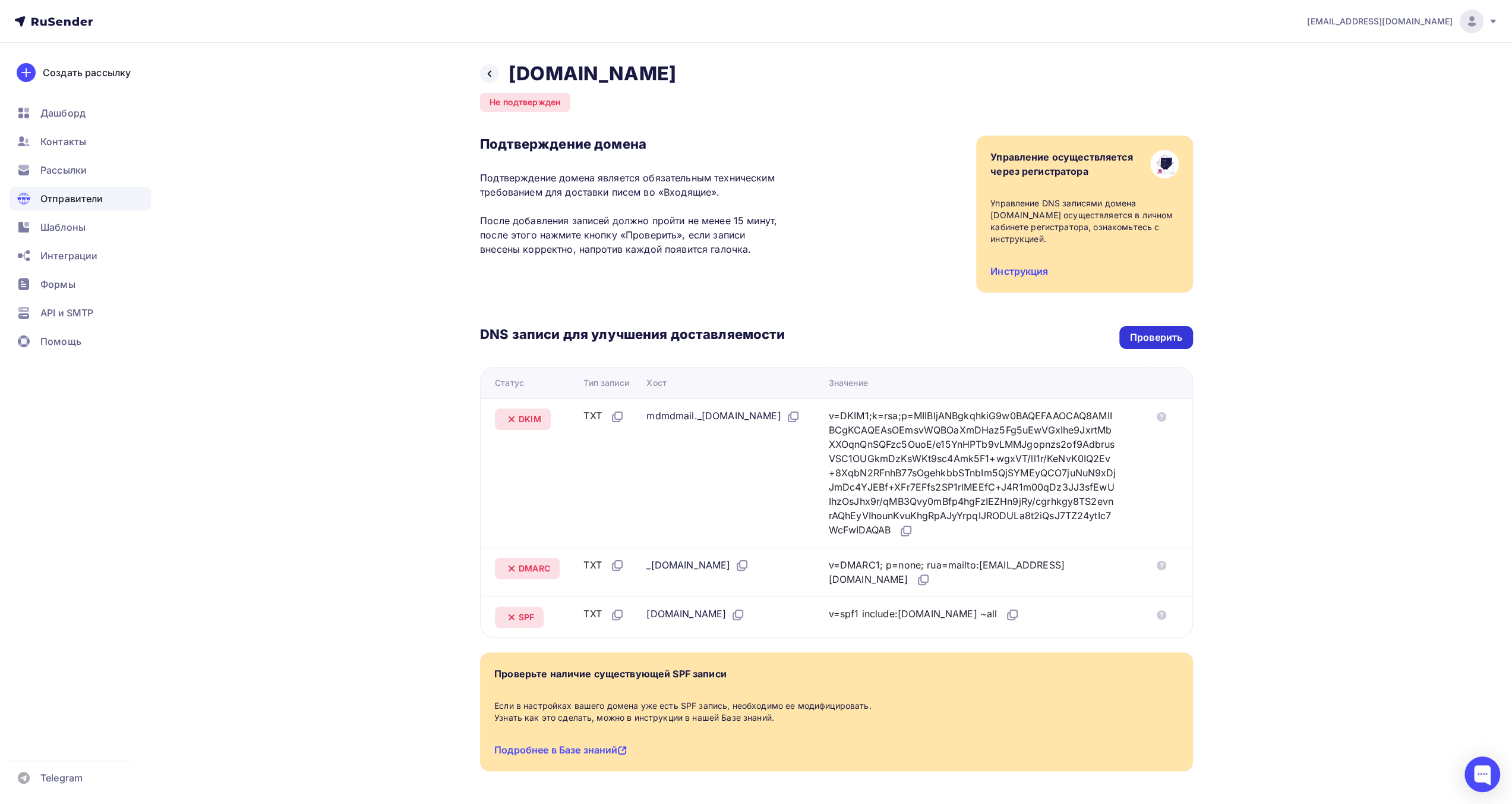
click at [1162, 333] on div "Проверить" at bounding box center [1156, 337] width 53 height 13
click at [1159, 334] on div "Проверить" at bounding box center [1156, 337] width 53 height 13
click at [375, 125] on div "Назад [DOMAIN_NAME] Не подтвержден Подтверждение домена Подтверждение домена яв…" at bounding box center [756, 445] width 974 height 805
click at [1142, 335] on div "Проверить" at bounding box center [1156, 337] width 53 height 13
drag, startPoint x: 624, startPoint y: 77, endPoint x: 514, endPoint y: 76, distance: 110.0
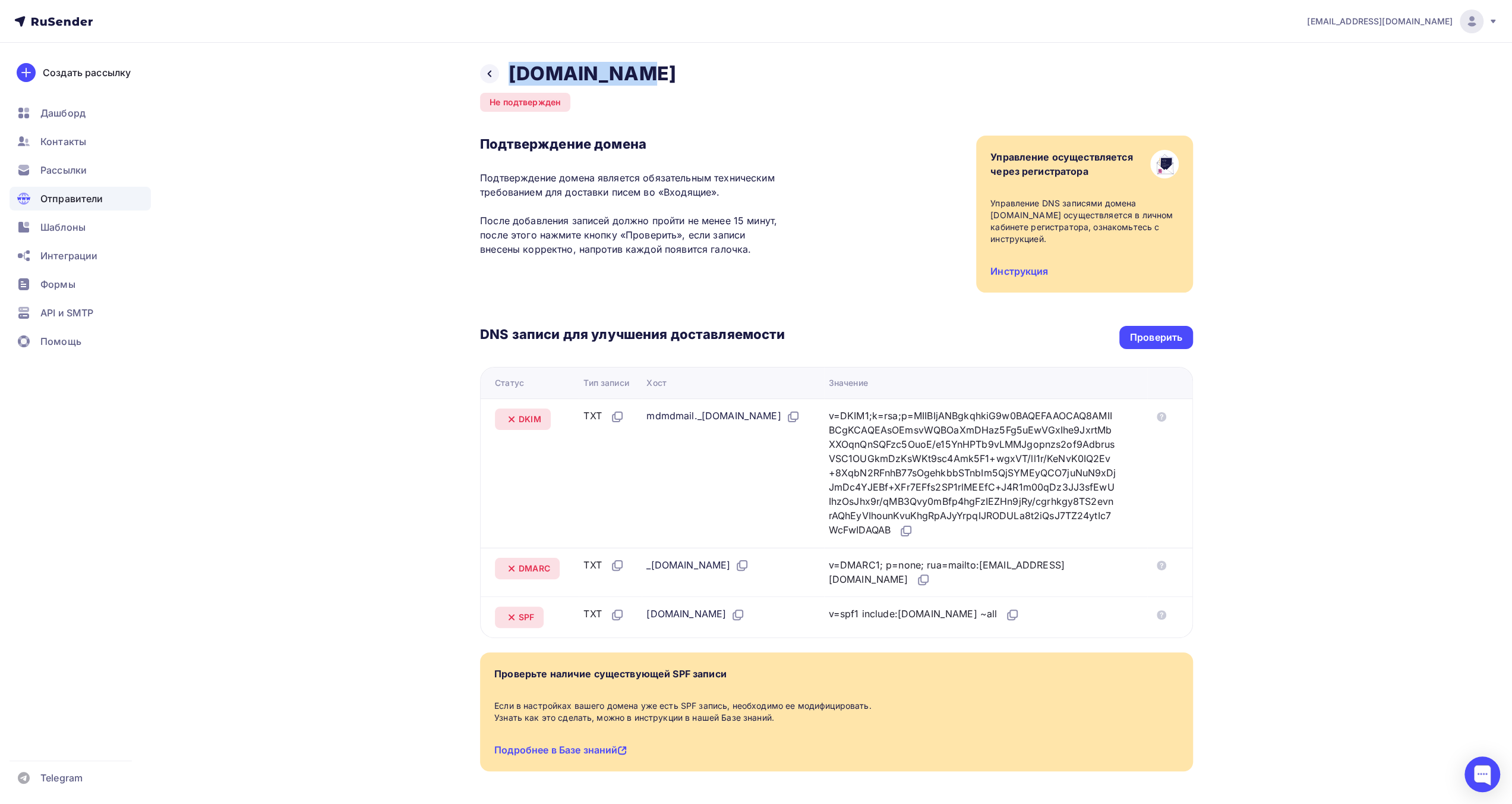
click at [514, 76] on div "Назад [DOMAIN_NAME] Не подтвержден Подтверждение домена Подтверждение домена яв…" at bounding box center [837, 431] width 713 height 738
click at [1170, 332] on div "Проверить" at bounding box center [1156, 337] width 53 height 13
click at [1170, 339] on div "Проверить" at bounding box center [1156, 337] width 53 height 13
drag, startPoint x: 621, startPoint y: 79, endPoint x: 514, endPoint y: 72, distance: 107.2
click at [514, 72] on h2 "[DOMAIN_NAME]" at bounding box center [591, 74] width 167 height 24
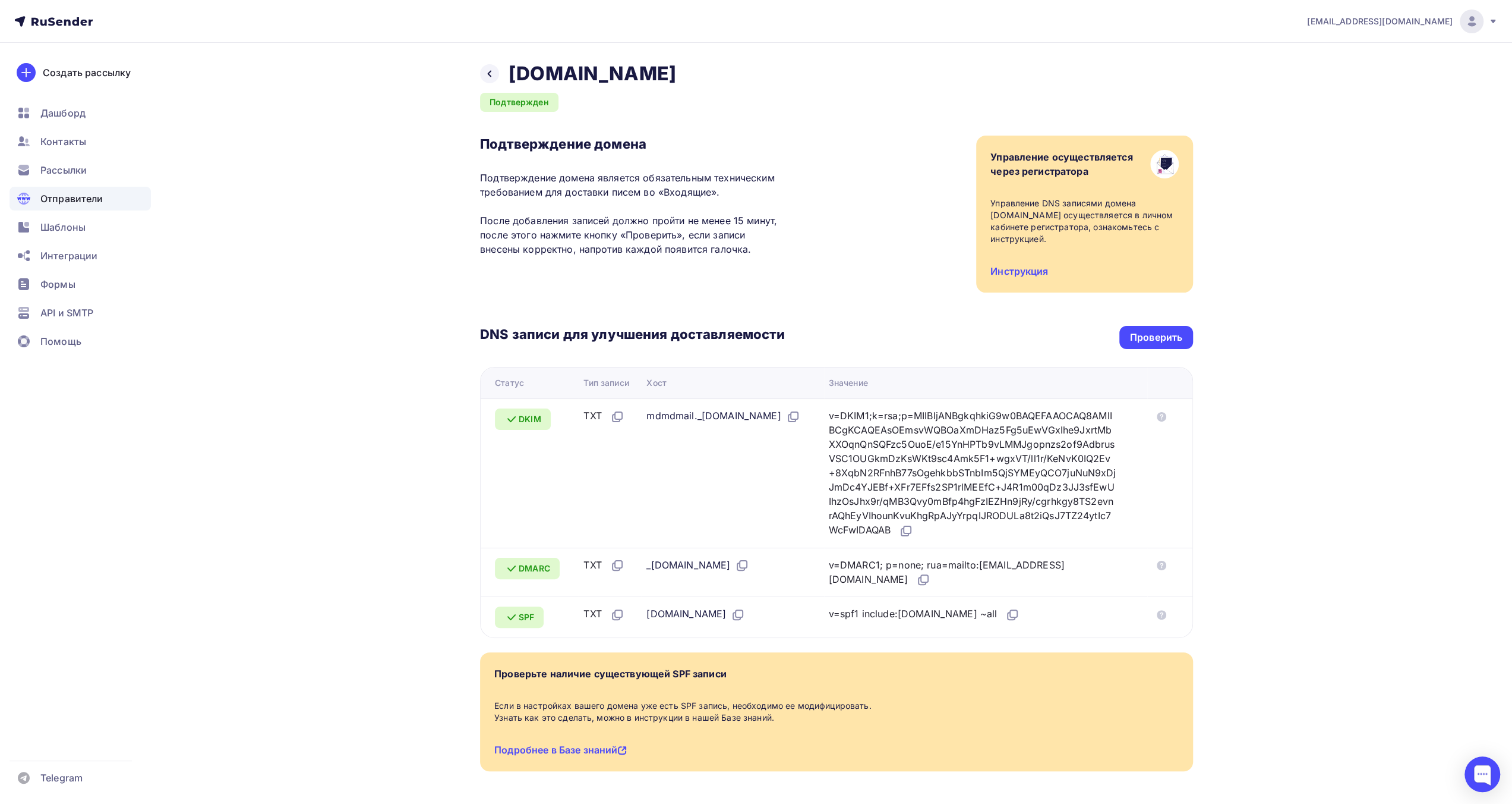
click at [763, 140] on h3 "Подтверждение домена" at bounding box center [632, 143] width 305 height 17
click at [394, 39] on nav "[EMAIL_ADDRESS][DOMAIN_NAME] Аккаунт Тарифы Выйти Создать рассылку [GEOGRAPHIC_…" at bounding box center [756, 21] width 1512 height 42
click at [1286, 160] on div "[EMAIL_ADDRESS][DOMAIN_NAME] Аккаунт Тарифы Выйти Создать рассылку [GEOGRAPHIC_…" at bounding box center [756, 424] width 1512 height 848
